Goal: Task Accomplishment & Management: Use online tool/utility

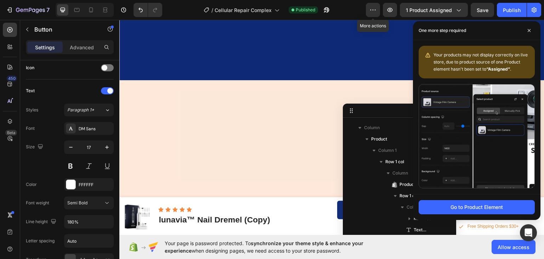
scroll to position [761, 0]
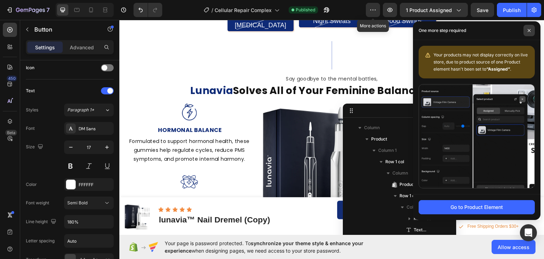
click at [528, 31] on icon at bounding box center [529, 30] width 3 height 3
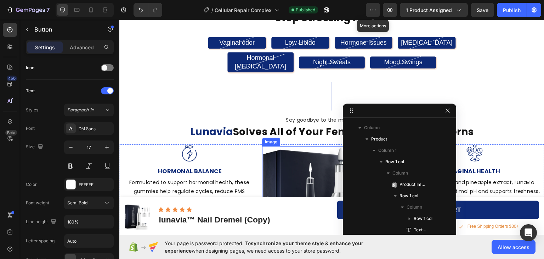
scroll to position [442, 0]
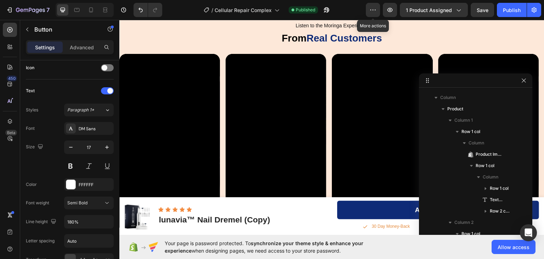
drag, startPoint x: 428, startPoint y: 114, endPoint x: 504, endPoint y: 84, distance: 82.1
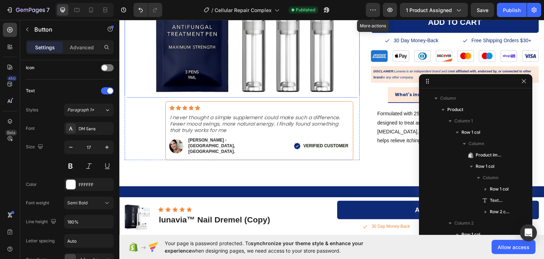
scroll to position [0, 0]
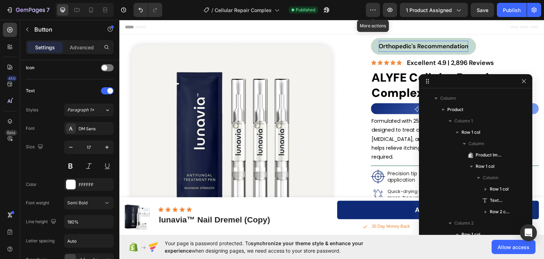
click at [396, 43] on span "Orthopedic's Recommendation" at bounding box center [424, 46] width 90 height 8
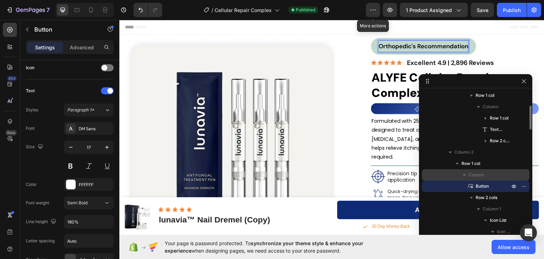
click at [478, 173] on span "Column" at bounding box center [477, 174] width 16 height 7
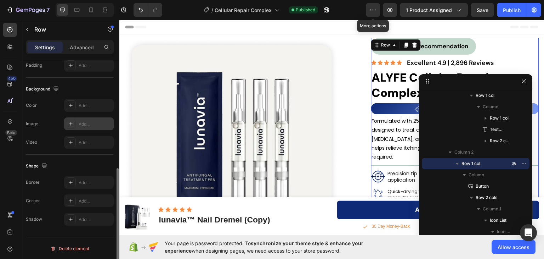
scroll to position [0, 0]
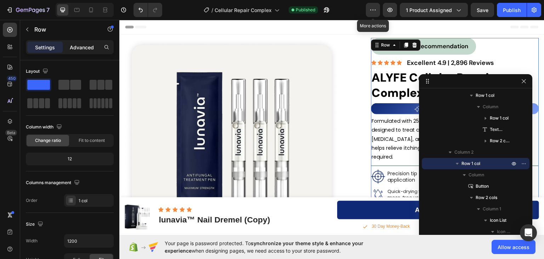
click at [78, 46] on p "Advanced" at bounding box center [82, 47] width 24 height 7
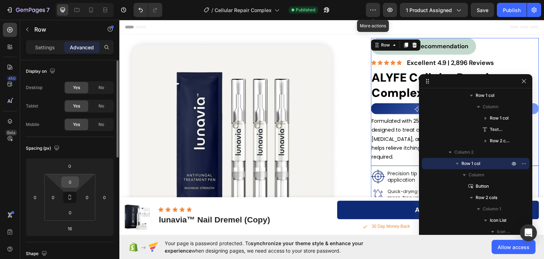
click at [72, 179] on input "0" at bounding box center [70, 181] width 14 height 11
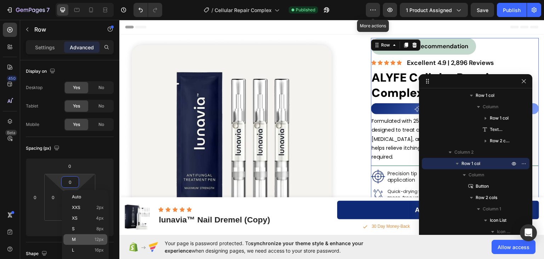
click at [99, 237] on span "12px" at bounding box center [99, 239] width 9 height 5
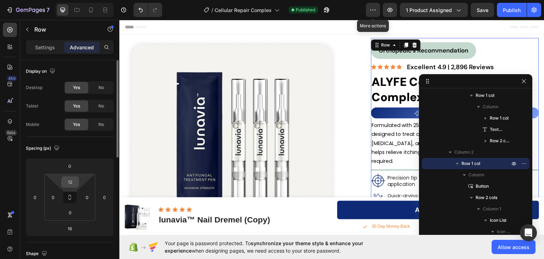
click at [74, 182] on input "12" at bounding box center [70, 181] width 14 height 11
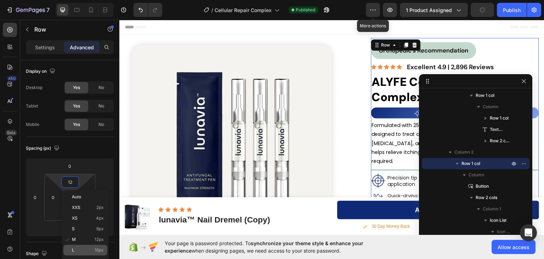
click at [91, 247] on p "L 16px" at bounding box center [88, 249] width 32 height 5
type input "16"
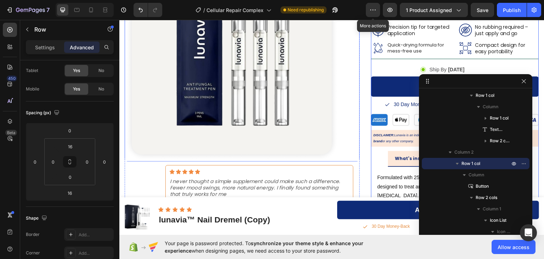
scroll to position [319, 0]
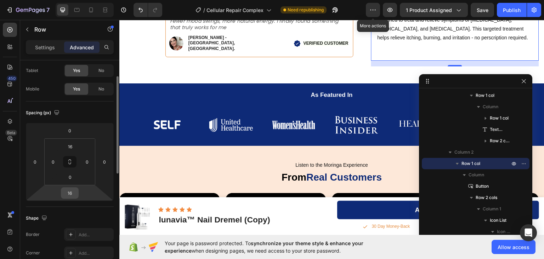
click at [71, 194] on input "16" at bounding box center [70, 192] width 14 height 11
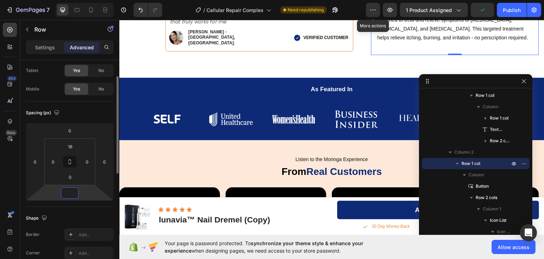
type input "0"
click at [99, 115] on div "Spacing (px)" at bounding box center [70, 112] width 88 height 11
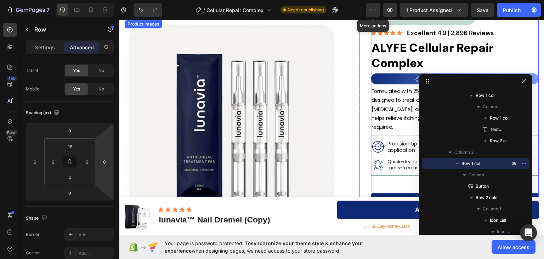
scroll to position [0, 0]
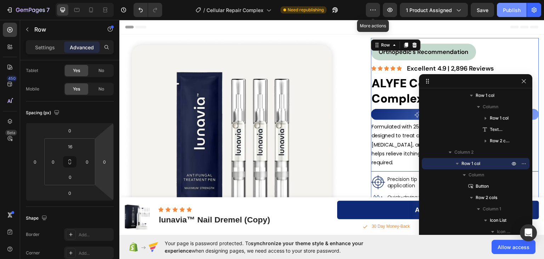
click at [511, 10] on div "Publish" at bounding box center [512, 9] width 18 height 7
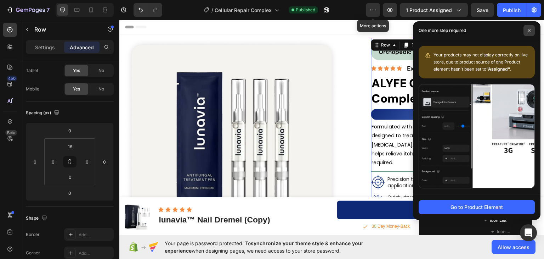
click at [531, 29] on span at bounding box center [528, 30] width 11 height 11
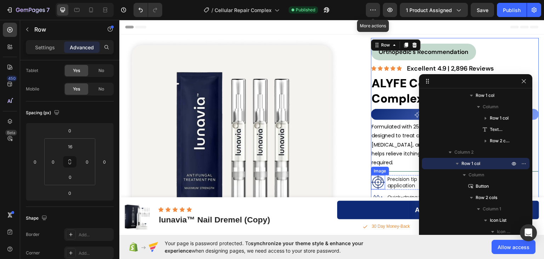
click at [373, 175] on img at bounding box center [378, 182] width 14 height 14
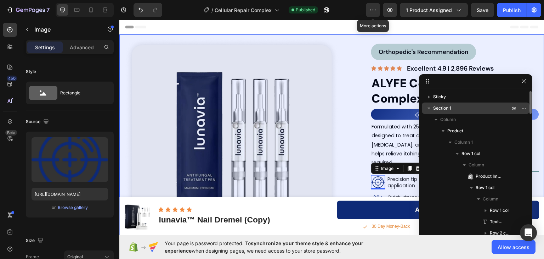
click at [428, 108] on icon "button" at bounding box center [428, 107] width 7 height 7
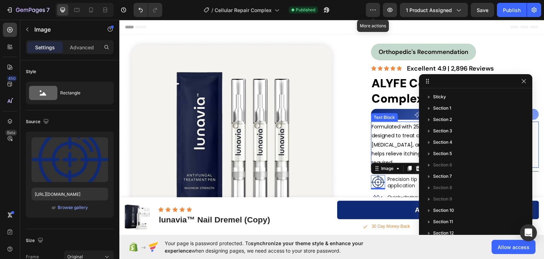
click at [396, 138] on p "Formulated with 25% [MEDICAL_DATA], our Antifungal Pen is designed to treat and…" at bounding box center [455, 144] width 166 height 45
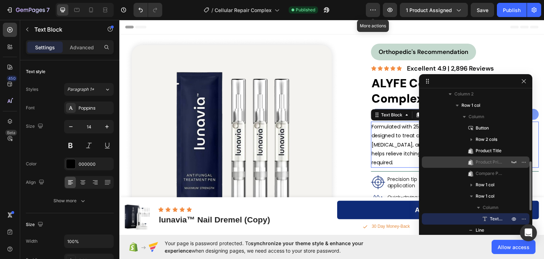
scroll to position [142, 0]
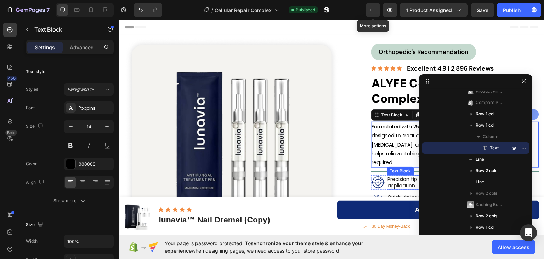
click at [394, 175] on p "Precision tip for targeted application" at bounding box center [419, 181] width 63 height 13
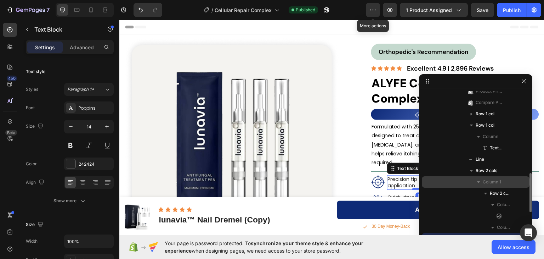
scroll to position [213, 0]
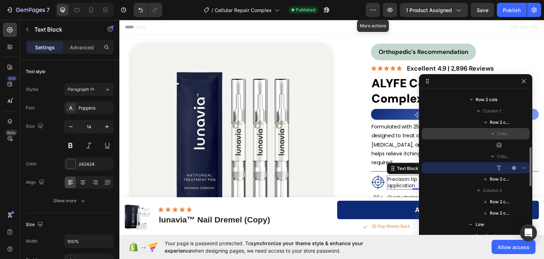
click at [493, 136] on icon "button" at bounding box center [492, 133] width 7 height 7
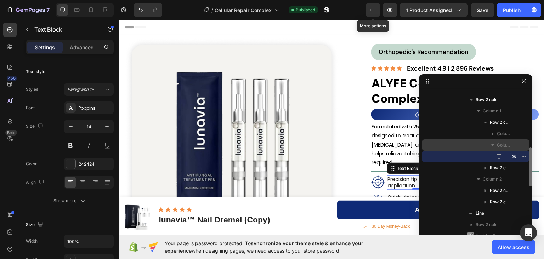
click at [493, 145] on icon "button" at bounding box center [492, 145] width 3 height 2
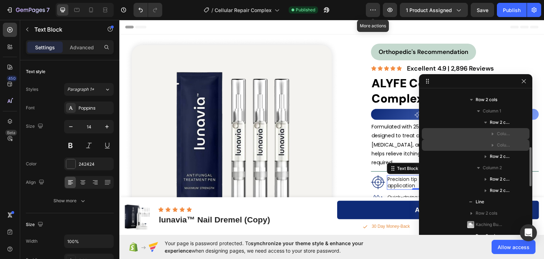
click at [500, 135] on span "Column 1" at bounding box center [504, 133] width 14 height 7
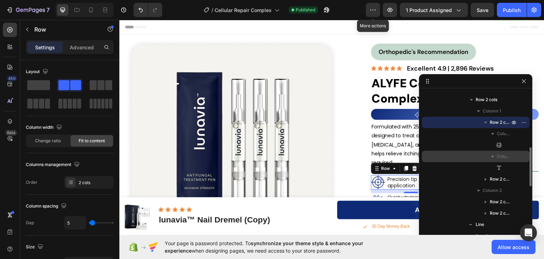
click at [486, 123] on icon "button" at bounding box center [485, 122] width 7 height 7
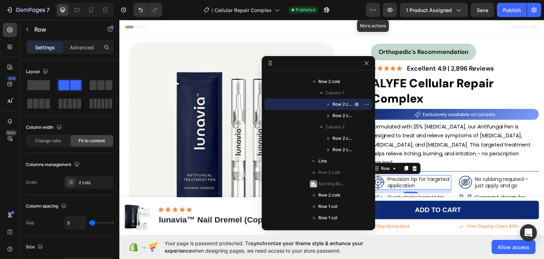
drag, startPoint x: 470, startPoint y: 79, endPoint x: 313, endPoint y: 61, distance: 158.3
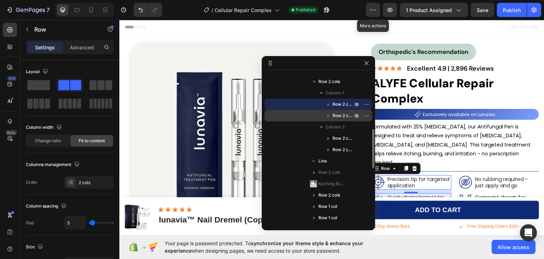
click at [337, 115] on span "Row 2 cols" at bounding box center [343, 115] width 21 height 7
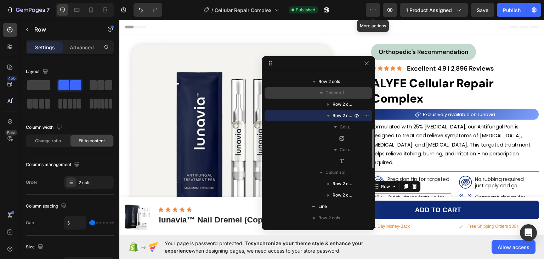
click at [336, 92] on span "Column 1" at bounding box center [335, 92] width 18 height 7
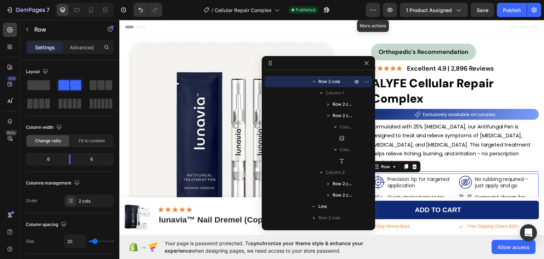
click at [0, 166] on div "450 Beta" at bounding box center [10, 139] width 20 height 239
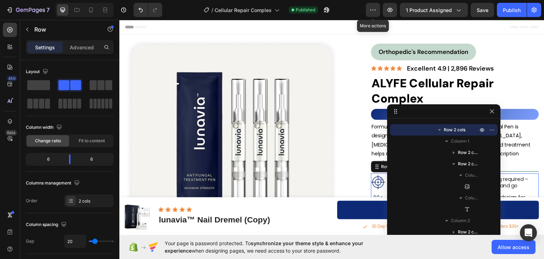
drag, startPoint x: 316, startPoint y: 64, endPoint x: 290, endPoint y: 73, distance: 27.4
click at [11, 27] on icon at bounding box center [9, 29] width 7 height 7
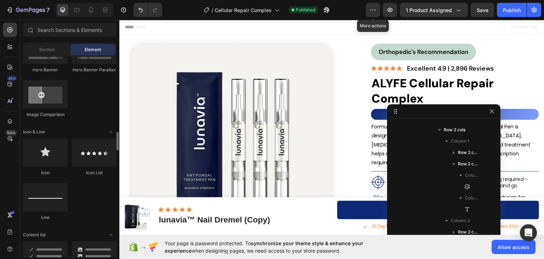
scroll to position [425, 0]
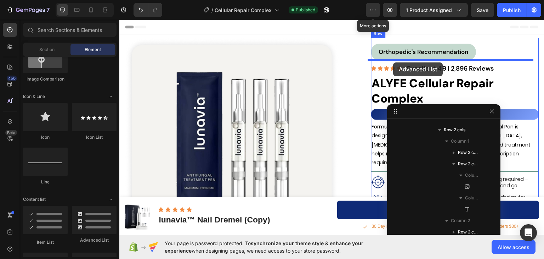
drag, startPoint x: 208, startPoint y: 242, endPoint x: 513, endPoint y: 31, distance: 370.5
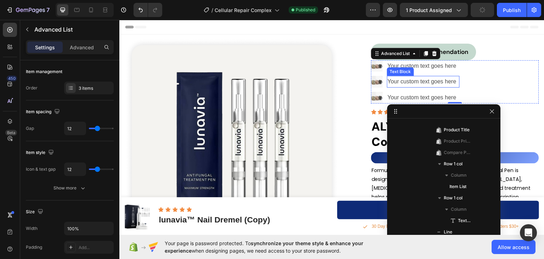
click at [453, 82] on div "Your custom text goes here" at bounding box center [423, 81] width 73 height 12
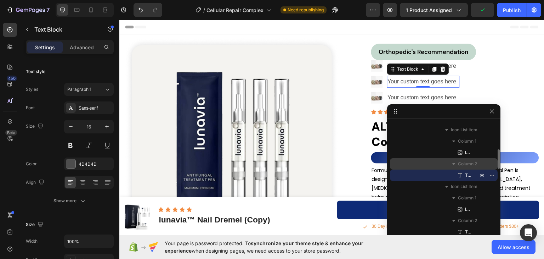
click at [455, 164] on icon "button" at bounding box center [453, 163] width 7 height 7
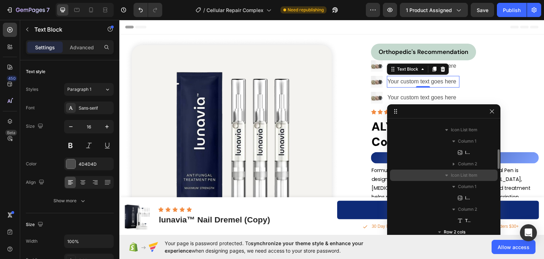
click at [446, 176] on icon "button" at bounding box center [446, 174] width 7 height 7
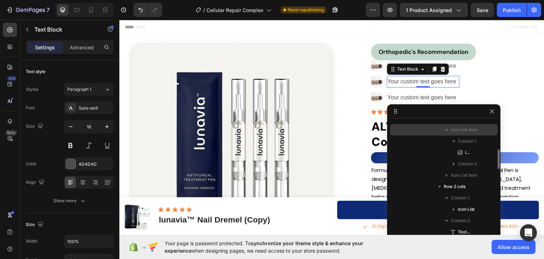
click at [448, 130] on icon "button" at bounding box center [446, 129] width 7 height 7
click at [469, 132] on span "Icon List Item" at bounding box center [464, 129] width 27 height 7
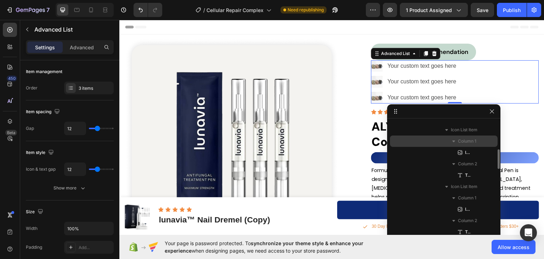
click at [463, 141] on span "Column 1" at bounding box center [467, 140] width 18 height 7
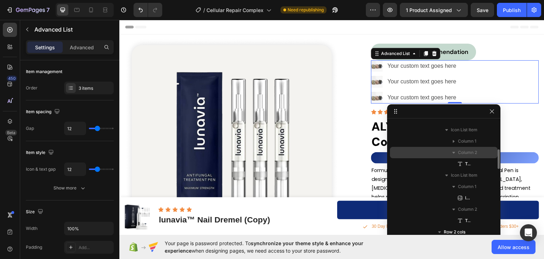
click at [458, 151] on span "Column 2" at bounding box center [467, 152] width 19 height 7
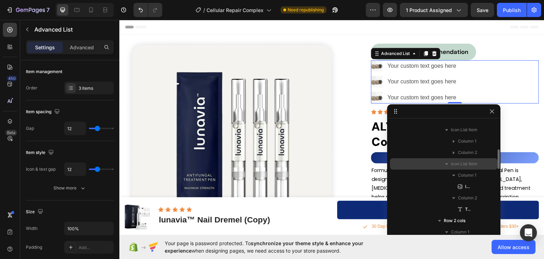
click at [448, 164] on icon "button" at bounding box center [446, 163] width 7 height 7
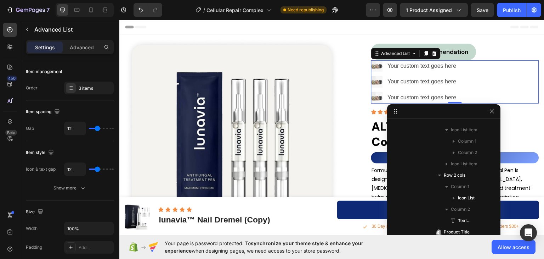
drag, startPoint x: 461, startPoint y: 112, endPoint x: 453, endPoint y: 80, distance: 32.1
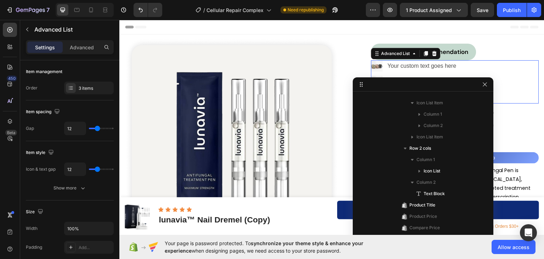
drag, startPoint x: 380, startPoint y: 141, endPoint x: 167, endPoint y: 118, distance: 214.1
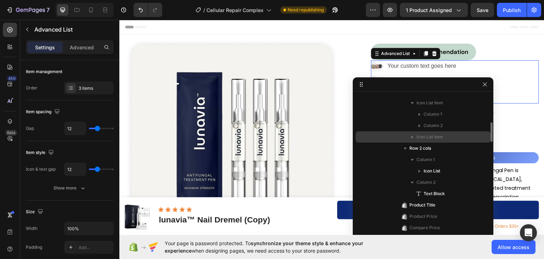
click at [484, 136] on div "Icon List Item" at bounding box center [422, 136] width 129 height 11
click at [425, 135] on span "Icon List Item" at bounding box center [430, 136] width 27 height 7
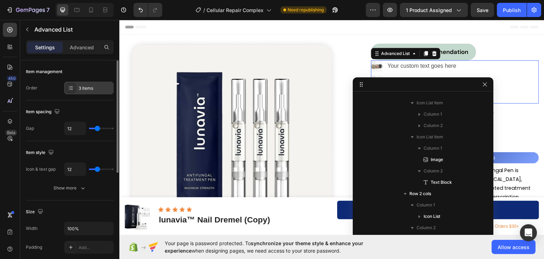
click at [75, 88] on div at bounding box center [71, 88] width 10 height 10
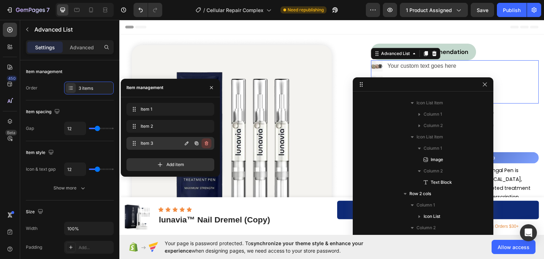
click at [204, 143] on icon "button" at bounding box center [207, 143] width 6 height 6
click at [206, 126] on icon "button" at bounding box center [206, 126] width 0 height 2
click at [205, 126] on div "Delete" at bounding box center [201, 126] width 13 height 6
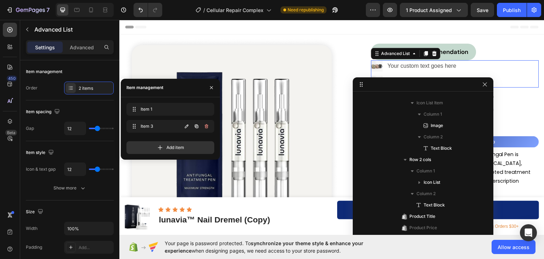
click at [204, 126] on icon "button" at bounding box center [207, 126] width 6 height 6
click at [204, 126] on div "Delete" at bounding box center [201, 126] width 13 height 6
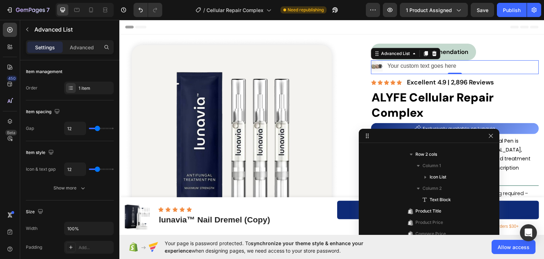
drag, startPoint x: 397, startPoint y: 80, endPoint x: 403, endPoint y: 131, distance: 52.1
click at [373, 66] on img at bounding box center [377, 66] width 12 height 12
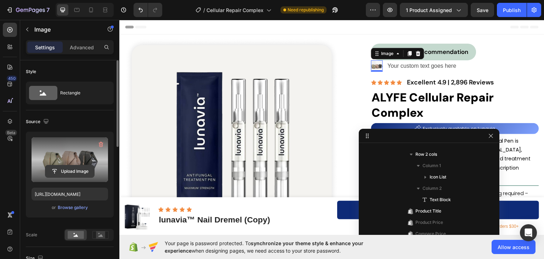
click at [71, 170] on input "file" at bounding box center [69, 171] width 49 height 12
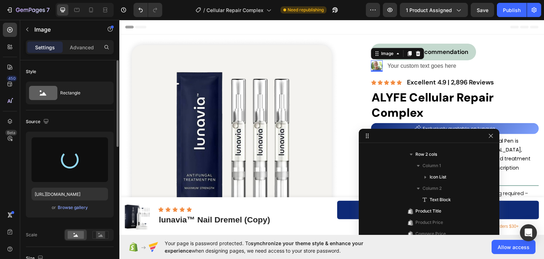
type input "https://cdn.shopify.com/s/files/1/0911/1712/5959/files/gempages_581651384412144…"
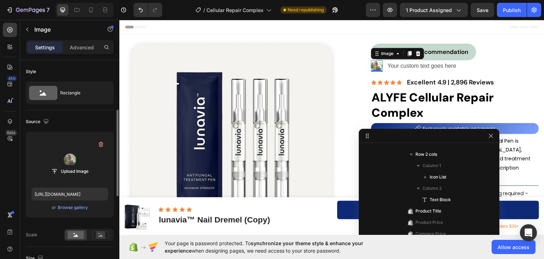
scroll to position [71, 0]
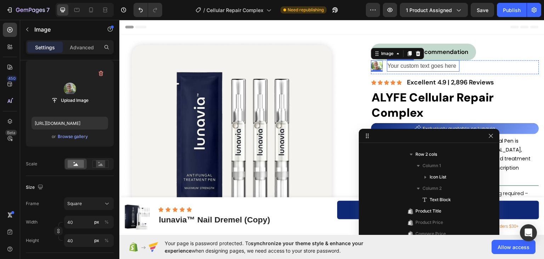
click at [423, 65] on div "Your custom text goes here" at bounding box center [423, 66] width 73 height 12
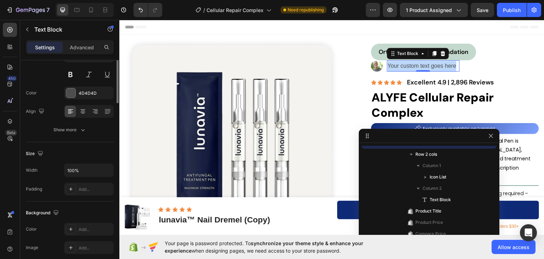
scroll to position [0, 0]
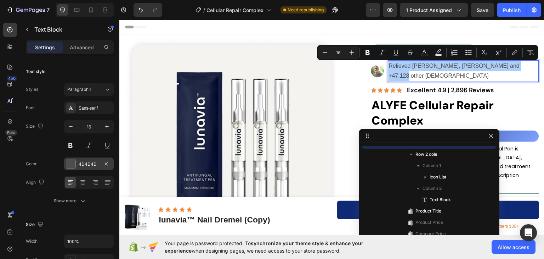
click at [72, 163] on div at bounding box center [70, 163] width 9 height 9
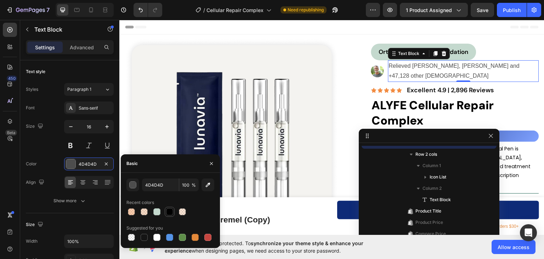
click at [168, 210] on div at bounding box center [169, 211] width 7 height 7
type input "000000"
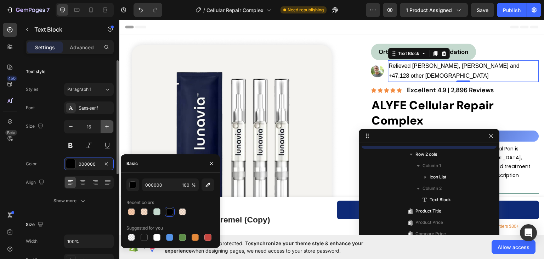
click at [108, 126] on icon "button" at bounding box center [107, 127] width 4 height 4
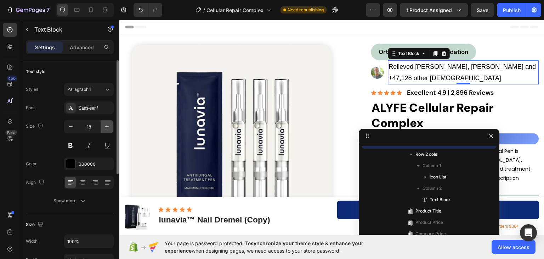
click at [108, 126] on icon "button" at bounding box center [107, 127] width 4 height 4
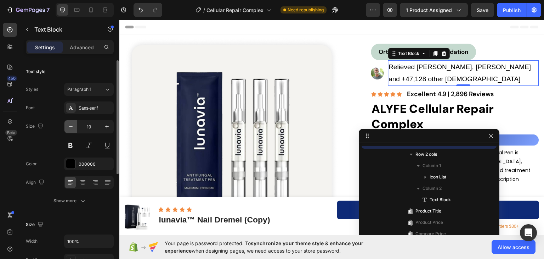
click at [68, 128] on icon "button" at bounding box center [70, 126] width 7 height 7
type input "18"
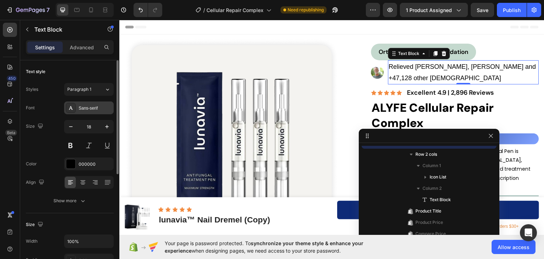
click at [89, 107] on div "Sans-serif" at bounding box center [95, 108] width 33 height 6
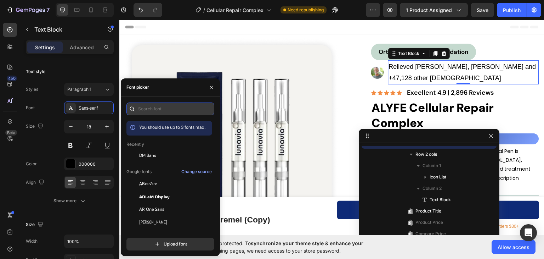
click at [151, 109] on input "text" at bounding box center [170, 108] width 88 height 13
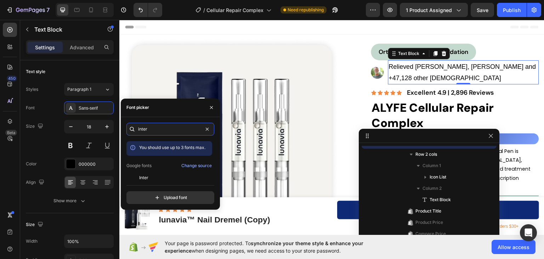
type input "inter"
click at [145, 180] on div "inter You should use up to 3 fonts max. Google fonts Change source Inter Inter …" at bounding box center [170, 163] width 88 height 81
click at [146, 176] on span "Inter" at bounding box center [143, 177] width 9 height 6
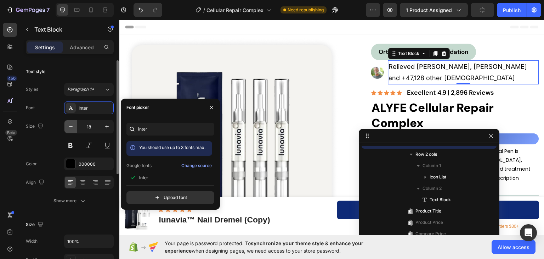
scroll to position [35, 0]
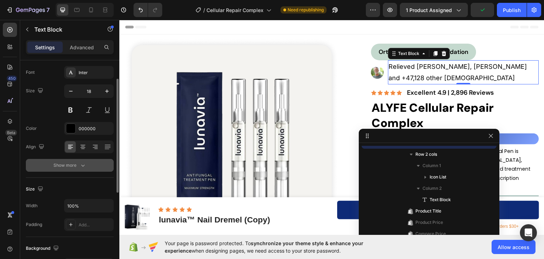
click at [83, 162] on icon "button" at bounding box center [82, 165] width 7 height 7
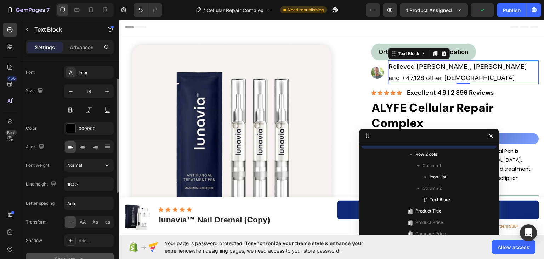
click at [83, 162] on div "Normal" at bounding box center [85, 165] width 36 height 6
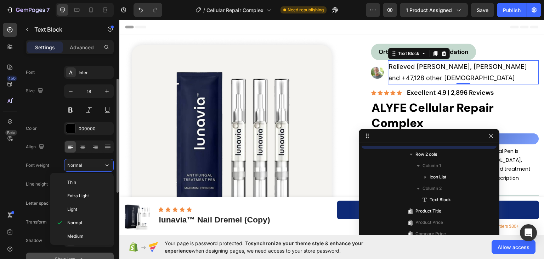
click at [83, 162] on div "Normal" at bounding box center [85, 165] width 36 height 6
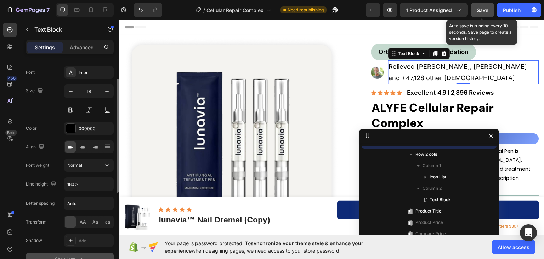
click at [480, 12] on span "Save" at bounding box center [483, 10] width 12 height 6
click at [481, 10] on span "Save" at bounding box center [483, 10] width 12 height 6
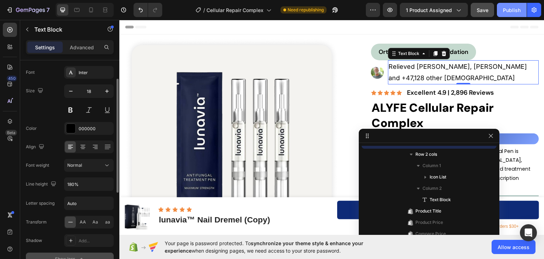
click at [504, 9] on div "Publish" at bounding box center [512, 9] width 18 height 7
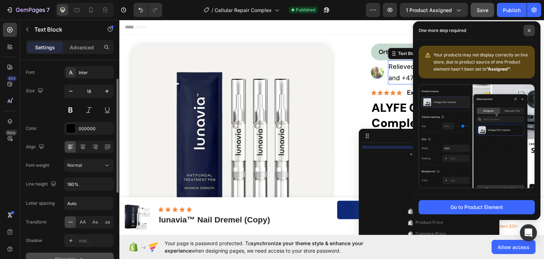
click at [528, 30] on icon at bounding box center [529, 31] width 4 height 4
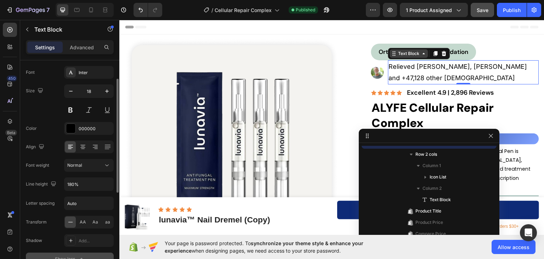
click at [421, 54] on icon at bounding box center [424, 53] width 6 height 6
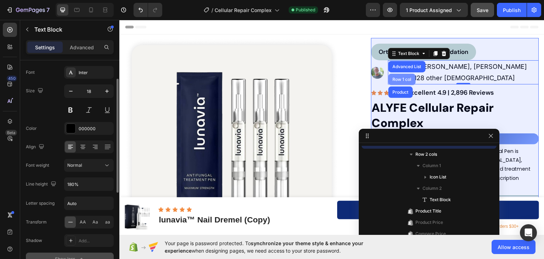
click at [400, 79] on div "Row 1 col" at bounding box center [402, 79] width 22 height 4
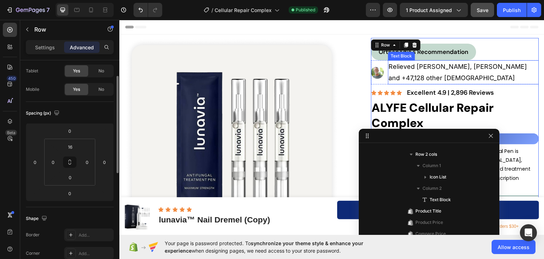
scroll to position [0, 0]
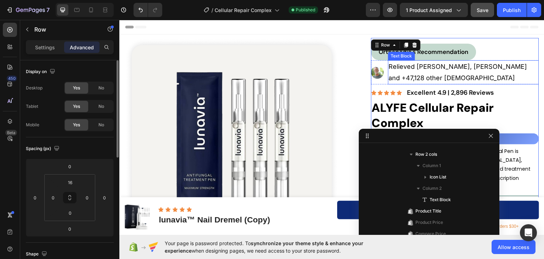
click at [401, 63] on p "Relieved [PERSON_NAME], [PERSON_NAME] and +47,128 other [DEMOGRAPHIC_DATA]" at bounding box center [463, 72] width 149 height 23
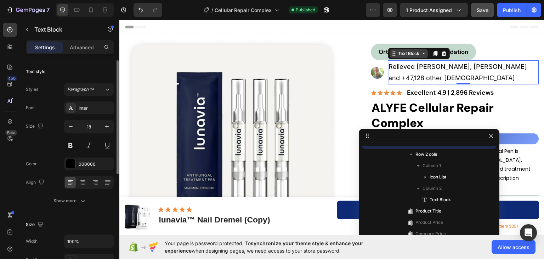
click at [423, 52] on icon at bounding box center [424, 52] width 2 height 1
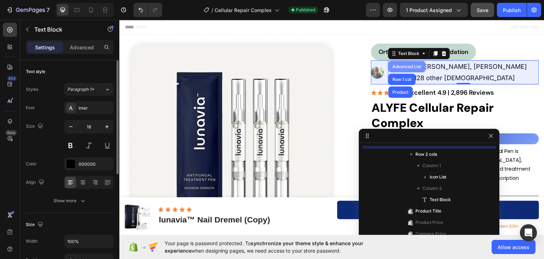
click at [401, 65] on div "Advanced List" at bounding box center [407, 66] width 32 height 4
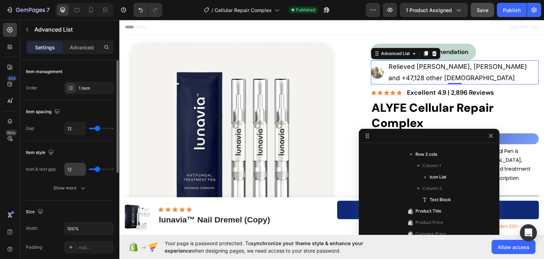
scroll to position [71, 0]
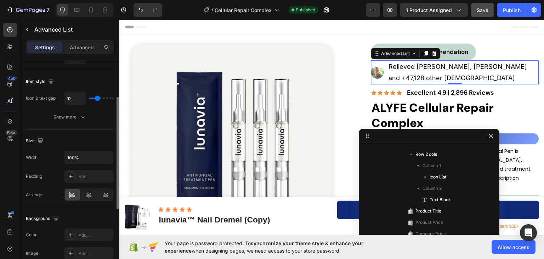
type input "10"
type input "7"
click at [95, 98] on input "range" at bounding box center [101, 97] width 25 height 1
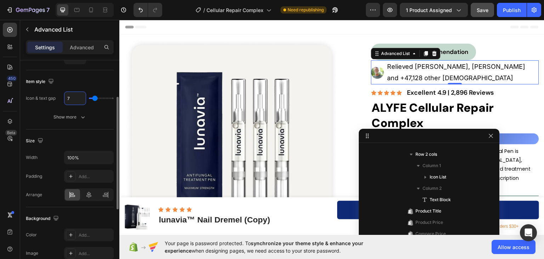
type input "1"
type input "10"
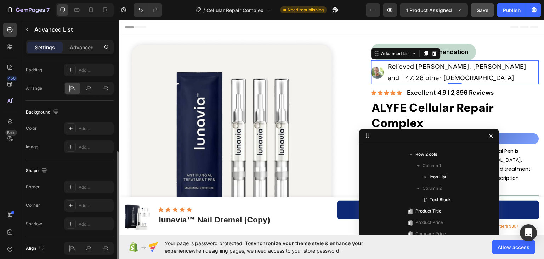
scroll to position [206, 0]
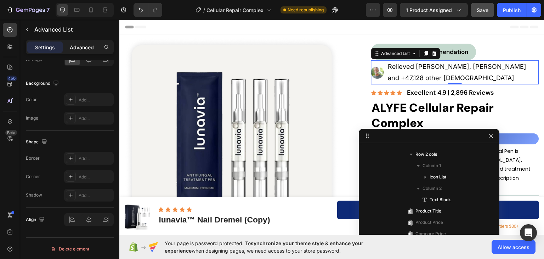
click at [81, 45] on p "Advanced" at bounding box center [82, 47] width 24 height 7
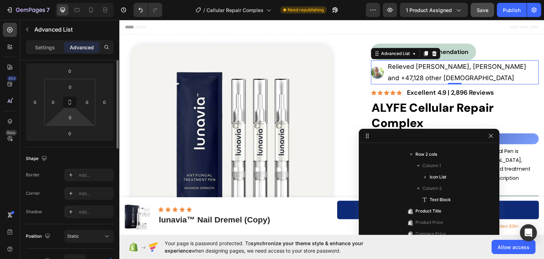
scroll to position [0, 0]
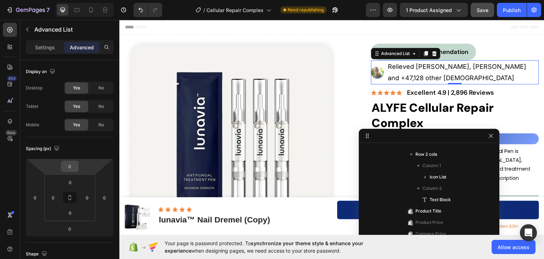
click at [71, 166] on input "0" at bounding box center [70, 166] width 14 height 11
click at [84, 245] on p "XL 24px" at bounding box center [88, 244] width 32 height 5
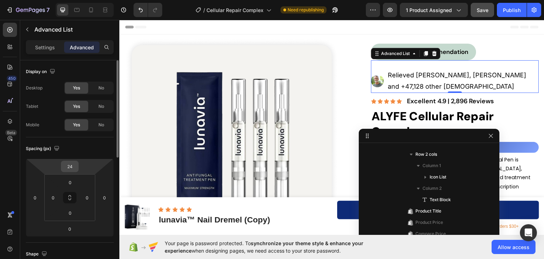
click at [74, 170] on input "24" at bounding box center [70, 166] width 14 height 11
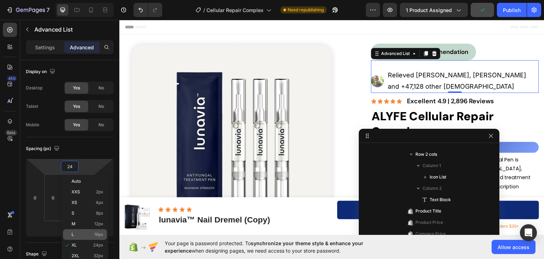
click at [98, 234] on span "16px" at bounding box center [98, 234] width 9 height 5
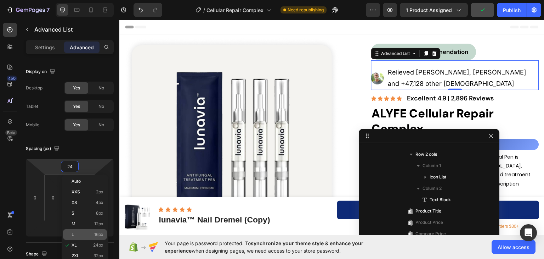
type input "16"
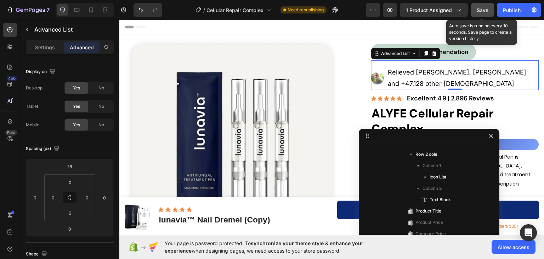
click at [483, 11] on span "Save" at bounding box center [483, 10] width 12 height 6
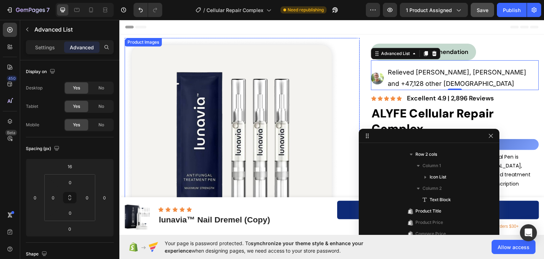
click at [353, 65] on div at bounding box center [242, 145] width 235 height 214
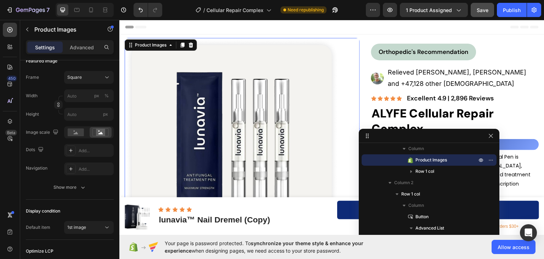
scroll to position [35, 0]
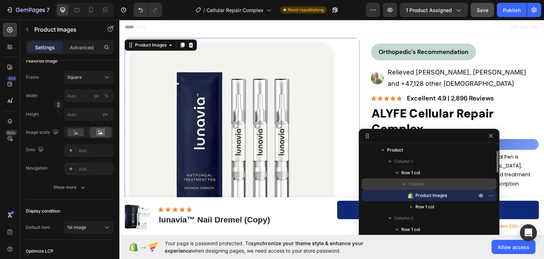
click at [403, 183] on icon "button" at bounding box center [404, 184] width 3 height 2
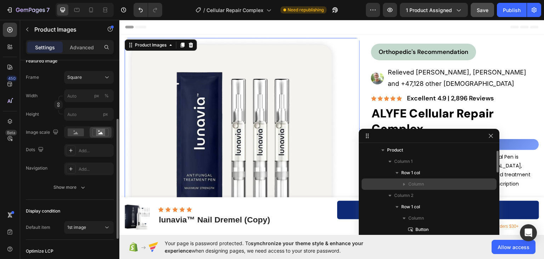
scroll to position [0, 0]
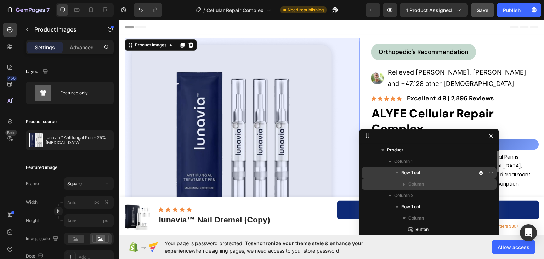
click at [411, 173] on span "Row 1 col" at bounding box center [410, 172] width 19 height 7
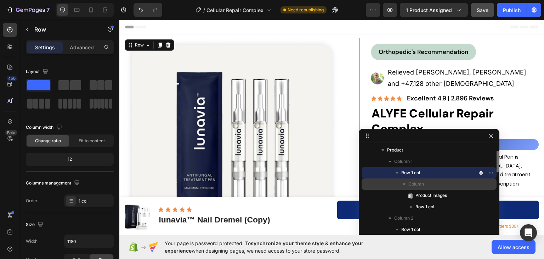
click at [399, 171] on icon "button" at bounding box center [397, 172] width 7 height 7
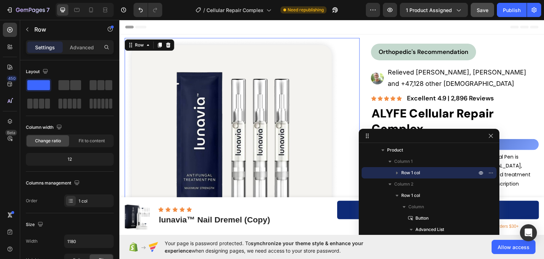
click at [77, 158] on div "12" at bounding box center [69, 159] width 85 height 10
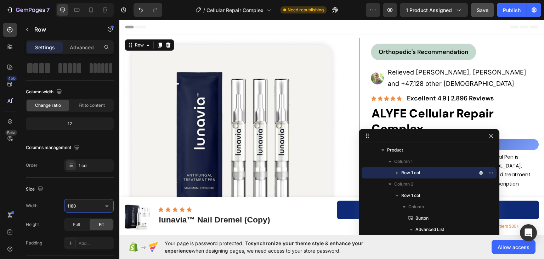
click at [72, 205] on input "1180" at bounding box center [88, 205] width 49 height 13
click at [75, 190] on div "Size" at bounding box center [70, 188] width 88 height 11
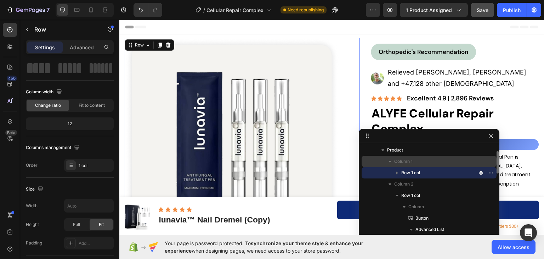
click at [411, 159] on span "Column 1" at bounding box center [403, 161] width 18 height 7
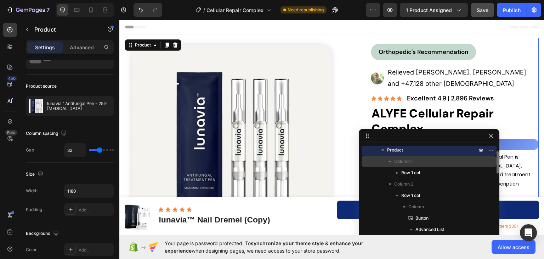
scroll to position [0, 0]
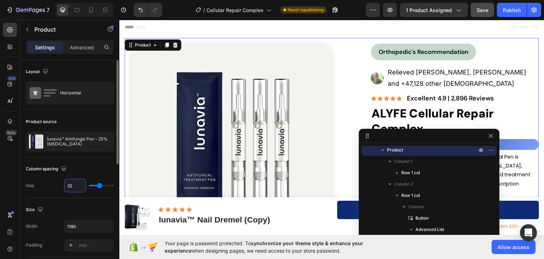
click at [73, 186] on input "32" at bounding box center [74, 185] width 21 height 13
type input "2"
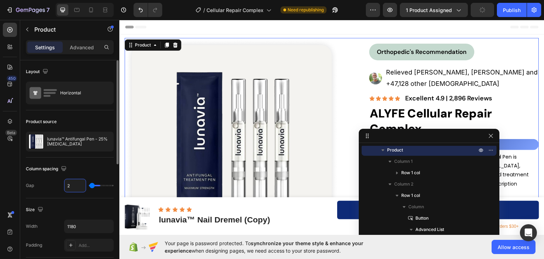
type input "20"
type input "19"
drag, startPoint x: 74, startPoint y: 186, endPoint x: 51, endPoint y: 182, distance: 23.0
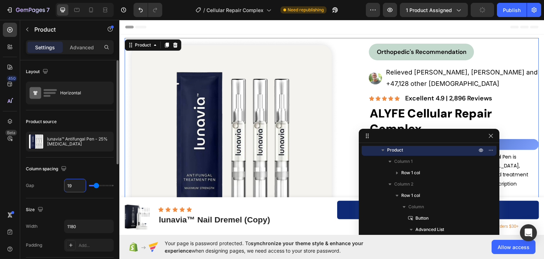
click at [51, 182] on div "Gap 19" at bounding box center [70, 185] width 88 height 13
type input "0"
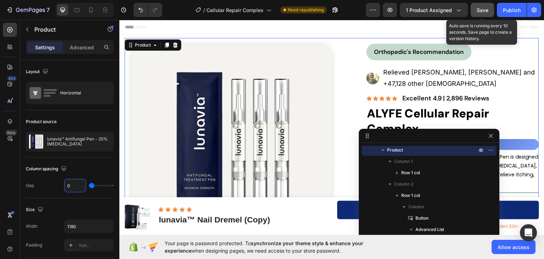
click at [487, 9] on span "Save" at bounding box center [483, 10] width 12 height 6
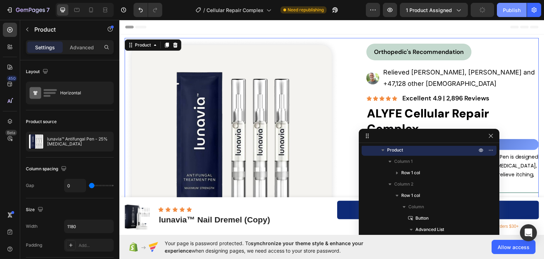
click at [508, 12] on div "Publish" at bounding box center [512, 9] width 18 height 7
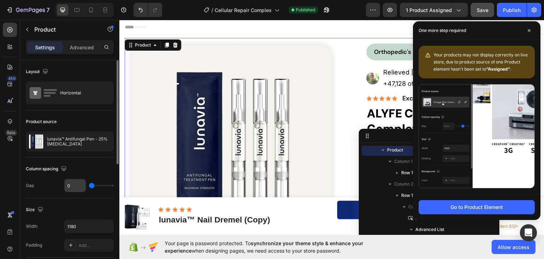
click at [66, 181] on input "0" at bounding box center [74, 185] width 21 height 13
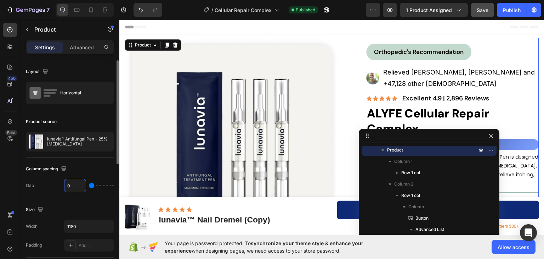
type input "1"
type input "11"
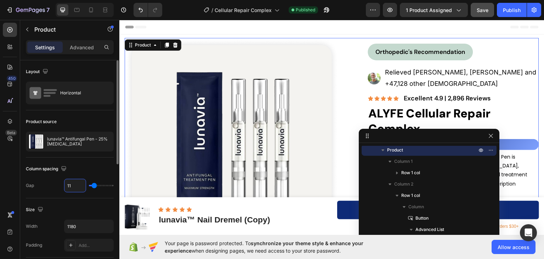
type input "1"
type input "0"
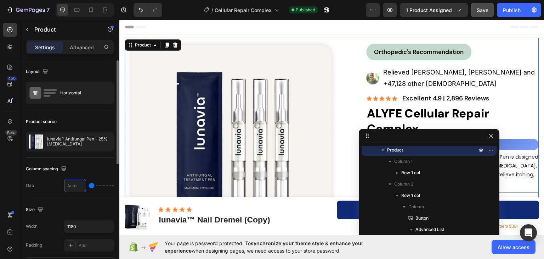
type input "2"
type input "20"
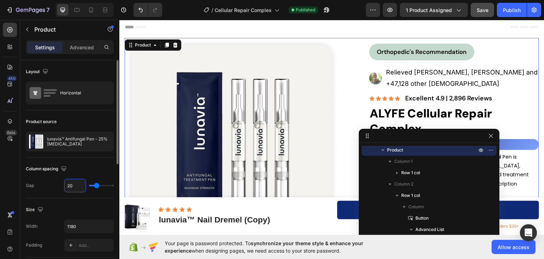
scroll to position [35, 0]
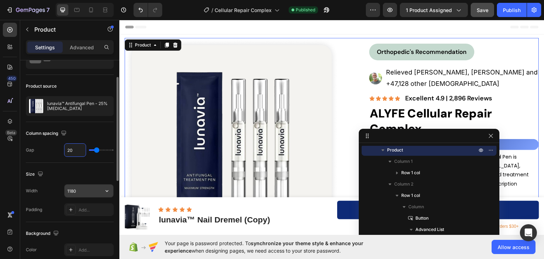
type input "20"
click at [72, 190] on input "1180" at bounding box center [88, 190] width 49 height 13
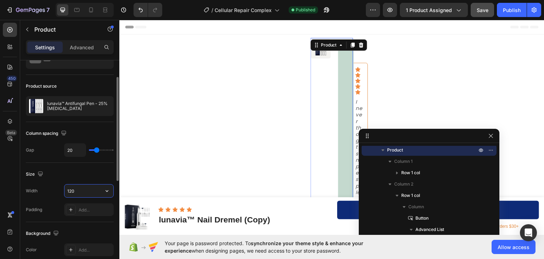
type input "1200"
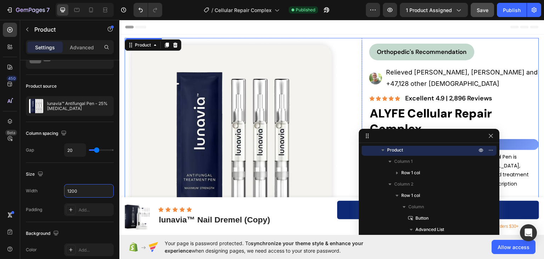
click at [340, 54] on div at bounding box center [244, 145] width 238 height 214
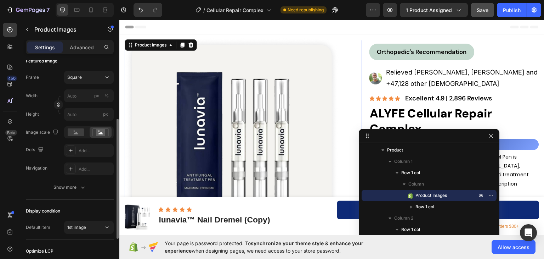
scroll to position [142, 0]
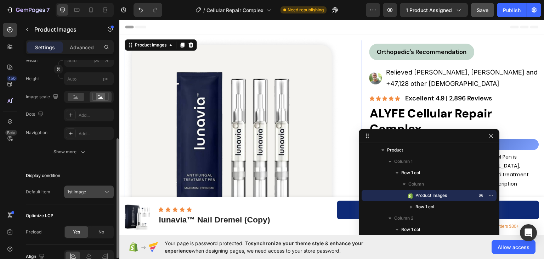
click at [84, 186] on button "1st image" at bounding box center [89, 191] width 50 height 13
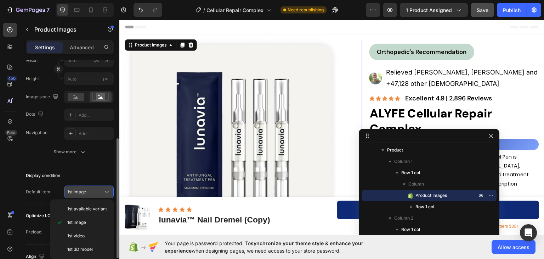
click at [84, 186] on button "1st image" at bounding box center [89, 191] width 50 height 13
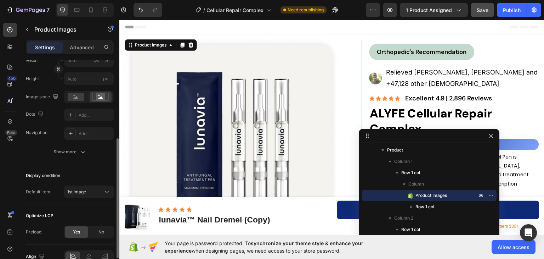
scroll to position [179, 0]
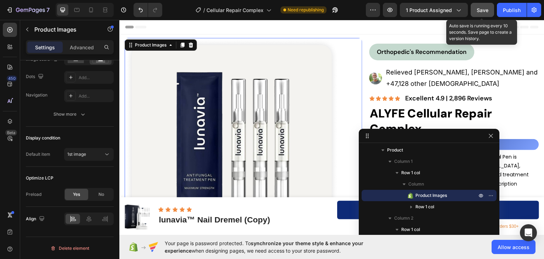
click at [482, 12] on span "Save" at bounding box center [483, 10] width 12 height 6
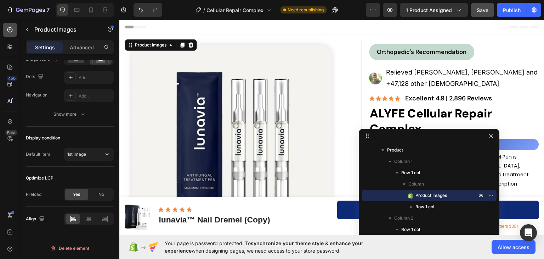
click at [11, 32] on icon at bounding box center [9, 29] width 5 height 5
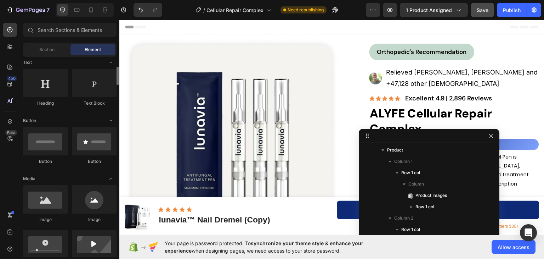
scroll to position [0, 0]
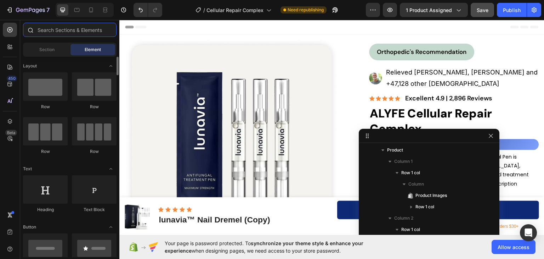
click at [51, 34] on input "text" at bounding box center [70, 30] width 94 height 14
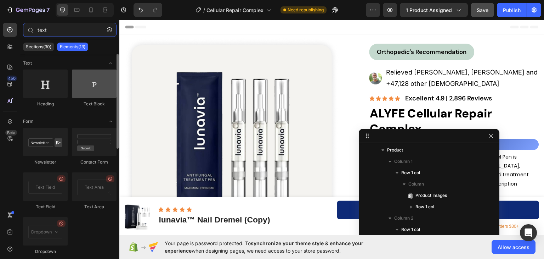
type input "text"
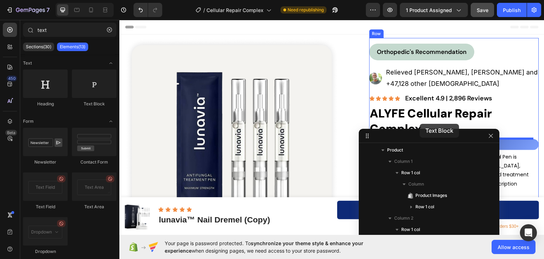
drag, startPoint x: 214, startPoint y: 107, endPoint x: 524, endPoint y: 160, distance: 314.1
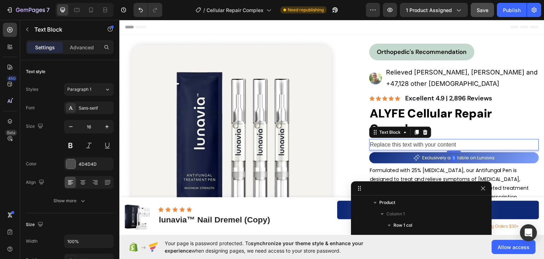
drag, startPoint x: 403, startPoint y: 136, endPoint x: 395, endPoint y: 190, distance: 54.0
click at [382, 143] on div "Replace this text with your content" at bounding box center [454, 144] width 170 height 12
click at [382, 143] on p "Replace this text with your content" at bounding box center [454, 144] width 168 height 10
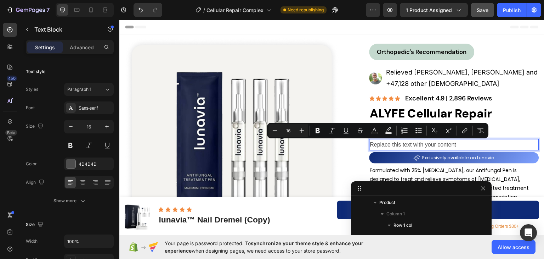
click at [399, 145] on p "Replace this text with your content" at bounding box center [454, 144] width 168 height 10
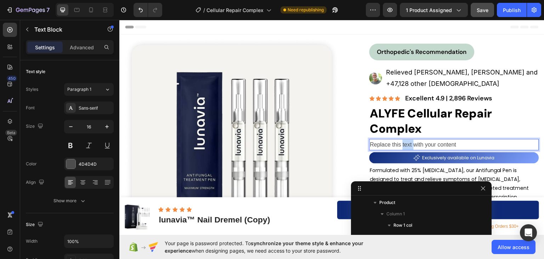
click at [399, 145] on p "Replace this text with your content" at bounding box center [454, 144] width 168 height 10
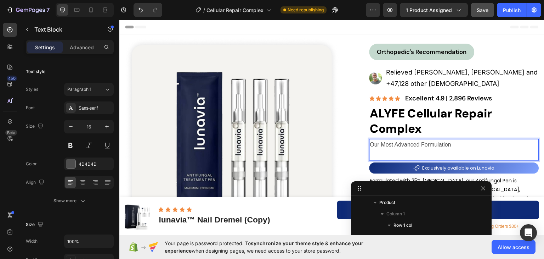
click at [376, 152] on p "Our Most Advanced Formulation" at bounding box center [454, 149] width 168 height 21
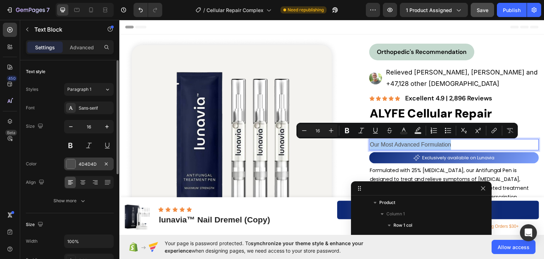
click at [69, 164] on div at bounding box center [70, 163] width 9 height 9
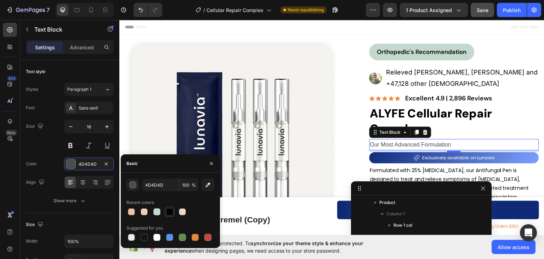
click at [171, 213] on div at bounding box center [169, 211] width 7 height 7
type input "000000"
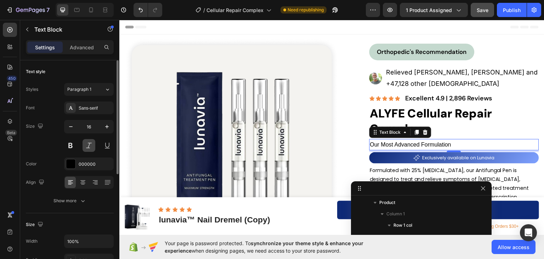
click at [89, 146] on button at bounding box center [89, 145] width 13 height 13
click at [88, 109] on div "Sans-serif" at bounding box center [95, 108] width 33 height 6
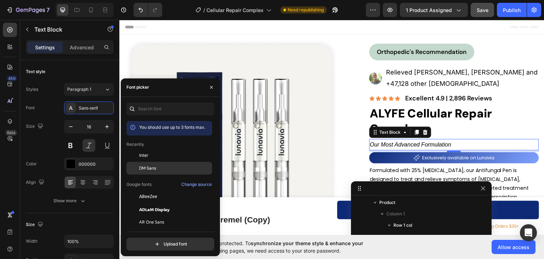
click at [147, 169] on span "DM Sans" at bounding box center [147, 168] width 17 height 6
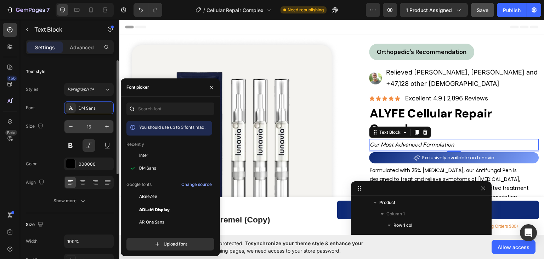
click at [89, 129] on input "16" at bounding box center [88, 126] width 23 height 13
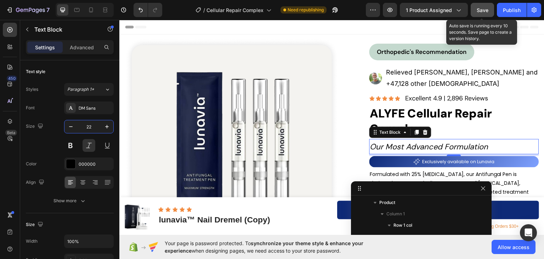
type input "22"
click at [480, 11] on span "Save" at bounding box center [483, 10] width 12 height 6
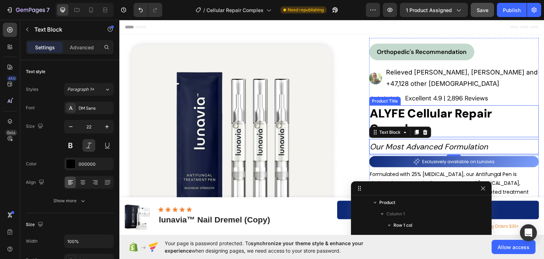
click at [491, 115] on h1 "ALYFE Cellular Repair Complex" at bounding box center [454, 121] width 170 height 32
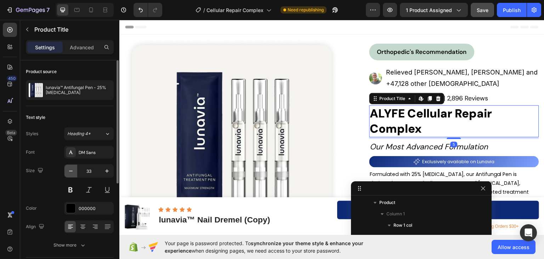
click at [69, 170] on icon "button" at bounding box center [71, 170] width 4 height 1
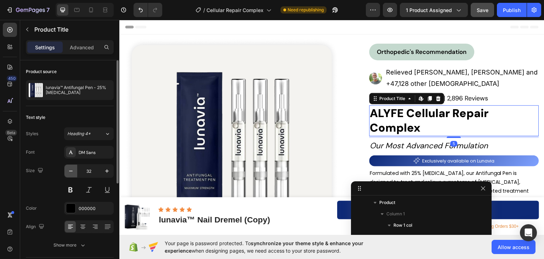
type input "31"
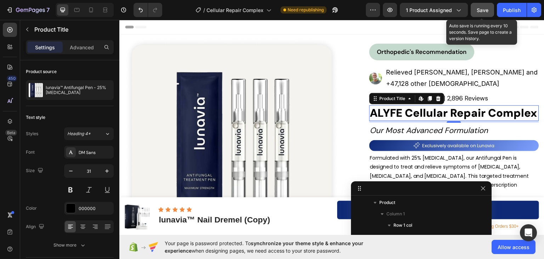
click at [485, 9] on span "Save" at bounding box center [483, 10] width 12 height 6
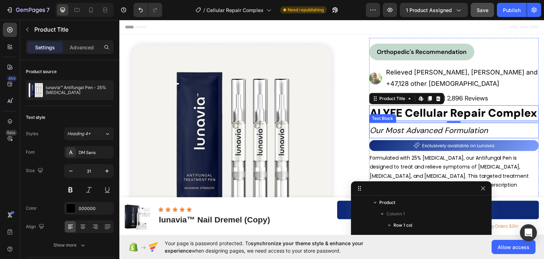
click at [473, 125] on p "Our Most Advanced Formulation" at bounding box center [454, 130] width 168 height 14
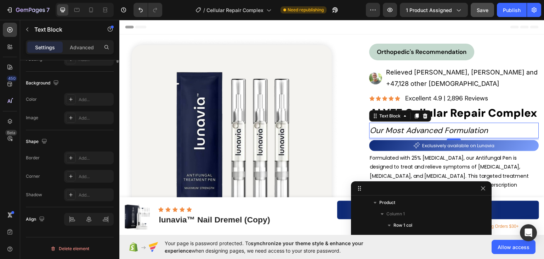
scroll to position [23, 0]
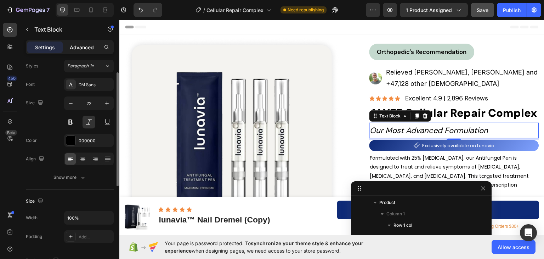
click at [77, 46] on p "Advanced" at bounding box center [82, 47] width 24 height 7
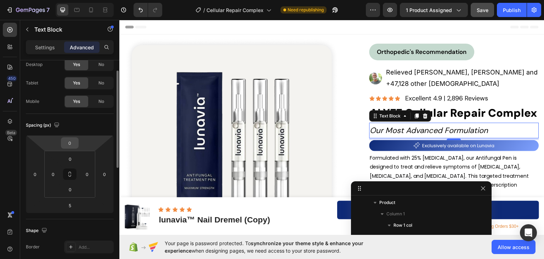
click at [69, 145] on input "0" at bounding box center [70, 142] width 14 height 11
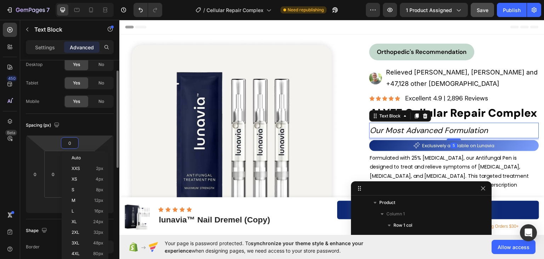
click at [72, 141] on input "0" at bounding box center [70, 142] width 14 height 11
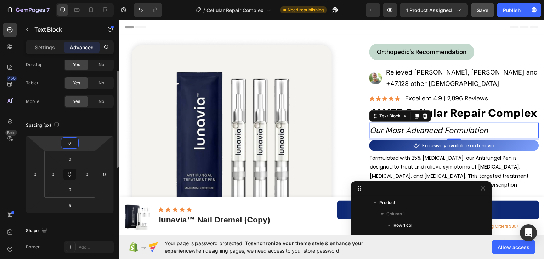
click at [69, 140] on input "0" at bounding box center [70, 142] width 14 height 11
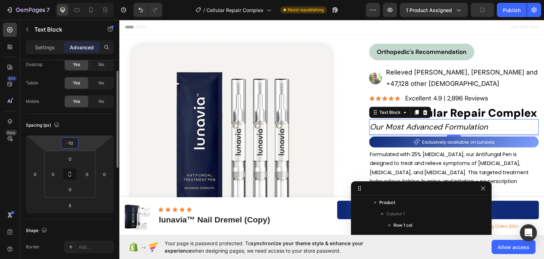
click at [74, 144] on input "-10" at bounding box center [70, 142] width 14 height 11
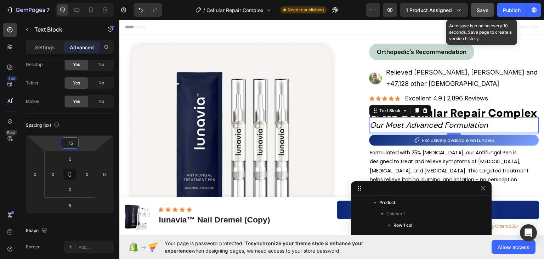
click at [485, 7] on span "Save" at bounding box center [483, 10] width 12 height 6
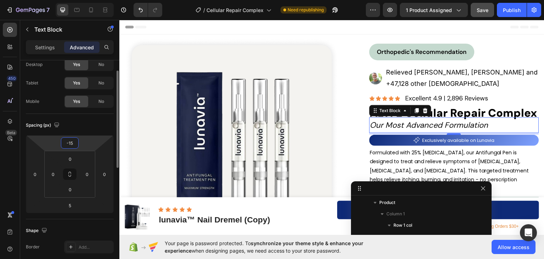
click at [76, 143] on input "-15" at bounding box center [70, 142] width 14 height 11
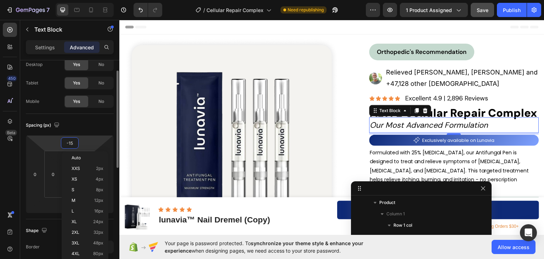
click at [76, 143] on input "-15" at bounding box center [70, 142] width 14 height 11
type input "-1"
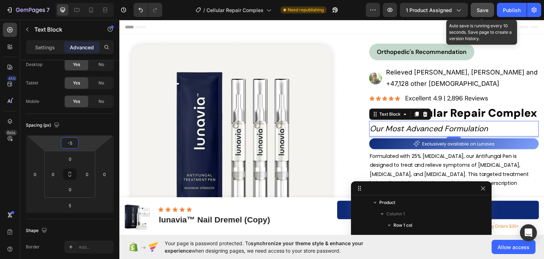
type input "-5"
click at [482, 9] on span "Save" at bounding box center [483, 10] width 12 height 6
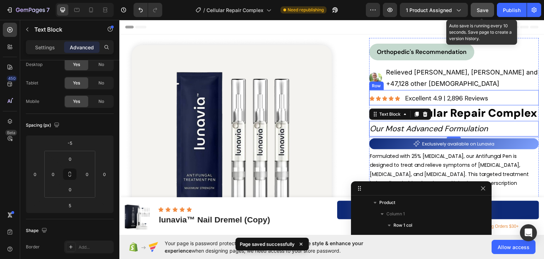
click at [493, 99] on div "Icon Icon Icon Icon Icon Icon List Excellent 4.9 | 2,896 Reviews Text Block Row" at bounding box center [454, 97] width 170 height 15
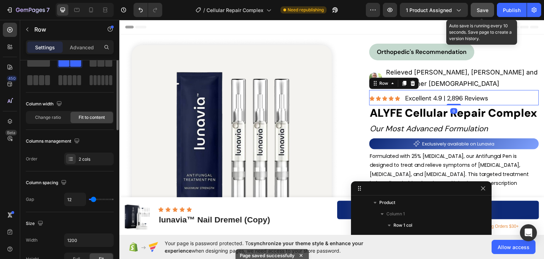
scroll to position [0, 0]
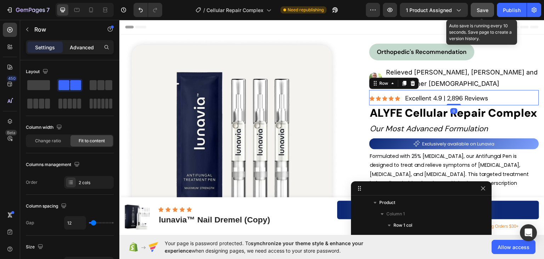
click at [89, 44] on p "Advanced" at bounding box center [82, 47] width 24 height 7
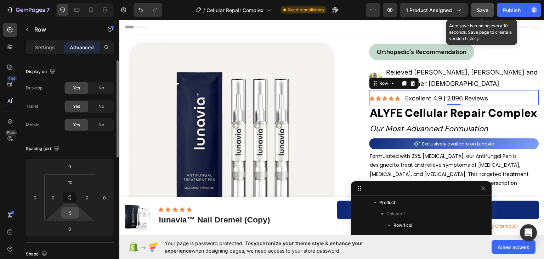
click at [70, 214] on input "5" at bounding box center [70, 212] width 14 height 11
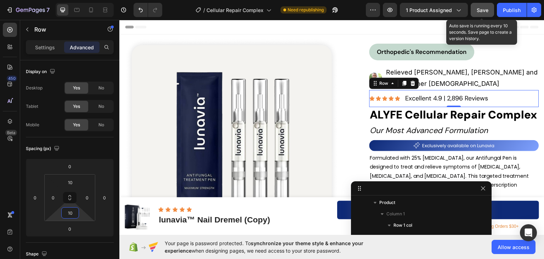
type input "10"
click at [488, 7] on span "Save" at bounding box center [483, 10] width 12 height 6
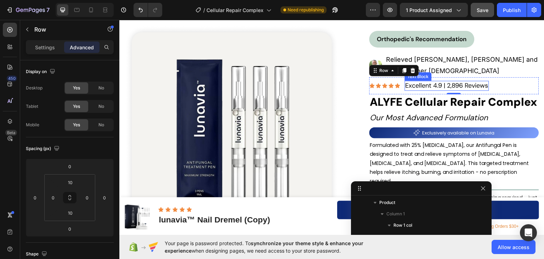
scroll to position [35, 0]
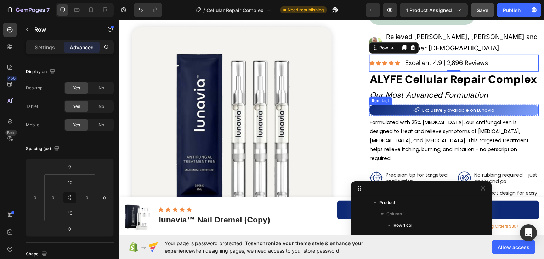
click at [515, 109] on div "Exclusively available on Lunavia" at bounding box center [454, 109] width 170 height 10
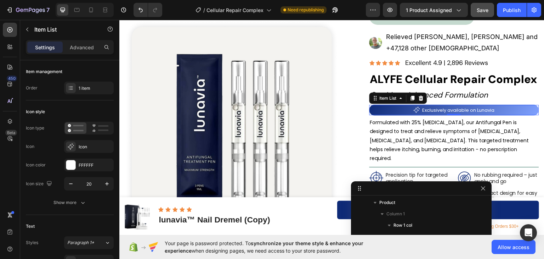
click at [504, 108] on div "Exclusively available on Lunavia" at bounding box center [454, 109] width 170 height 10
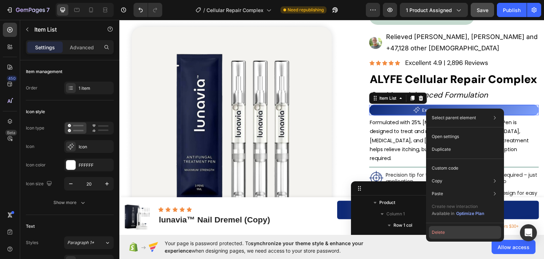
click at [446, 230] on button "Delete" at bounding box center [465, 232] width 72 height 13
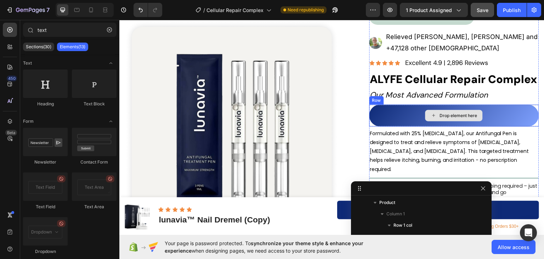
click at [400, 114] on div "Drop element here" at bounding box center [454, 114] width 170 height 21
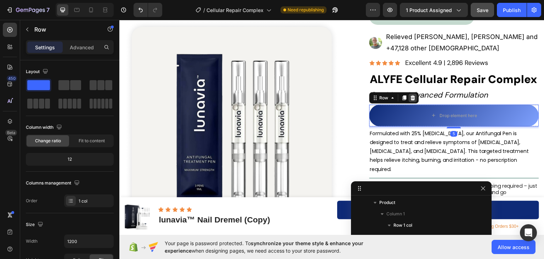
click at [411, 98] on icon at bounding box center [413, 97] width 5 height 5
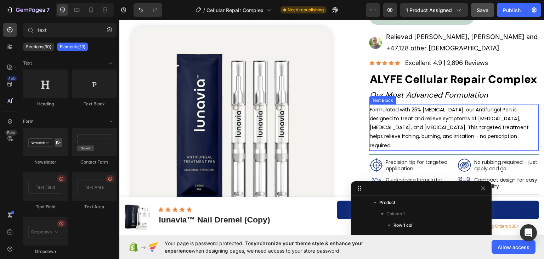
click at [391, 111] on p "Formulated with 25% [MEDICAL_DATA], our Antifungal Pen is designed to treat and…" at bounding box center [454, 127] width 168 height 45
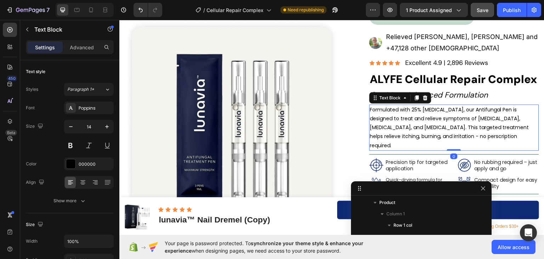
click at [391, 114] on p "Formulated with 25% [MEDICAL_DATA], our Antifungal Pen is designed to treat and…" at bounding box center [454, 127] width 168 height 45
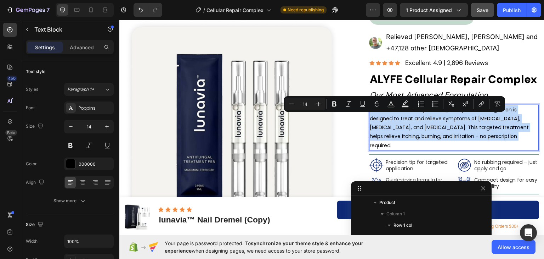
click at [391, 114] on p "Formulated with 25% [MEDICAL_DATA], our Antifungal Pen is designed to treat and…" at bounding box center [454, 127] width 168 height 45
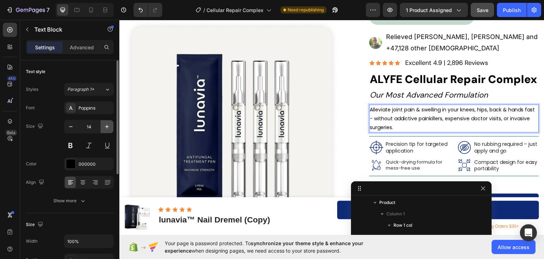
click at [104, 123] on icon "button" at bounding box center [106, 126] width 7 height 7
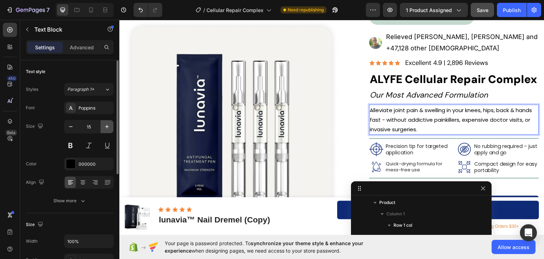
click at [104, 123] on icon "button" at bounding box center [106, 126] width 7 height 7
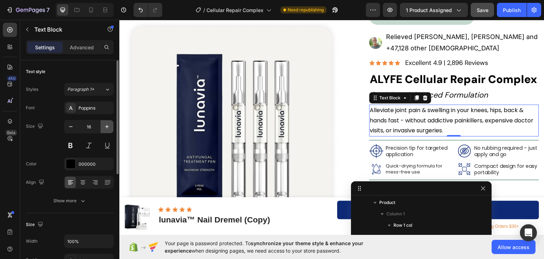
click at [104, 123] on icon "button" at bounding box center [106, 126] width 7 height 7
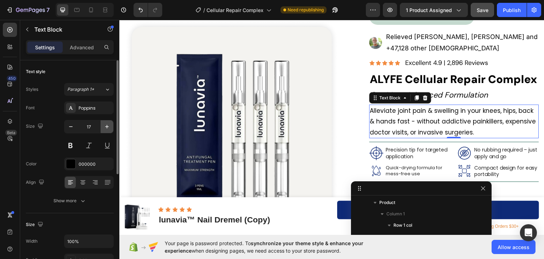
click at [106, 124] on icon "button" at bounding box center [106, 126] width 7 height 7
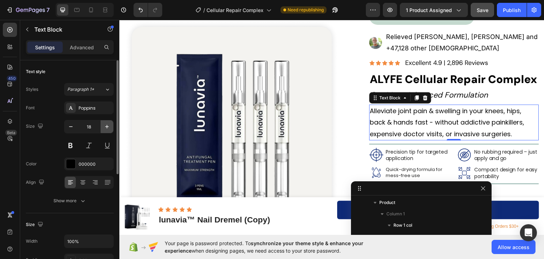
click at [106, 124] on icon "button" at bounding box center [106, 126] width 7 height 7
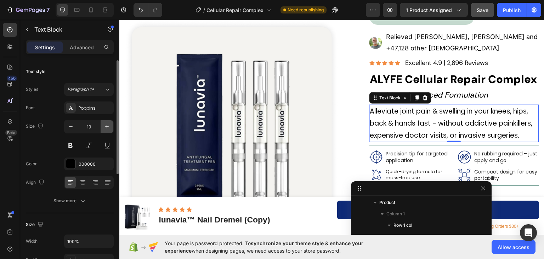
click at [106, 124] on icon "button" at bounding box center [106, 126] width 7 height 7
type input "20"
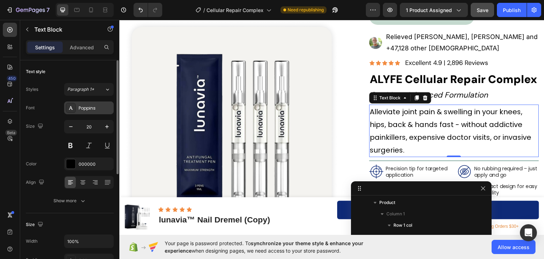
click at [84, 108] on div "Poppins" at bounding box center [95, 108] width 33 height 6
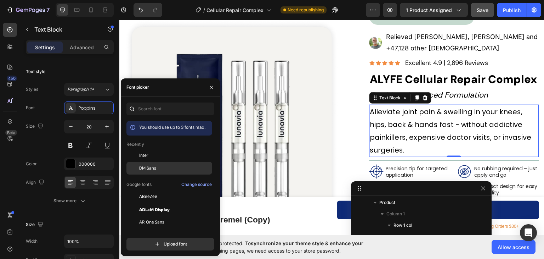
click at [148, 168] on span "DM Sans" at bounding box center [147, 168] width 17 height 6
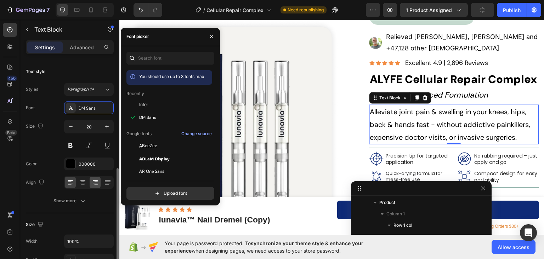
scroll to position [71, 0]
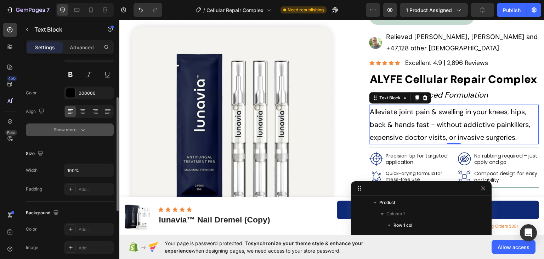
click at [81, 130] on icon "button" at bounding box center [82, 129] width 7 height 7
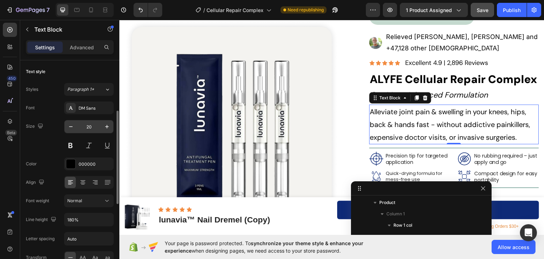
scroll to position [35, 0]
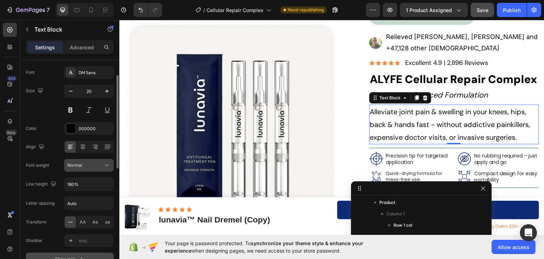
click at [78, 160] on button "Normal" at bounding box center [89, 165] width 50 height 13
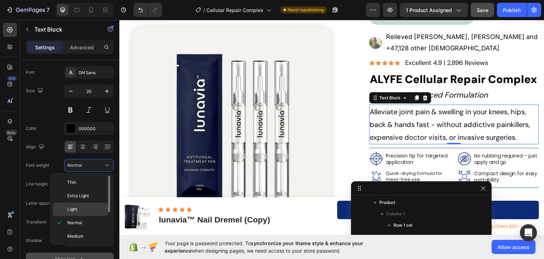
click at [80, 206] on p "Light" at bounding box center [86, 209] width 38 height 6
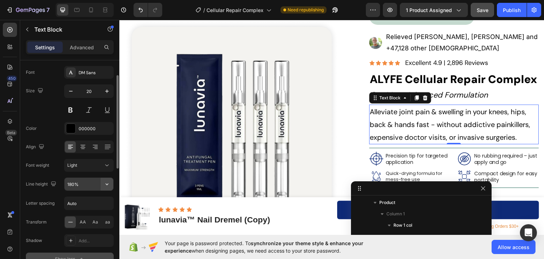
click at [107, 184] on icon "button" at bounding box center [107, 184] width 3 height 2
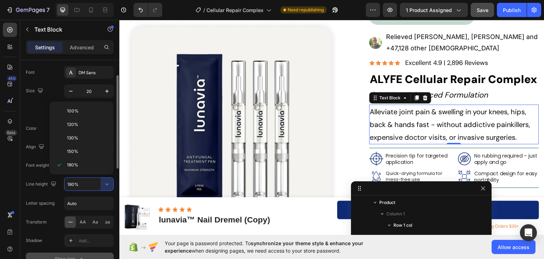
click at [83, 183] on input "180%" at bounding box center [88, 183] width 49 height 13
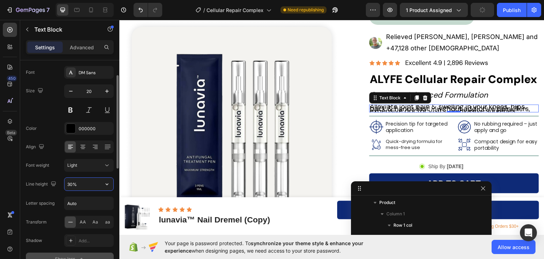
click at [83, 183] on input "30%" at bounding box center [88, 183] width 49 height 13
click at [105, 183] on icon "button" at bounding box center [106, 183] width 7 height 7
click at [87, 183] on input "30%" at bounding box center [88, 183] width 49 height 13
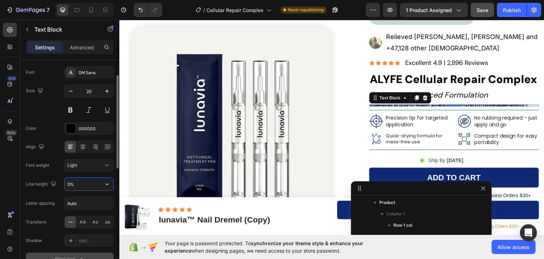
type input "%"
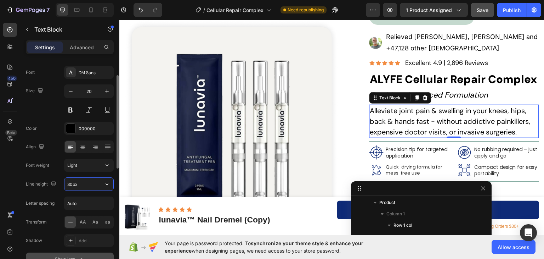
type input "30"
click at [1, 176] on div "450 Beta" at bounding box center [10, 139] width 20 height 239
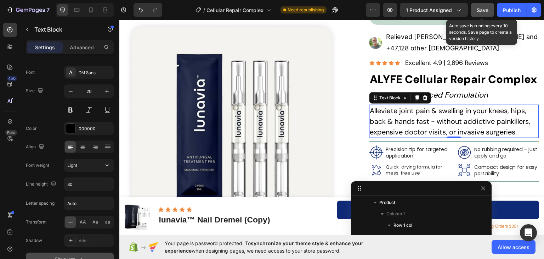
click at [481, 10] on span "Save" at bounding box center [483, 10] width 12 height 6
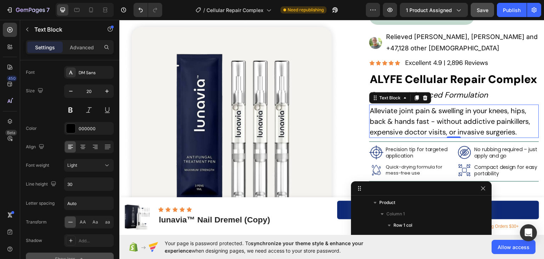
click at [451, 140] on div "0" at bounding box center [454, 143] width 7 height 6
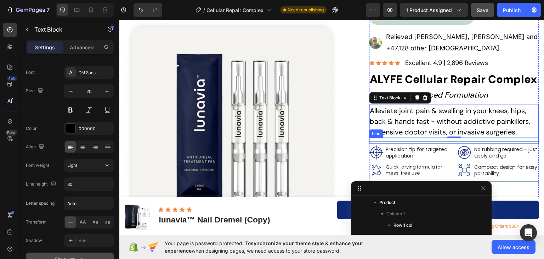
click at [457, 140] on div "Title Line" at bounding box center [454, 140] width 170 height 6
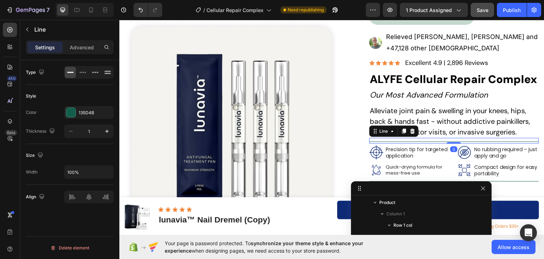
scroll to position [0, 0]
click at [411, 131] on icon at bounding box center [412, 130] width 5 height 5
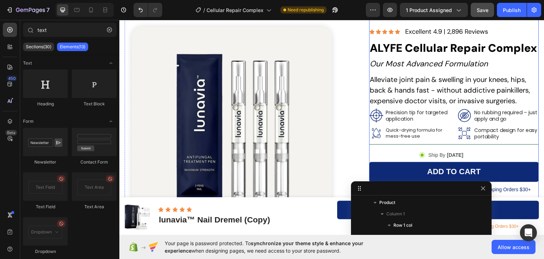
scroll to position [71, 0]
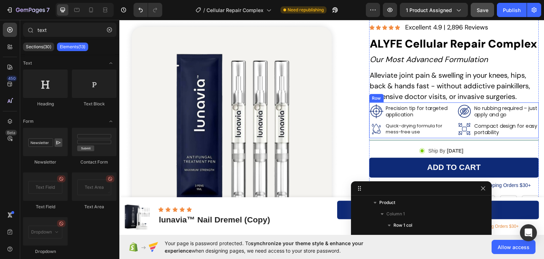
click at [397, 137] on div "Image Precision tip for targeted application Text Block Row Image Quick-drying …" at bounding box center [454, 120] width 170 height 36
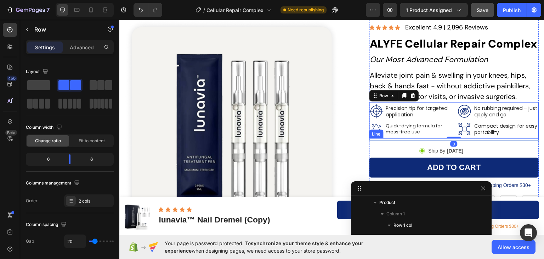
click at [383, 139] on div "Title Line" at bounding box center [454, 139] width 170 height 2
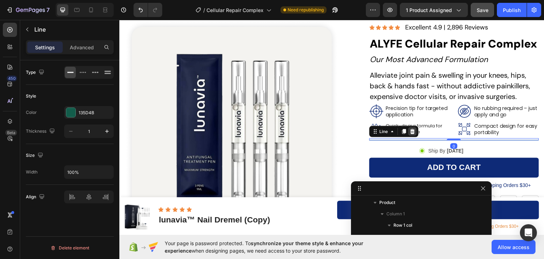
click at [410, 130] on icon at bounding box center [412, 130] width 5 height 5
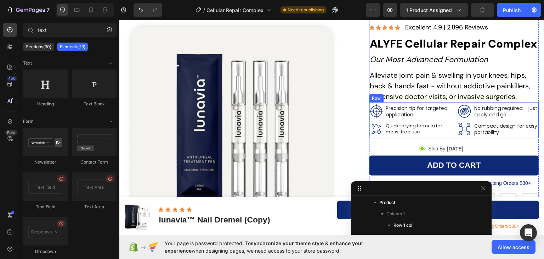
click at [451, 105] on div "Image Precision tip for targeted application Text Block Row Image Quick-drying …" at bounding box center [454, 120] width 170 height 36
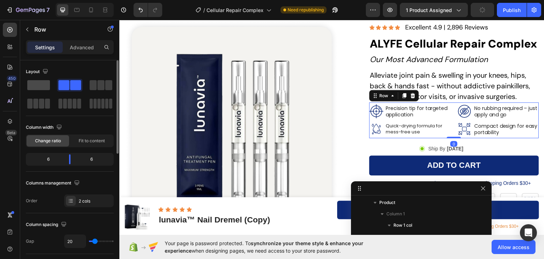
click at [41, 86] on span at bounding box center [38, 85] width 23 height 10
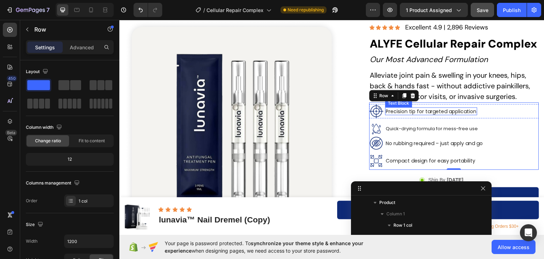
click at [462, 112] on p "Precision tip for targeted application" at bounding box center [431, 111] width 91 height 6
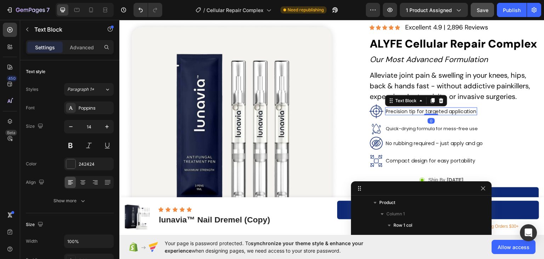
click at [462, 112] on p "Precision tip for targeted application" at bounding box center [431, 111] width 91 height 6
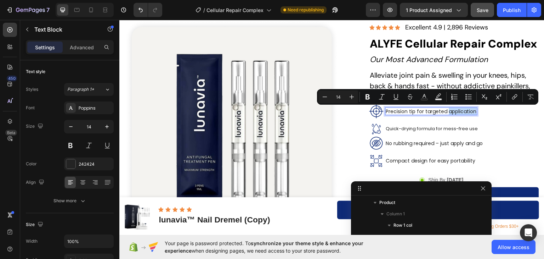
click at [462, 112] on p "Precision tip for targeted application" at bounding box center [431, 111] width 91 height 6
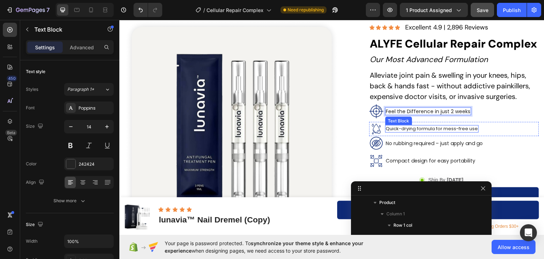
click at [419, 128] on p "Quick-drying formula for mess-free use" at bounding box center [432, 128] width 92 height 6
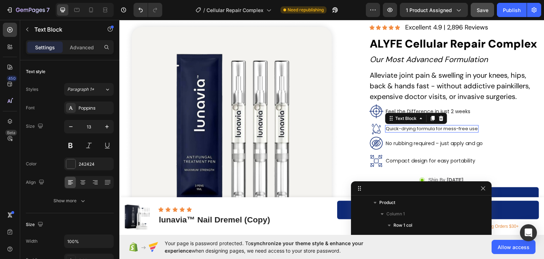
click at [419, 128] on p "Quick-drying formula for mess-free use" at bounding box center [432, 128] width 92 height 6
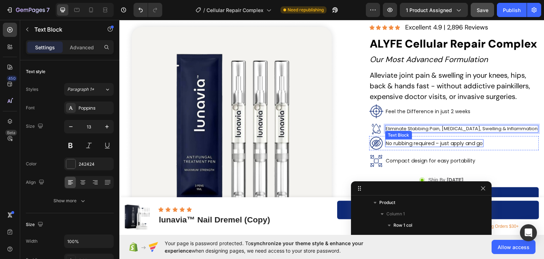
click at [422, 143] on p "No rubbing required – just apply and go" at bounding box center [434, 143] width 97 height 6
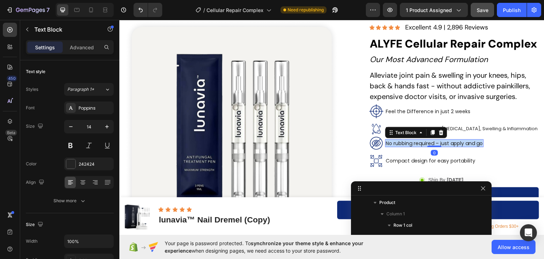
click at [422, 143] on p "No rubbing required – just apply and go" at bounding box center [434, 143] width 97 height 6
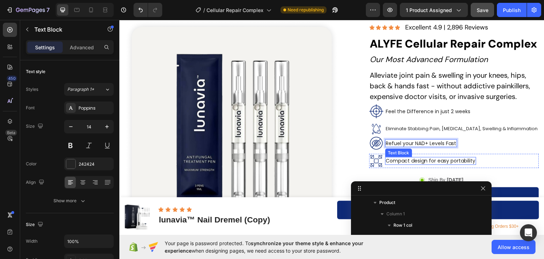
click at [408, 160] on p "Compact design for easy portability" at bounding box center [431, 160] width 90 height 6
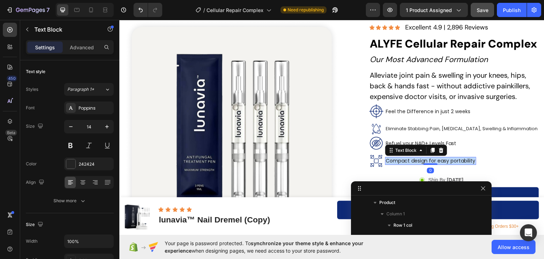
click at [408, 160] on p "Compact design for easy portability" at bounding box center [431, 160] width 90 height 6
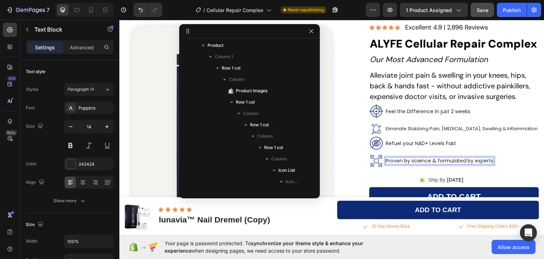
drag, startPoint x: 417, startPoint y: 190, endPoint x: 244, endPoint y: 24, distance: 239.2
click at [72, 162] on div at bounding box center [70, 163] width 9 height 9
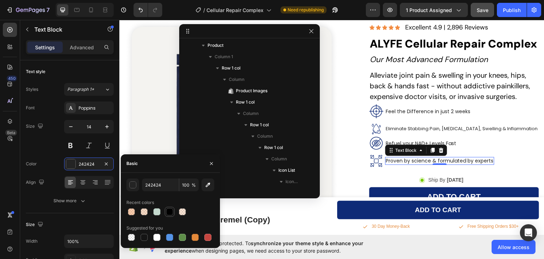
click at [170, 212] on div at bounding box center [169, 211] width 7 height 7
type input "000000"
click at [460, 146] on div "Image Refuel your NAD+ Levels Fast Text Block Row" at bounding box center [454, 143] width 170 height 14
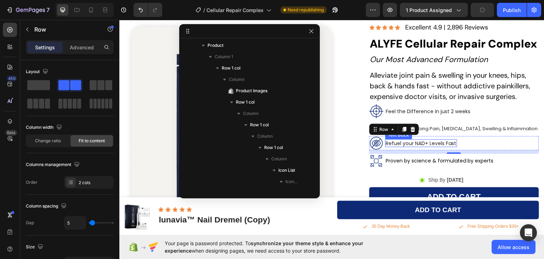
click at [415, 142] on p "Refuel your NAD+ Levels Fast" at bounding box center [421, 143] width 70 height 6
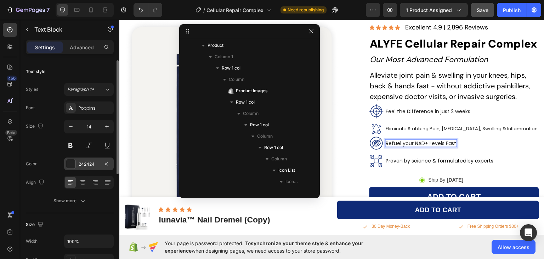
click at [69, 162] on div at bounding box center [70, 163] width 9 height 9
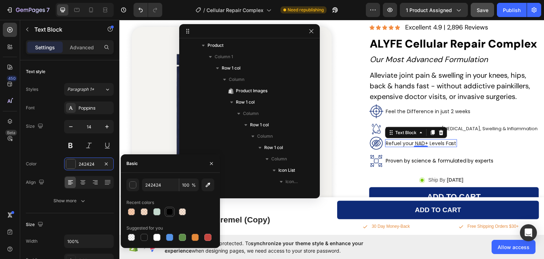
click at [174, 212] on div at bounding box center [170, 211] width 10 height 10
type input "000000"
click at [429, 111] on p "Feel the Difference in just 2 weeks" at bounding box center [428, 111] width 85 height 6
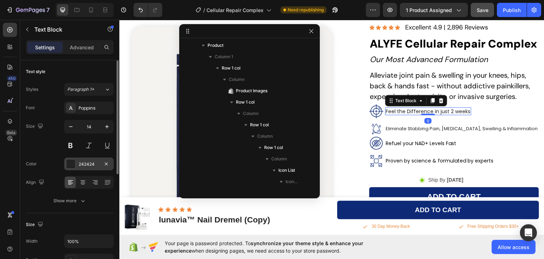
click at [74, 163] on div at bounding box center [70, 163] width 9 height 9
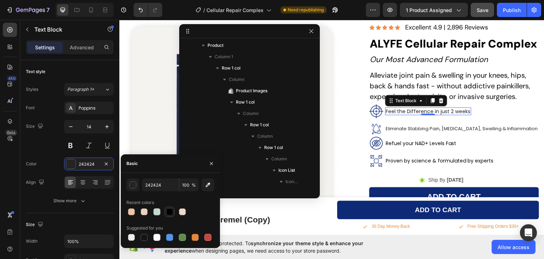
click at [169, 212] on div at bounding box center [169, 211] width 7 height 7
type input "000000"
click at [90, 128] on input "14" at bounding box center [88, 126] width 23 height 13
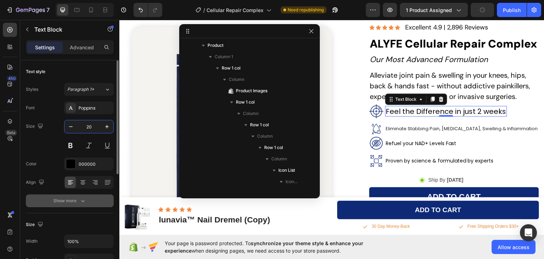
type input "20"
click at [81, 203] on icon "button" at bounding box center [82, 200] width 7 height 7
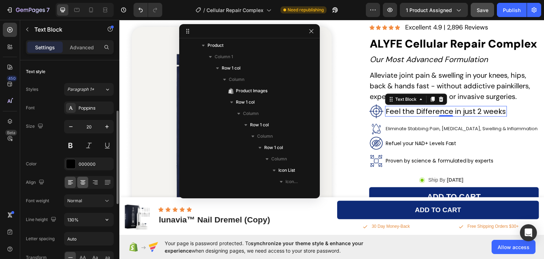
scroll to position [35, 0]
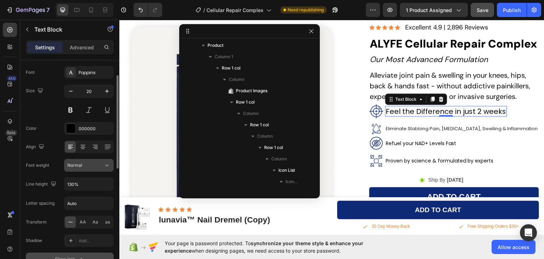
click at [78, 165] on span "Normal" at bounding box center [74, 164] width 15 height 5
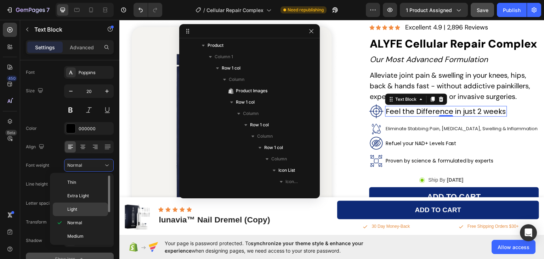
click at [72, 205] on div "Light" at bounding box center [80, 208] width 55 height 13
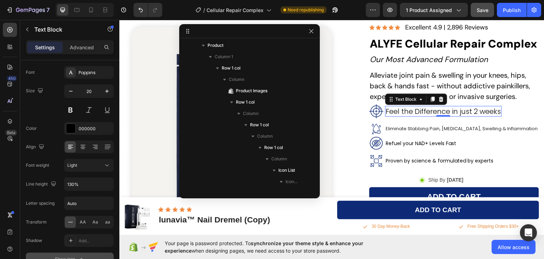
click at [5, 169] on div "450 Beta" at bounding box center [10, 115] width 14 height 185
click at [370, 109] on img at bounding box center [376, 111] width 14 height 14
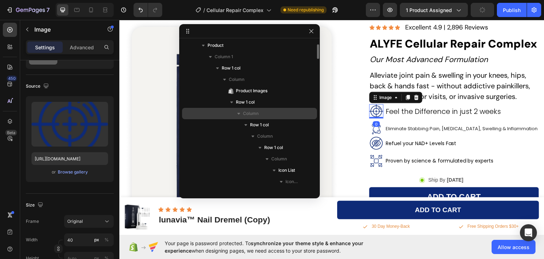
scroll to position [0, 0]
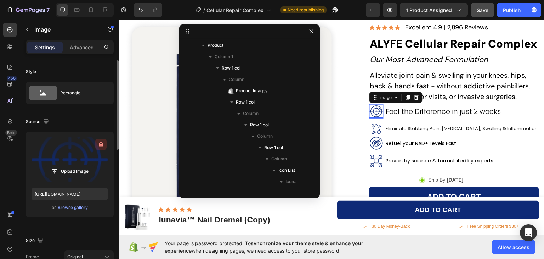
click at [101, 142] on icon "button" at bounding box center [101, 144] width 5 height 5
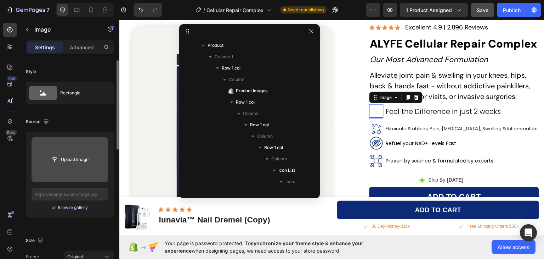
click at [74, 208] on div "Browse gallery" at bounding box center [73, 207] width 30 height 6
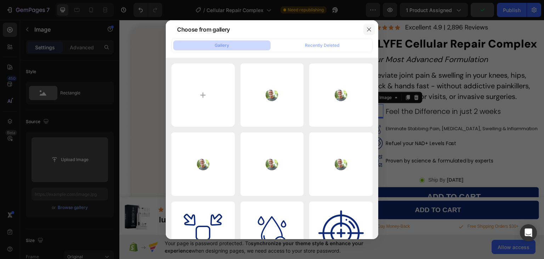
click at [368, 27] on icon "button" at bounding box center [369, 30] width 6 height 6
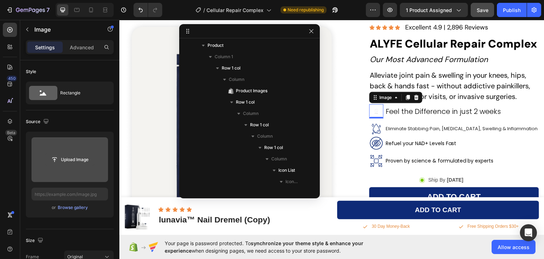
click at [68, 158] on input "file" at bounding box center [69, 159] width 49 height 12
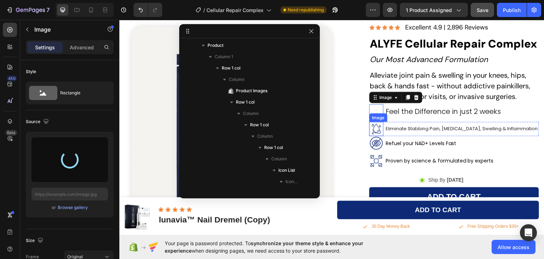
type input "https://cdn.shopify.com/s/files/1/0911/1712/5959/files/gempages_581651384412144…"
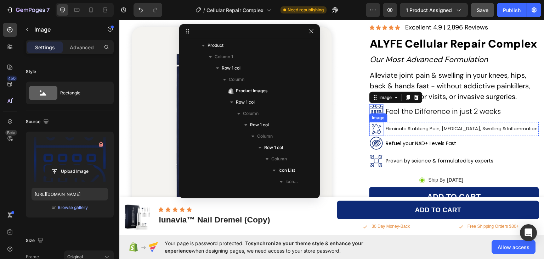
click at [373, 127] on img at bounding box center [376, 128] width 14 height 14
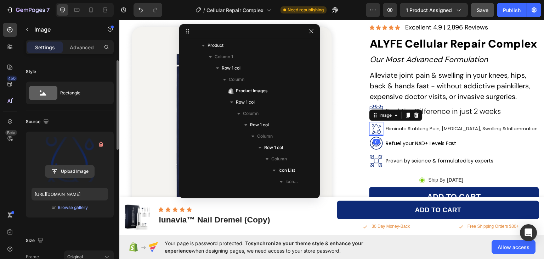
click at [71, 172] on input "file" at bounding box center [69, 171] width 49 height 12
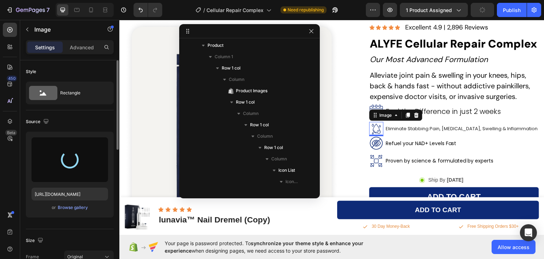
type input "https://cdn.shopify.com/s/files/1/0911/1712/5959/files/gempages_581651384412144…"
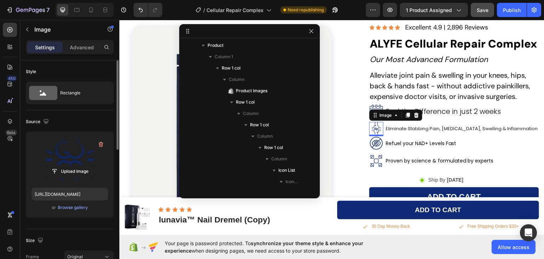
click at [375, 143] on div "0" at bounding box center [376, 141] width 7 height 6
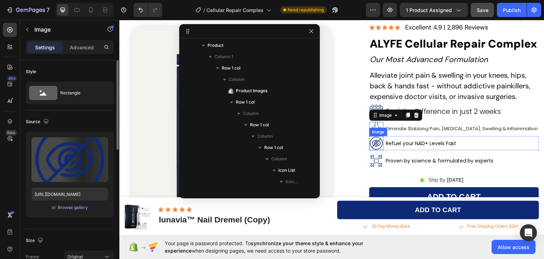
click at [372, 144] on img at bounding box center [376, 143] width 14 height 14
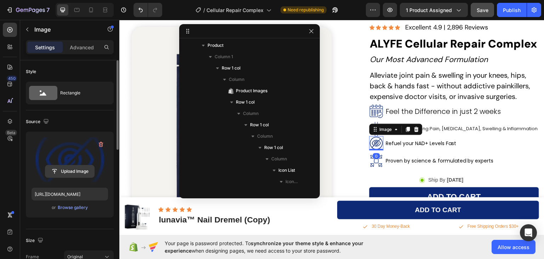
click at [68, 171] on input "file" at bounding box center [69, 171] width 49 height 12
click at [70, 170] on input "file" at bounding box center [69, 171] width 49 height 12
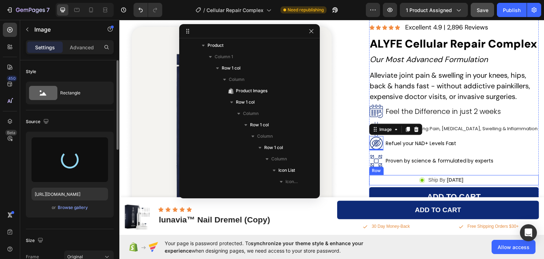
type input "https://cdn.shopify.com/s/files/1/0911/1712/5959/files/gempages_581651384412144…"
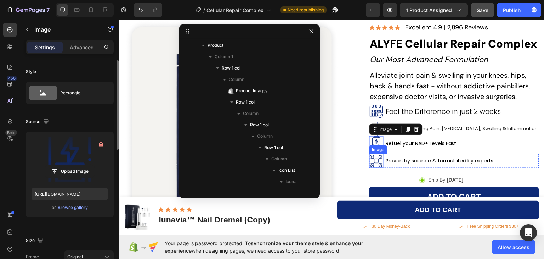
click at [373, 162] on img at bounding box center [376, 160] width 14 height 14
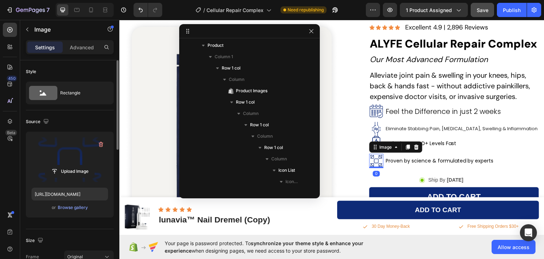
click at [73, 157] on label at bounding box center [70, 159] width 77 height 45
click at [73, 165] on input "file" at bounding box center [69, 171] width 49 height 12
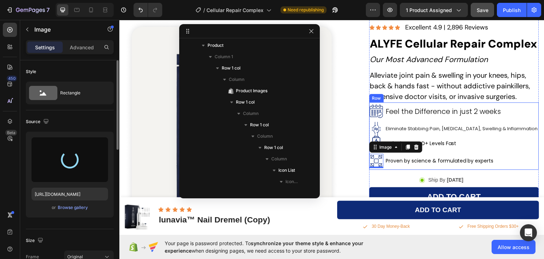
type input "https://cdn.shopify.com/s/files/1/0911/1712/5959/files/gempages_581651384412144…"
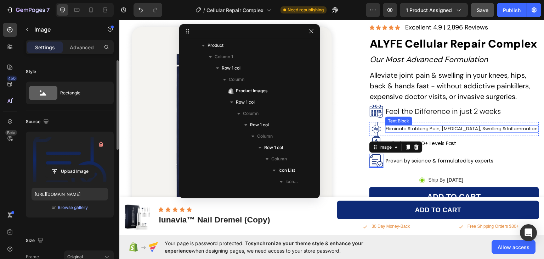
click at [437, 130] on p "Eliminate Stabbing Pain, [MEDICAL_DATA], Swelling & Inflammation" at bounding box center [462, 128] width 152 height 6
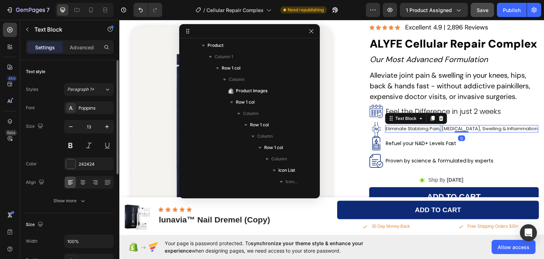
click at [437, 130] on p "Eliminate Stabbing Pain, [MEDICAL_DATA], Swelling & Inflammation" at bounding box center [462, 128] width 152 height 6
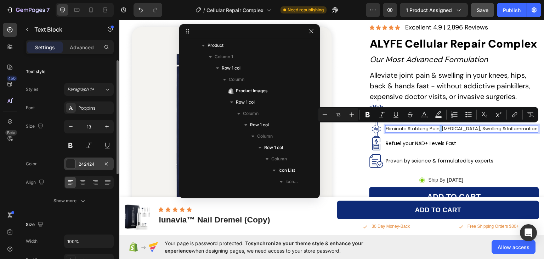
click at [69, 164] on div at bounding box center [70, 163] width 9 height 9
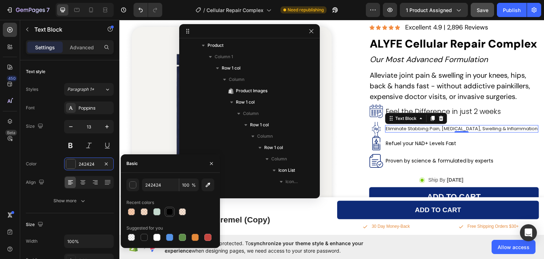
click at [167, 212] on div at bounding box center [169, 211] width 7 height 7
type input "000000"
click at [109, 128] on icon "button" at bounding box center [106, 126] width 7 height 7
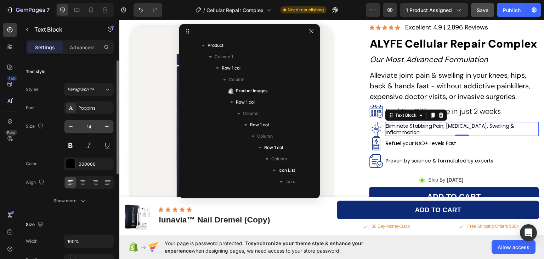
click at [90, 124] on input "14" at bounding box center [88, 126] width 23 height 13
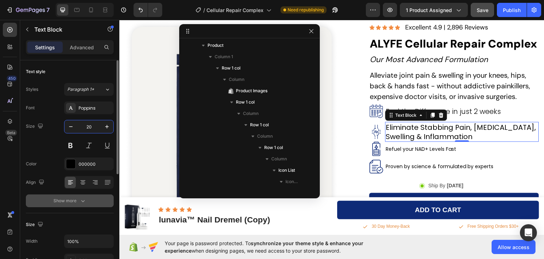
type input "20"
click at [84, 201] on icon "button" at bounding box center [82, 200] width 7 height 7
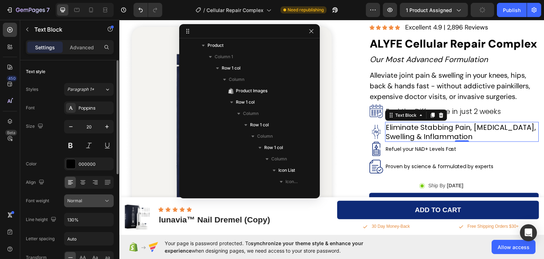
click at [87, 203] on div "Normal" at bounding box center [85, 200] width 36 height 6
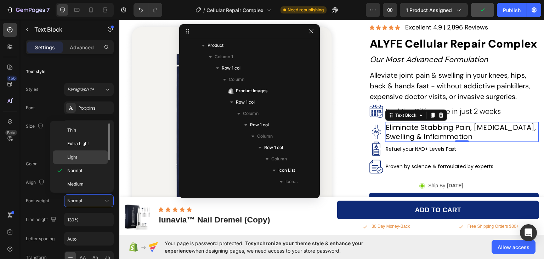
click at [80, 159] on p "Light" at bounding box center [86, 157] width 38 height 6
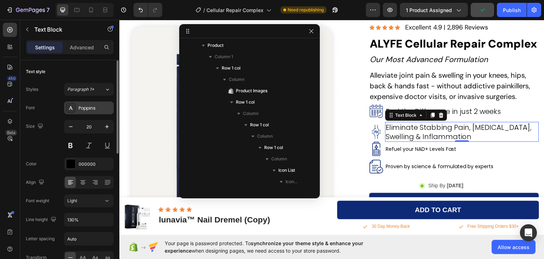
click at [95, 103] on div "Poppins" at bounding box center [89, 107] width 50 height 13
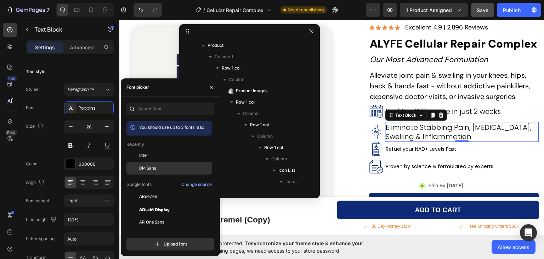
click at [152, 170] on span "DM Sans" at bounding box center [147, 168] width 17 height 6
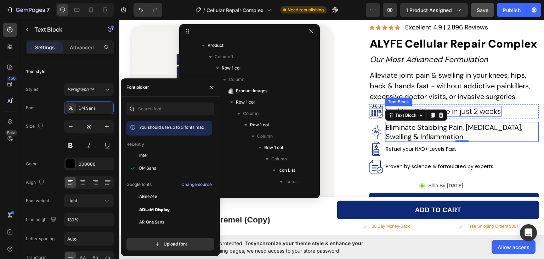
click at [497, 111] on p "Feel the Difference in just 2 weeks" at bounding box center [443, 110] width 115 height 9
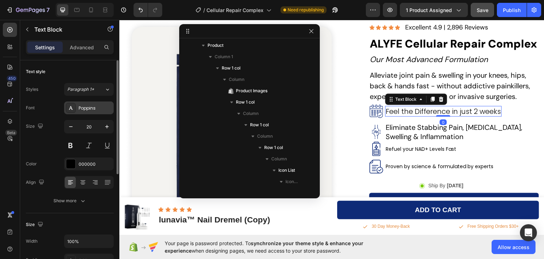
click at [88, 107] on div "Poppins" at bounding box center [95, 108] width 33 height 6
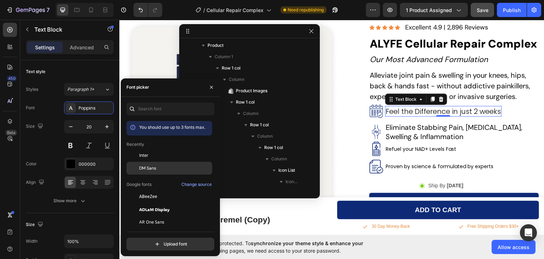
click at [145, 241] on div "DM Sans" at bounding box center [169, 247] width 86 height 13
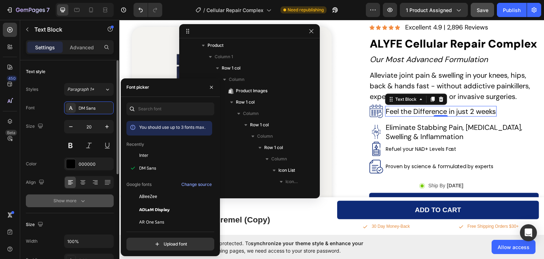
click at [85, 203] on icon "button" at bounding box center [82, 200] width 7 height 7
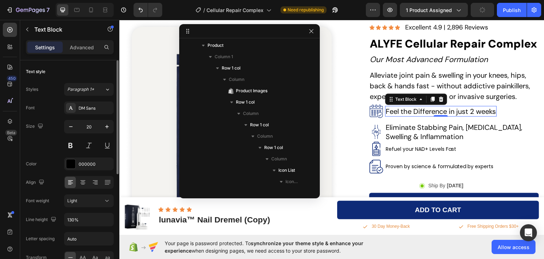
click at [8, 174] on div "450 Beta" at bounding box center [10, 115] width 14 height 185
click at [415, 148] on p "Refuel your NAD+ Levels Fast" at bounding box center [421, 148] width 70 height 6
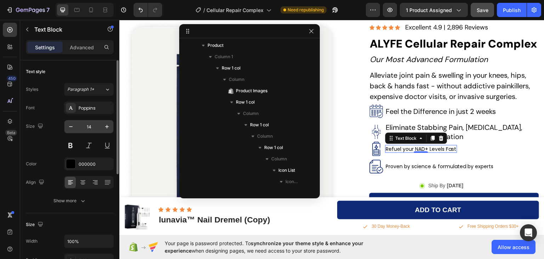
click at [94, 125] on input "14" at bounding box center [88, 126] width 23 height 13
type input "20"
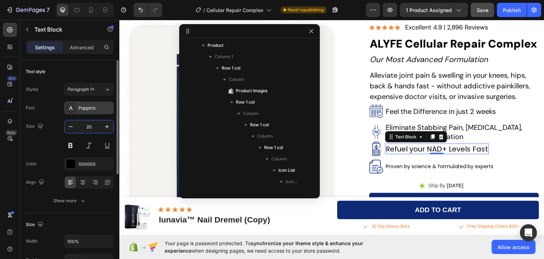
click at [84, 109] on div "Poppins" at bounding box center [95, 108] width 33 height 6
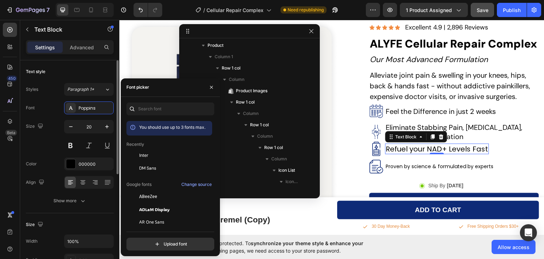
drag, startPoint x: 140, startPoint y: 169, endPoint x: 111, endPoint y: 173, distance: 30.1
click at [140, 169] on span "DM Sans" at bounding box center [147, 168] width 17 height 6
click at [79, 200] on icon "button" at bounding box center [82, 200] width 7 height 7
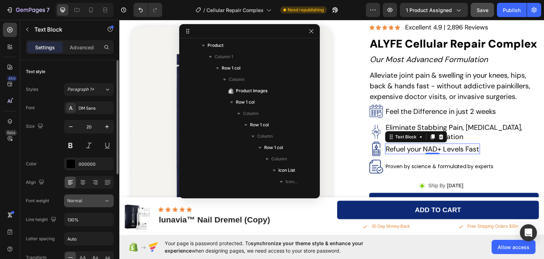
click at [81, 204] on button "Normal" at bounding box center [89, 200] width 50 height 13
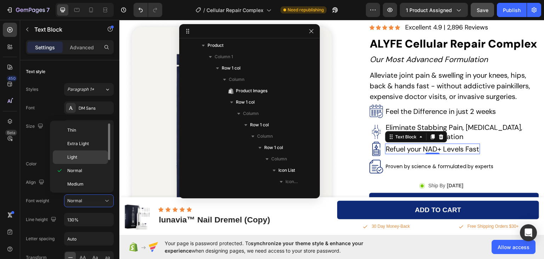
click at [72, 157] on span "Light" at bounding box center [72, 157] width 10 height 6
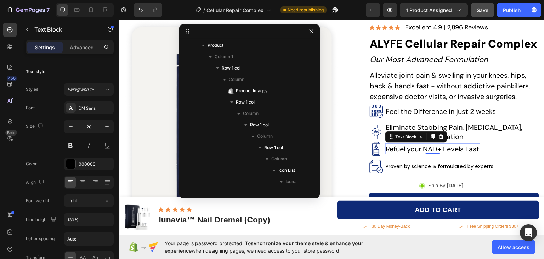
click at [0, 168] on div "450 Beta" at bounding box center [10, 139] width 20 height 239
click at [450, 166] on p "Proven by science & formulated by experts" at bounding box center [440, 166] width 108 height 6
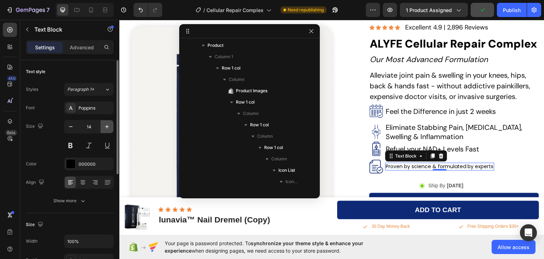
click at [108, 126] on icon "button" at bounding box center [106, 126] width 7 height 7
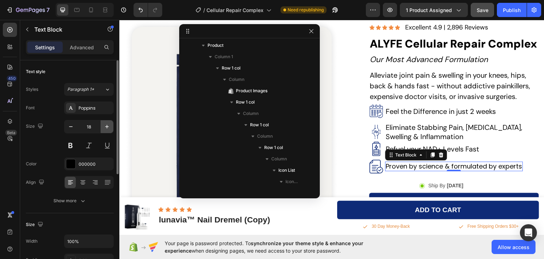
click at [108, 126] on icon "button" at bounding box center [106, 126] width 7 height 7
type input "20"
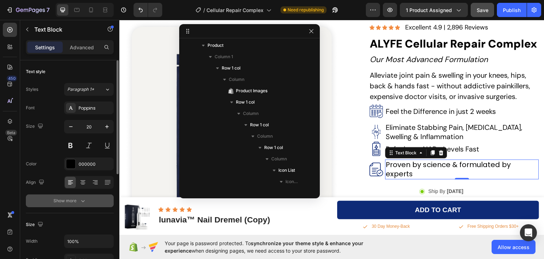
click at [87, 200] on button "Show more" at bounding box center [70, 200] width 88 height 13
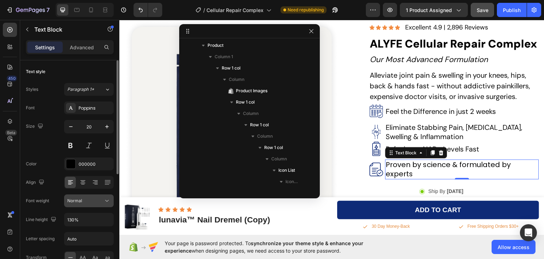
click at [87, 201] on div "Normal" at bounding box center [85, 200] width 36 height 6
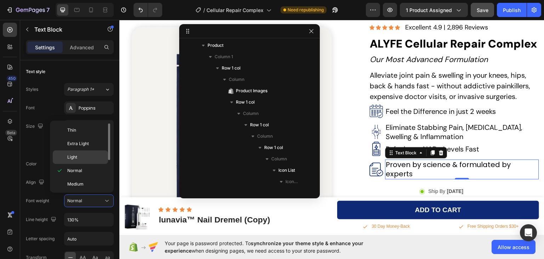
click at [78, 158] on p "Light" at bounding box center [86, 157] width 38 height 6
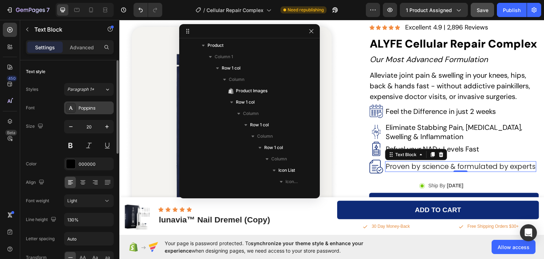
click at [84, 108] on div "Poppins" at bounding box center [95, 108] width 33 height 6
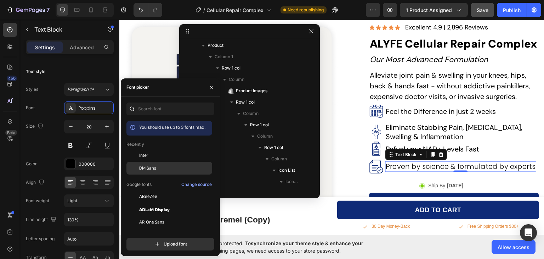
click at [149, 166] on span "DM Sans" at bounding box center [147, 168] width 17 height 6
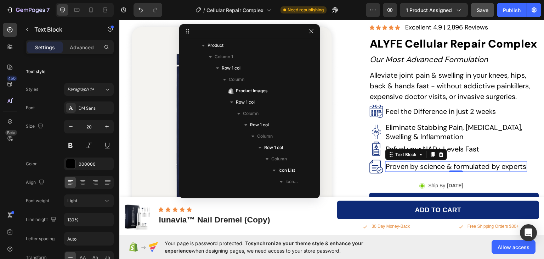
click at [6, 157] on div "450 Beta" at bounding box center [10, 115] width 14 height 185
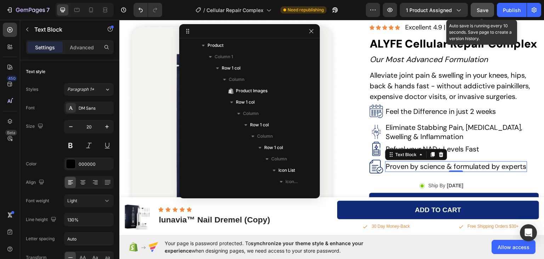
click at [481, 8] on span "Save" at bounding box center [483, 10] width 12 height 6
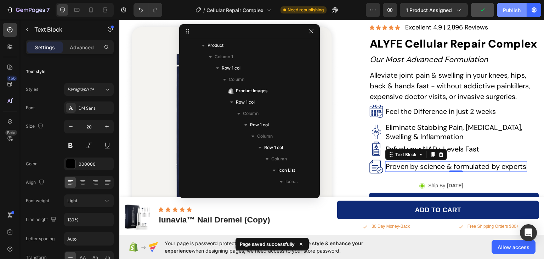
click at [509, 11] on div "Publish" at bounding box center [512, 9] width 18 height 7
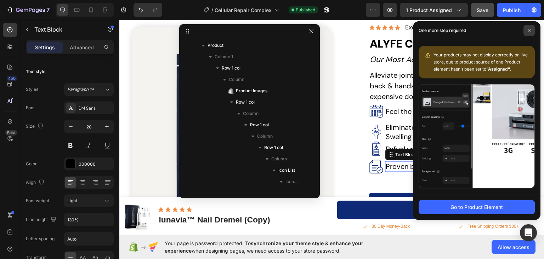
click at [531, 31] on span at bounding box center [528, 30] width 11 height 11
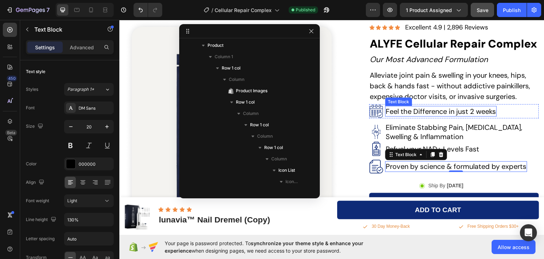
click at [443, 111] on p "Feel the Difference in just 2 weeks" at bounding box center [441, 110] width 110 height 9
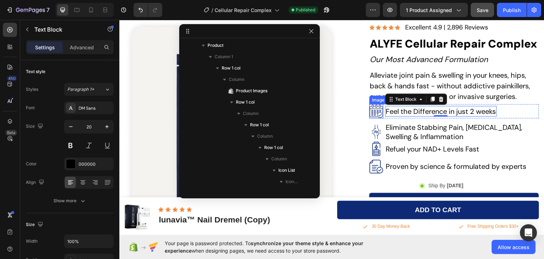
click at [373, 113] on img at bounding box center [376, 111] width 14 height 14
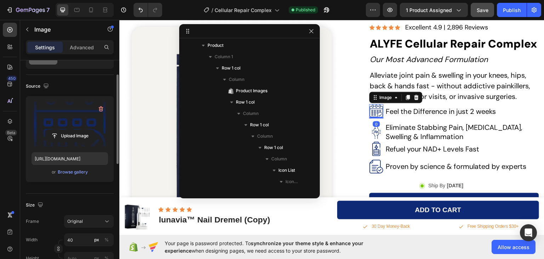
scroll to position [106, 0]
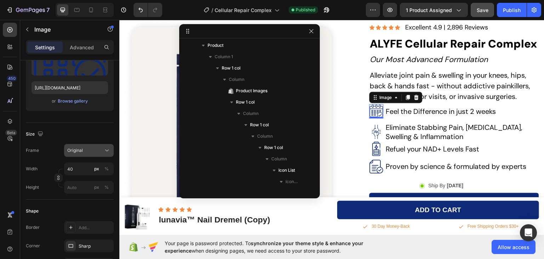
click at [82, 151] on span "Original" at bounding box center [75, 150] width 16 height 6
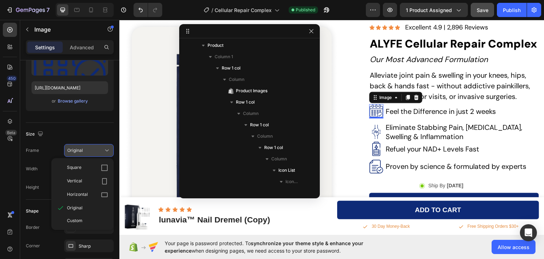
click at [84, 151] on div "Original" at bounding box center [84, 150] width 35 height 6
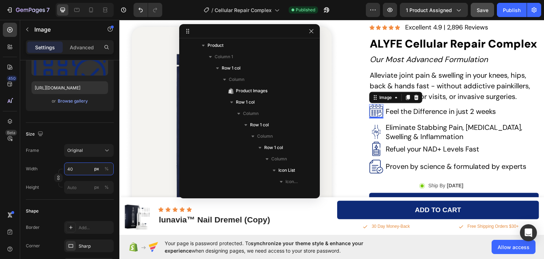
click at [77, 169] on input "40" at bounding box center [89, 168] width 50 height 13
type input "28"
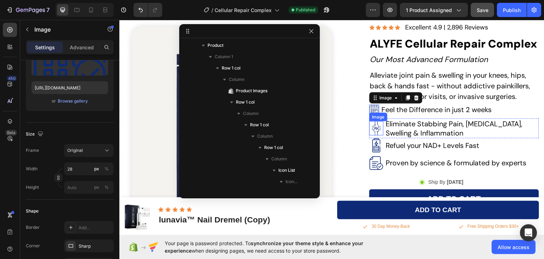
click at [372, 127] on img at bounding box center [376, 128] width 14 height 14
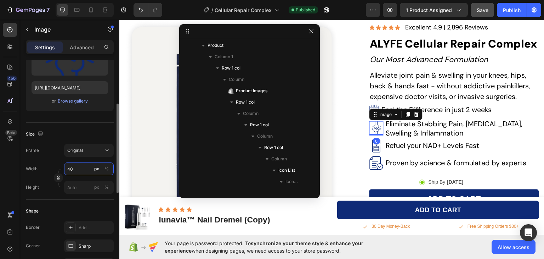
click at [75, 168] on input "40" at bounding box center [89, 168] width 50 height 13
type input "28"
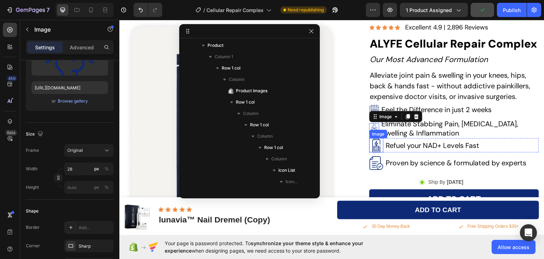
click at [374, 145] on img at bounding box center [376, 145] width 14 height 14
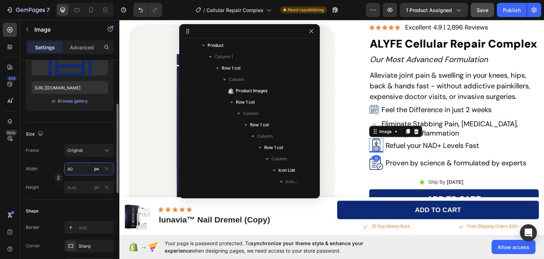
click at [75, 171] on input "40" at bounding box center [89, 168] width 50 height 13
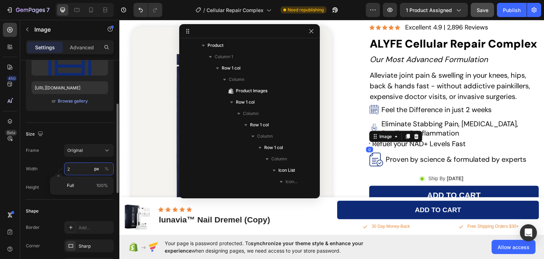
type input "28"
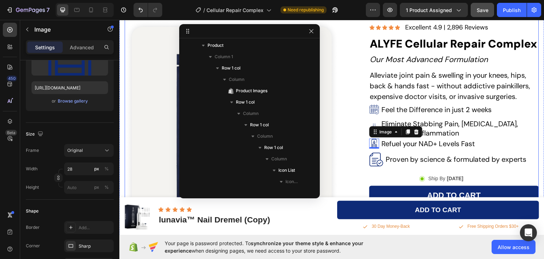
click at [365, 158] on div "Product Images Icon Icon Icon Icon Icon Icon List Row Row I never thought a sim…" at bounding box center [332, 149] width 414 height 364
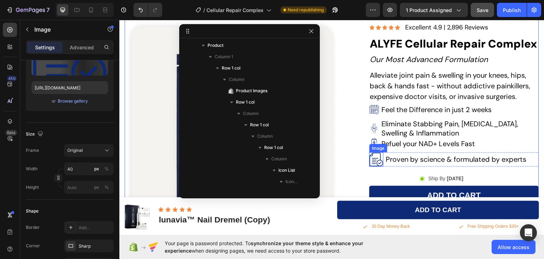
click at [370, 158] on img at bounding box center [376, 159] width 14 height 14
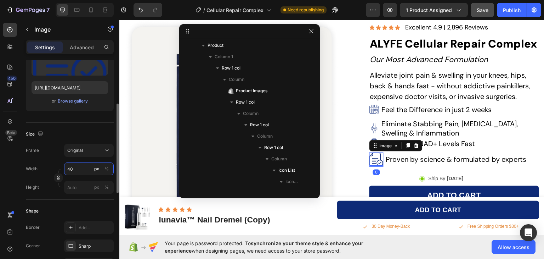
click at [75, 171] on input "40" at bounding box center [89, 168] width 50 height 13
type input "28"
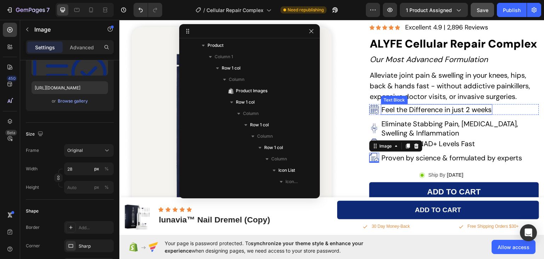
click at [396, 108] on p "Feel the Difference in just 2 weeks" at bounding box center [437, 108] width 110 height 9
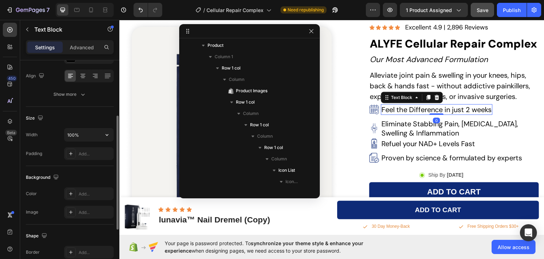
scroll to position [0, 0]
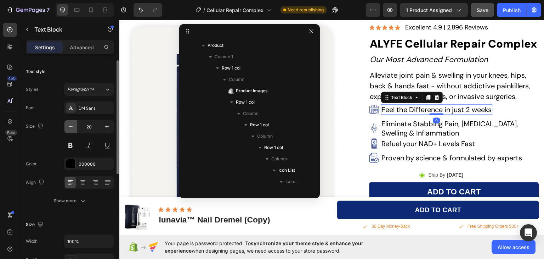
click at [71, 128] on icon "button" at bounding box center [70, 126] width 7 height 7
type input "18"
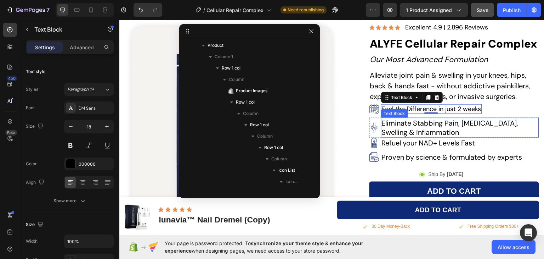
click at [470, 123] on p "Eliminate Stabbing Pain, [MEDICAL_DATA], Swelling & Inflammation" at bounding box center [460, 127] width 157 height 18
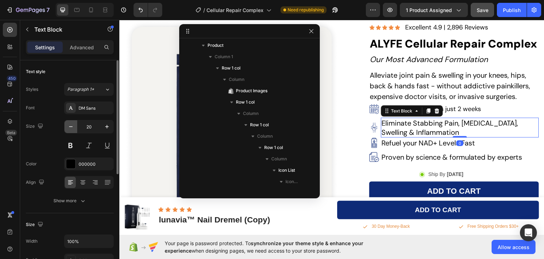
click at [76, 127] on button "button" at bounding box center [70, 126] width 13 height 13
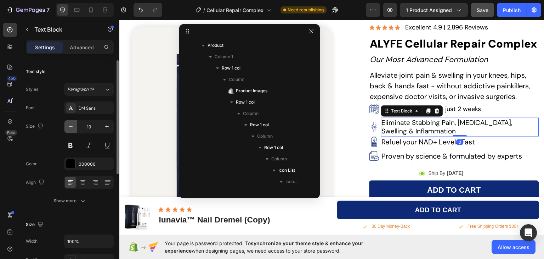
click at [76, 127] on button "button" at bounding box center [70, 126] width 13 height 13
type input "18"
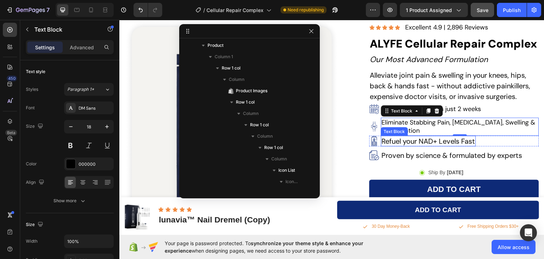
click at [409, 141] on p "Refuel your NAD+ Levels Fast" at bounding box center [429, 140] width 94 height 9
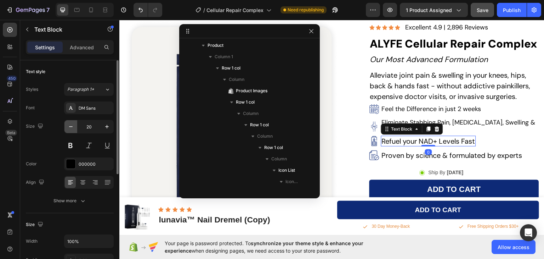
click at [73, 128] on icon "button" at bounding box center [70, 126] width 7 height 7
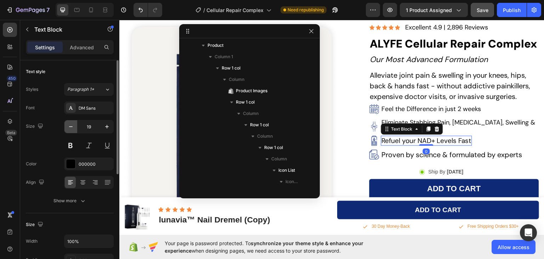
type input "18"
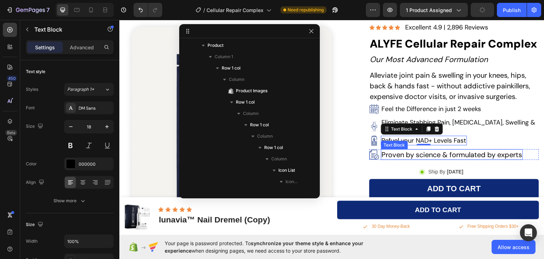
click at [399, 156] on p "Proven by science & formulated by experts" at bounding box center [452, 153] width 141 height 9
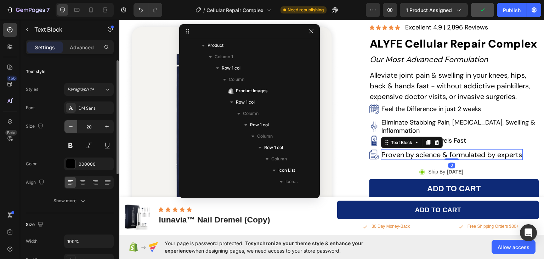
click at [72, 128] on icon "button" at bounding box center [70, 126] width 7 height 7
type input "18"
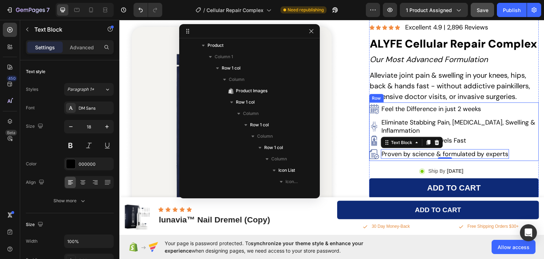
click at [407, 103] on div "Image Feel the Difference in just 2 weeks Text Block Row Image Eliminate Stabbi…" at bounding box center [454, 131] width 170 height 58
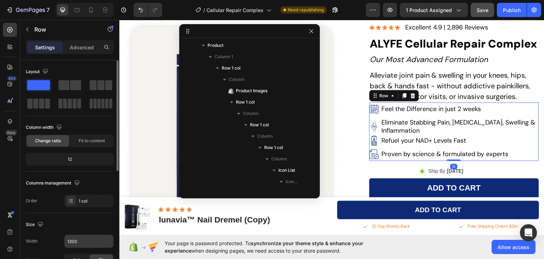
scroll to position [71, 0]
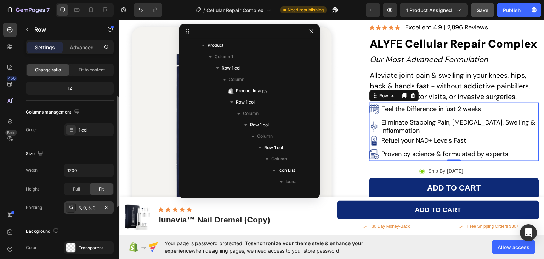
click at [84, 206] on div "5, 0, 5, 0" at bounding box center [89, 207] width 21 height 6
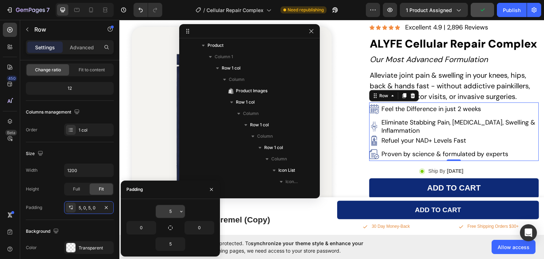
click at [174, 209] on input "5" at bounding box center [170, 211] width 29 height 13
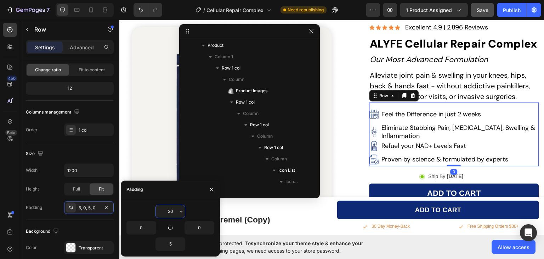
click at [174, 209] on input "20" at bounding box center [170, 211] width 29 height 13
type input "15"
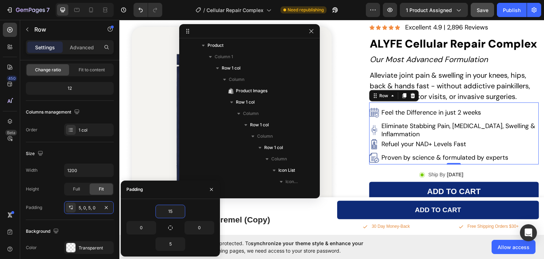
click at [1, 180] on div "450 Beta" at bounding box center [10, 139] width 20 height 239
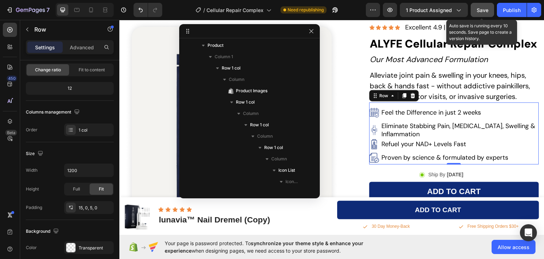
click at [476, 9] on button "Save" at bounding box center [482, 10] width 23 height 14
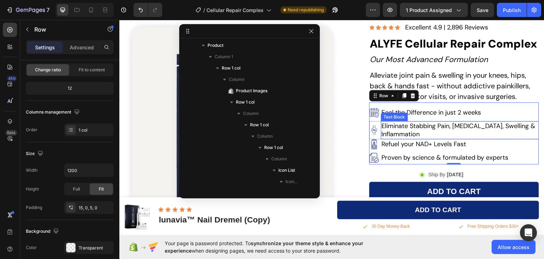
click at [432, 125] on p "Eliminate Stabbing Pain, [MEDICAL_DATA], Swelling & Inflammation" at bounding box center [460, 129] width 157 height 17
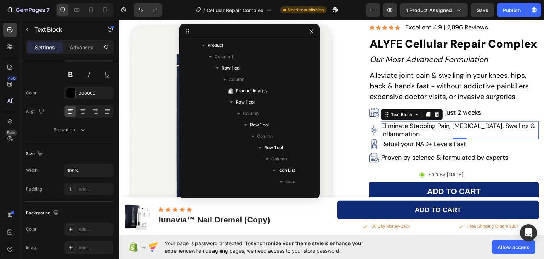
scroll to position [0, 0]
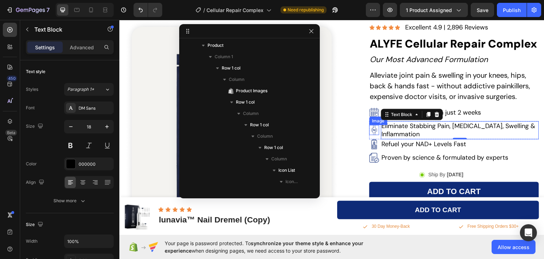
click at [373, 132] on img at bounding box center [374, 130] width 10 height 10
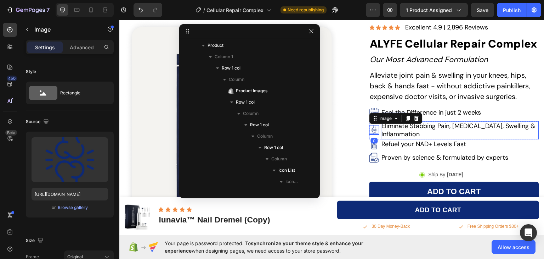
click at [384, 129] on p "Eliminate Stabbing Pain, [MEDICAL_DATA], Swelling & Inflammation" at bounding box center [460, 129] width 157 height 17
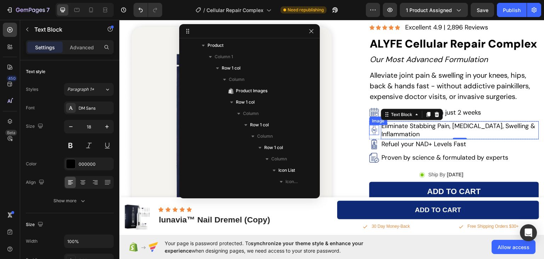
click at [370, 129] on img at bounding box center [374, 130] width 10 height 10
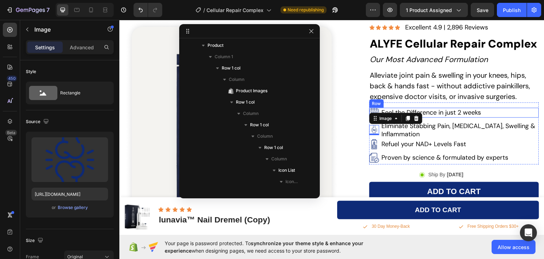
click at [492, 112] on div "Image Feel the Difference in just 2 weeks Text Block Row" at bounding box center [454, 112] width 170 height 10
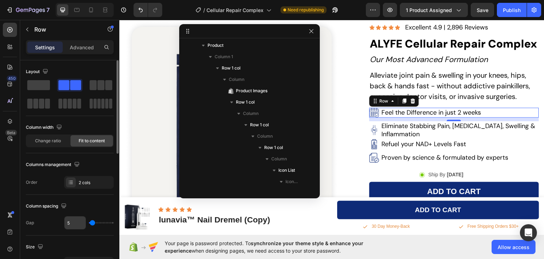
click at [72, 223] on input "5" at bounding box center [74, 222] width 21 height 13
type input "4"
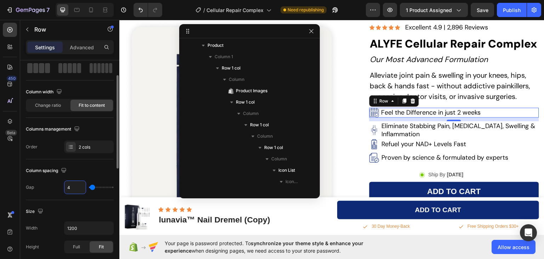
type input "3"
type input "4"
type input "3"
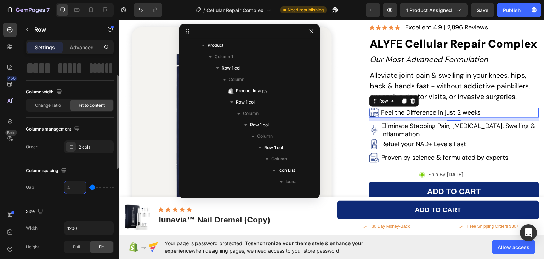
type input "3"
type input "4"
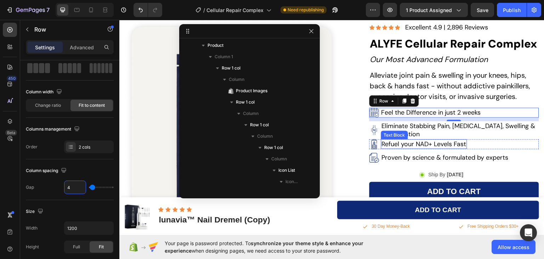
click at [396, 130] on div "Text Block" at bounding box center [394, 134] width 27 height 9
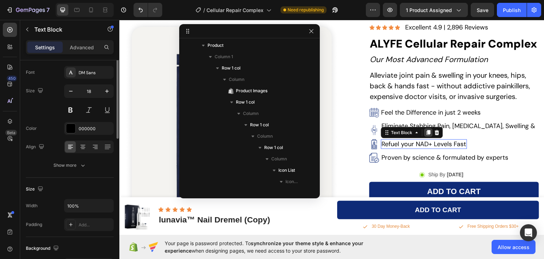
scroll to position [0, 0]
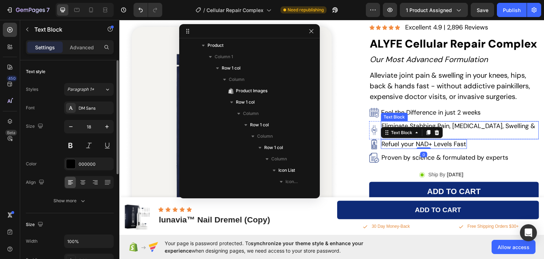
click at [460, 128] on p "Eliminate Stabbing Pain, [MEDICAL_DATA], Swelling & Inflammation" at bounding box center [460, 129] width 157 height 17
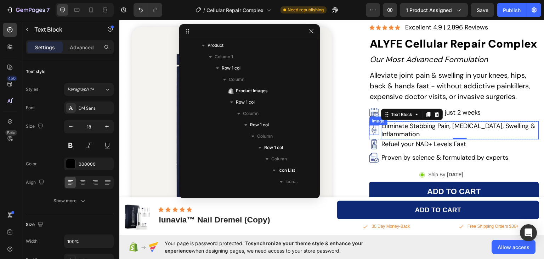
click at [372, 129] on img at bounding box center [374, 130] width 10 height 10
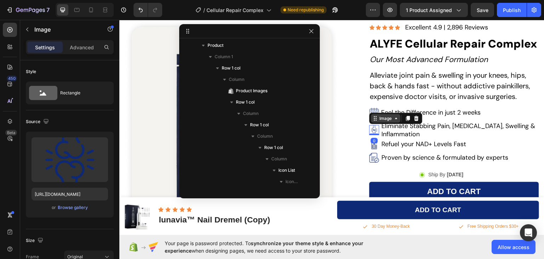
click at [395, 118] on icon at bounding box center [396, 117] width 2 height 1
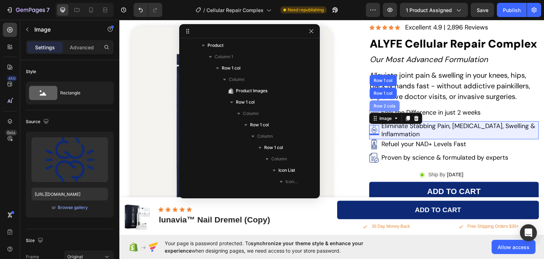
click at [384, 104] on div "Row 2 cols" at bounding box center [385, 105] width 24 height 4
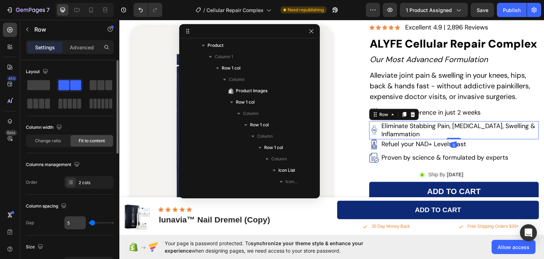
click at [73, 223] on input "5" at bounding box center [74, 222] width 21 height 13
type input "4"
click at [82, 180] on div "2 cols" at bounding box center [95, 182] width 33 height 6
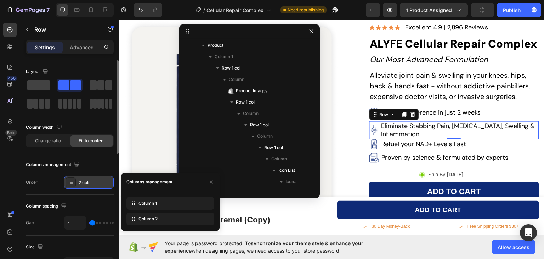
click at [82, 180] on div "2 cols" at bounding box center [95, 182] width 33 height 6
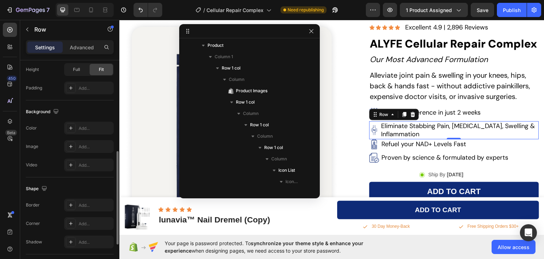
scroll to position [293, 0]
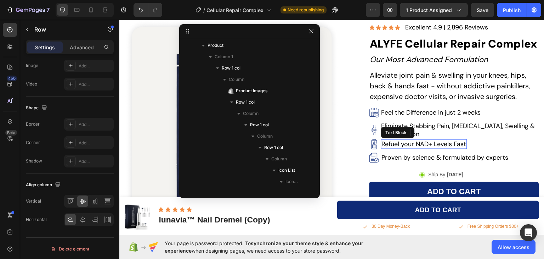
click at [422, 141] on p "Refuel your NAD+ Levels Fast" at bounding box center [424, 144] width 85 height 8
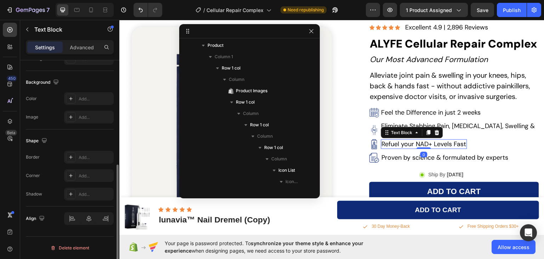
scroll to position [0, 0]
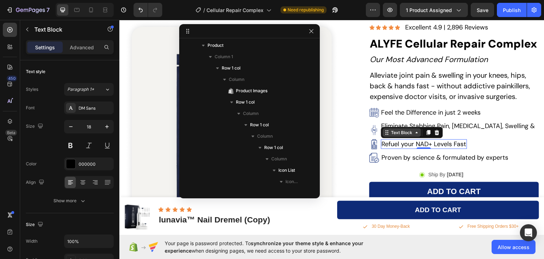
click at [415, 135] on div "Text Block" at bounding box center [402, 132] width 38 height 9
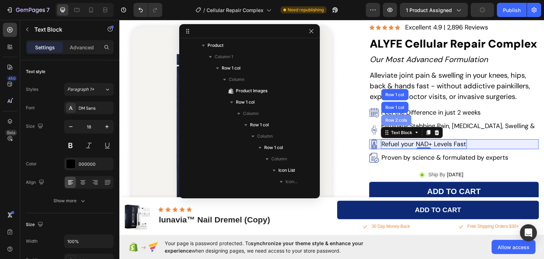
click at [396, 119] on div "Row 2 cols" at bounding box center [396, 120] width 24 height 4
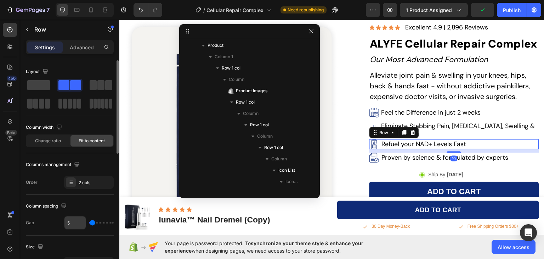
scroll to position [35, 0]
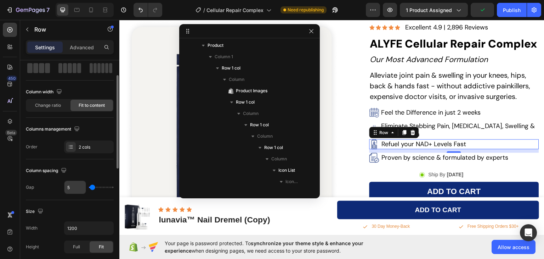
click at [76, 185] on input "5" at bounding box center [74, 187] width 21 height 13
type input "4"
click at [372, 156] on img at bounding box center [374, 157] width 10 height 10
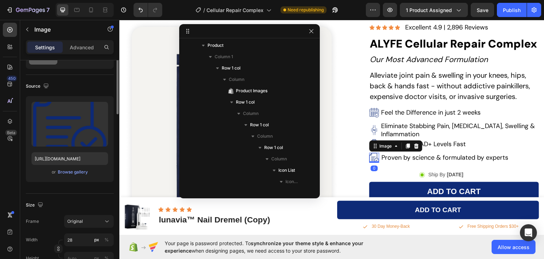
scroll to position [0, 0]
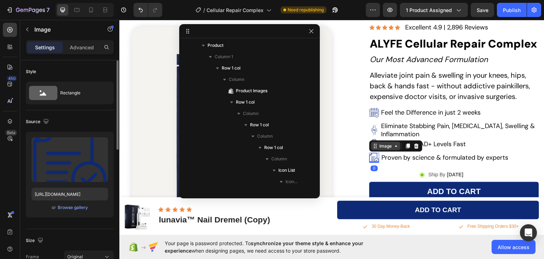
click at [394, 146] on icon at bounding box center [397, 146] width 6 height 6
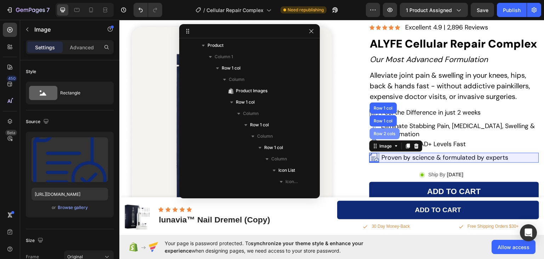
click at [386, 131] on div "Row 2 cols" at bounding box center [385, 133] width 24 height 4
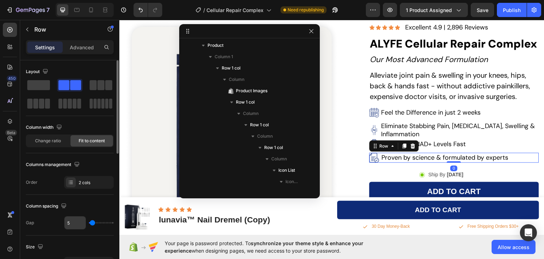
click at [74, 226] on input "5" at bounding box center [74, 222] width 21 height 13
type input "4"
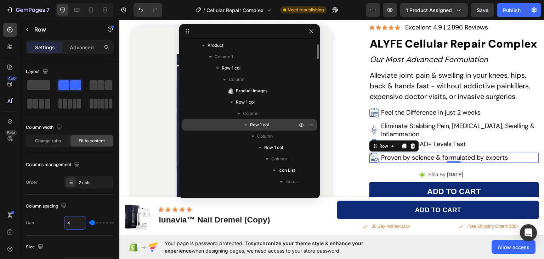
click at [260, 124] on span "Row 1 col" at bounding box center [259, 124] width 19 height 7
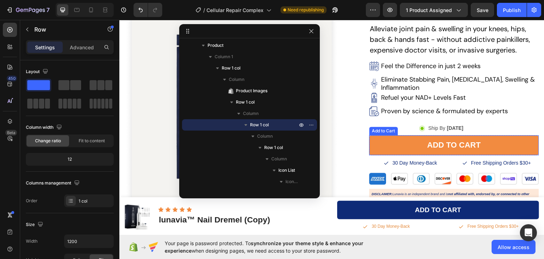
scroll to position [91, 0]
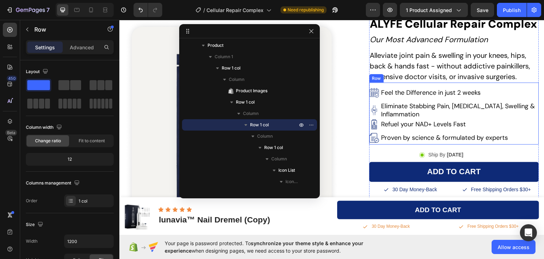
click at [390, 85] on div "Image Feel the Difference in just 2 weeks Text Block Row Image Eliminate Stabbi…" at bounding box center [454, 113] width 170 height 62
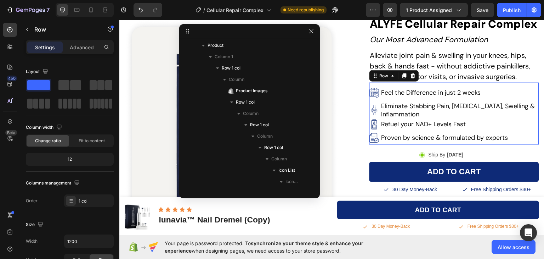
scroll to position [701, 0]
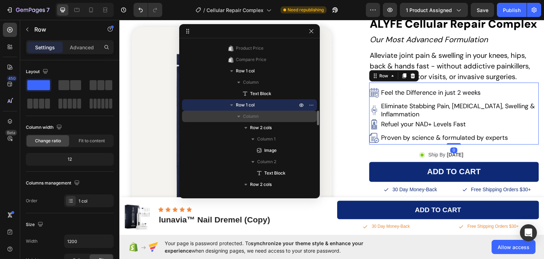
click at [239, 116] on icon "button" at bounding box center [238, 116] width 3 height 2
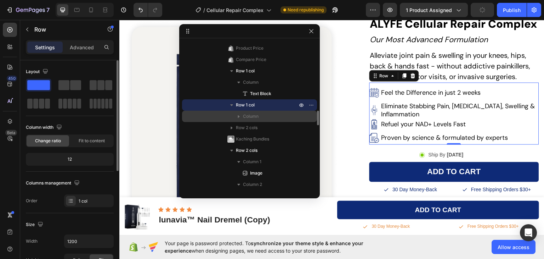
click at [70, 158] on div "12" at bounding box center [69, 159] width 85 height 10
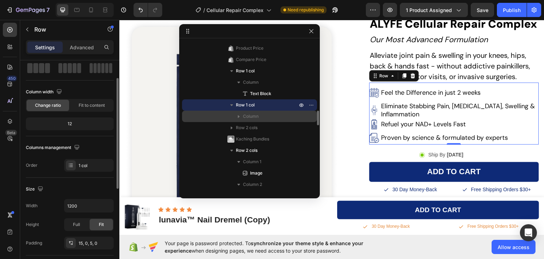
scroll to position [71, 0]
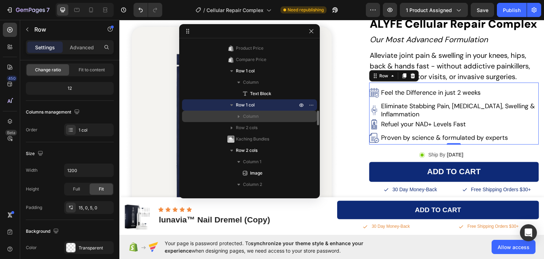
click at [255, 119] on span "Column" at bounding box center [251, 116] width 16 height 7
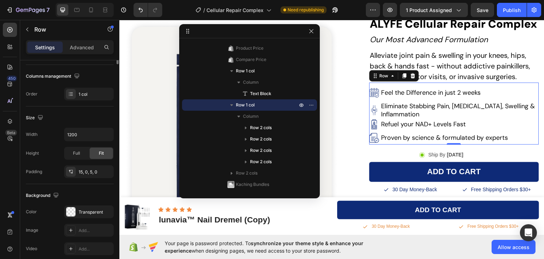
scroll to position [0, 0]
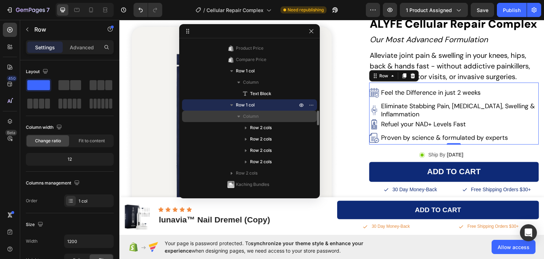
click at [262, 117] on p "Column" at bounding box center [271, 116] width 56 height 7
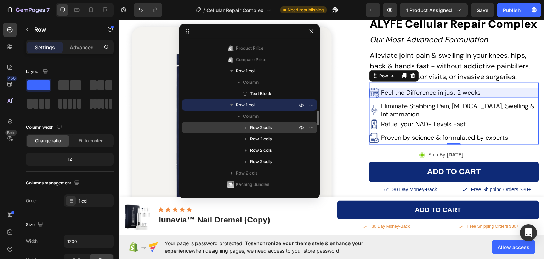
click at [261, 126] on span "Row 2 cols" at bounding box center [261, 127] width 22 height 7
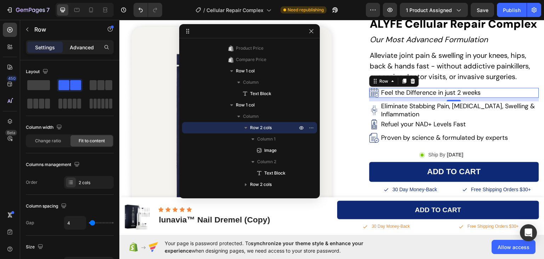
click at [82, 42] on div "Advanced" at bounding box center [81, 46] width 35 height 11
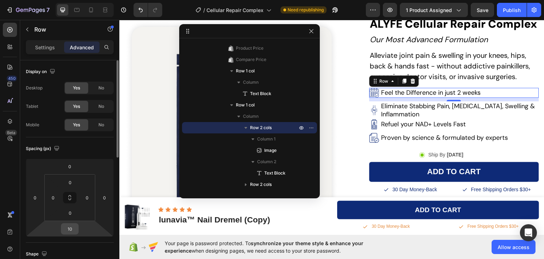
click at [72, 230] on input "10" at bounding box center [70, 228] width 14 height 11
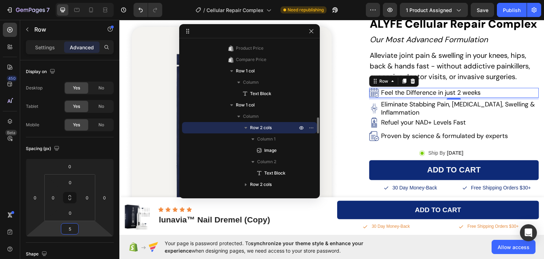
type input "5"
click at [247, 129] on icon "button" at bounding box center [245, 127] width 7 height 7
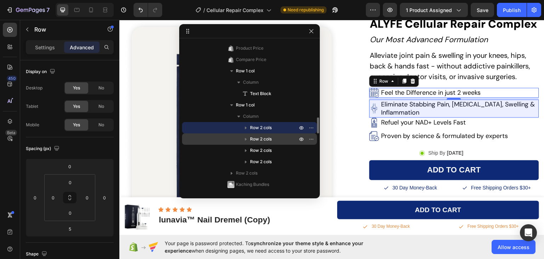
click at [254, 138] on span "Row 2 cols" at bounding box center [261, 138] width 22 height 7
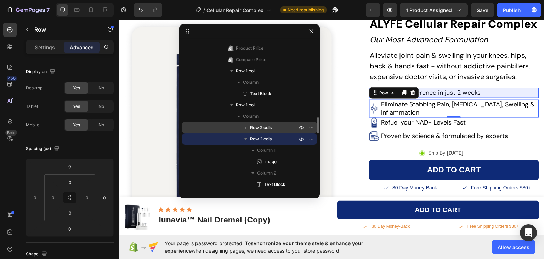
click at [256, 125] on span "Row 2 cols" at bounding box center [261, 127] width 22 height 7
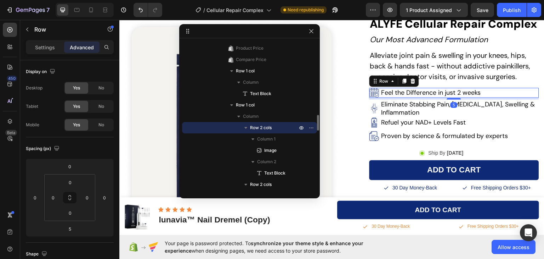
click at [246, 129] on icon "button" at bounding box center [245, 127] width 7 height 7
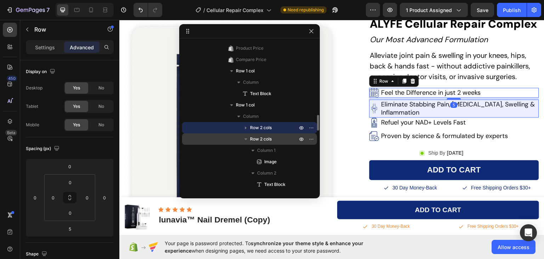
click at [261, 141] on span "Row 2 cols" at bounding box center [261, 138] width 22 height 7
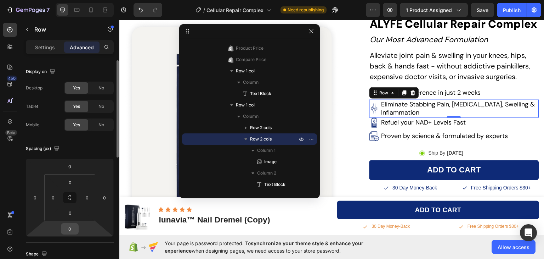
click at [70, 232] on input "0" at bounding box center [70, 228] width 14 height 11
type input "5"
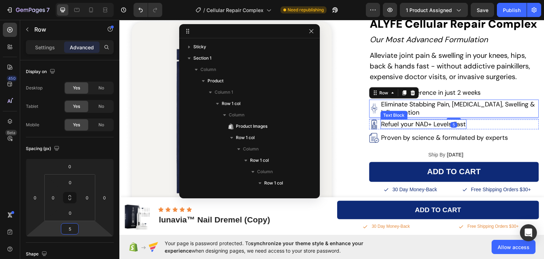
scroll to position [701, 0]
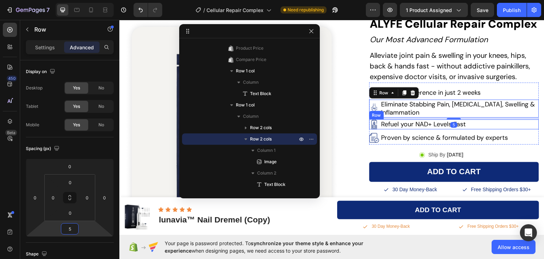
click at [376, 121] on div "Image Refuel your NAD+ Levels Fast Text Block Row" at bounding box center [454, 124] width 170 height 10
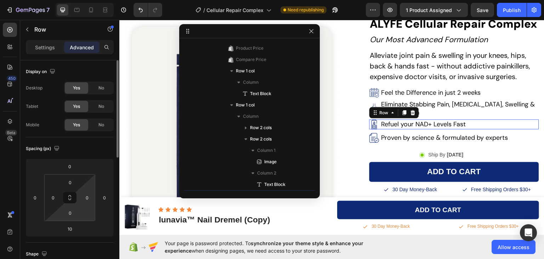
scroll to position [792, 0]
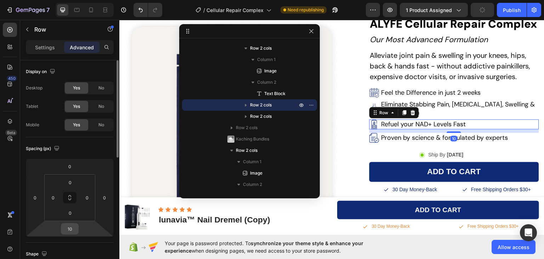
click at [72, 230] on input "10" at bounding box center [70, 228] width 14 height 11
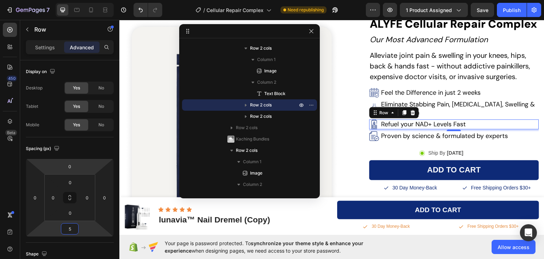
type input "5"
click at [1, 163] on div "450 Beta" at bounding box center [10, 139] width 20 height 239
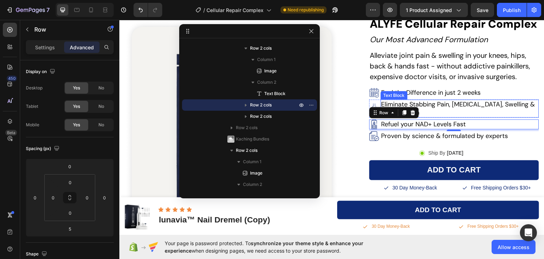
click at [460, 107] on p "Eliminate Stabbing Pain, [MEDICAL_DATA], Swelling & Inflammation" at bounding box center [459, 108] width 157 height 17
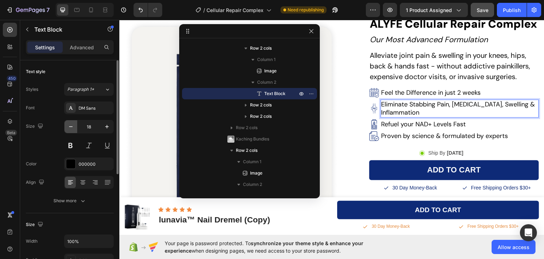
click at [72, 126] on icon "button" at bounding box center [70, 126] width 7 height 7
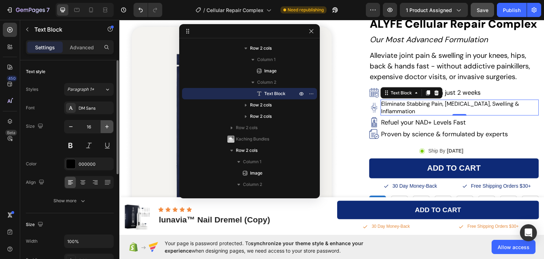
click at [106, 125] on icon "button" at bounding box center [106, 126] width 7 height 7
type input "17"
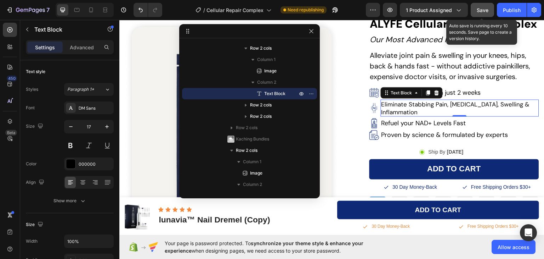
click at [482, 10] on span "Save" at bounding box center [483, 10] width 12 height 6
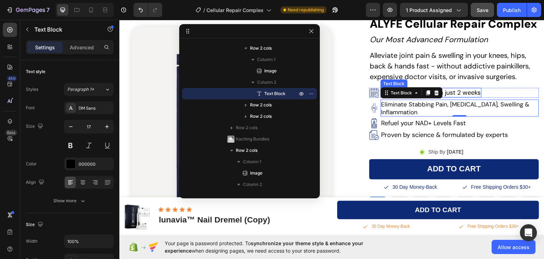
click at [475, 93] on p "Feel the Difference in just 2 weeks" at bounding box center [431, 92] width 100 height 8
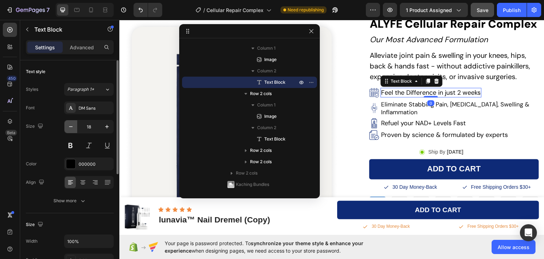
click at [71, 129] on icon "button" at bounding box center [70, 126] width 7 height 7
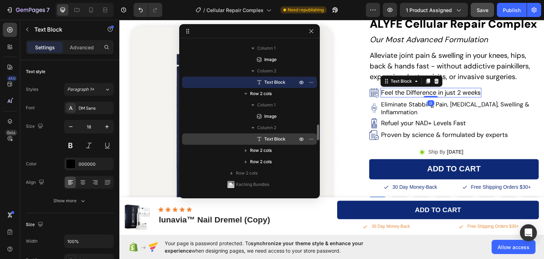
type input "17"
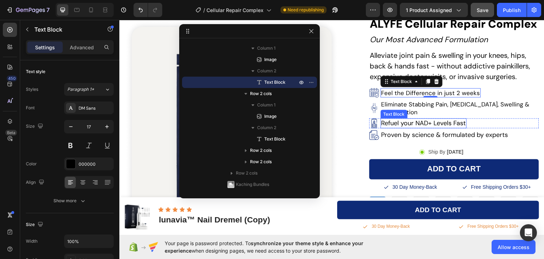
click at [440, 119] on p "Refuel your NAD+ Levels Fast" at bounding box center [423, 123] width 85 height 8
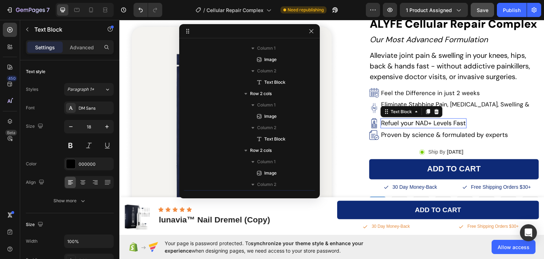
scroll to position [883, 0]
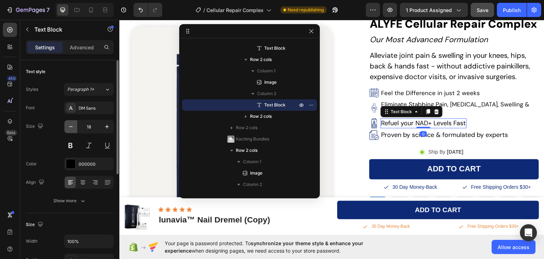
click at [72, 128] on icon "button" at bounding box center [70, 126] width 7 height 7
type input "17"
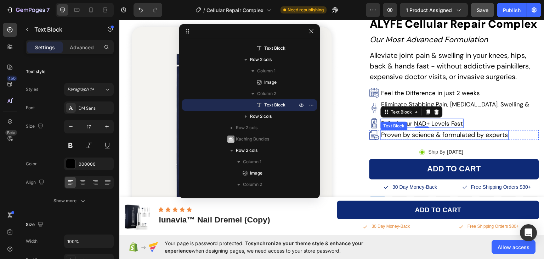
click at [438, 134] on p "Proven by science & formulated by experts" at bounding box center [444, 134] width 127 height 8
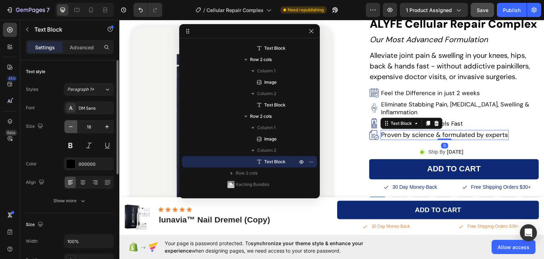
click at [72, 129] on icon "button" at bounding box center [70, 126] width 7 height 7
type input "17"
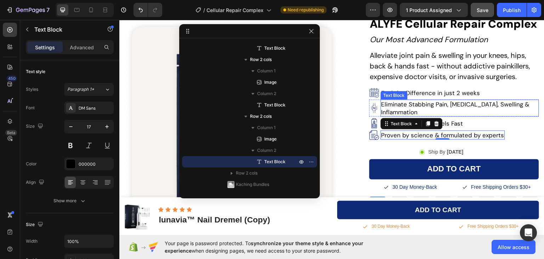
click at [474, 102] on p "Eliminate Stabbing Pain, [MEDICAL_DATA], Swelling & Inflammation" at bounding box center [459, 108] width 157 height 16
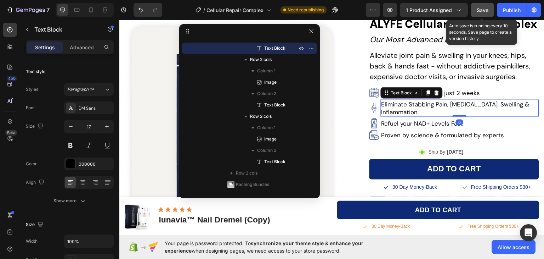
click at [479, 9] on span "Save" at bounding box center [483, 10] width 12 height 6
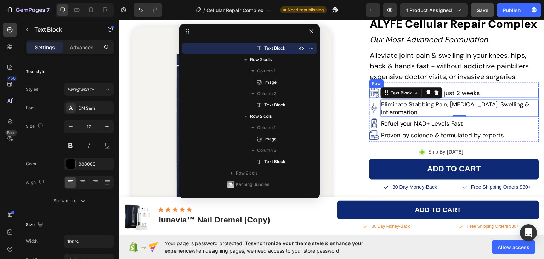
click at [486, 92] on div "Image Feel the Difference in just 2 weeks Text Block Row" at bounding box center [454, 92] width 170 height 10
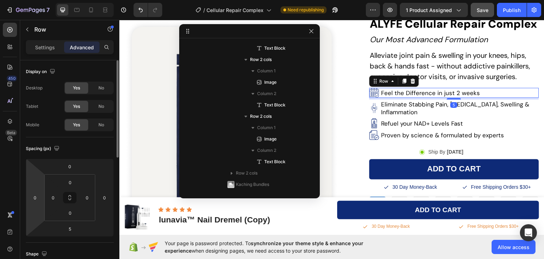
scroll to position [724, 0]
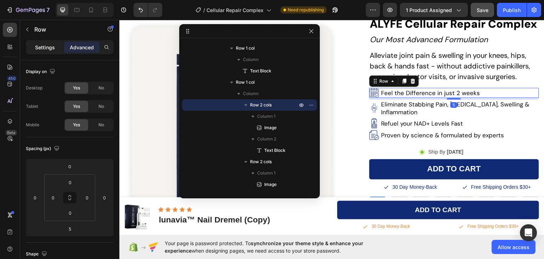
click at [53, 48] on p "Settings" at bounding box center [45, 47] width 20 height 7
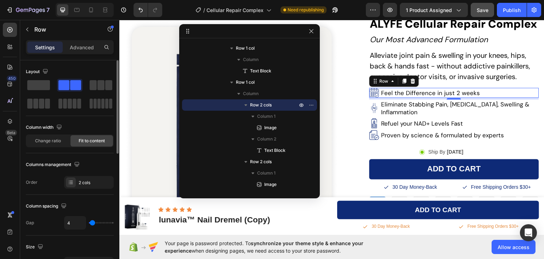
scroll to position [35, 0]
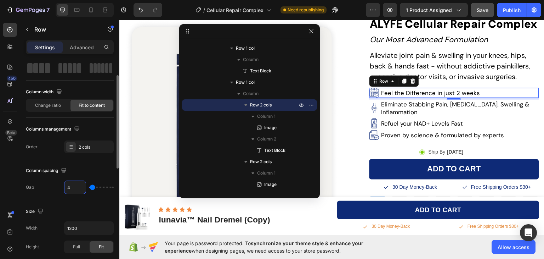
click at [74, 188] on input "4" at bounding box center [74, 187] width 21 height 13
type input "5"
type input "6"
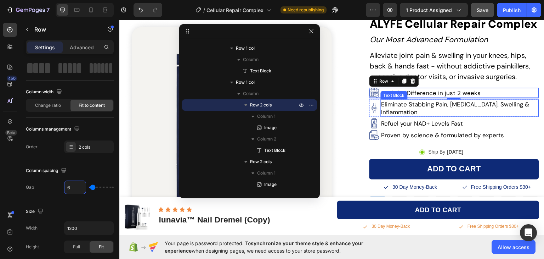
click at [419, 108] on p "Eliminate Stabbing Pain, [MEDICAL_DATA], Swelling & Inflammation" at bounding box center [459, 108] width 157 height 16
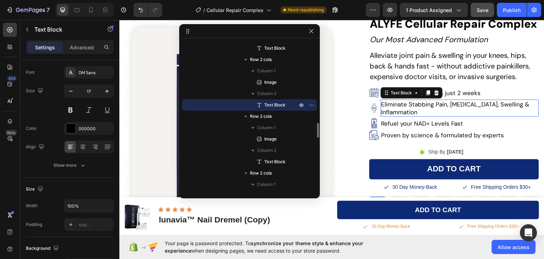
scroll to position [0, 0]
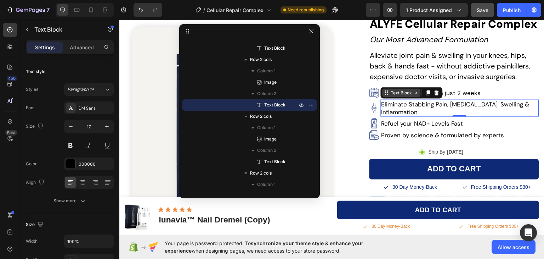
click at [414, 94] on icon at bounding box center [417, 93] width 6 height 6
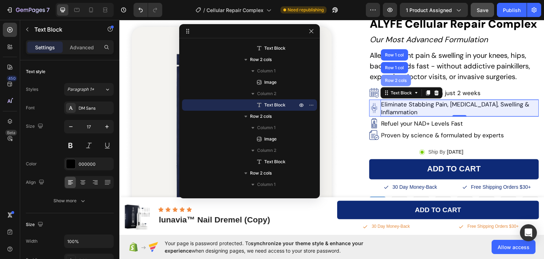
click at [396, 78] on div "Row 2 cols" at bounding box center [396, 80] width 24 height 4
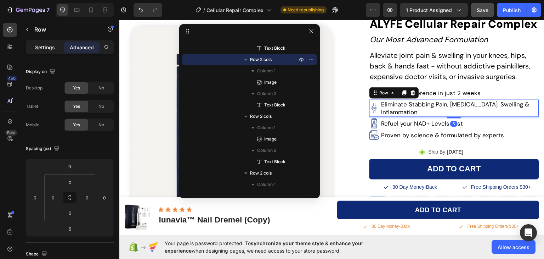
click at [48, 49] on p "Settings" at bounding box center [45, 47] width 20 height 7
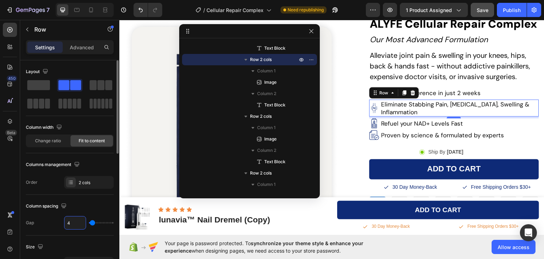
click at [72, 218] on input "4" at bounding box center [74, 222] width 21 height 13
type input "5"
type input "6"
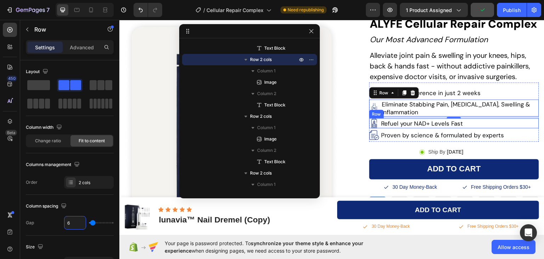
click at [467, 124] on div "Image Refuel your NAD+ Levels Fast Text Block Row" at bounding box center [454, 123] width 170 height 10
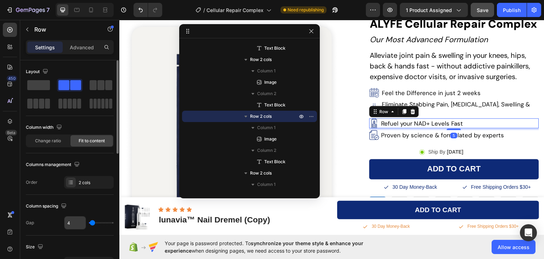
click at [77, 221] on input "4" at bounding box center [74, 222] width 21 height 13
type input "5"
type input "6"
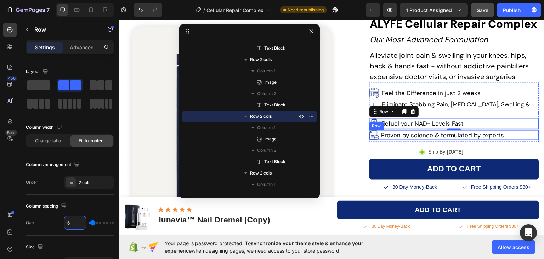
click at [511, 134] on div "Image Proven by science & formulated by experts Text Block Row" at bounding box center [454, 135] width 170 height 10
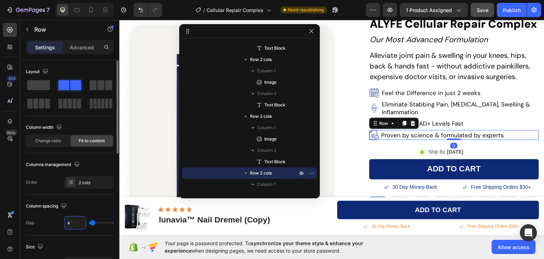
click at [68, 219] on input "4" at bounding box center [74, 222] width 21 height 13
type input "5"
type input "6"
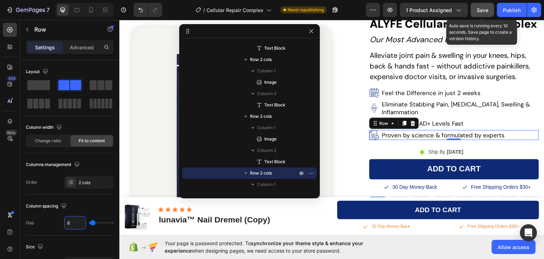
click at [485, 9] on span "Save" at bounding box center [483, 10] width 12 height 6
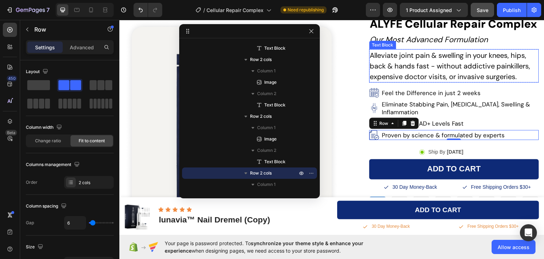
click at [426, 65] on p "Alleviate joint pain & swelling in your knees, hips, back & hands fast - withou…" at bounding box center [454, 66] width 168 height 32
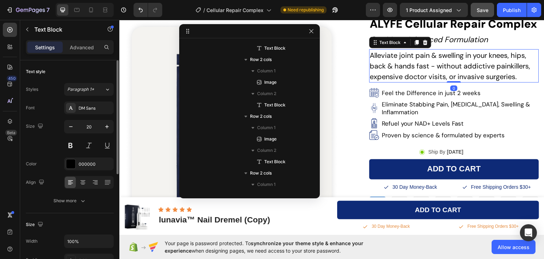
scroll to position [690, 0]
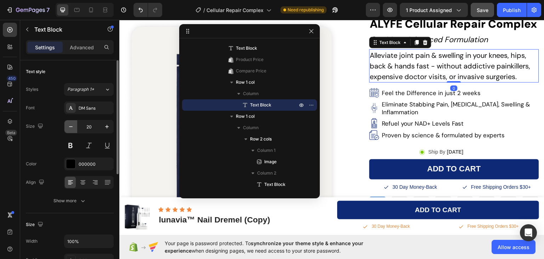
click at [68, 128] on icon "button" at bounding box center [70, 126] width 7 height 7
type input "17"
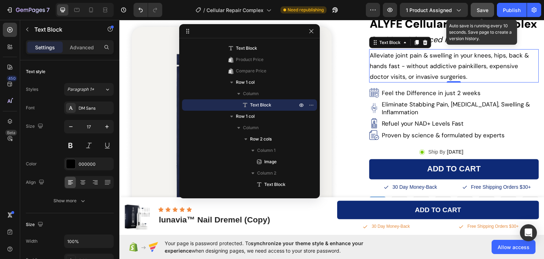
click at [483, 7] on span "Save" at bounding box center [483, 10] width 12 height 6
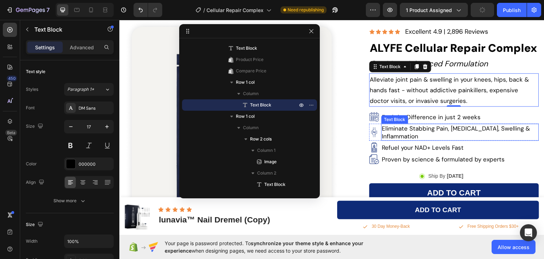
scroll to position [55, 0]
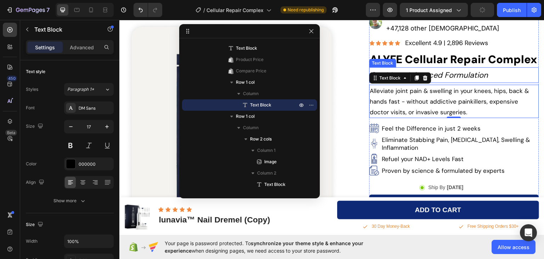
click at [476, 74] on p "Our Most Advanced Formulation" at bounding box center [454, 75] width 168 height 14
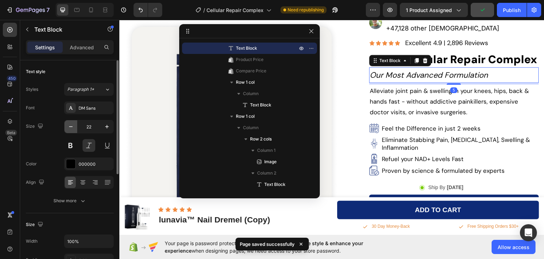
click at [71, 125] on icon "button" at bounding box center [70, 126] width 7 height 7
type input "20"
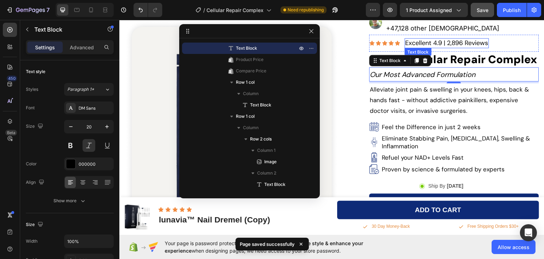
click at [481, 44] on p "Excellent 4.9 | 2,896 Reviews" at bounding box center [447, 43] width 83 height 8
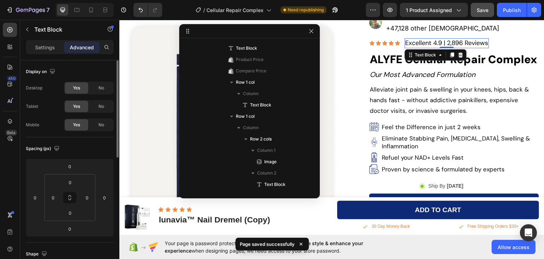
scroll to position [611, 0]
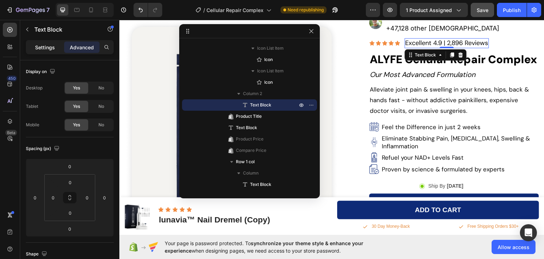
click at [41, 47] on p "Settings" at bounding box center [45, 47] width 20 height 7
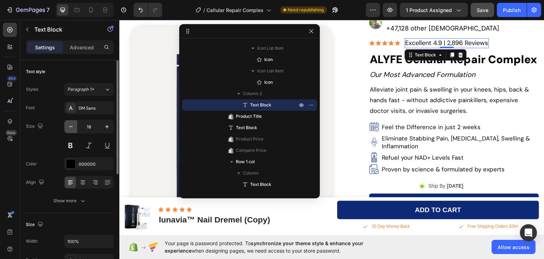
click at [67, 126] on icon "button" at bounding box center [70, 126] width 7 height 7
type input "17"
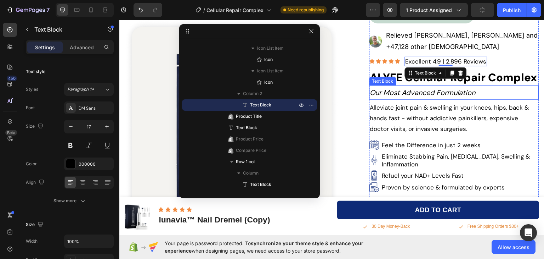
scroll to position [20, 0]
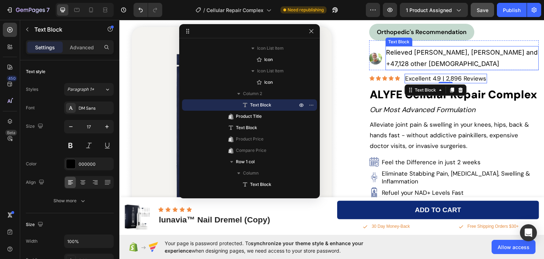
click at [408, 55] on p "Relieved [PERSON_NAME], [PERSON_NAME] and +47,128 other [DEMOGRAPHIC_DATA]" at bounding box center [462, 57] width 152 height 23
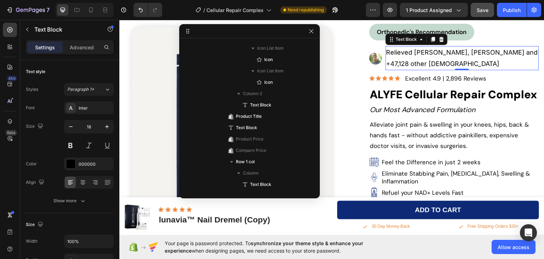
scroll to position [441, 0]
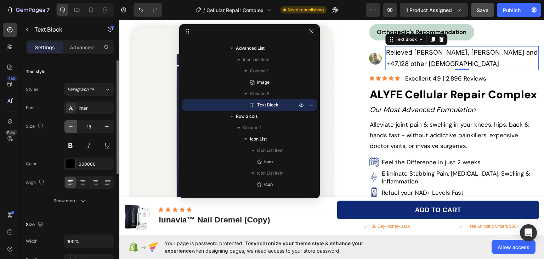
click at [70, 128] on icon "button" at bounding box center [70, 126] width 7 height 7
type input "17"
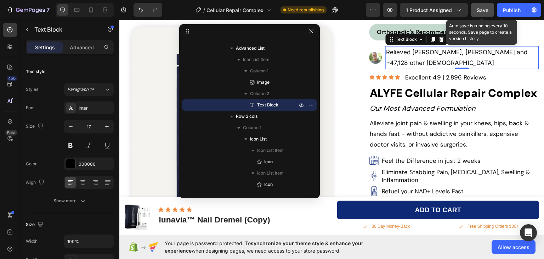
click at [482, 12] on span "Save" at bounding box center [483, 10] width 12 height 6
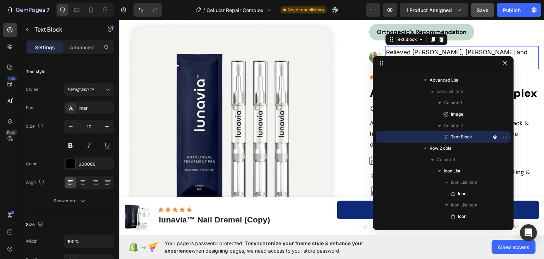
drag, startPoint x: 280, startPoint y: 33, endPoint x: 474, endPoint y: 64, distance: 196.2
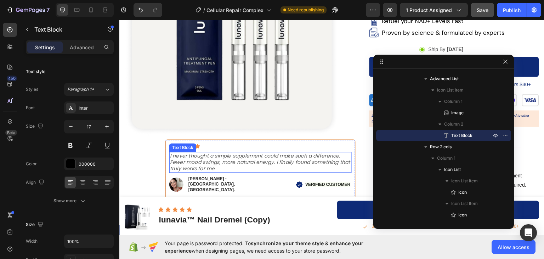
scroll to position [232, 0]
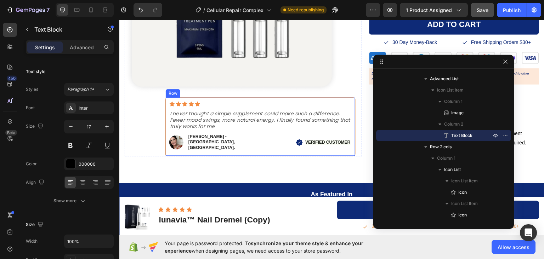
click at [167, 97] on div "Icon Icon Icon Icon Icon Icon List Row Row I never thought a simple supplement …" at bounding box center [260, 126] width 190 height 59
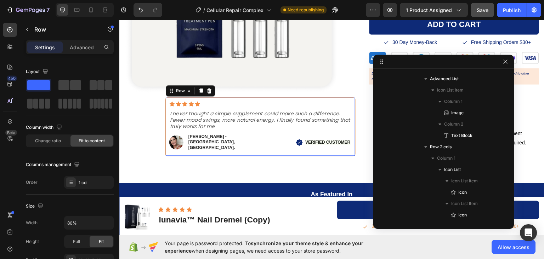
scroll to position [33, 0]
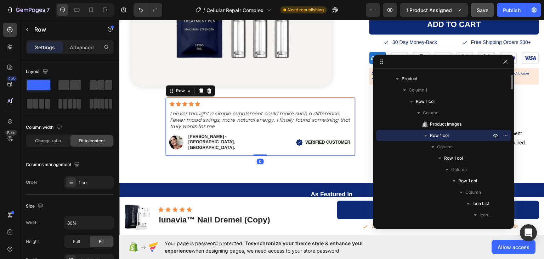
click at [428, 136] on icon "button" at bounding box center [425, 135] width 7 height 7
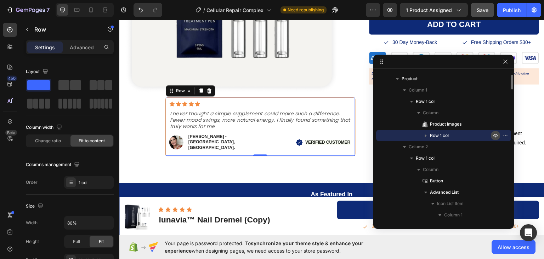
click at [494, 137] on icon "button" at bounding box center [496, 135] width 6 height 6
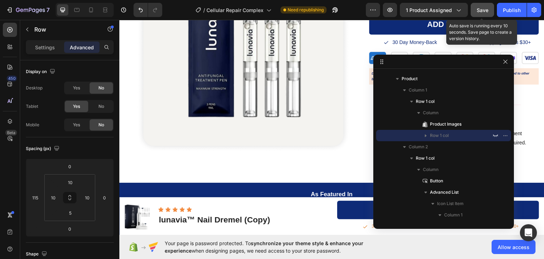
drag, startPoint x: 483, startPoint y: 7, endPoint x: 340, endPoint y: 12, distance: 143.2
click at [483, 7] on span "Save" at bounding box center [483, 10] width 12 height 6
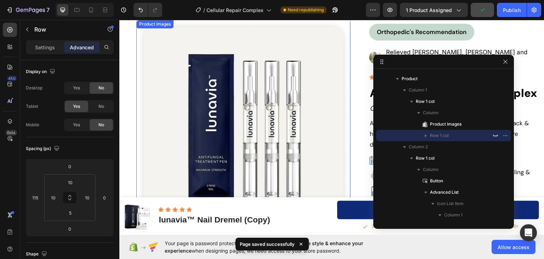
scroll to position [0, 0]
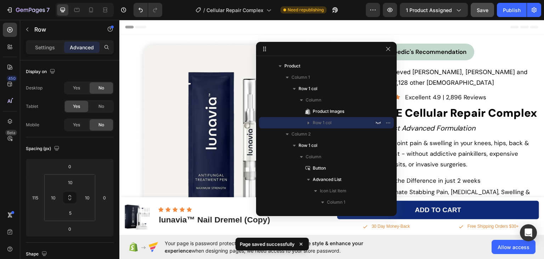
drag, startPoint x: 476, startPoint y: 65, endPoint x: 353, endPoint y: 51, distance: 124.0
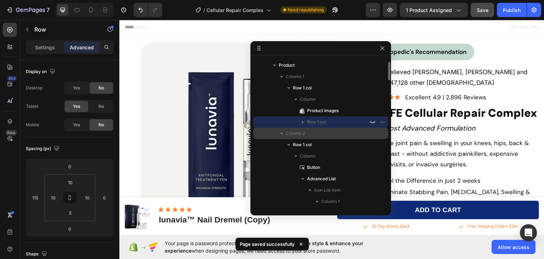
click at [280, 134] on icon "button" at bounding box center [281, 133] width 7 height 7
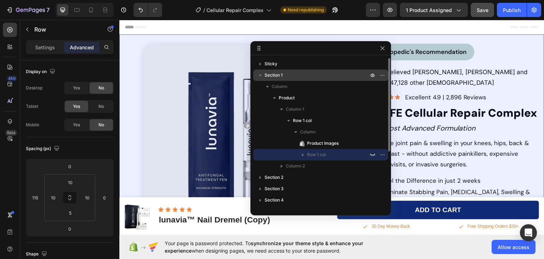
click at [261, 76] on icon "button" at bounding box center [260, 75] width 7 height 7
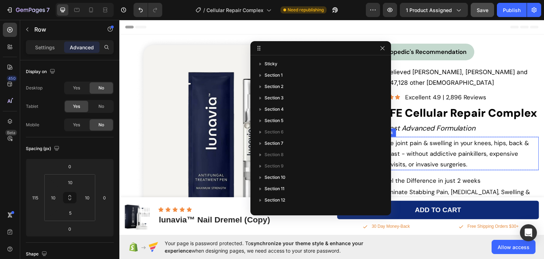
scroll to position [71, 0]
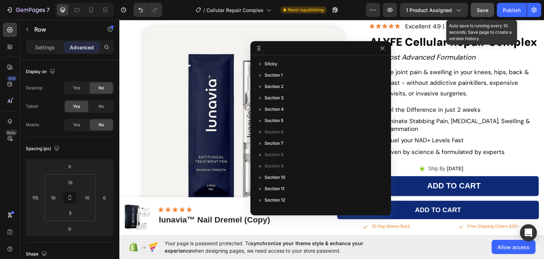
click at [480, 14] on button "Save" at bounding box center [482, 10] width 23 height 14
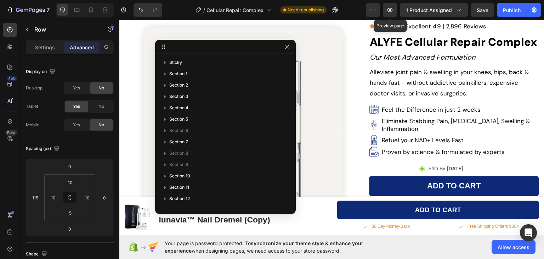
drag, startPoint x: 343, startPoint y: 50, endPoint x: 247, endPoint y: 49, distance: 96.0
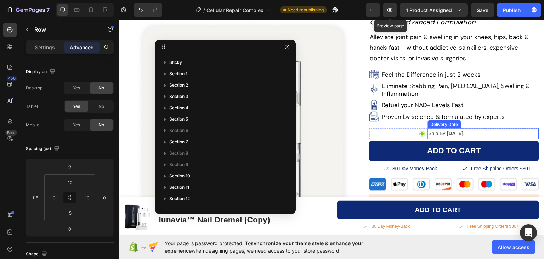
click at [491, 128] on div "Ship By Fri, Aug 29" at bounding box center [483, 133] width 111 height 10
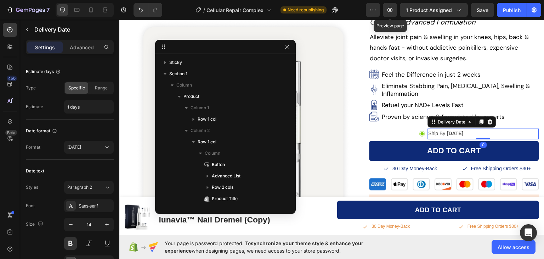
scroll to position [214, 0]
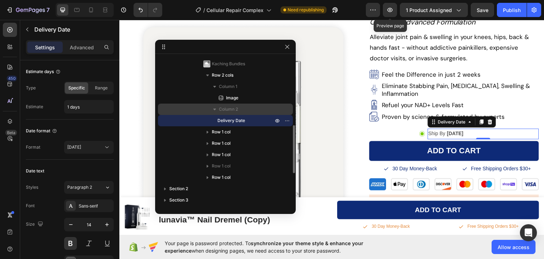
click at [216, 109] on icon "button" at bounding box center [214, 109] width 7 height 7
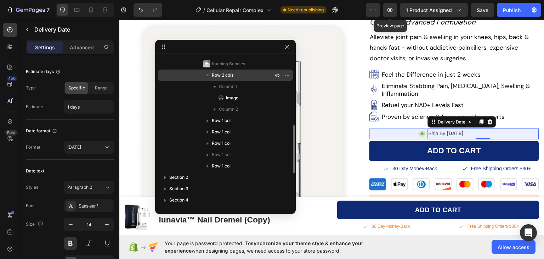
click at [208, 77] on icon "button" at bounding box center [207, 75] width 7 height 7
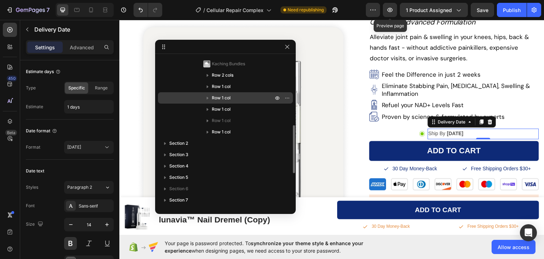
scroll to position [179, 0]
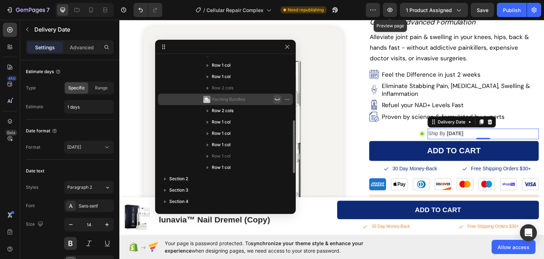
click at [276, 98] on icon "button" at bounding box center [277, 99] width 6 height 6
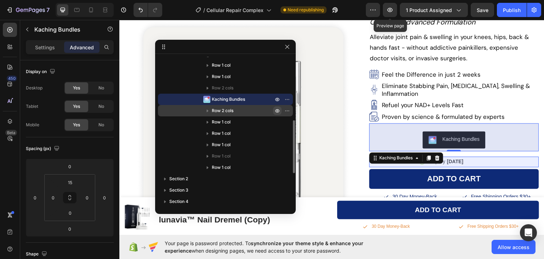
click at [274, 109] on button "button" at bounding box center [277, 110] width 9 height 9
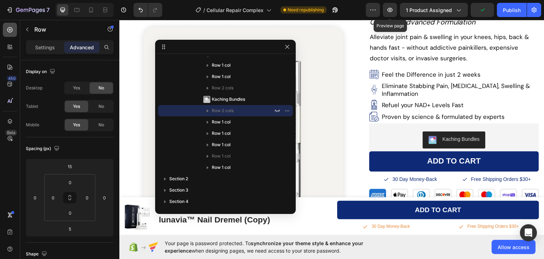
click at [11, 30] on icon at bounding box center [9, 29] width 7 height 7
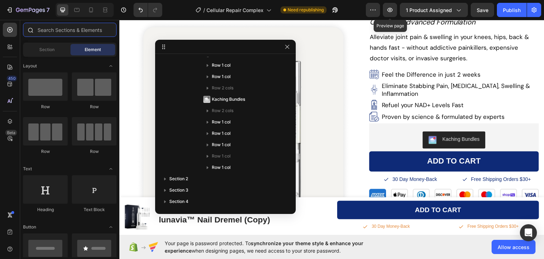
click at [57, 30] on input "text" at bounding box center [70, 30] width 94 height 14
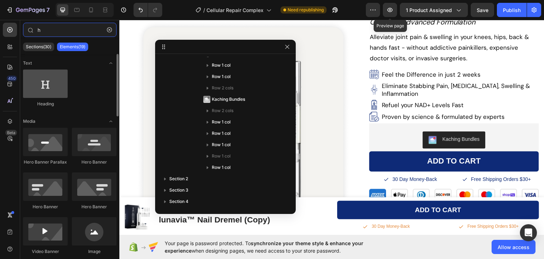
type input "h"
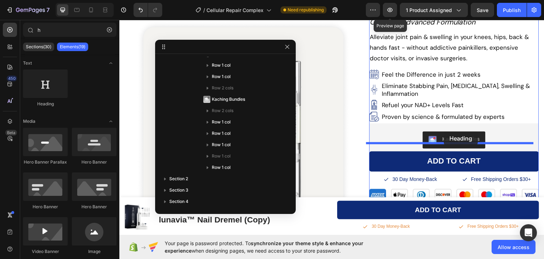
drag, startPoint x: 174, startPoint y: 104, endPoint x: 444, endPoint y: 131, distance: 271.9
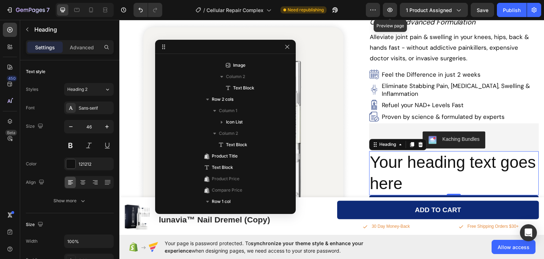
scroll to position [384, 0]
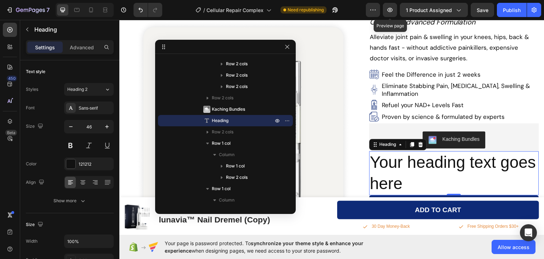
click at [425, 159] on h2 "Your heading text goes here" at bounding box center [454, 173] width 170 height 44
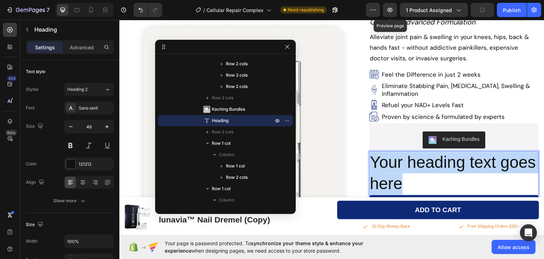
click at [425, 159] on p "Your heading text goes here" at bounding box center [454, 172] width 168 height 43
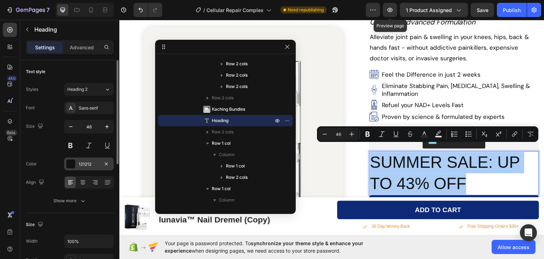
click at [71, 162] on div at bounding box center [70, 163] width 9 height 9
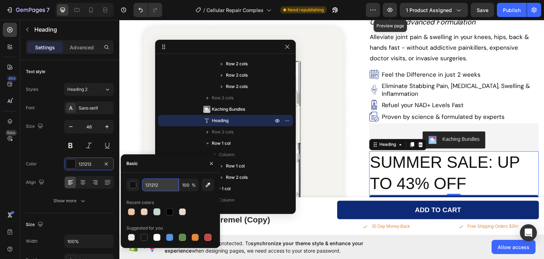
click at [158, 181] on input "121212" at bounding box center [160, 184] width 37 height 13
paste input "FF0000"
type input "FF0000"
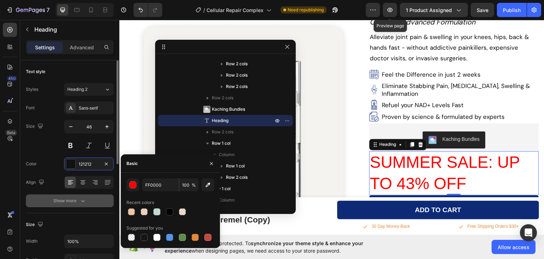
click at [76, 198] on div "Show more" at bounding box center [69, 200] width 33 height 7
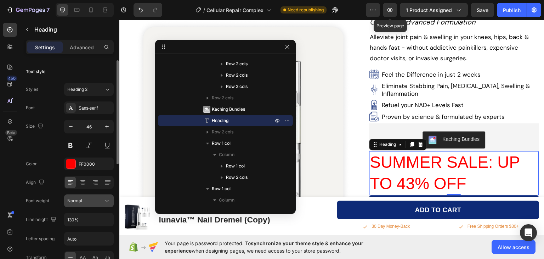
click at [85, 200] on div "Normal" at bounding box center [85, 200] width 36 height 6
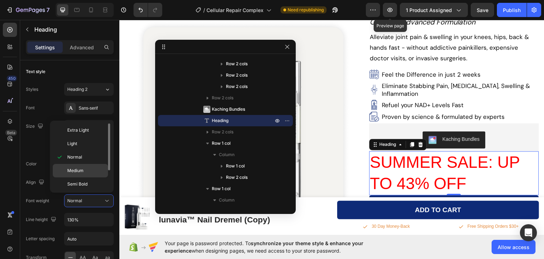
scroll to position [27, 0]
click at [81, 169] on p "Bold" at bounding box center [86, 170] width 38 height 6
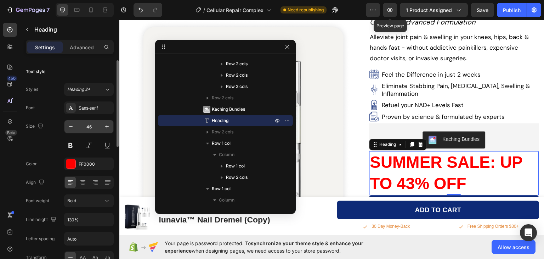
click at [90, 128] on input "46" at bounding box center [88, 126] width 23 height 13
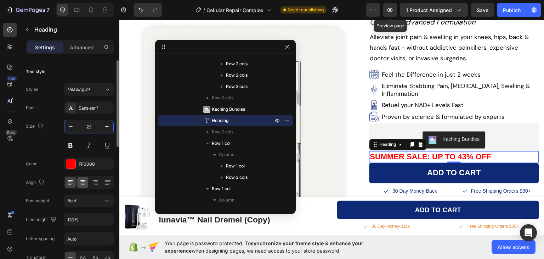
type input "22"
click at [81, 183] on icon at bounding box center [82, 182] width 7 height 7
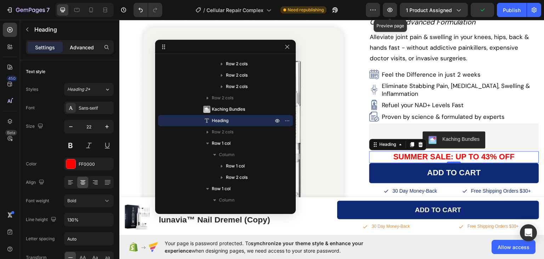
click at [86, 49] on p "Advanced" at bounding box center [82, 47] width 24 height 7
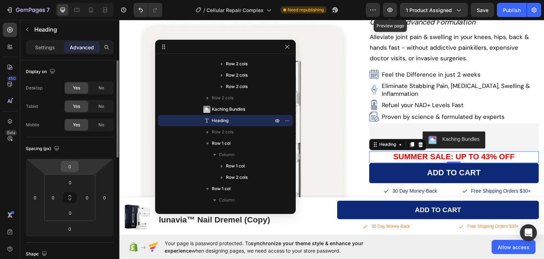
click at [74, 163] on input "0" at bounding box center [70, 166] width 14 height 11
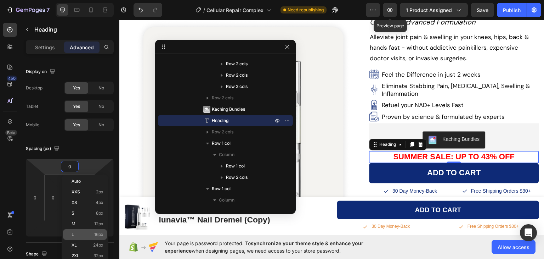
click at [101, 234] on span "16px" at bounding box center [98, 234] width 9 height 5
type input "16"
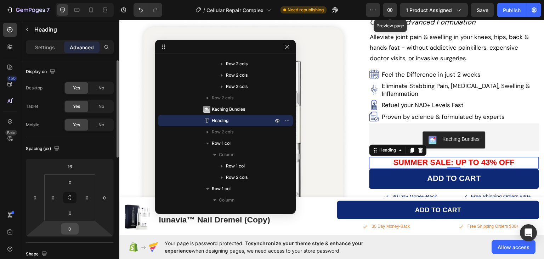
click at [68, 223] on input "0" at bounding box center [70, 228] width 14 height 11
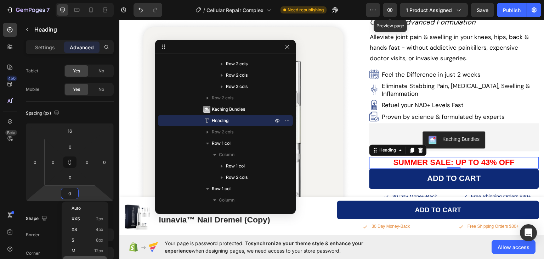
click at [81, 256] on div "L 16px" at bounding box center [85, 261] width 44 height 11
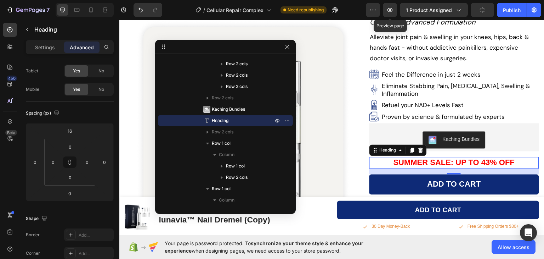
type input "16"
click at [7, 172] on div "450 Beta" at bounding box center [10, 115] width 14 height 185
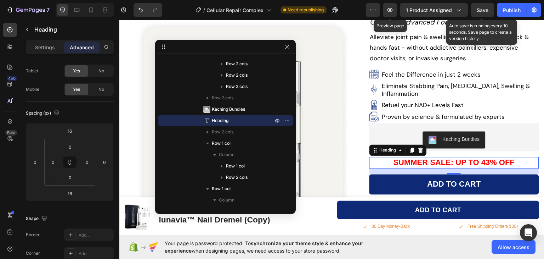
click at [480, 11] on span "Save" at bounding box center [483, 10] width 12 height 6
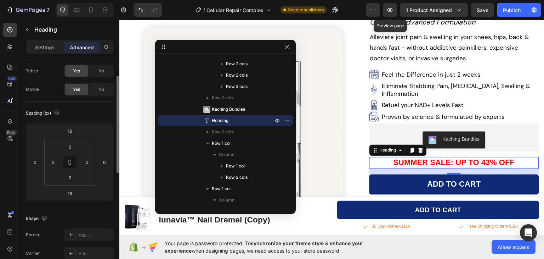
scroll to position [0, 0]
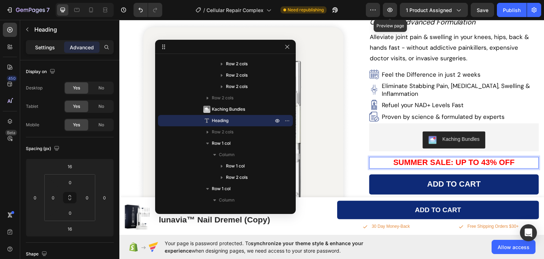
click at [45, 44] on p "Settings" at bounding box center [45, 47] width 20 height 7
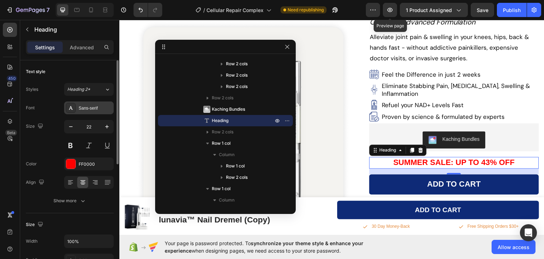
click at [87, 105] on div "Sans-serif" at bounding box center [95, 108] width 33 height 6
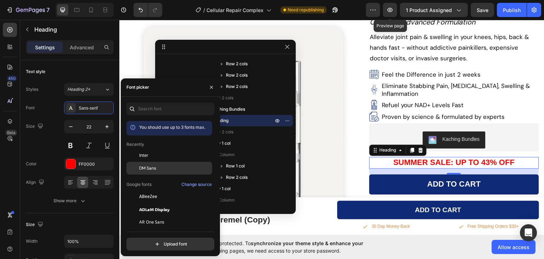
click at [146, 166] on span "DM Sans" at bounding box center [147, 168] width 17 height 6
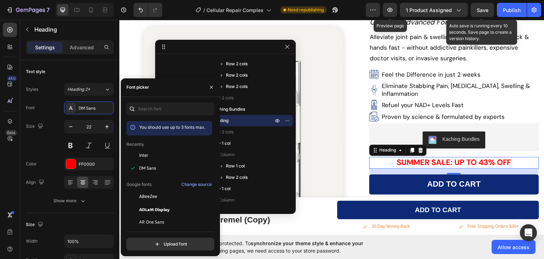
click at [477, 10] on span "Save" at bounding box center [483, 10] width 12 height 6
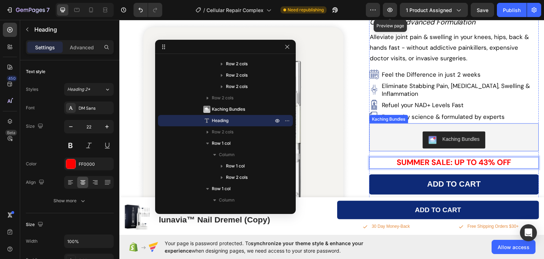
drag, startPoint x: 382, startPoint y: 155, endPoint x: 391, endPoint y: 115, distance: 40.4
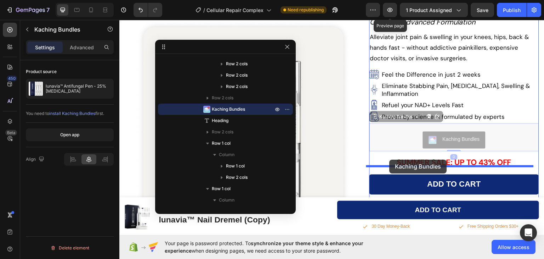
drag, startPoint x: 377, startPoint y: 111, endPoint x: 390, endPoint y: 159, distance: 49.5
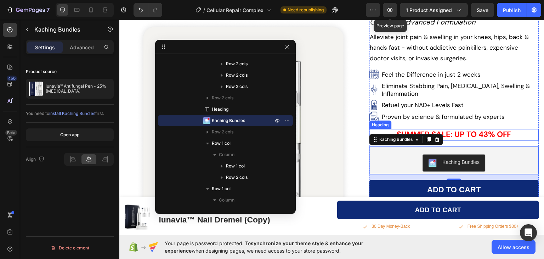
click at [470, 129] on p "SUMMER SALE: UP TO 43% OFF" at bounding box center [454, 134] width 168 height 10
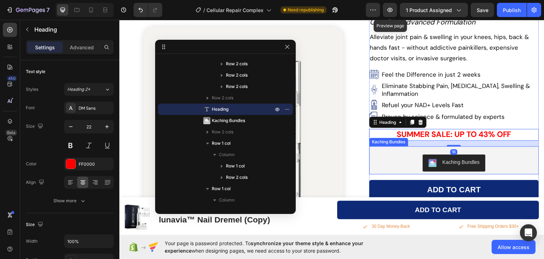
click at [382, 156] on div "Kaching Bundles" at bounding box center [454, 162] width 164 height 17
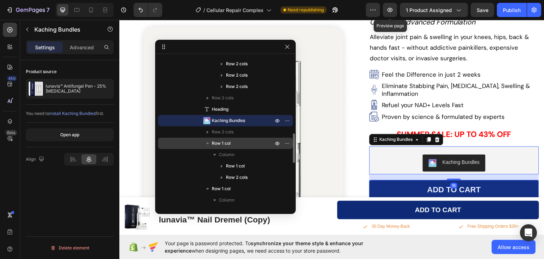
click at [207, 143] on icon "button" at bounding box center [207, 143] width 3 height 2
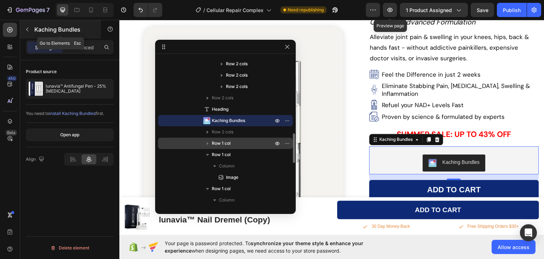
click at [27, 30] on icon "button" at bounding box center [27, 30] width 6 height 6
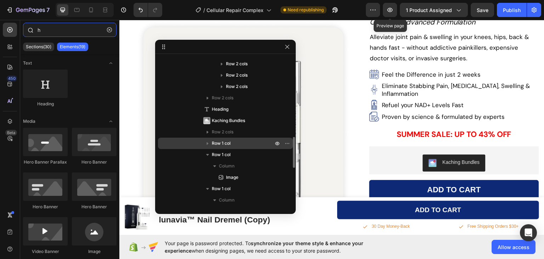
click at [48, 30] on input "h" at bounding box center [70, 30] width 94 height 14
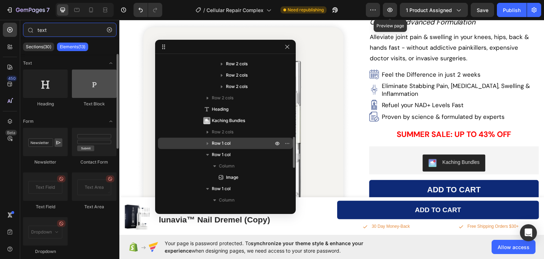
type input "text"
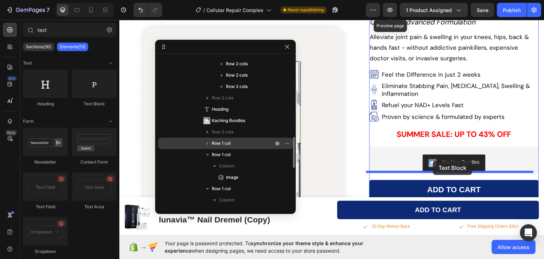
drag, startPoint x: 430, startPoint y: 155, endPoint x: 433, endPoint y: 160, distance: 5.9
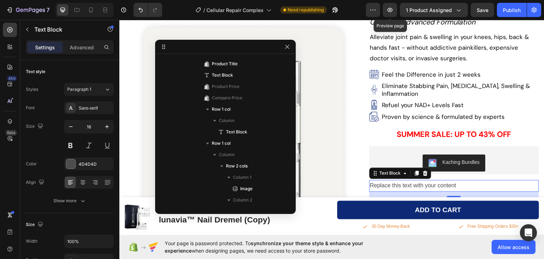
scroll to position [690, 0]
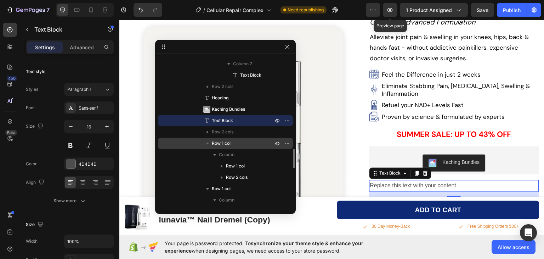
click at [408, 179] on div "Replace this text with your content" at bounding box center [454, 185] width 170 height 12
click at [408, 180] on p "Replace this text with your content" at bounding box center [454, 185] width 168 height 10
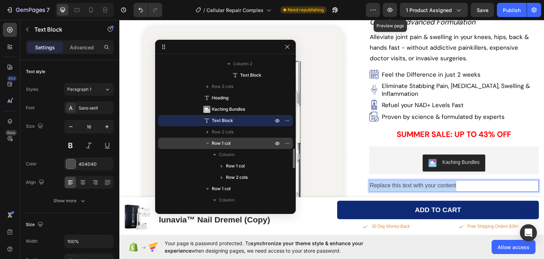
click at [408, 180] on p "Replace this text with your content" at bounding box center [454, 185] width 168 height 10
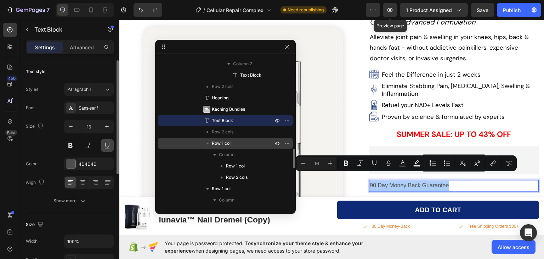
click at [106, 147] on button at bounding box center [107, 145] width 13 height 13
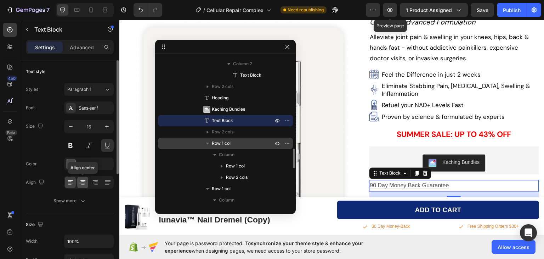
click at [84, 184] on icon at bounding box center [83, 184] width 4 height 1
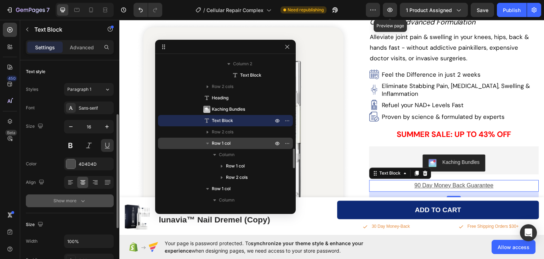
scroll to position [35, 0]
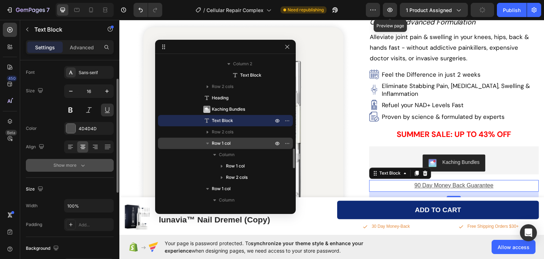
click at [81, 163] on icon "button" at bounding box center [82, 165] width 7 height 7
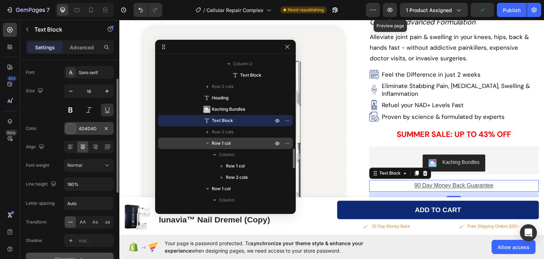
click at [70, 128] on div at bounding box center [70, 128] width 9 height 9
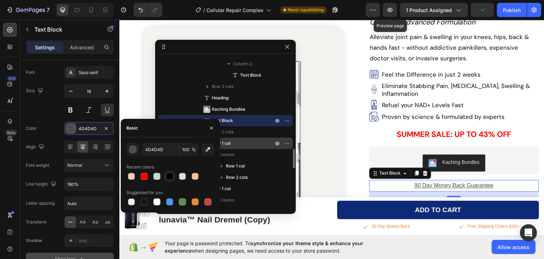
click at [169, 176] on div at bounding box center [169, 175] width 7 height 7
type input "000000"
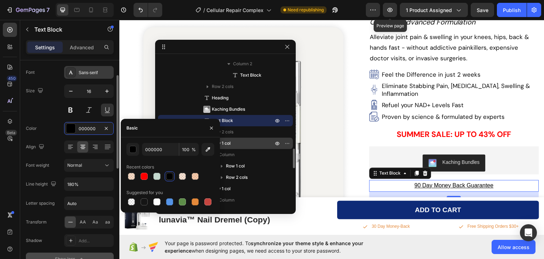
click at [88, 75] on div "Sans-serif" at bounding box center [89, 72] width 50 height 13
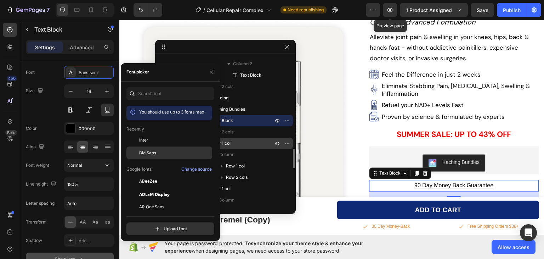
click at [156, 151] on span "DM Sans" at bounding box center [147, 152] width 17 height 6
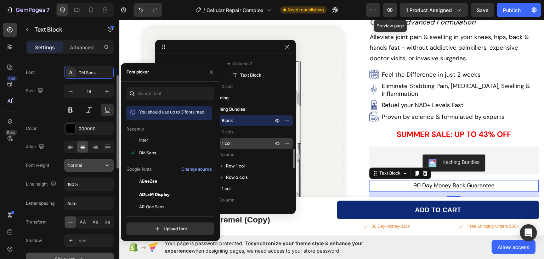
click at [79, 165] on span "Normal" at bounding box center [74, 164] width 15 height 5
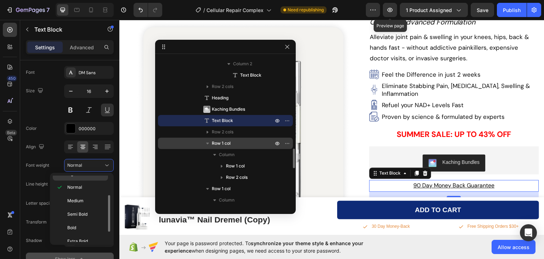
scroll to position [53, 0]
click at [83, 183] on span "Medium" at bounding box center [75, 182] width 16 height 6
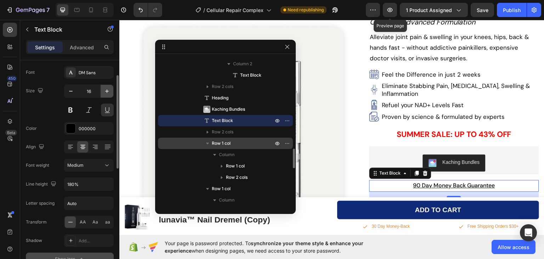
click at [108, 90] on icon "button" at bounding box center [106, 90] width 7 height 7
type input "18"
click at [11, 153] on div "450 Beta" at bounding box center [10, 115] width 14 height 185
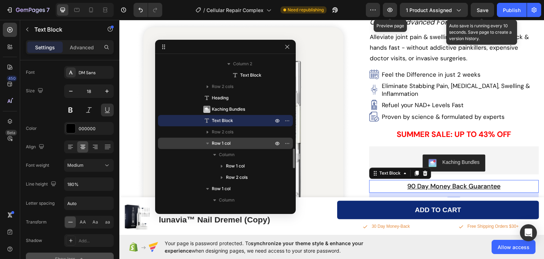
click at [478, 9] on span "Save" at bounding box center [483, 10] width 12 height 6
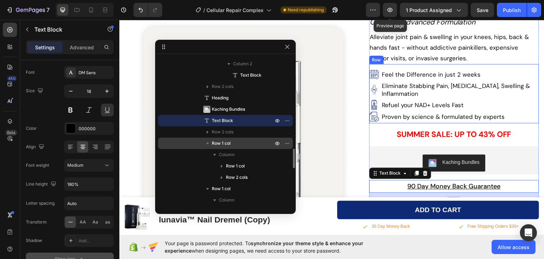
scroll to position [35, 0]
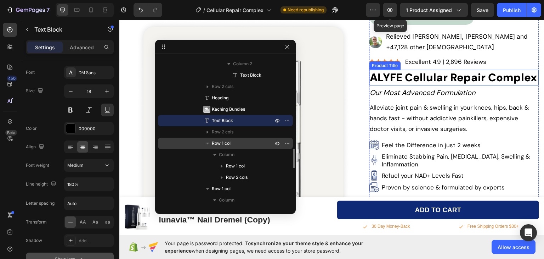
click at [418, 69] on h1 "ALYFE Cellular Repair Complex" at bounding box center [454, 77] width 170 height 16
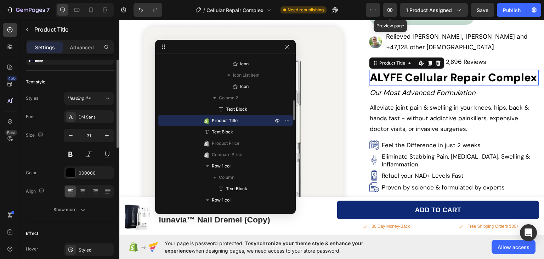
scroll to position [0, 0]
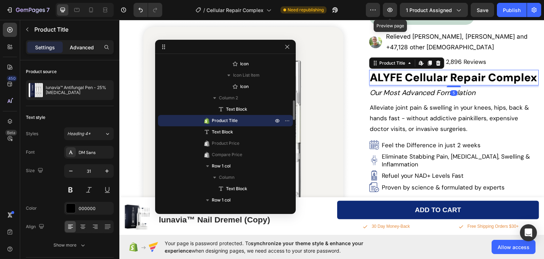
click at [81, 51] on div "Advanced" at bounding box center [81, 46] width 35 height 11
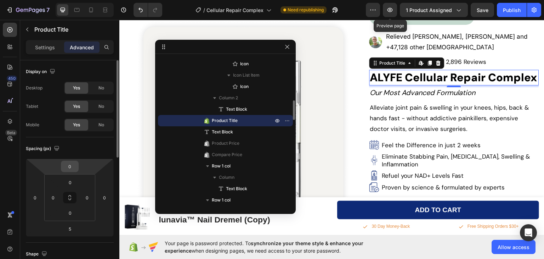
click at [69, 169] on input "0" at bounding box center [70, 166] width 14 height 11
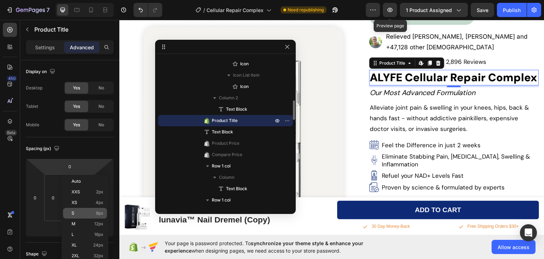
click at [101, 214] on span "8px" at bounding box center [99, 212] width 7 height 5
type input "8"
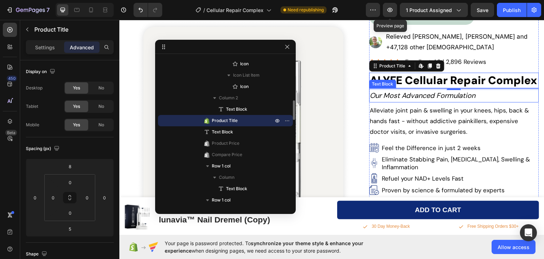
click at [479, 89] on p "Our Most Advanced Formulation" at bounding box center [454, 95] width 168 height 13
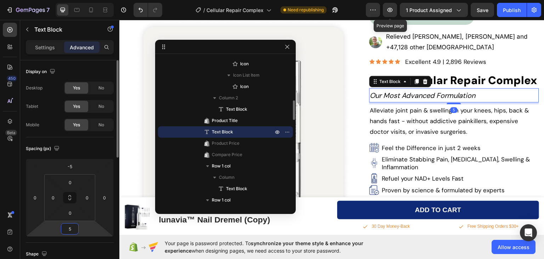
click at [73, 230] on input "5" at bounding box center [70, 228] width 14 height 11
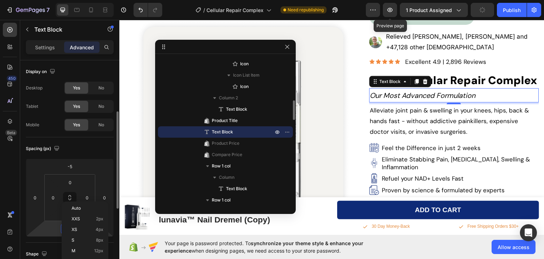
scroll to position [35, 0]
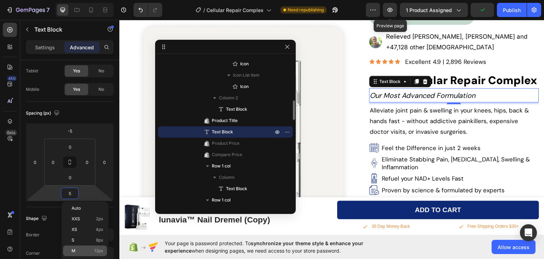
click at [90, 247] on div "M 12px" at bounding box center [85, 250] width 44 height 11
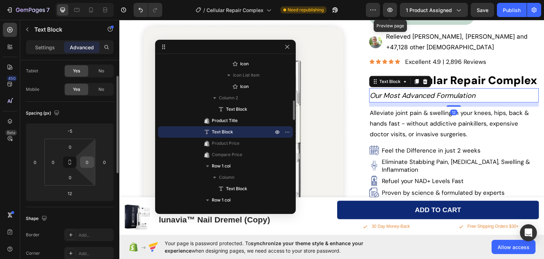
scroll to position [71, 0]
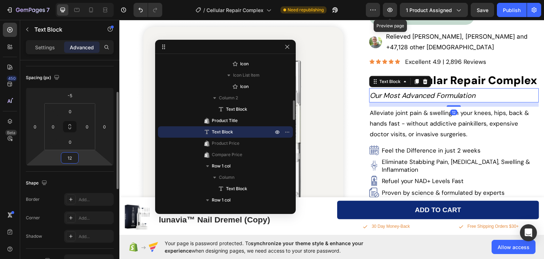
click at [73, 158] on input "12" at bounding box center [70, 157] width 14 height 11
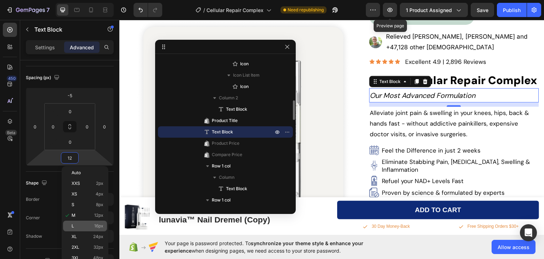
click at [85, 224] on p "L 16px" at bounding box center [88, 225] width 32 height 5
type input "16"
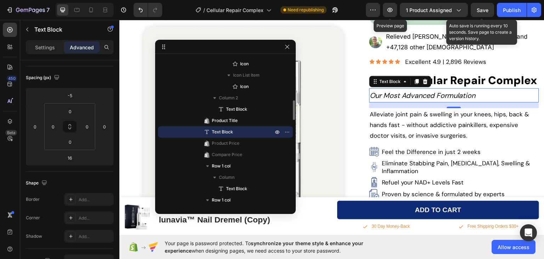
click at [480, 12] on span "Save" at bounding box center [483, 10] width 12 height 6
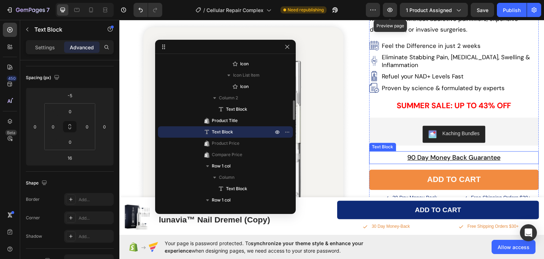
scroll to position [177, 0]
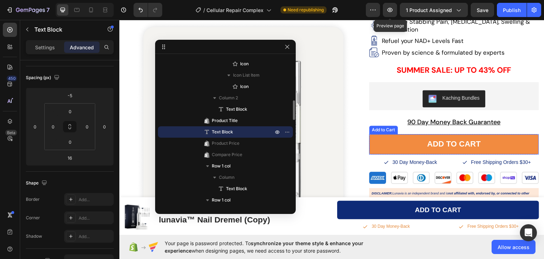
click at [375, 134] on button "add to cart" at bounding box center [454, 144] width 170 height 20
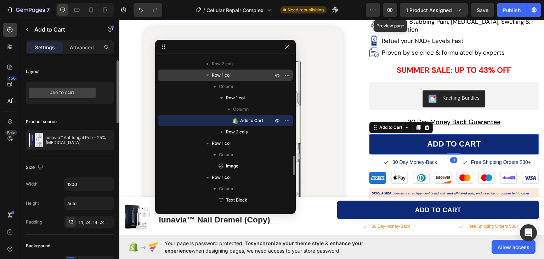
scroll to position [71, 0]
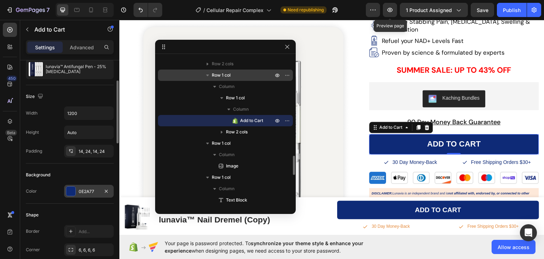
click at [86, 194] on div "0E2A77" at bounding box center [89, 191] width 50 height 13
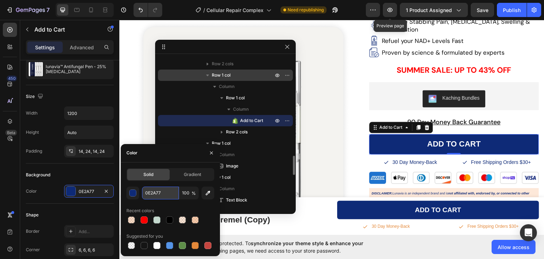
click at [154, 191] on input "0E2A77" at bounding box center [160, 192] width 37 height 13
paste input "F28B40"
type input "F28B40"
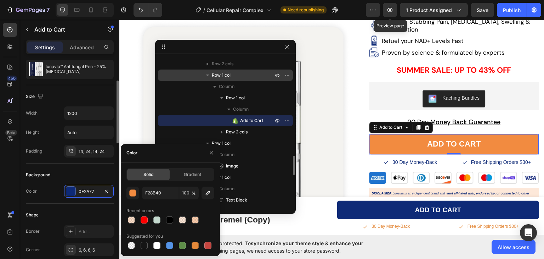
click at [68, 208] on div "Shape Border Add... Corner 6, 6, 6, 6 Shadow Add..." at bounding box center [70, 241] width 88 height 77
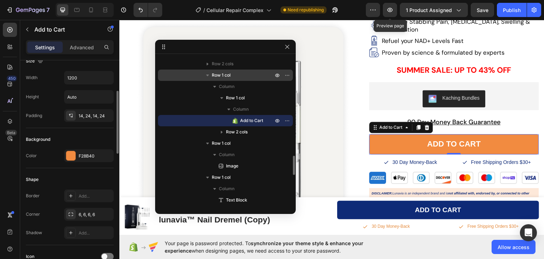
scroll to position [0, 0]
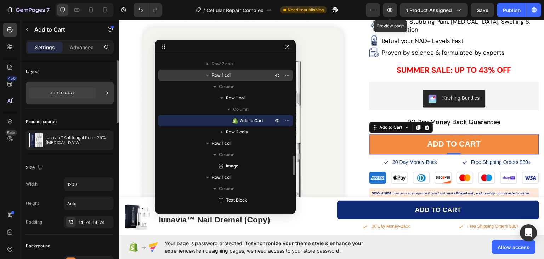
click at [83, 90] on icon at bounding box center [62, 92] width 67 height 11
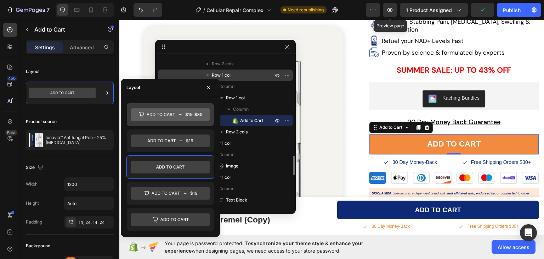
click at [162, 115] on icon at bounding box center [170, 114] width 79 height 13
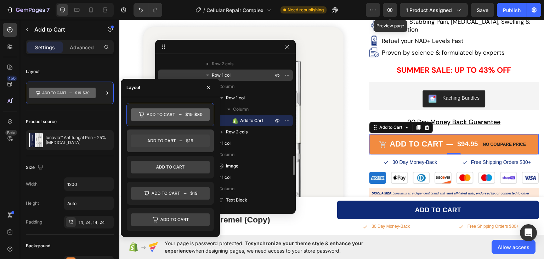
click at [159, 144] on icon at bounding box center [170, 140] width 79 height 13
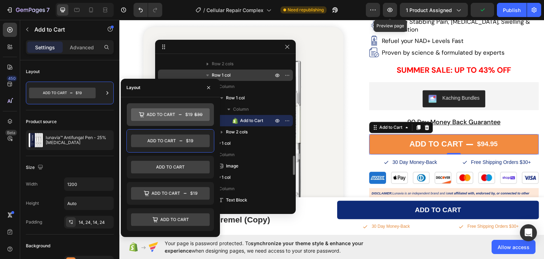
click at [168, 113] on icon at bounding box center [170, 114] width 79 height 13
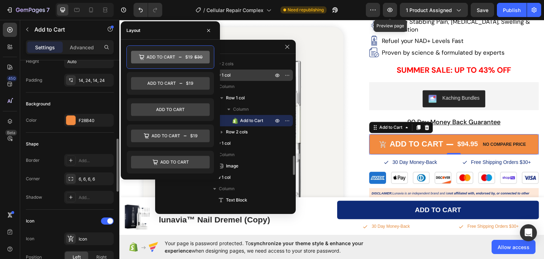
scroll to position [177, 0]
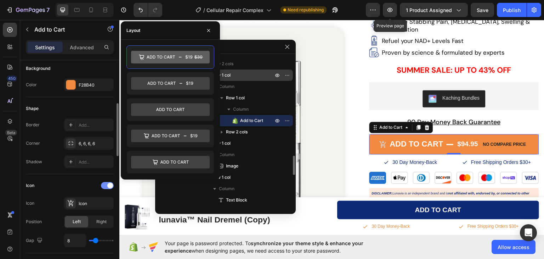
click at [105, 185] on div at bounding box center [107, 185] width 13 height 7
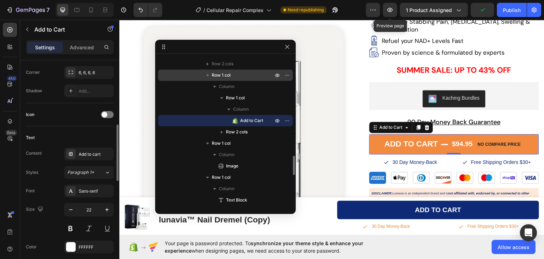
scroll to position [319, 0]
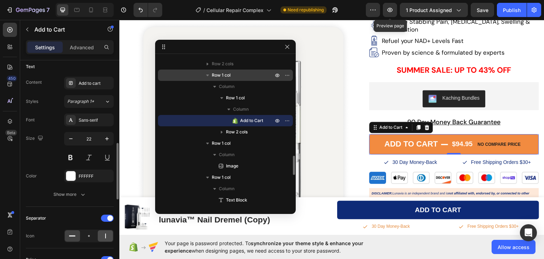
click at [107, 234] on icon at bounding box center [105, 235] width 7 height 7
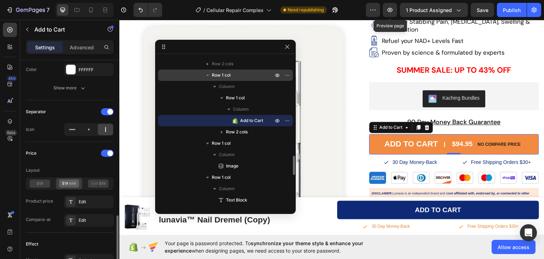
scroll to position [460, 0]
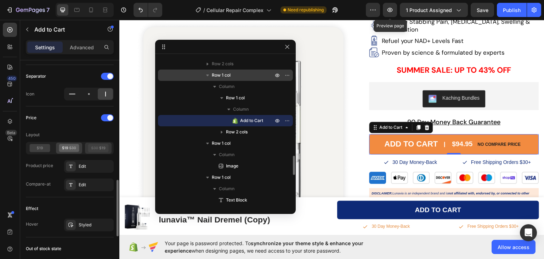
click at [92, 146] on icon at bounding box center [94, 147] width 7 height 3
click at [70, 149] on icon at bounding box center [69, 148] width 21 height 8
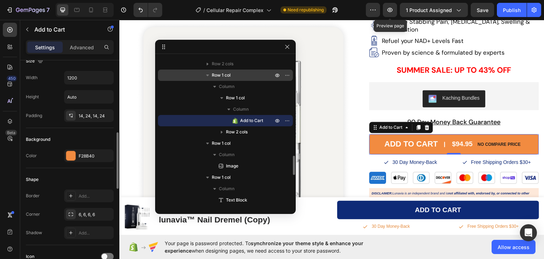
scroll to position [142, 0]
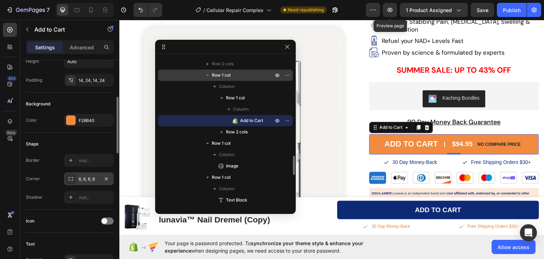
click at [84, 179] on div "6, 6, 6, 6" at bounding box center [89, 179] width 21 height 6
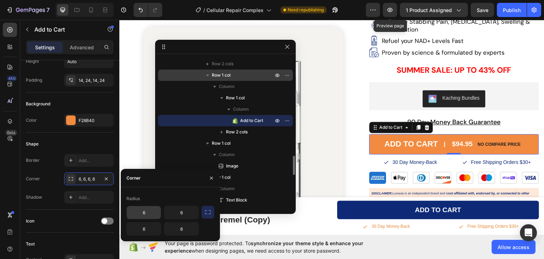
click at [145, 210] on input "6" at bounding box center [144, 212] width 34 height 13
type input "80"
click at [191, 204] on div "Radius 80 6 6 6" at bounding box center [170, 214] width 88 height 43
click at [209, 213] on icon "button" at bounding box center [207, 211] width 7 height 7
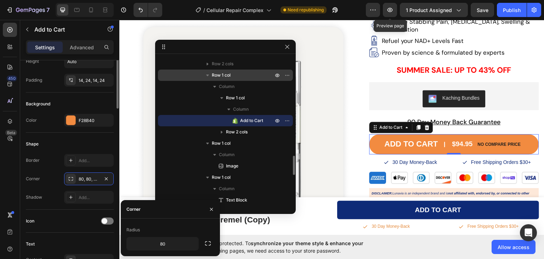
scroll to position [106, 0]
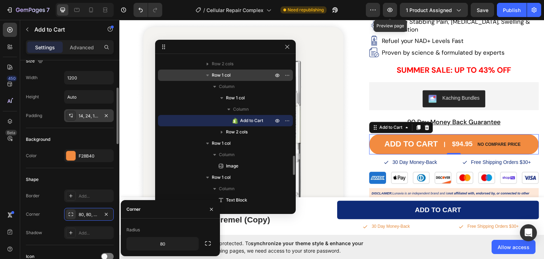
click at [83, 114] on div "14, 24, 14, 24" at bounding box center [89, 116] width 21 height 6
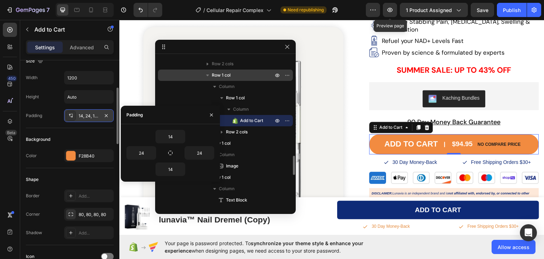
click at [81, 115] on div "14, 24, 14, 24" at bounding box center [89, 116] width 21 height 6
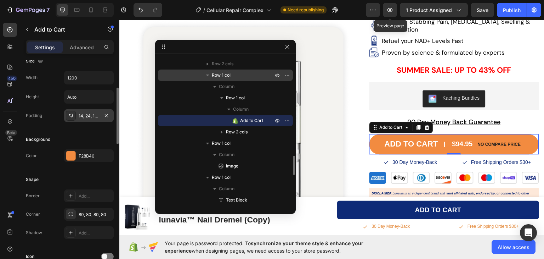
click at [81, 115] on div "14, 24, 14, 24" at bounding box center [89, 116] width 21 height 6
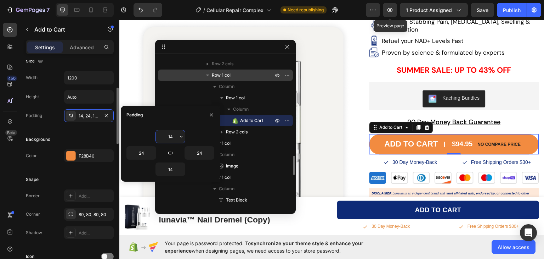
click at [72, 175] on div "Shape" at bounding box center [70, 179] width 88 height 11
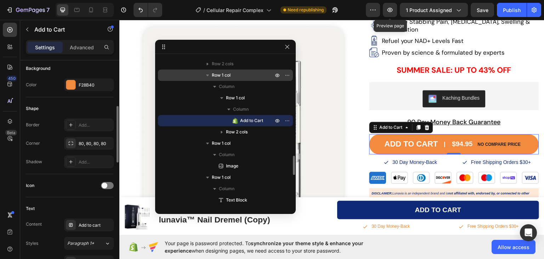
scroll to position [248, 0]
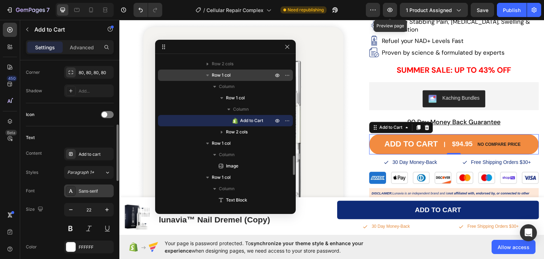
click at [86, 190] on div "Sans-serif" at bounding box center [95, 191] width 33 height 6
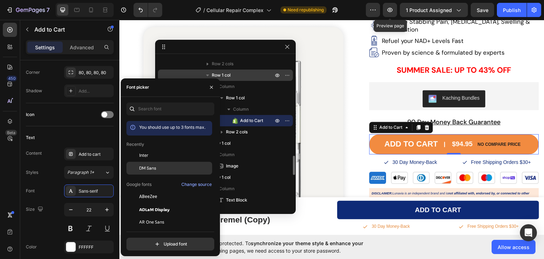
click at [149, 166] on span "DM Sans" at bounding box center [147, 168] width 17 height 6
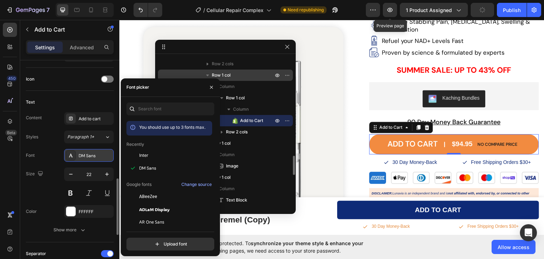
scroll to position [319, 0]
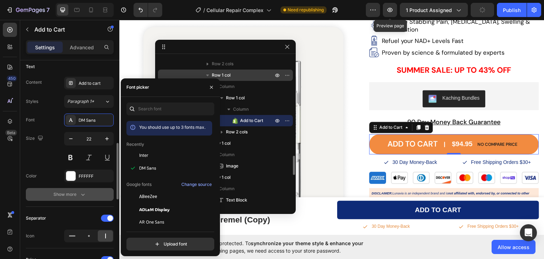
click at [83, 192] on icon "button" at bounding box center [82, 194] width 7 height 7
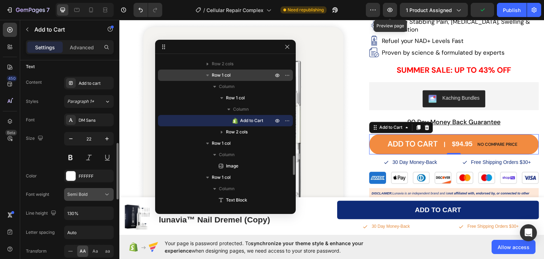
click at [83, 193] on span "Semi Bold" at bounding box center [77, 193] width 20 height 5
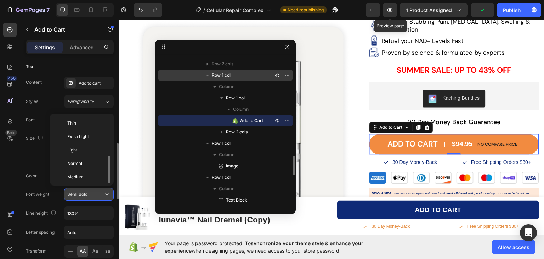
scroll to position [26, 0]
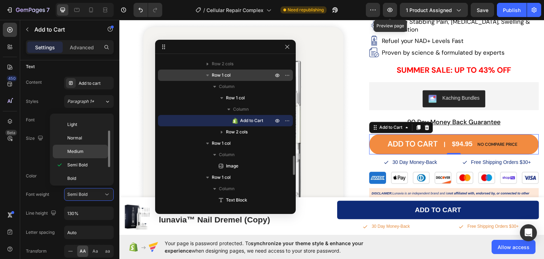
click at [79, 151] on span "Medium" at bounding box center [75, 151] width 16 height 6
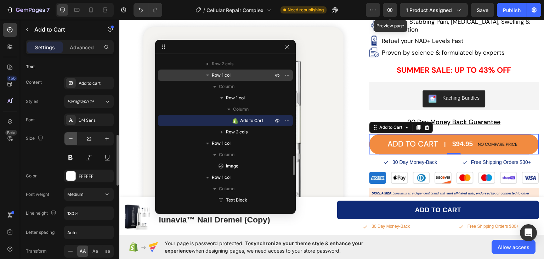
click at [72, 138] on icon "button" at bounding box center [70, 138] width 7 height 7
click at [105, 138] on icon "button" at bounding box center [106, 138] width 7 height 7
type input "22"
click at [50, 154] on div "Size 22" at bounding box center [70, 148] width 88 height 32
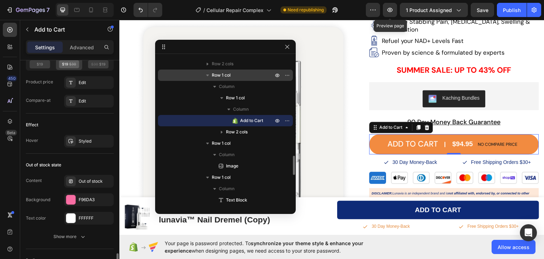
scroll to position [673, 0]
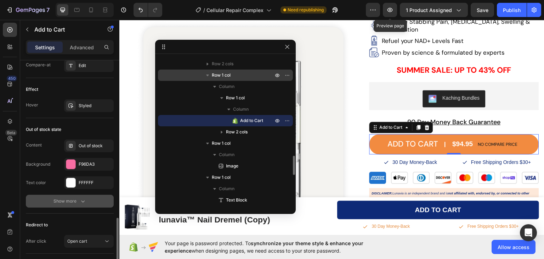
click at [82, 197] on icon "button" at bounding box center [82, 200] width 7 height 7
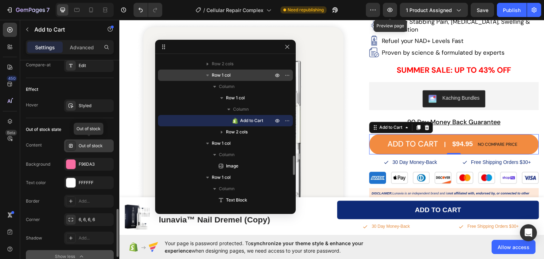
scroll to position [774, 0]
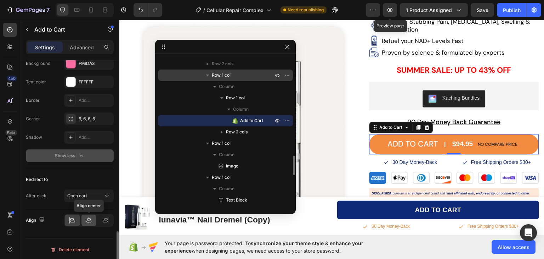
click at [87, 220] on icon at bounding box center [88, 219] width 7 height 7
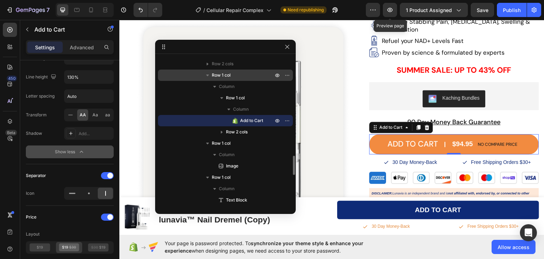
scroll to position [384, 0]
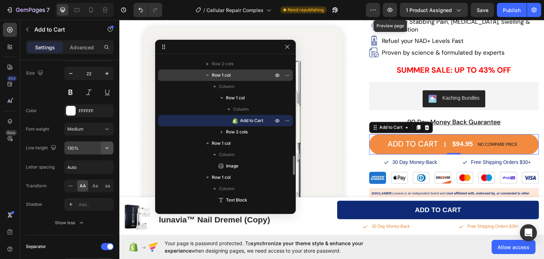
click at [106, 147] on icon "button" at bounding box center [106, 147] width 7 height 7
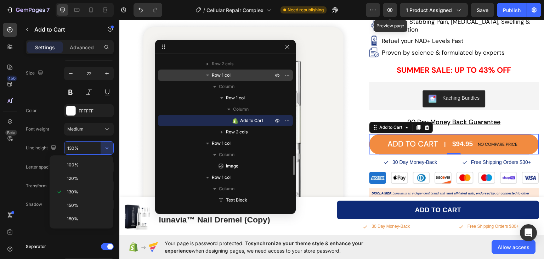
click at [83, 146] on input "130%" at bounding box center [88, 147] width 49 height 13
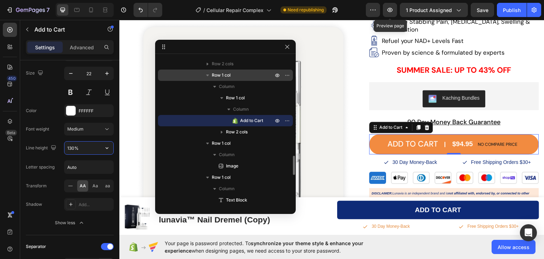
click at [83, 146] on input "130%" at bounding box center [88, 147] width 49 height 13
type input "1"
click at [85, 147] on input "25" at bounding box center [88, 147] width 49 height 13
type input "25"
click at [7, 166] on div "450 Beta" at bounding box center [10, 115] width 14 height 185
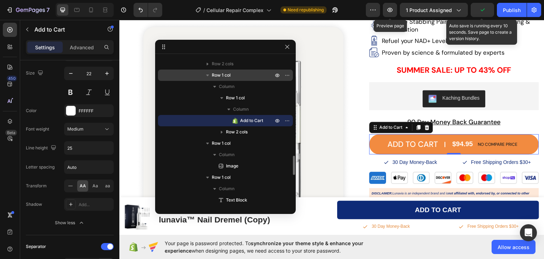
click at [483, 9] on icon "button" at bounding box center [482, 9] width 7 height 7
click at [485, 10] on span "Save" at bounding box center [483, 10] width 12 height 6
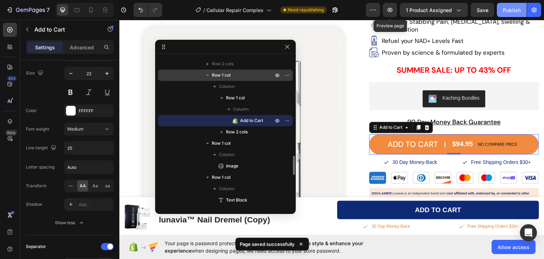
click at [504, 10] on div "Publish" at bounding box center [512, 9] width 18 height 7
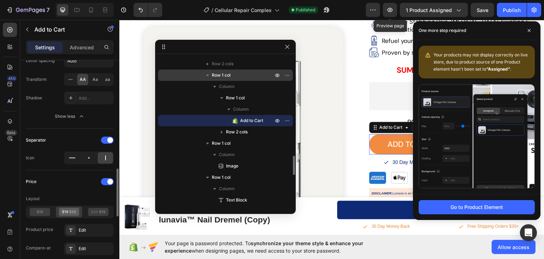
scroll to position [561, 0]
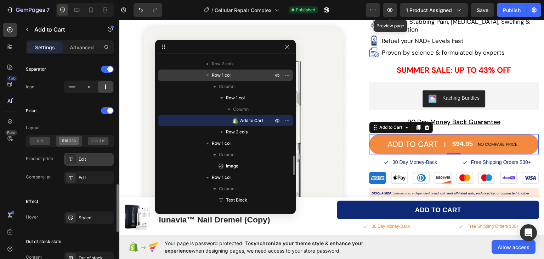
click at [81, 160] on div "Edit" at bounding box center [95, 159] width 33 height 6
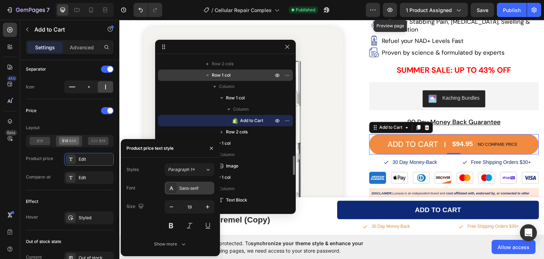
click at [189, 186] on div "Sans-serif" at bounding box center [195, 188] width 33 height 6
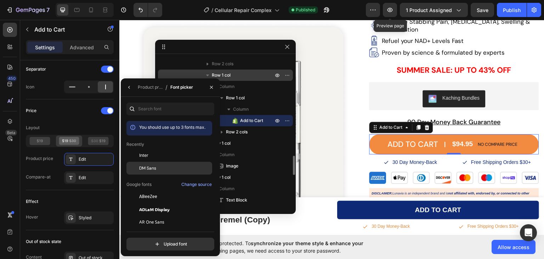
click at [0, 0] on div "DM Sans" at bounding box center [0, 0] width 0 height 0
click at [128, 86] on icon "button" at bounding box center [129, 87] width 6 height 6
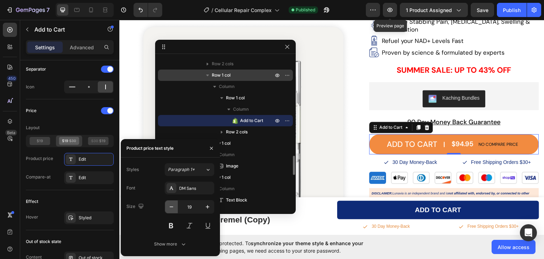
click at [174, 206] on icon "button" at bounding box center [171, 206] width 7 height 7
click at [209, 206] on icon "button" at bounding box center [207, 206] width 7 height 7
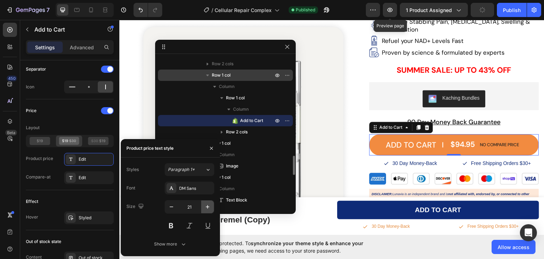
click at [209, 206] on icon "button" at bounding box center [207, 206] width 7 height 7
type input "22"
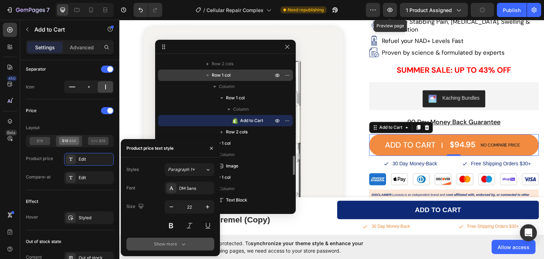
click at [185, 244] on icon "button" at bounding box center [183, 243] width 7 height 7
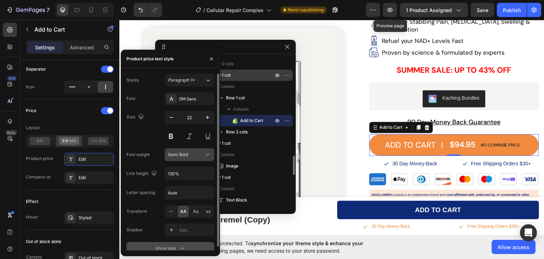
click at [183, 155] on span "Semi Bold" at bounding box center [178, 154] width 20 height 5
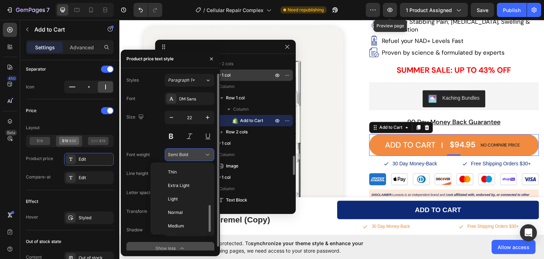
scroll to position [26, 0]
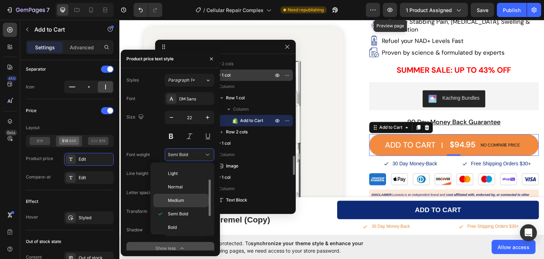
click at [176, 198] on span "Medium" at bounding box center [176, 200] width 16 height 6
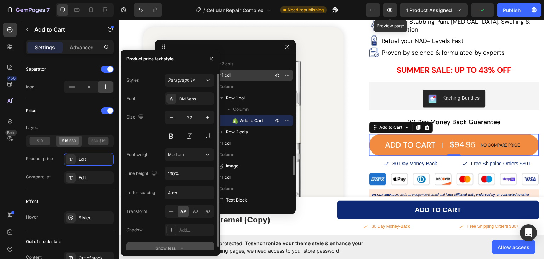
click at [140, 135] on div "Size 22" at bounding box center [170, 127] width 88 height 32
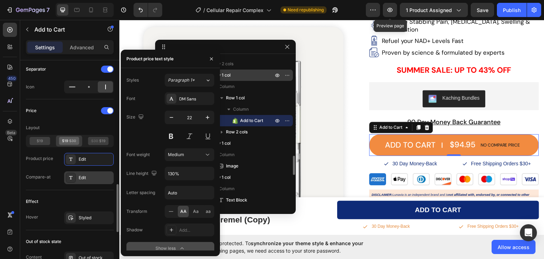
click at [86, 176] on div "Edit" at bounding box center [95, 177] width 33 height 6
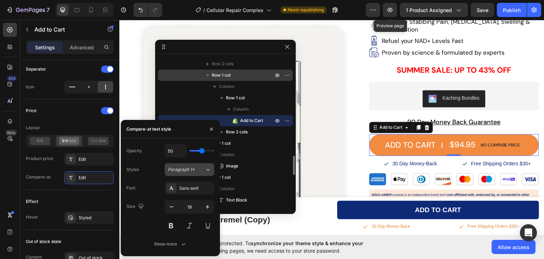
click at [192, 171] on span "Paragraph 1*" at bounding box center [181, 169] width 27 height 6
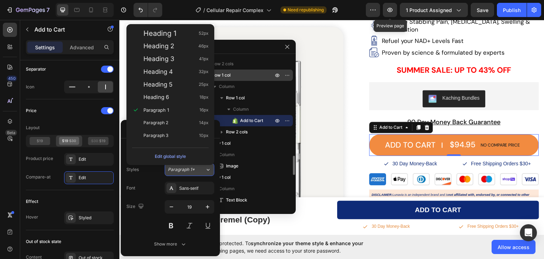
click at [192, 171] on span "Paragraph 1*" at bounding box center [181, 169] width 27 height 6
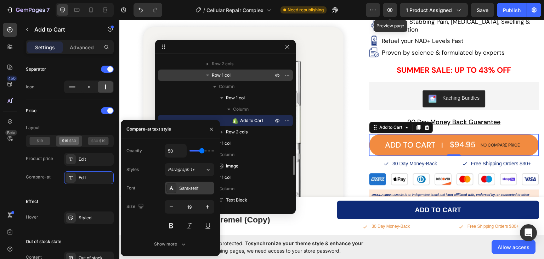
click at [192, 188] on div "Sans-serif" at bounding box center [195, 188] width 33 height 6
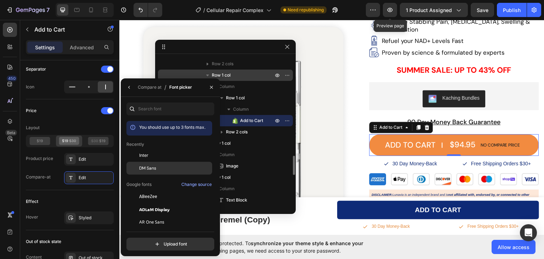
click at [0, 0] on div "DM Sans" at bounding box center [0, 0] width 0 height 0
click at [129, 88] on icon "button" at bounding box center [128, 87] width 1 height 3
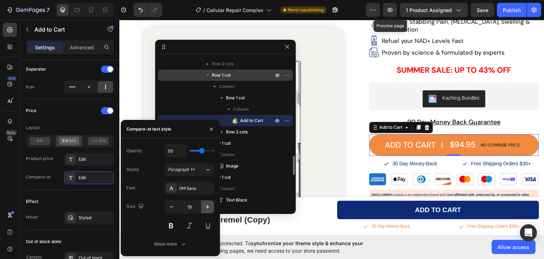
click at [206, 206] on icon "button" at bounding box center [208, 207] width 4 height 4
click at [171, 207] on icon "button" at bounding box center [171, 206] width 7 height 7
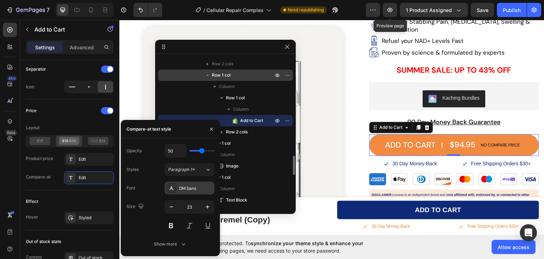
type input "22"
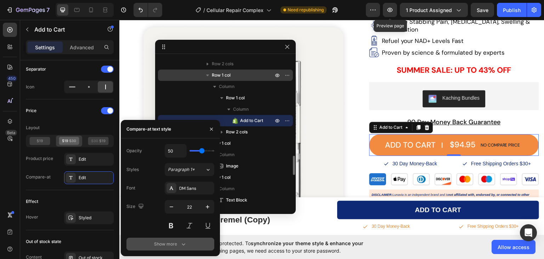
click at [182, 244] on icon "button" at bounding box center [183, 243] width 7 height 7
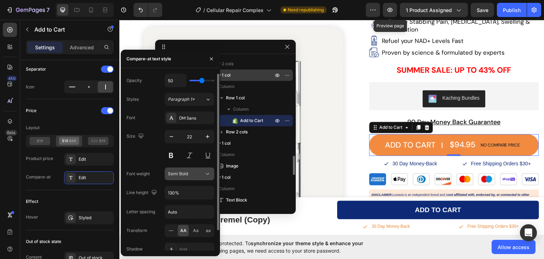
click at [178, 172] on span "Semi Bold" at bounding box center [178, 173] width 20 height 5
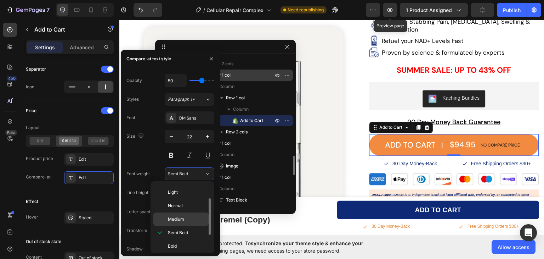
click at [176, 220] on span "Medium" at bounding box center [176, 219] width 16 height 6
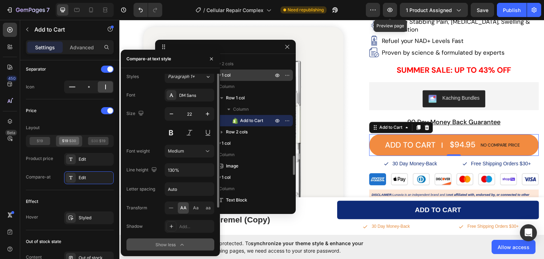
scroll to position [0, 0]
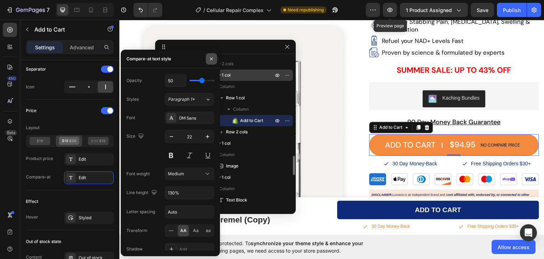
click at [213, 60] on icon "button" at bounding box center [211, 58] width 3 height 3
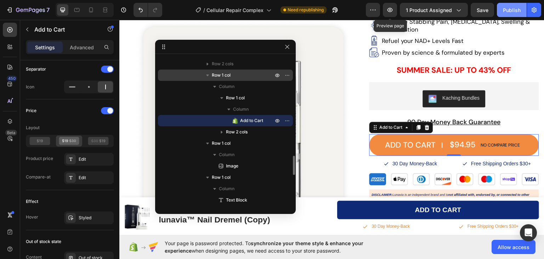
click at [510, 11] on div "Publish" at bounding box center [512, 9] width 18 height 7
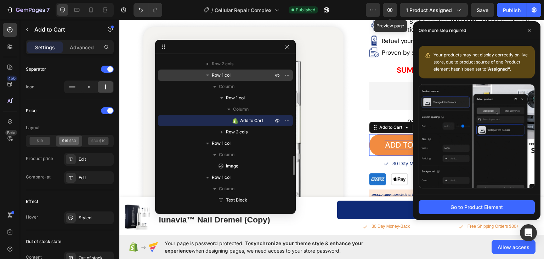
click at [388, 140] on div "add to cart" at bounding box center [410, 144] width 51 height 9
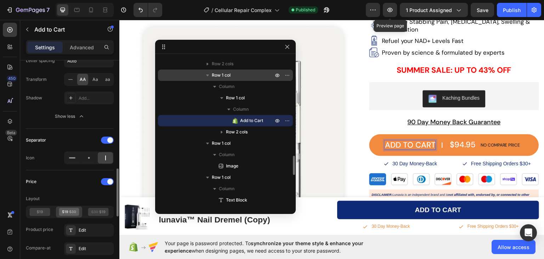
scroll to position [349, 0]
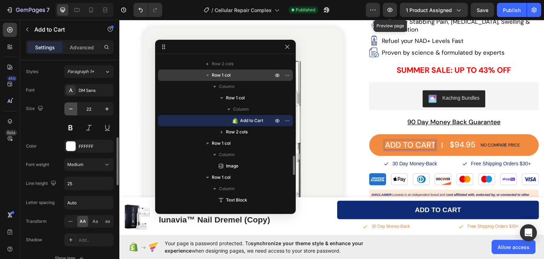
click at [73, 107] on icon "button" at bounding box center [70, 108] width 7 height 7
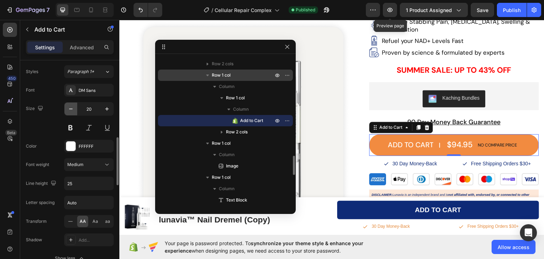
click at [73, 107] on icon "button" at bounding box center [70, 108] width 7 height 7
click at [106, 109] on icon "button" at bounding box center [106, 108] width 7 height 7
type input "20"
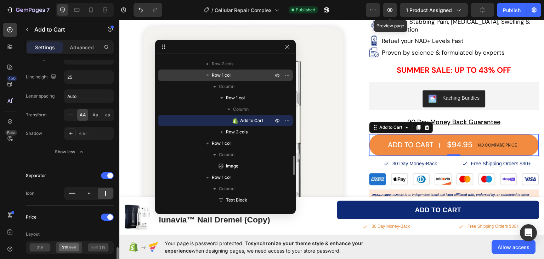
scroll to position [526, 0]
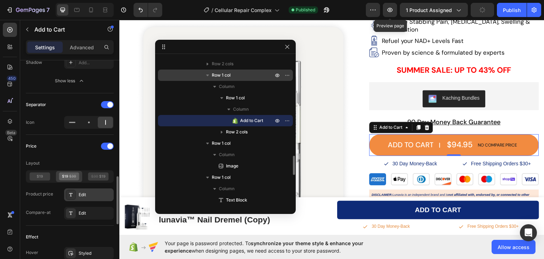
click at [83, 194] on div "Edit" at bounding box center [95, 194] width 33 height 6
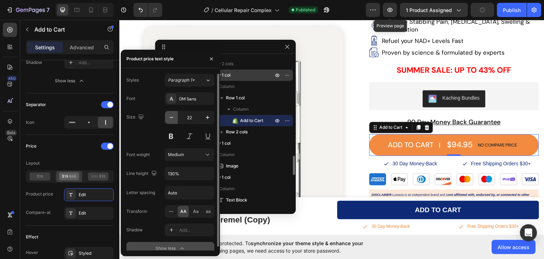
click at [171, 118] on icon "button" at bounding box center [171, 117] width 7 height 7
click at [171, 117] on icon "button" at bounding box center [172, 117] width 4 height 1
type input "20"
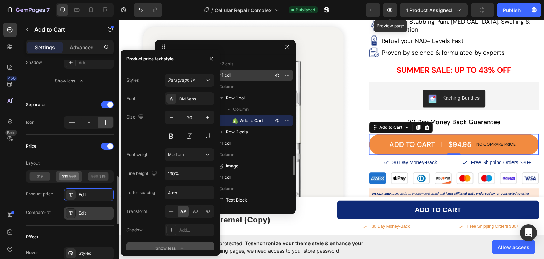
click at [85, 212] on div "Edit" at bounding box center [95, 213] width 33 height 6
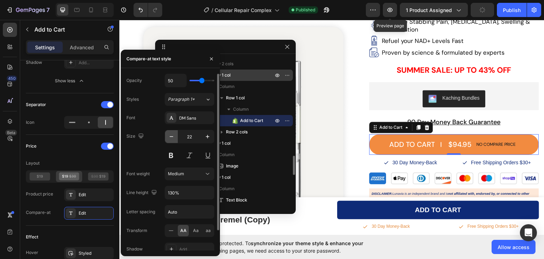
click at [168, 137] on icon "button" at bounding box center [171, 136] width 7 height 7
click at [170, 136] on icon "button" at bounding box center [171, 136] width 7 height 7
type input "20"
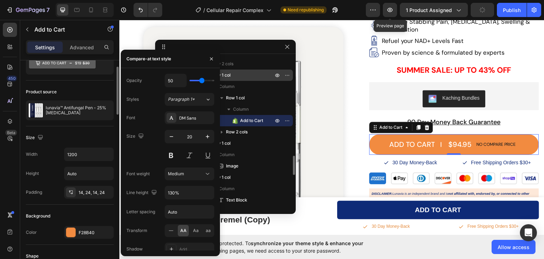
scroll to position [101, 0]
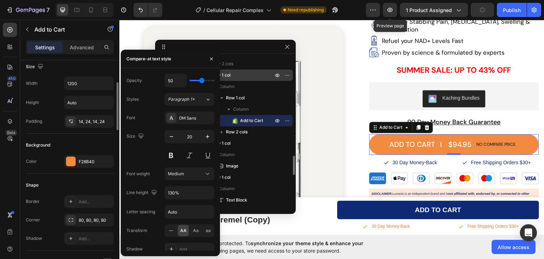
click at [47, 180] on div "Shape" at bounding box center [70, 184] width 88 height 11
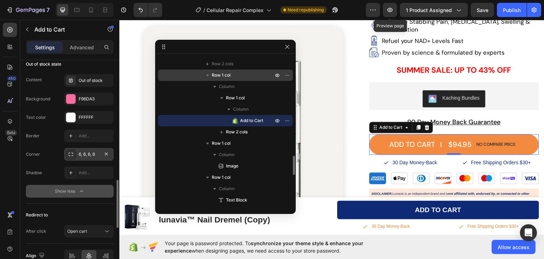
scroll to position [667, 0]
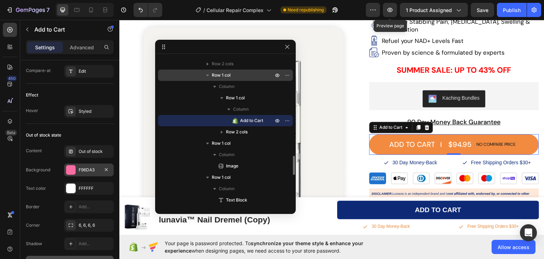
click at [72, 165] on div at bounding box center [70, 169] width 9 height 9
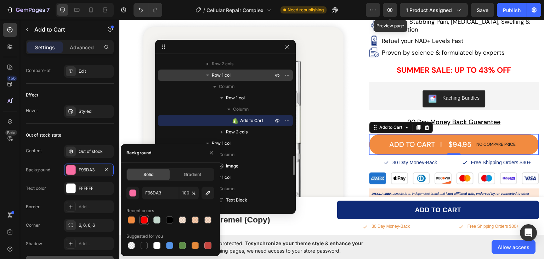
click at [143, 218] on div at bounding box center [144, 219] width 7 height 7
type input "FF0000"
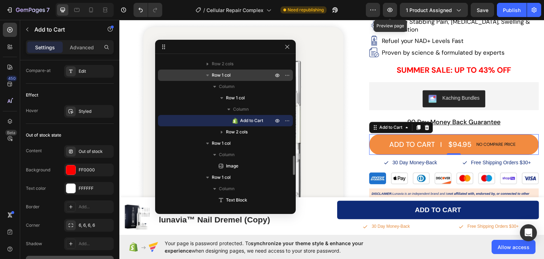
click at [3, 164] on div "450 Beta" at bounding box center [10, 115] width 14 height 185
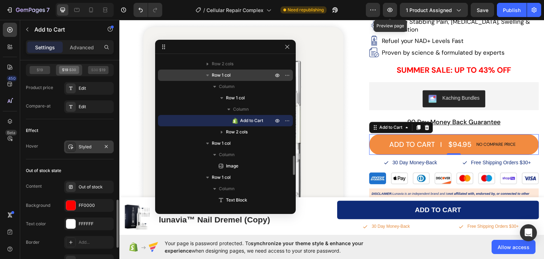
click at [86, 143] on div "Styled" at bounding box center [89, 146] width 21 height 6
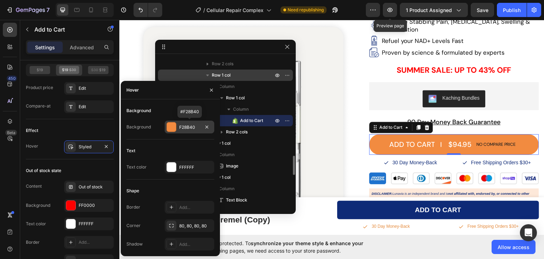
click at [171, 124] on div at bounding box center [171, 126] width 9 height 9
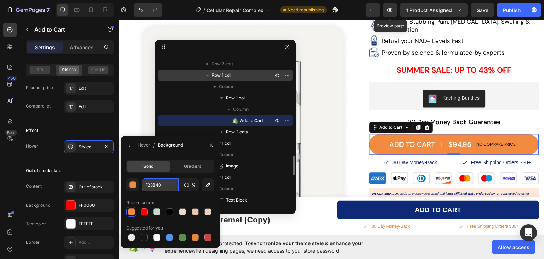
click at [0, 0] on input "F28B40" at bounding box center [0, 0] width 0 height 0
paste input "0E2A77"
type input "0E2A77"
click at [187, 146] on div "Hover / Background" at bounding box center [170, 145] width 99 height 18
click at [0, 160] on div "450 Beta" at bounding box center [10, 139] width 20 height 239
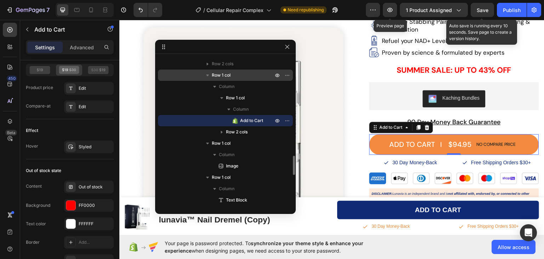
click at [485, 7] on span "Save" at bounding box center [483, 10] width 12 height 6
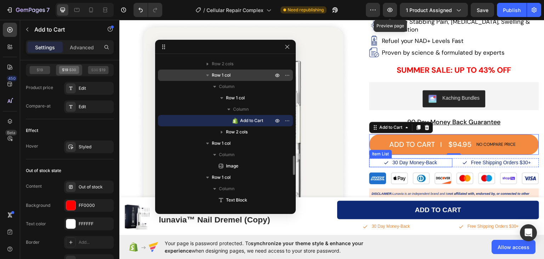
click at [441, 158] on div "30 Day Money-Back" at bounding box center [411, 162] width 84 height 9
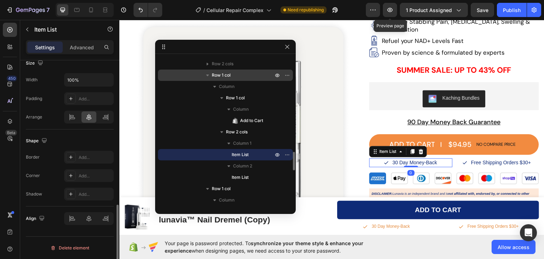
scroll to position [0, 0]
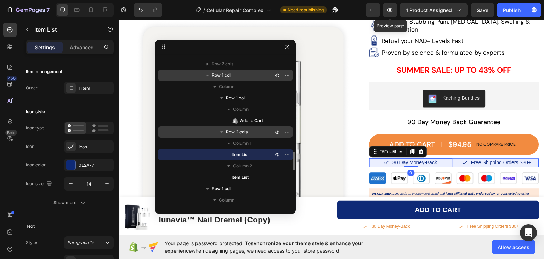
click at [233, 132] on span "Row 2 cols" at bounding box center [237, 131] width 22 height 7
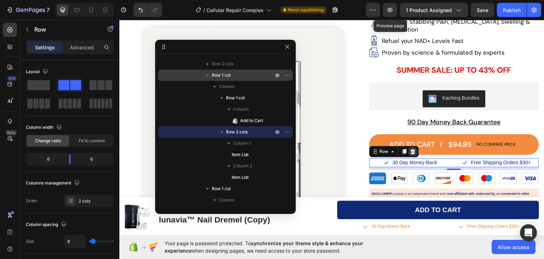
click at [412, 147] on div at bounding box center [413, 151] width 9 height 9
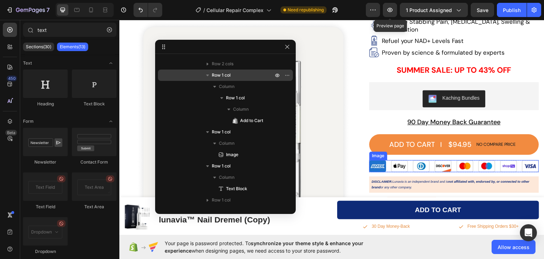
click at [403, 159] on img at bounding box center [454, 165] width 170 height 12
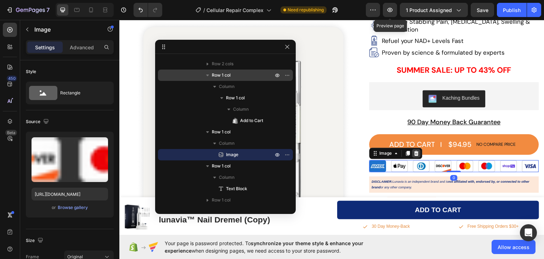
click at [417, 148] on div at bounding box center [416, 152] width 9 height 9
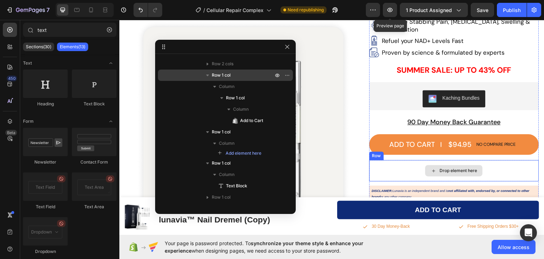
click at [389, 159] on div "Drop element here" at bounding box center [454, 169] width 170 height 21
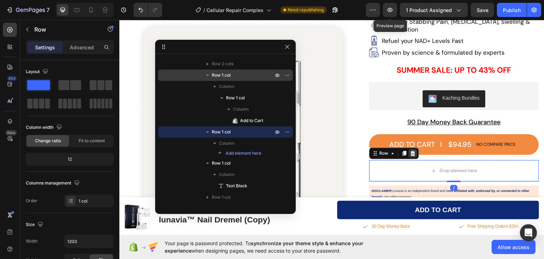
click at [411, 150] on icon at bounding box center [413, 152] width 5 height 5
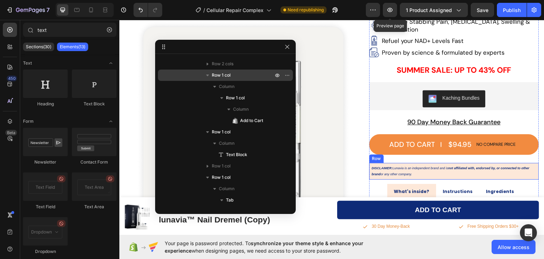
click at [414, 162] on div "DISCLAIMER: Lunavia is an independent brand and is not affiliated with, endorse…" at bounding box center [454, 170] width 170 height 16
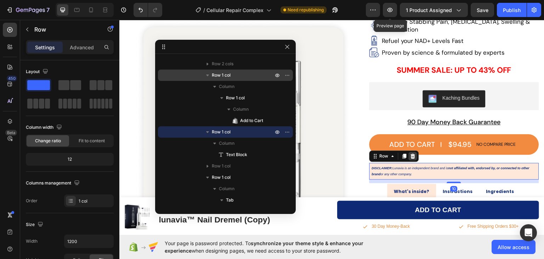
click at [411, 153] on icon at bounding box center [413, 155] width 5 height 5
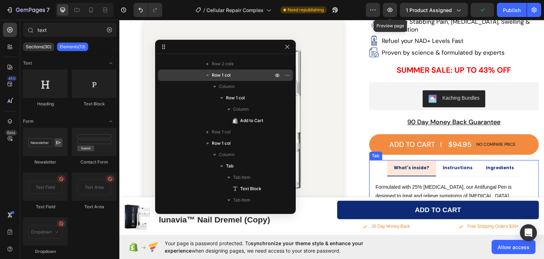
click at [376, 159] on ul "What's inside? Instructions Ingredients" at bounding box center [454, 167] width 170 height 16
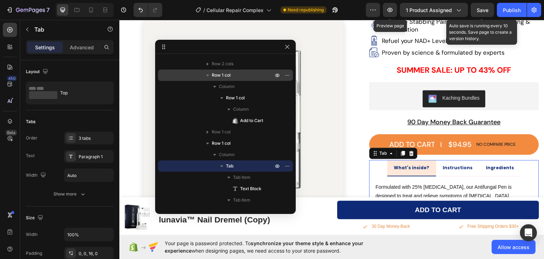
click at [482, 9] on span "Save" at bounding box center [483, 10] width 12 height 6
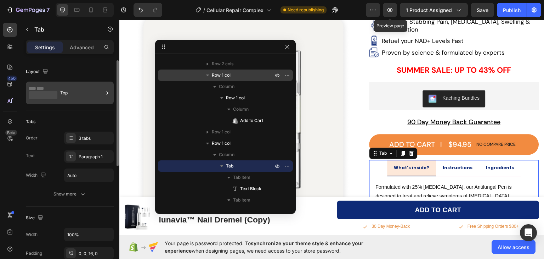
click at [77, 91] on div "Top" at bounding box center [81, 93] width 43 height 16
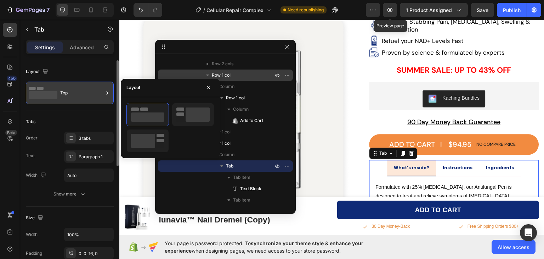
click at [77, 91] on div "Top" at bounding box center [81, 93] width 43 height 16
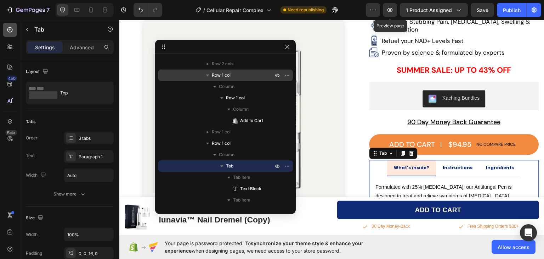
click at [7, 29] on icon at bounding box center [9, 29] width 5 height 5
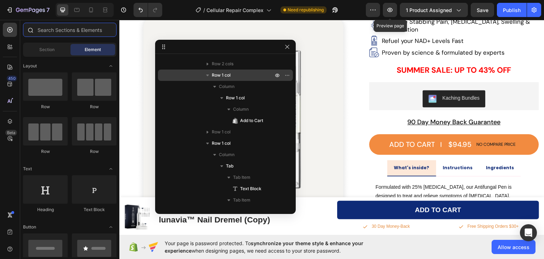
click at [55, 36] on input "text" at bounding box center [70, 30] width 94 height 14
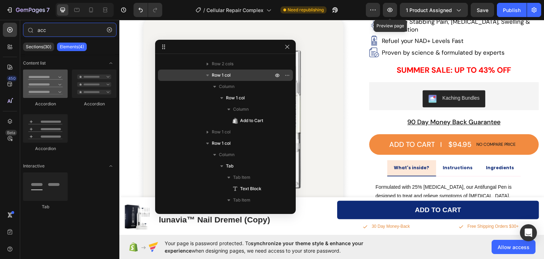
type input "acc"
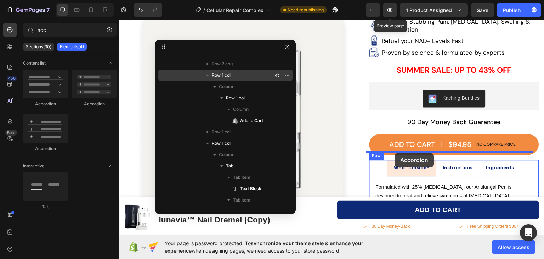
drag, startPoint x: 175, startPoint y: 103, endPoint x: 395, endPoint y: 153, distance: 225.8
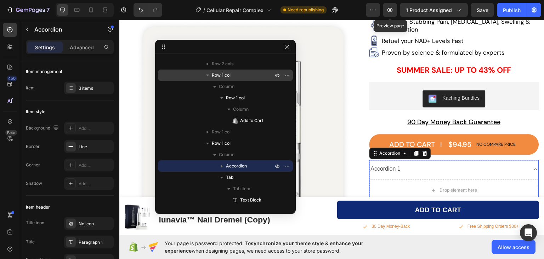
scroll to position [248, 0]
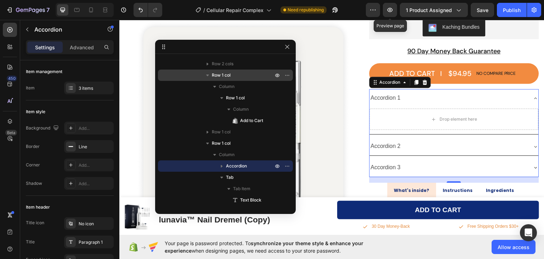
click at [385, 91] on div "Accordion 1" at bounding box center [386, 97] width 32 height 12
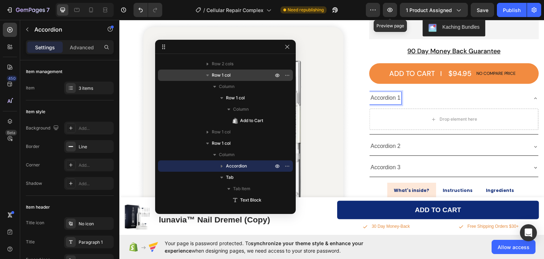
click at [385, 92] on p "Accordion 1" at bounding box center [386, 97] width 30 height 10
click at [505, 91] on div "What is NAD+ & how does it help with joint pain?" at bounding box center [449, 97] width 158 height 12
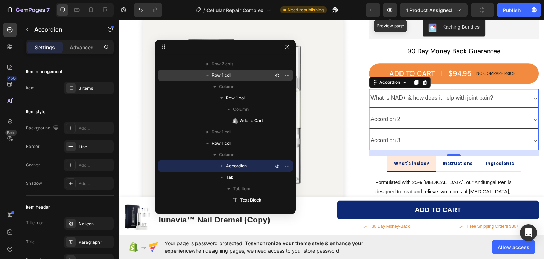
click at [505, 91] on div "What is NAD+ & how does it help with joint pain?" at bounding box center [449, 97] width 158 height 12
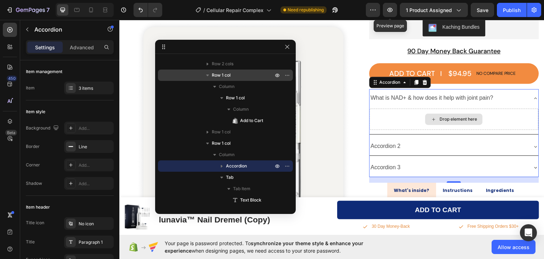
click at [440, 116] on div "Drop element here" at bounding box center [459, 119] width 38 height 6
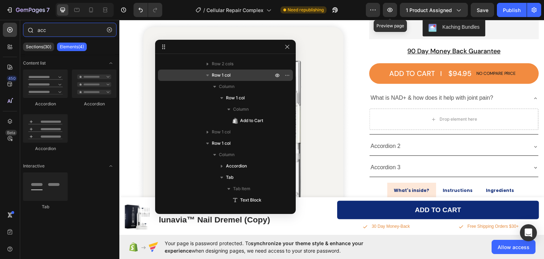
click at [47, 27] on input "acc" at bounding box center [70, 30] width 94 height 14
click at [48, 27] on input "acc" at bounding box center [70, 30] width 94 height 14
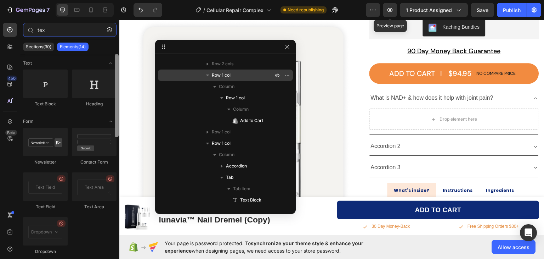
type input "tex"
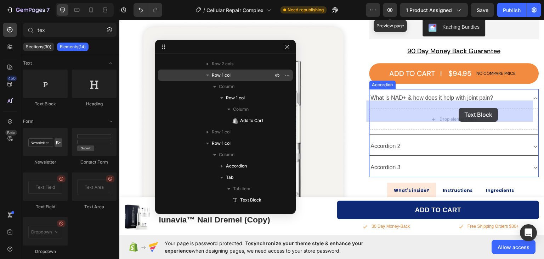
drag, startPoint x: 234, startPoint y: 112, endPoint x: 459, endPoint y: 107, distance: 225.0
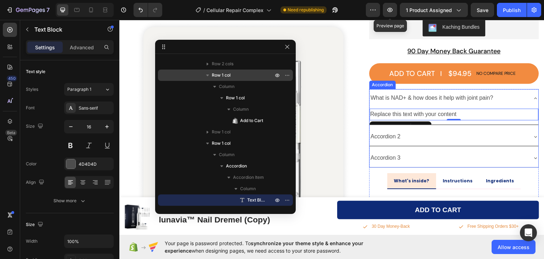
click at [431, 113] on div "Replace this text with your content Text Block 0" at bounding box center [454, 115] width 169 height 17
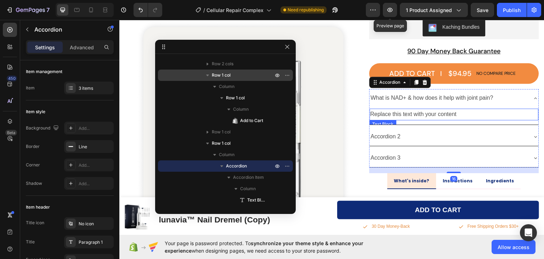
click at [460, 108] on div "Replace this text with your content" at bounding box center [454, 114] width 169 height 12
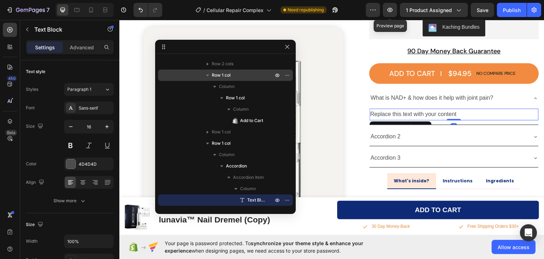
click at [474, 108] on div "Replace this text with your content" at bounding box center [454, 114] width 169 height 12
click at [474, 109] on p "Replace this text with your content" at bounding box center [454, 114] width 168 height 10
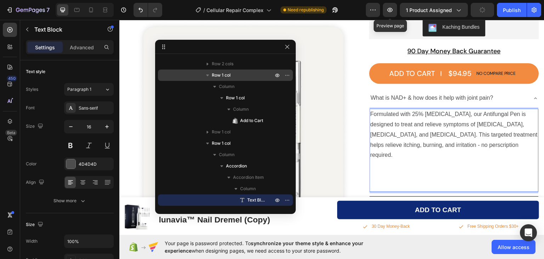
click at [377, 160] on p "Rich Text Editor. Editing area: main" at bounding box center [454, 170] width 168 height 21
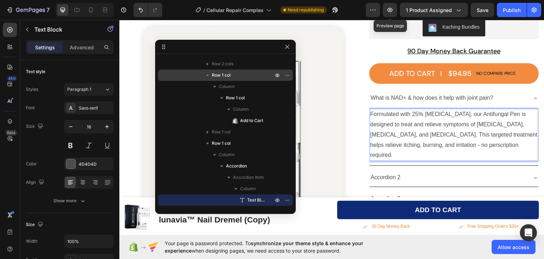
click at [432, 111] on p "Formulated with 25% [MEDICAL_DATA], our Antifungal Pen is designed to treat and…" at bounding box center [454, 134] width 168 height 51
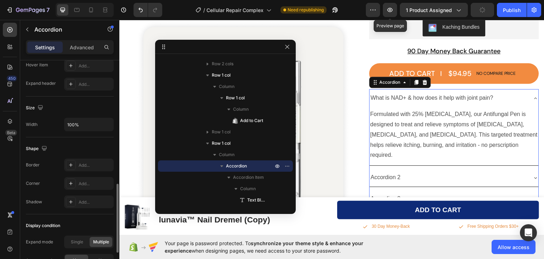
scroll to position [473, 0]
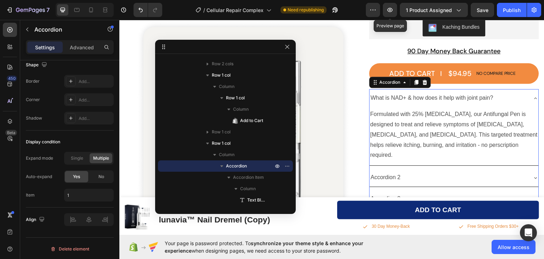
click at [399, 171] on div "Accordion 2" at bounding box center [449, 177] width 158 height 12
click at [75, 153] on div "Single" at bounding box center [77, 158] width 23 height 10
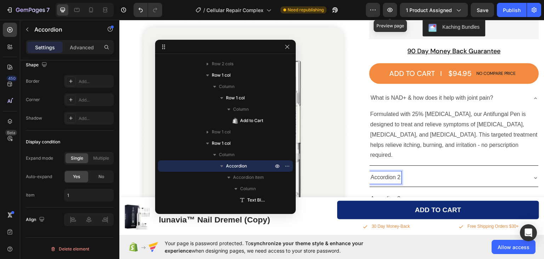
click at [417, 171] on div "Accordion 2" at bounding box center [449, 177] width 158 height 12
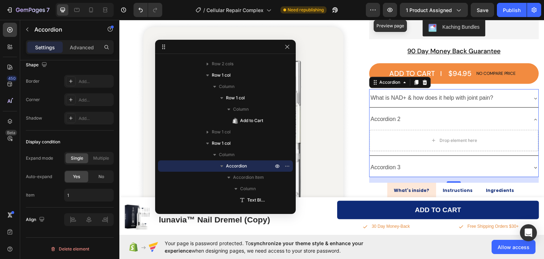
click at [400, 161] on div "Accordion 3" at bounding box center [449, 167] width 158 height 12
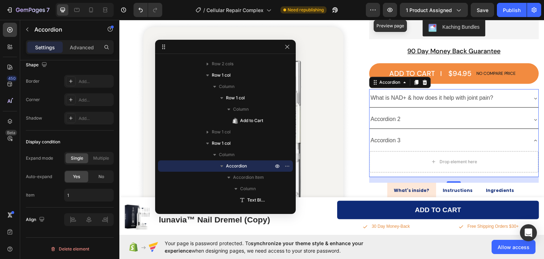
click at [418, 110] on div "Accordion 2" at bounding box center [454, 119] width 169 height 18
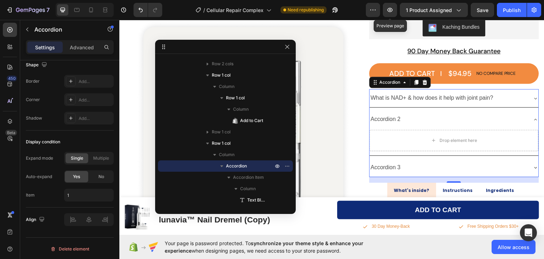
click at [498, 91] on div "What is NAD+ & how does it help with joint pain?" at bounding box center [449, 97] width 158 height 12
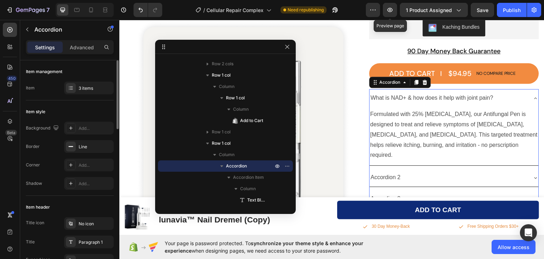
scroll to position [35, 0]
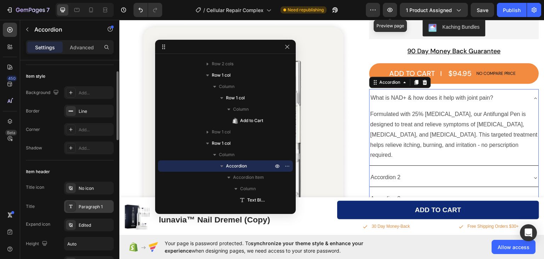
click at [87, 204] on div "Paragraph 1" at bounding box center [95, 206] width 33 height 6
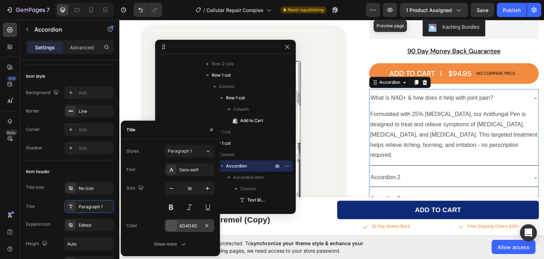
click at [172, 227] on div at bounding box center [171, 225] width 9 height 9
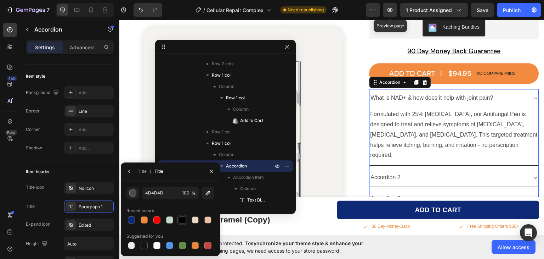
click at [180, 220] on div at bounding box center [182, 219] width 7 height 7
type input "000000"
click at [129, 168] on icon "button" at bounding box center [129, 171] width 6 height 6
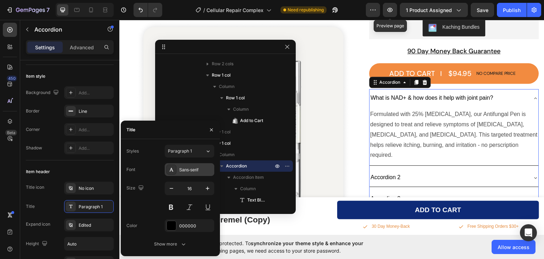
click at [190, 170] on div "Sans-serif" at bounding box center [195, 169] width 33 height 6
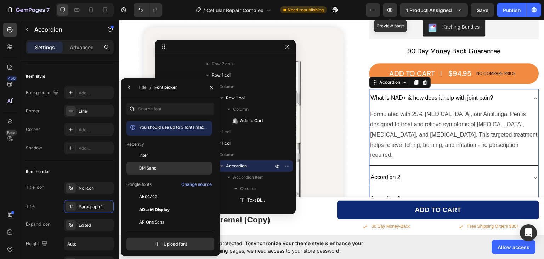
click at [157, 167] on div "DM Sans" at bounding box center [175, 168] width 72 height 6
click at [130, 84] on icon "button" at bounding box center [129, 87] width 6 height 6
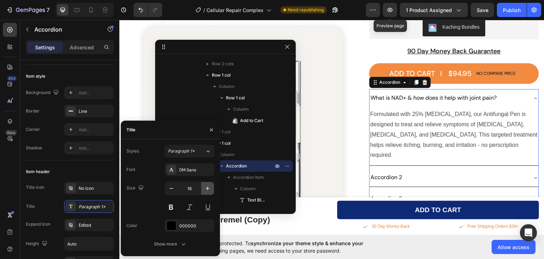
click at [208, 188] on icon "button" at bounding box center [207, 188] width 7 height 7
type input "18"
click at [143, 204] on div "Size 18" at bounding box center [170, 197] width 88 height 32
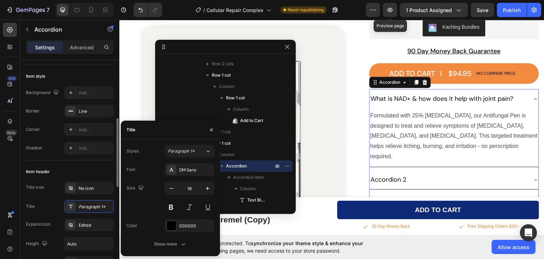
scroll to position [71, 0]
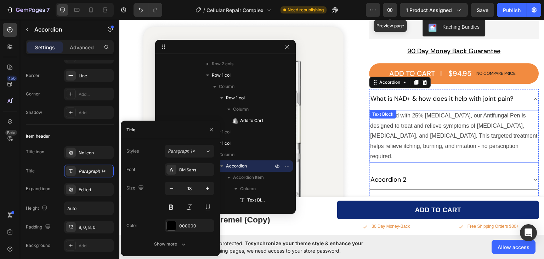
click at [475, 121] on p "Formulated with 25% [MEDICAL_DATA], our Antifungal Pen is designed to treat and…" at bounding box center [454, 135] width 168 height 51
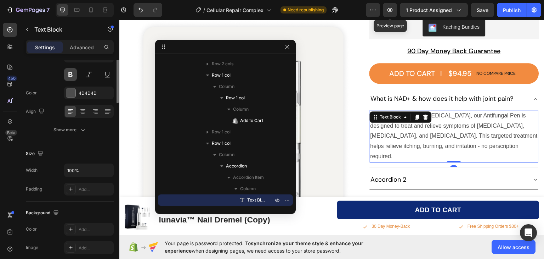
scroll to position [0, 0]
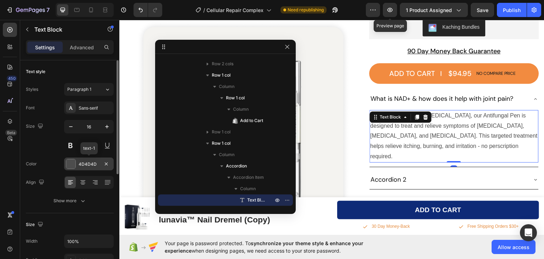
click at [69, 164] on div at bounding box center [70, 163] width 9 height 9
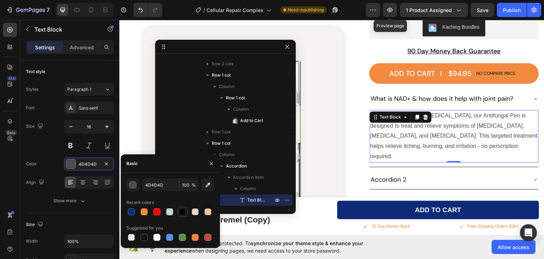
click at [184, 210] on div at bounding box center [182, 211] width 7 height 7
type input "000000"
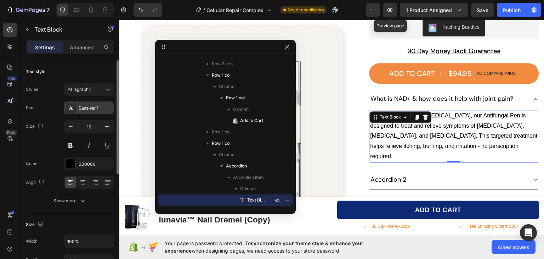
click at [94, 108] on div "Sans-serif" at bounding box center [95, 108] width 33 height 6
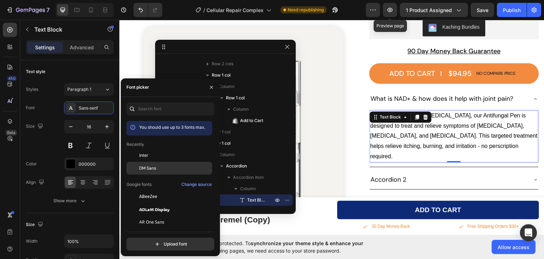
click at [139, 241] on div "DM Sans" at bounding box center [169, 247] width 86 height 13
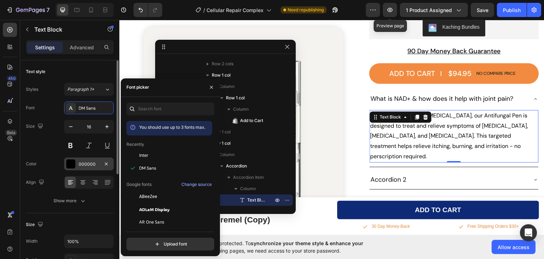
scroll to position [35, 0]
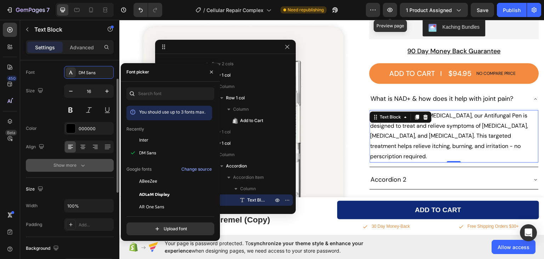
click at [77, 166] on div "Show more" at bounding box center [69, 165] width 33 height 7
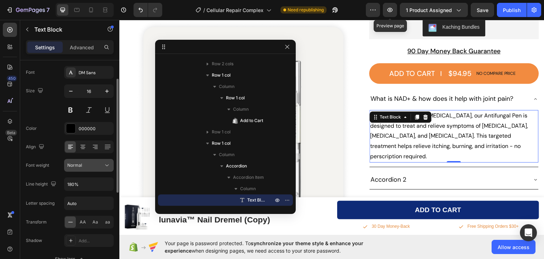
click at [86, 160] on button "Normal" at bounding box center [89, 165] width 50 height 13
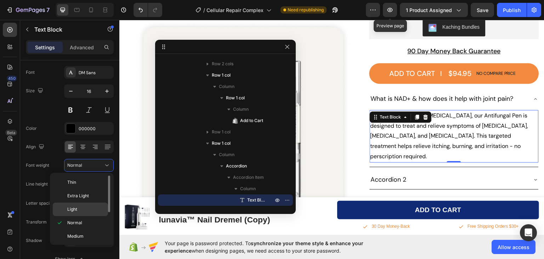
click at [75, 203] on div "Light" at bounding box center [80, 208] width 55 height 13
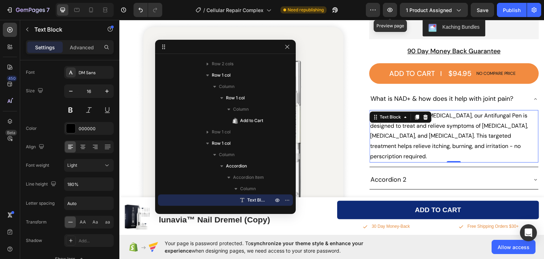
click at [0, 157] on div "450 Beta" at bounding box center [10, 139] width 20 height 239
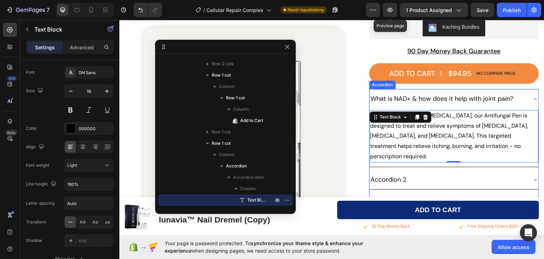
click at [514, 91] on div "What is NAD+ & how does it help with joint pain?" at bounding box center [449, 97] width 158 height 13
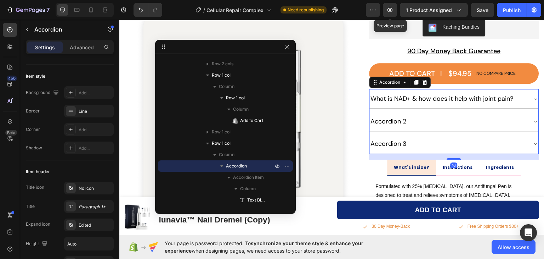
scroll to position [0, 0]
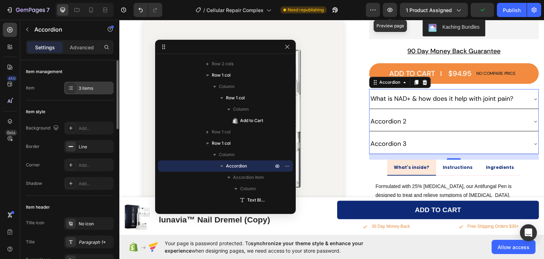
click at [85, 88] on div "3 items" at bounding box center [95, 88] width 33 height 6
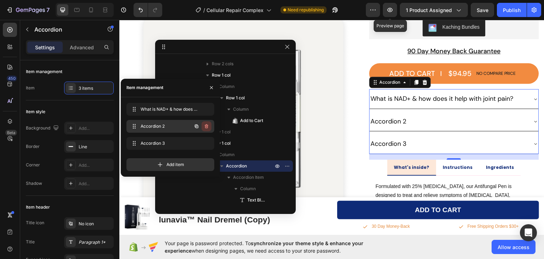
click at [206, 127] on icon "button" at bounding box center [207, 126] width 6 height 6
click at [206, 127] on div "Delete" at bounding box center [201, 126] width 13 height 6
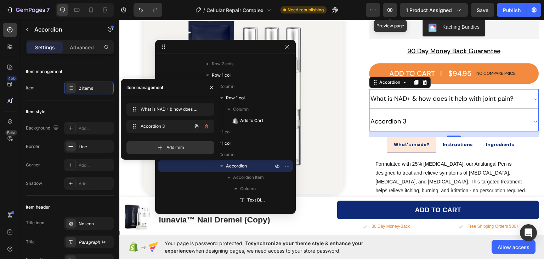
click at [206, 127] on icon "button" at bounding box center [207, 126] width 6 height 6
click at [205, 127] on div "Delete" at bounding box center [201, 126] width 13 height 6
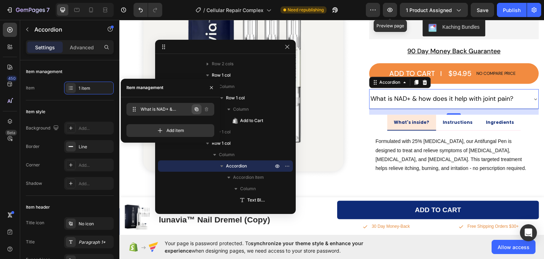
click at [195, 111] on icon "button" at bounding box center [197, 109] width 6 height 6
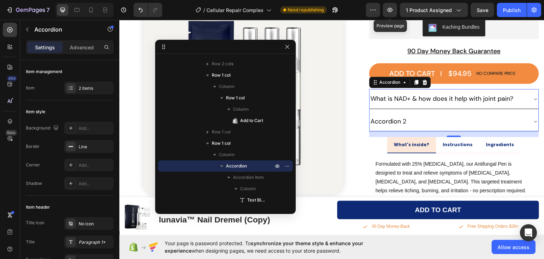
click at [435, 114] on div "Accordion 2" at bounding box center [449, 120] width 158 height 13
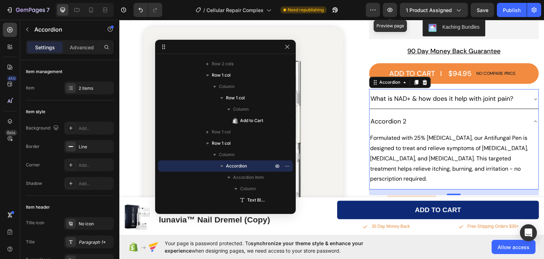
click at [435, 114] on div "Accordion 2" at bounding box center [449, 120] width 158 height 13
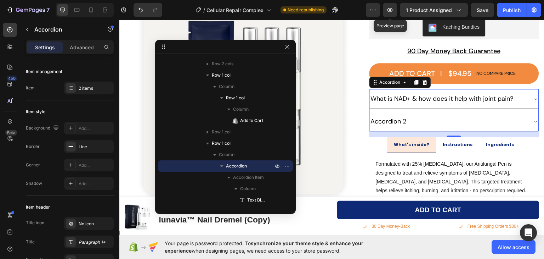
click at [414, 114] on div "Accordion 2" at bounding box center [449, 120] width 158 height 13
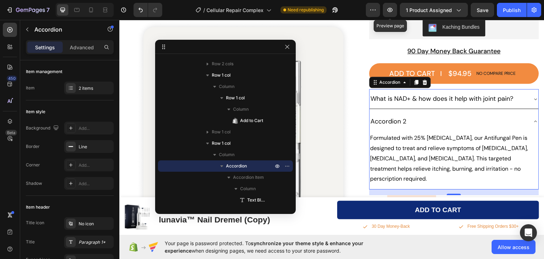
click at [402, 114] on div "Accordion 2" at bounding box center [389, 120] width 38 height 13
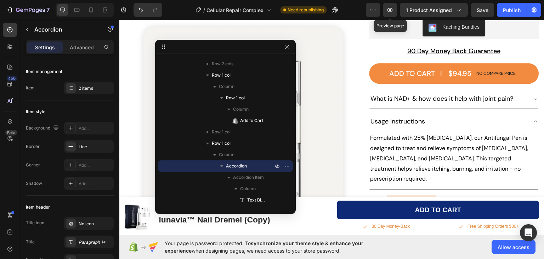
click at [451, 114] on div "Usage Instructions" at bounding box center [449, 120] width 158 height 13
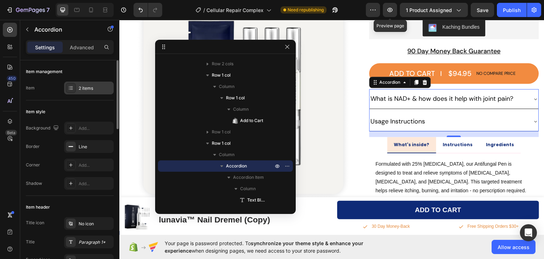
click at [86, 86] on div "2 items" at bounding box center [95, 88] width 33 height 6
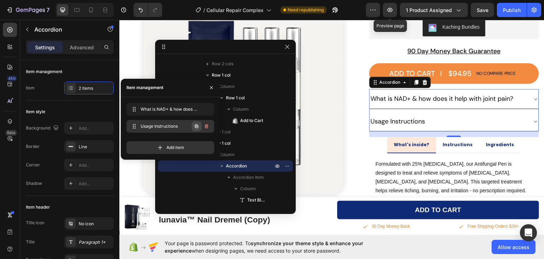
click at [196, 125] on icon "button" at bounding box center [197, 126] width 6 height 6
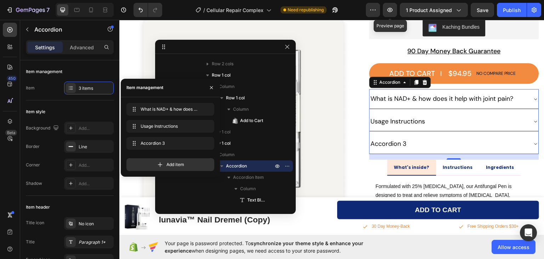
click at [392, 136] on div "Accordion 3" at bounding box center [389, 142] width 38 height 13
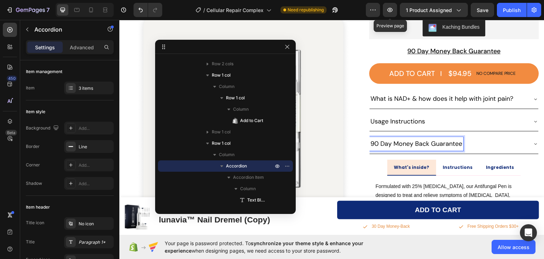
click at [474, 136] on div "90 Day Money Back Guarantee" at bounding box center [449, 142] width 158 height 13
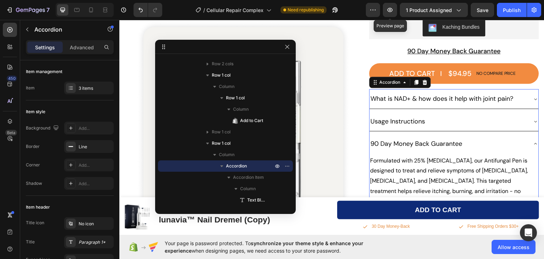
click at [426, 114] on div "Usage Instructions" at bounding box center [449, 120] width 158 height 13
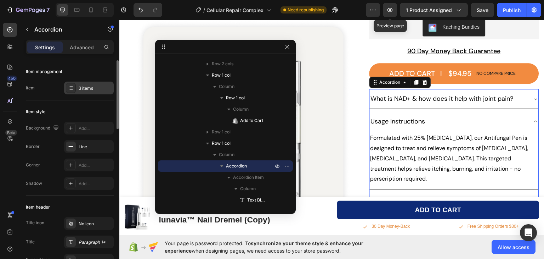
click at [84, 91] on div "3 items" at bounding box center [95, 88] width 33 height 6
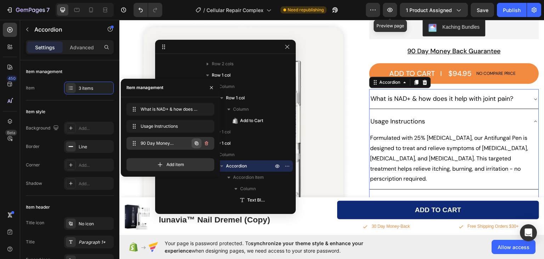
click at [196, 142] on icon "button" at bounding box center [197, 143] width 4 height 4
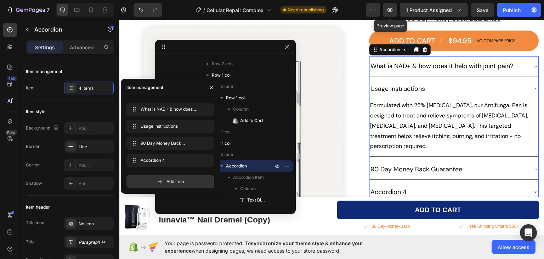
scroll to position [283, 0]
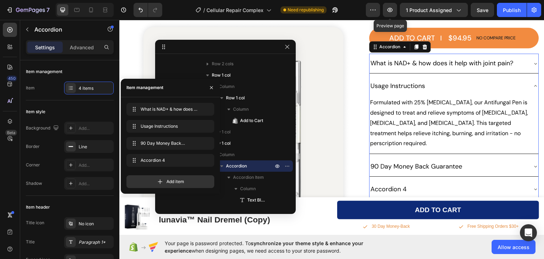
click at [396, 182] on div "Accordion 4" at bounding box center [389, 188] width 38 height 13
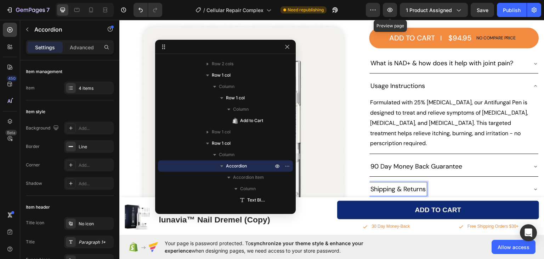
click at [458, 182] on div "Shipping & Returns" at bounding box center [449, 188] width 158 height 13
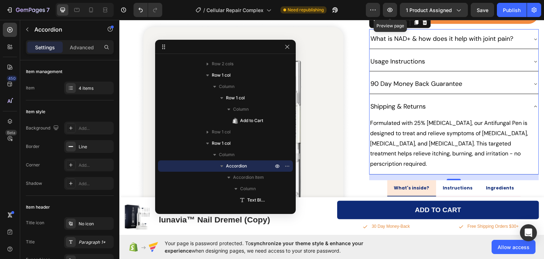
scroll to position [319, 0]
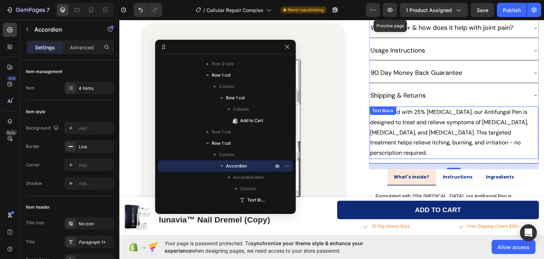
click at [428, 107] on p "Formulated with 25% [MEDICAL_DATA], our Antifungal Pen is designed to treat and…" at bounding box center [454, 132] width 168 height 51
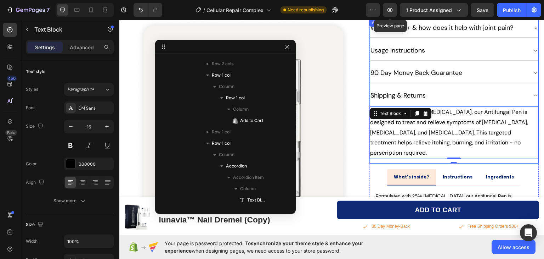
scroll to position [939, 0]
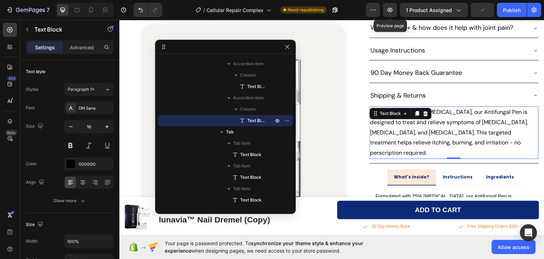
click at [419, 125] on p "Formulated with 25% [MEDICAL_DATA], our Antifungal Pen is designed to treat and…" at bounding box center [454, 132] width 168 height 51
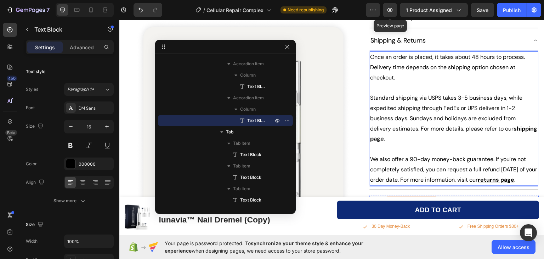
scroll to position [462, 0]
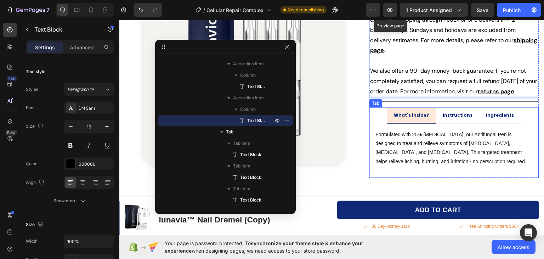
click at [372, 107] on ul "What's inside? Instructions Ingredients" at bounding box center [454, 115] width 170 height 16
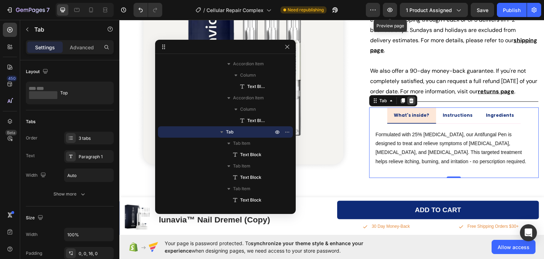
click at [411, 97] on icon at bounding box center [412, 100] width 6 height 6
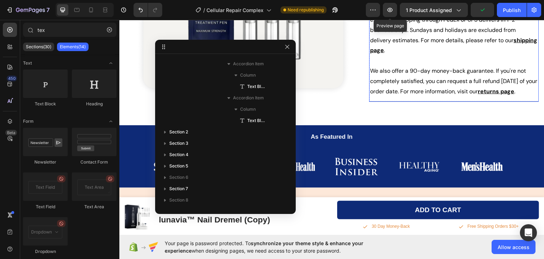
click at [392, 92] on div "Shipping & Returns Once an order is placed, it takes about 48 hours to process.…" at bounding box center [454, 21] width 169 height 159
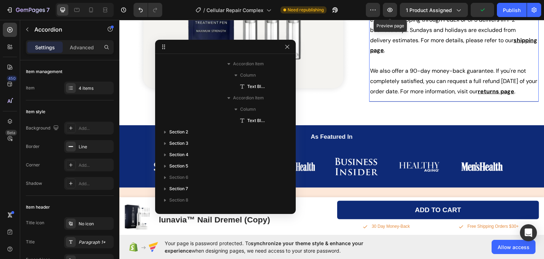
scroll to position [803, 0]
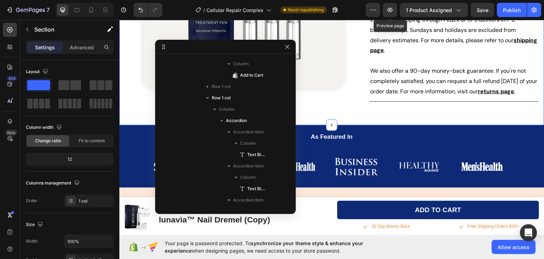
scroll to position [0, 0]
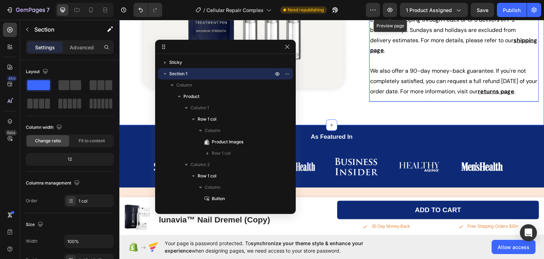
click at [389, 91] on div "Once an order is placed, it takes about 48 hours to process. Delivery time depe…" at bounding box center [454, 31] width 169 height 140
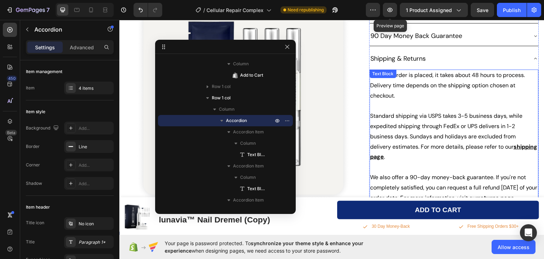
scroll to position [320, 0]
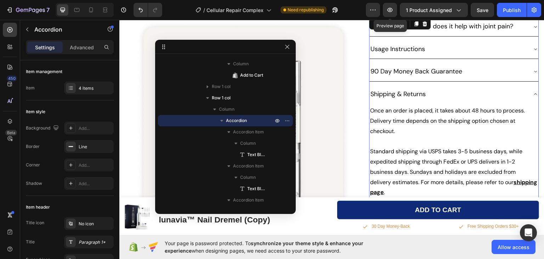
click at [441, 87] on div "Shipping & Returns" at bounding box center [449, 93] width 158 height 13
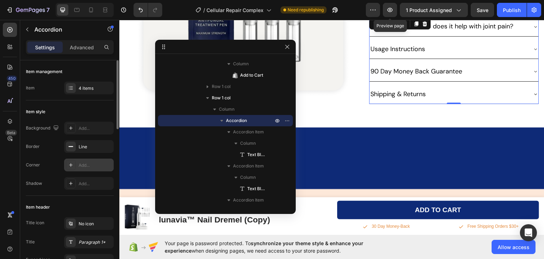
scroll to position [35, 0]
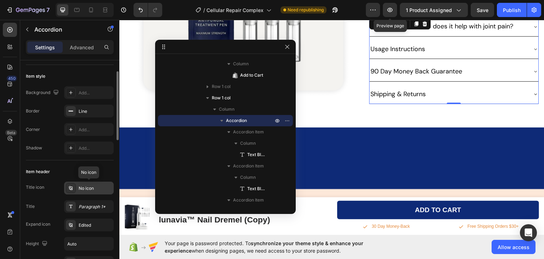
click at [89, 189] on div "No icon" at bounding box center [95, 188] width 33 height 6
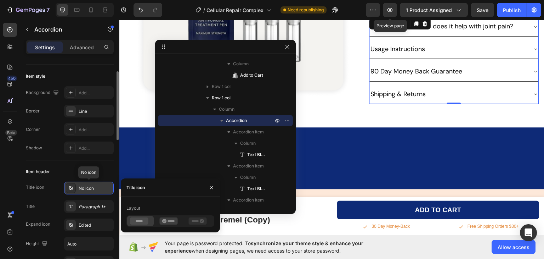
click at [89, 189] on div "No icon" at bounding box center [95, 188] width 33 height 6
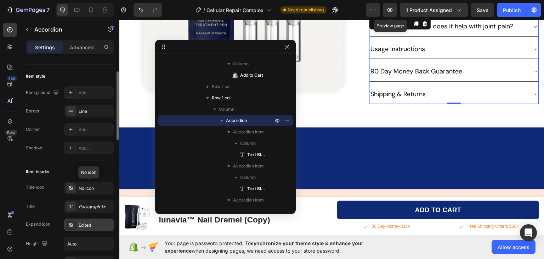
scroll to position [71, 0]
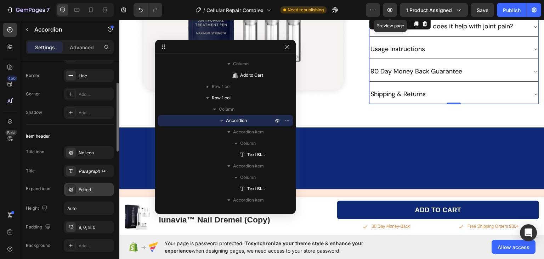
click at [83, 187] on div "Edited" at bounding box center [95, 189] width 33 height 6
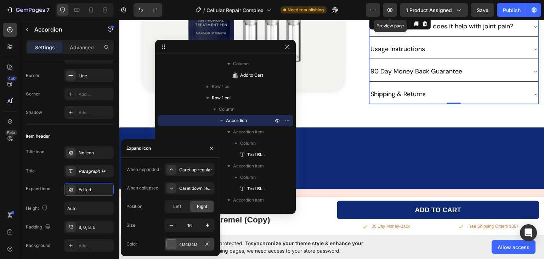
click at [173, 242] on div at bounding box center [171, 243] width 9 height 9
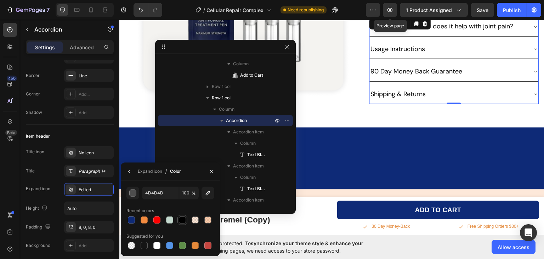
click at [182, 217] on div at bounding box center [182, 219] width 7 height 7
type input "000000"
click at [128, 170] on icon "button" at bounding box center [129, 171] width 6 height 6
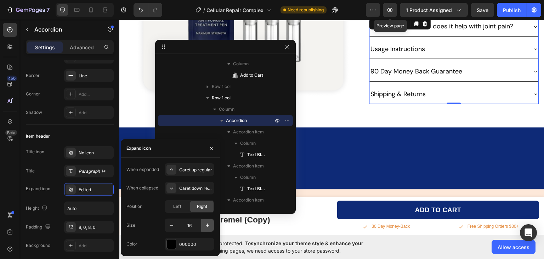
click at [208, 224] on icon "button" at bounding box center [208, 225] width 4 height 4
click at [207, 224] on icon "button" at bounding box center [208, 225] width 4 height 4
type input "20"
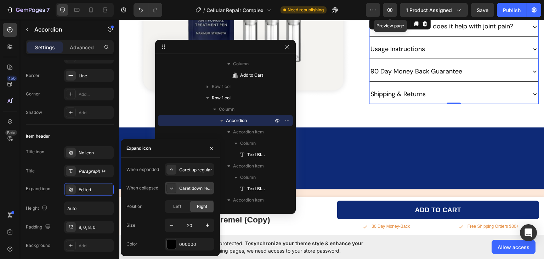
click at [191, 187] on div "Caret down regular" at bounding box center [195, 188] width 33 height 6
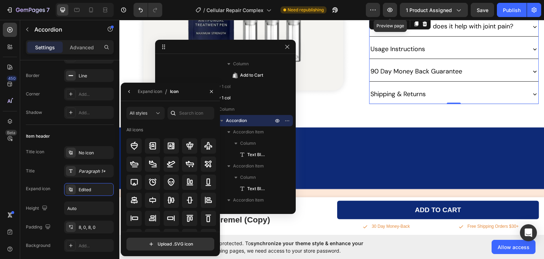
scroll to position [0, 0]
click at [188, 118] on input "text" at bounding box center [191, 113] width 47 height 13
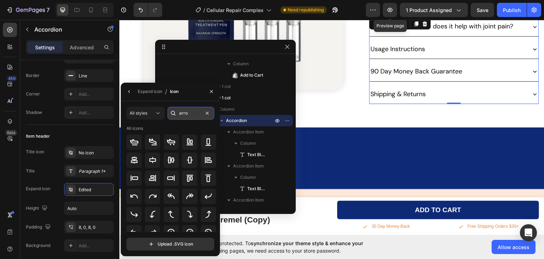
type input "arrow"
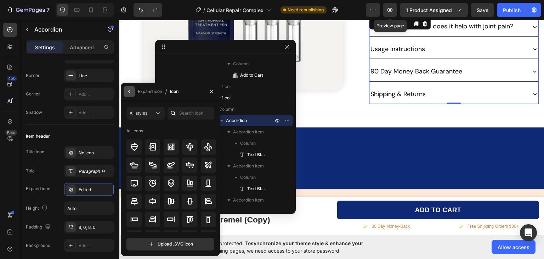
click at [129, 92] on icon "button" at bounding box center [129, 92] width 6 height 6
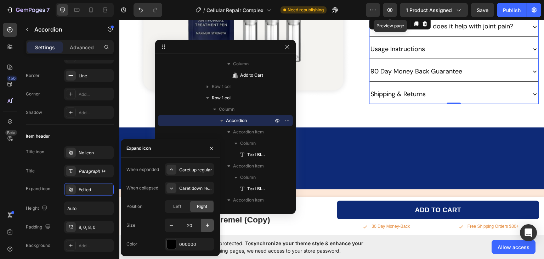
click at [206, 224] on icon "button" at bounding box center [207, 224] width 7 height 7
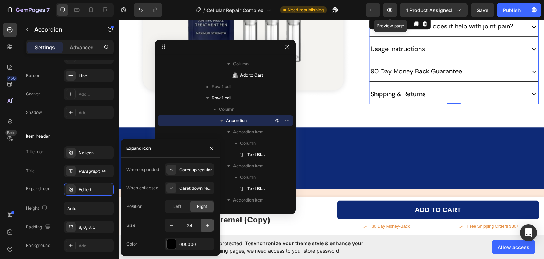
type input "25"
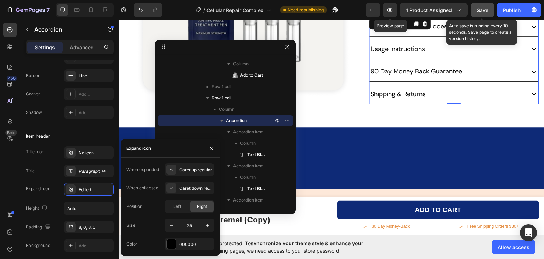
click at [485, 7] on span "Save" at bounding box center [483, 10] width 12 height 6
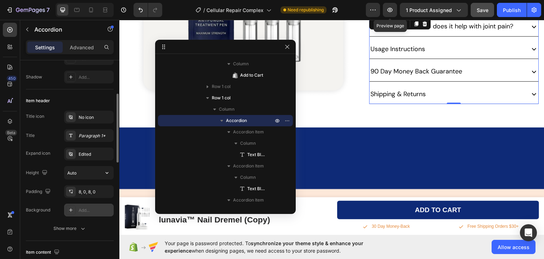
scroll to position [142, 0]
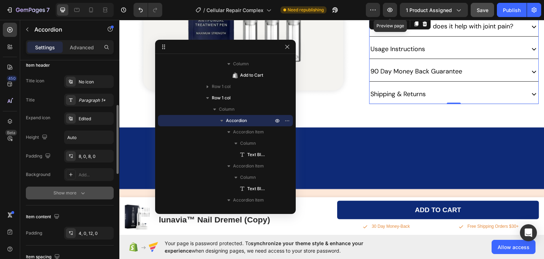
click at [88, 192] on button "Show more" at bounding box center [70, 192] width 88 height 13
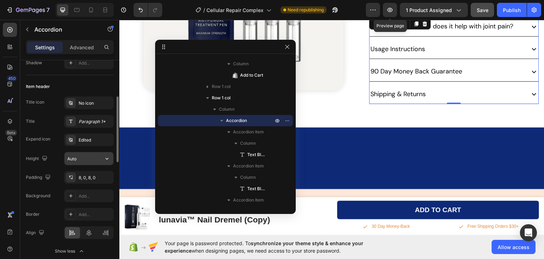
scroll to position [50, 0]
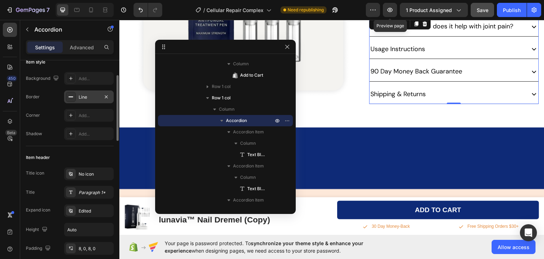
click at [82, 96] on div "Line" at bounding box center [89, 97] width 21 height 6
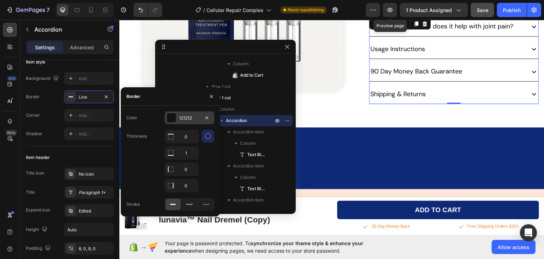
click at [181, 119] on div "121212" at bounding box center [189, 118] width 21 height 6
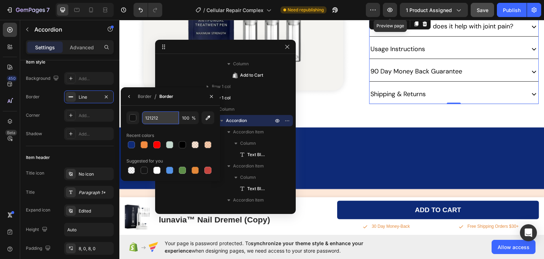
click at [0, 0] on input "121212" at bounding box center [0, 0] width 0 height 0
paste input "CFCFCF"
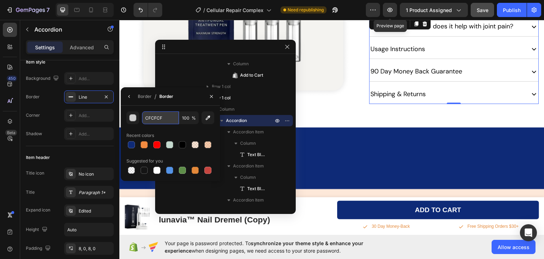
type input "CFCFCF"
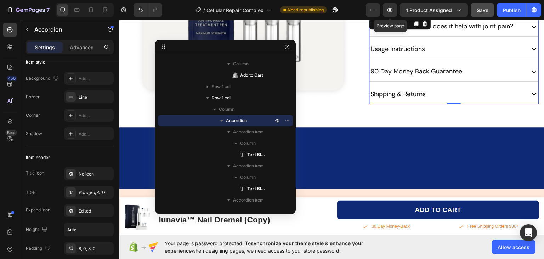
click at [4, 158] on div "450 Beta" at bounding box center [10, 115] width 14 height 185
click at [510, 9] on div "Publish" at bounding box center [512, 9] width 18 height 7
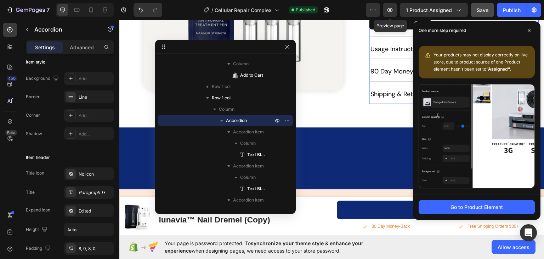
drag, startPoint x: 595, startPoint y: 50, endPoint x: 533, endPoint y: 74, distance: 67.2
click at [530, 31] on icon at bounding box center [529, 31] width 4 height 4
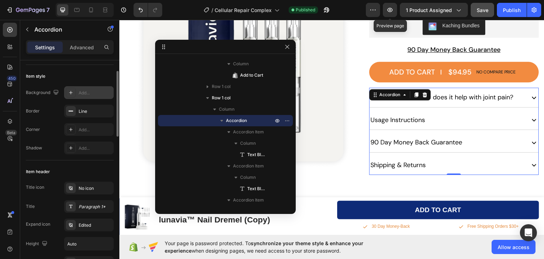
scroll to position [71, 0]
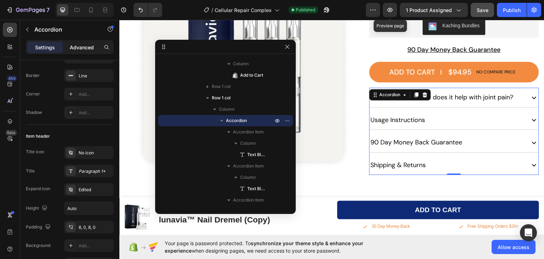
click at [80, 50] on p "Advanced" at bounding box center [82, 47] width 24 height 7
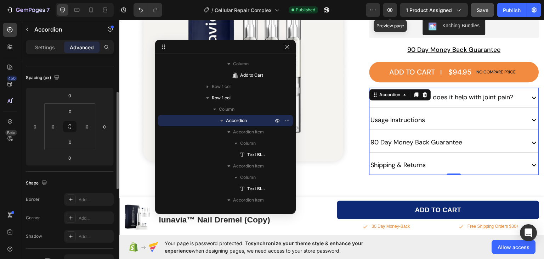
type input "100%"
type input "100"
click at [69, 95] on input "0" at bounding box center [70, 95] width 14 height 11
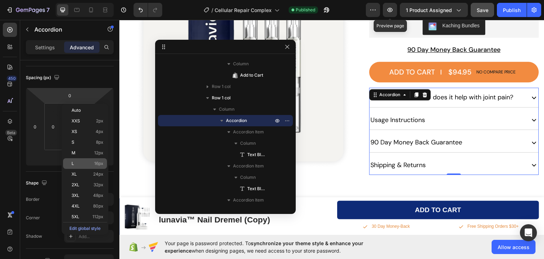
click at [101, 164] on span "16px" at bounding box center [98, 163] width 9 height 5
type input "16"
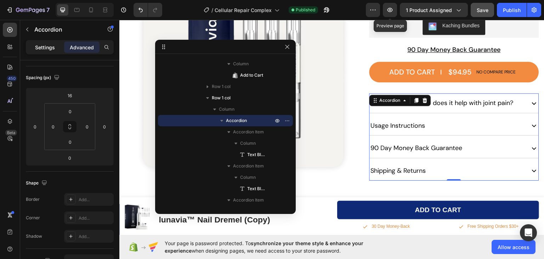
click at [41, 49] on p "Settings" at bounding box center [45, 47] width 20 height 7
type input "8"
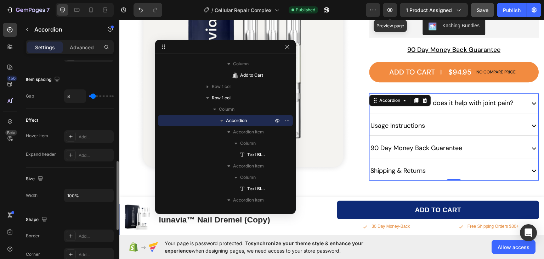
scroll to position [460, 0]
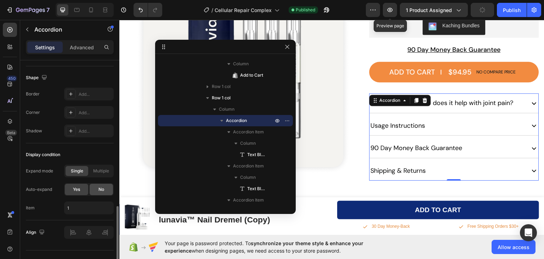
click at [104, 188] on div "No" at bounding box center [101, 188] width 23 height 11
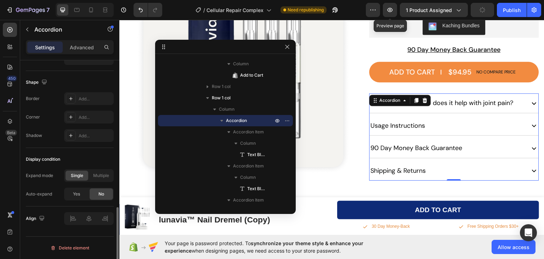
scroll to position [455, 0]
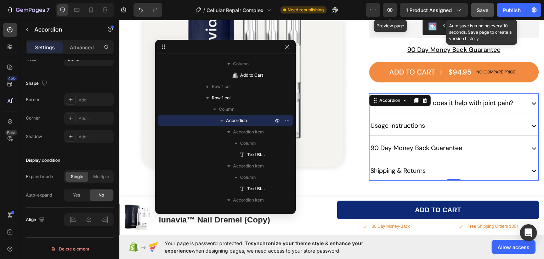
click at [480, 6] on div "Save" at bounding box center [483, 9] width 12 height 7
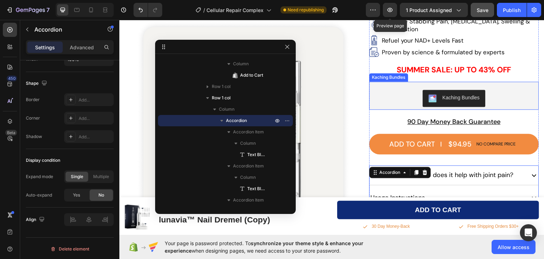
scroll to position [143, 0]
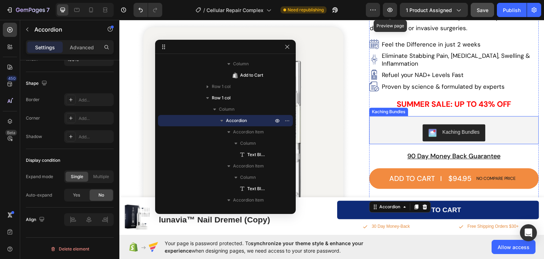
click at [451, 128] on div "Kaching Bundles" at bounding box center [461, 131] width 37 height 7
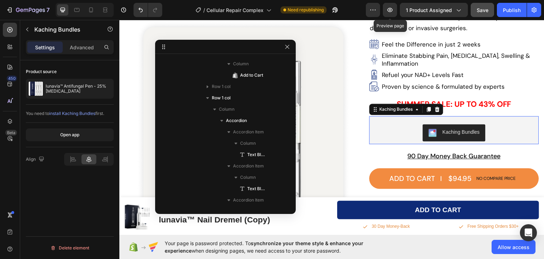
scroll to position [0, 0]
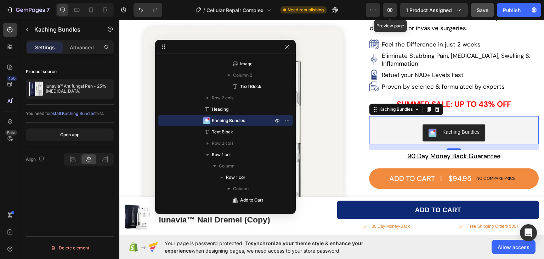
click at [69, 114] on span "install Kaching Bundles" at bounding box center [72, 113] width 46 height 5
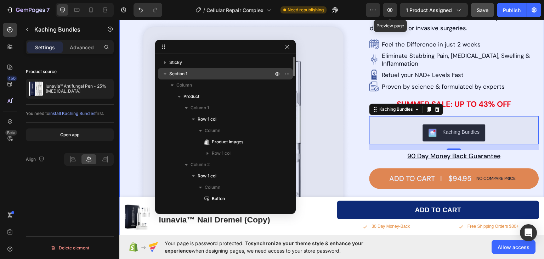
click at [166, 74] on icon "button" at bounding box center [165, 73] width 7 height 7
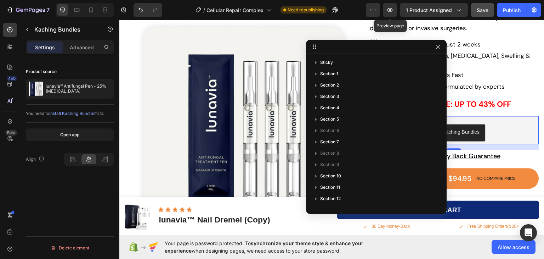
drag, startPoint x: 221, startPoint y: 47, endPoint x: 373, endPoint y: 47, distance: 151.6
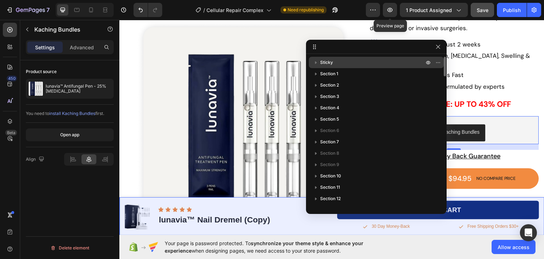
click at [349, 61] on p "Sticky" at bounding box center [372, 62] width 105 height 7
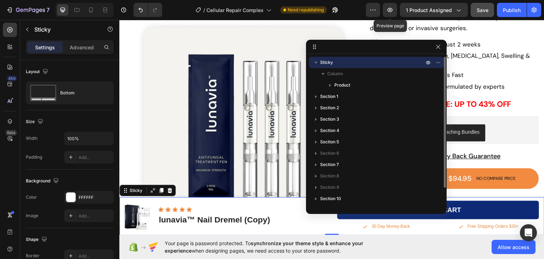
click at [316, 63] on icon "button" at bounding box center [316, 63] width 3 height 2
click at [428, 61] on icon "button" at bounding box center [428, 63] width 6 height 6
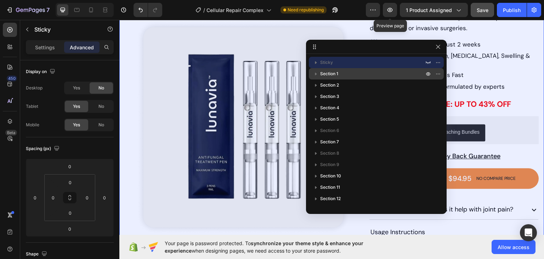
click at [358, 73] on p "Section 1" at bounding box center [372, 73] width 105 height 7
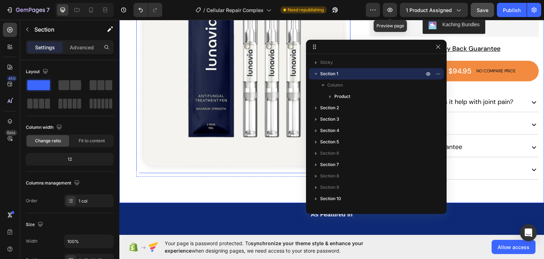
scroll to position [319, 0]
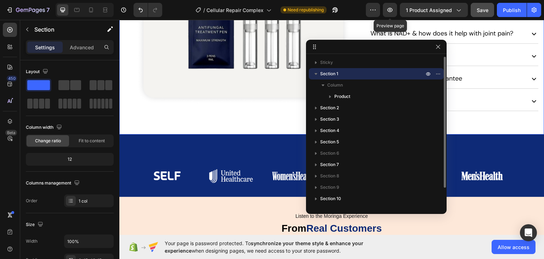
click at [315, 73] on icon "button" at bounding box center [315, 73] width 7 height 7
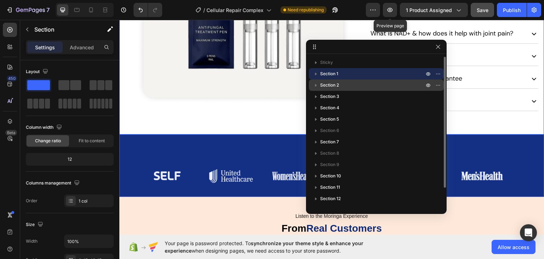
click at [355, 86] on p "Section 2" at bounding box center [372, 84] width 105 height 7
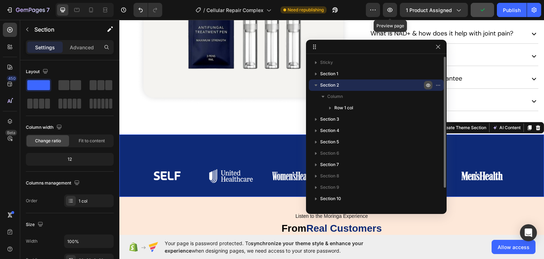
click at [426, 85] on icon "button" at bounding box center [428, 85] width 6 height 6
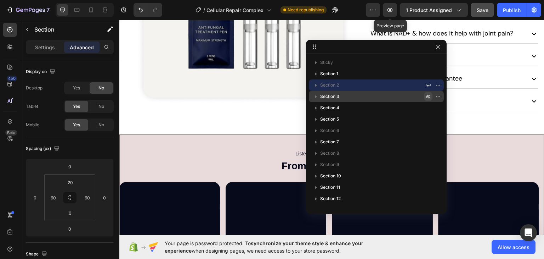
click at [426, 98] on icon "button" at bounding box center [428, 97] width 6 height 6
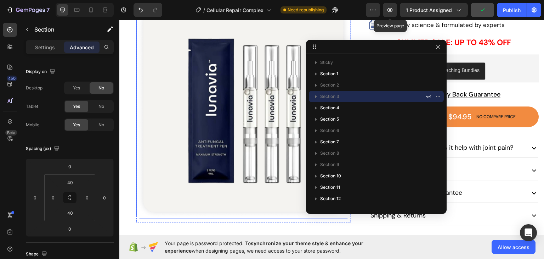
scroll to position [425, 0]
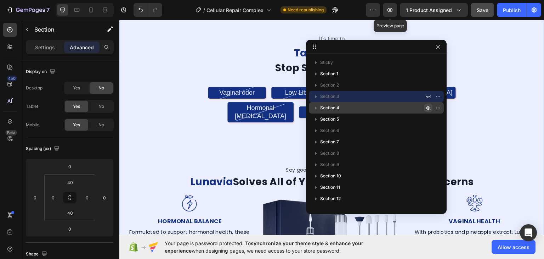
click at [428, 109] on icon "button" at bounding box center [428, 108] width 6 height 6
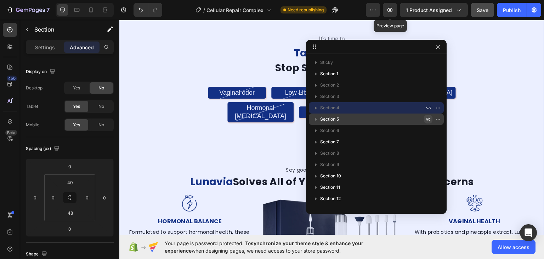
click at [426, 119] on icon "button" at bounding box center [428, 119] width 6 height 6
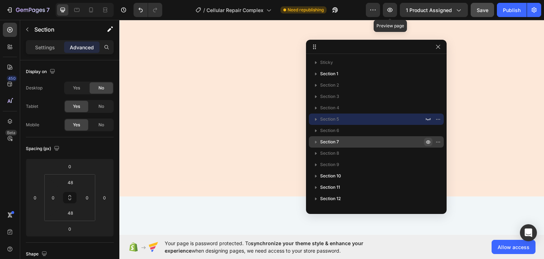
click at [439, 142] on icon "button" at bounding box center [439, 141] width 1 height 1
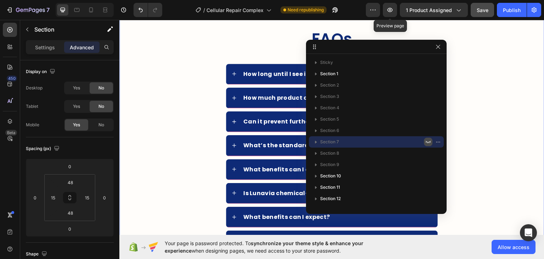
scroll to position [676, 0]
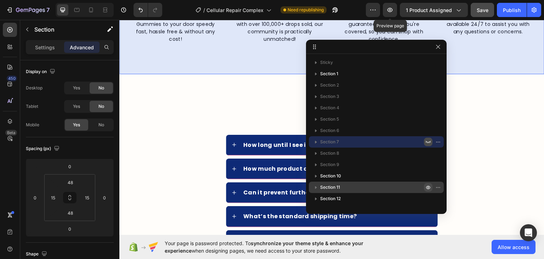
click at [428, 185] on icon "button" at bounding box center [428, 187] width 6 height 6
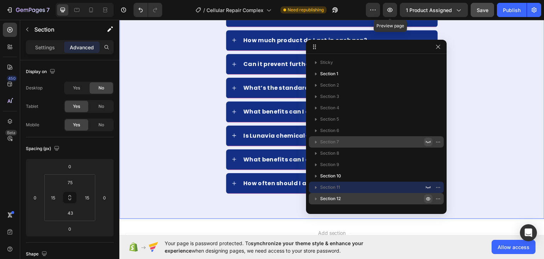
click at [439, 199] on icon "button" at bounding box center [439, 198] width 1 height 1
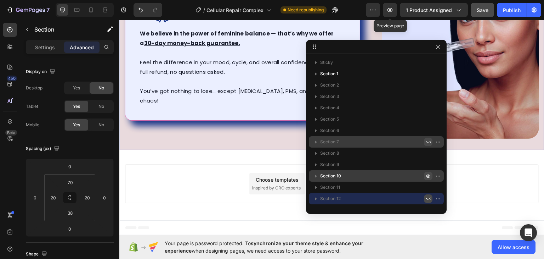
scroll to position [471, 0]
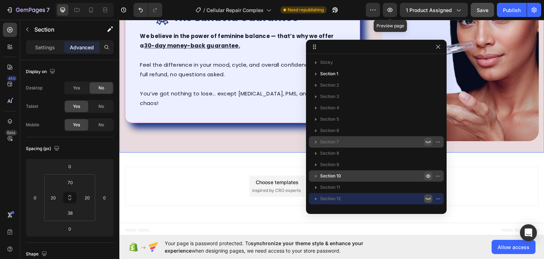
click at [439, 175] on icon "button" at bounding box center [439, 175] width 1 height 1
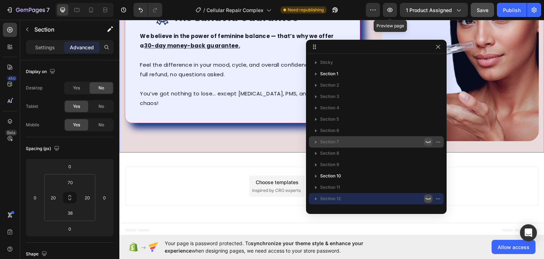
click at [480, 12] on span "Save" at bounding box center [483, 10] width 12 height 6
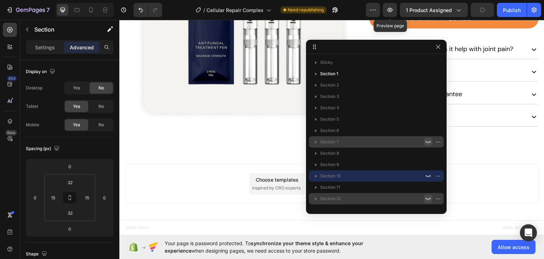
scroll to position [0, 0]
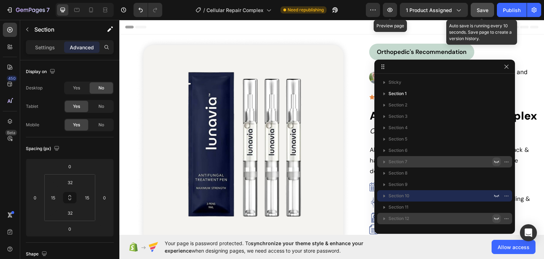
drag, startPoint x: 373, startPoint y: 49, endPoint x: 442, endPoint y: 68, distance: 72.2
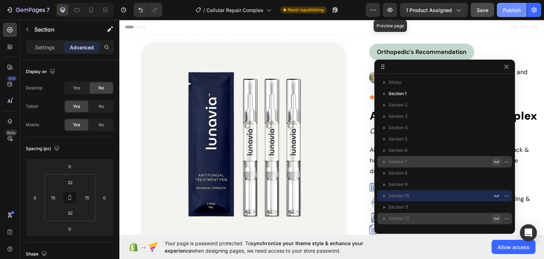
click at [500, 10] on button "Publish" at bounding box center [512, 10] width 30 height 14
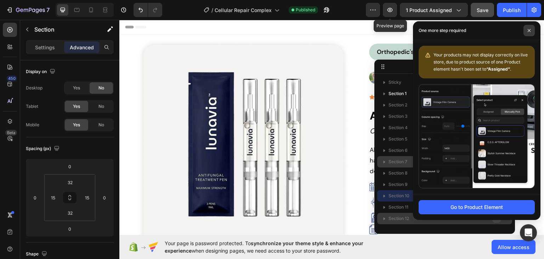
click at [529, 29] on icon at bounding box center [529, 31] width 4 height 4
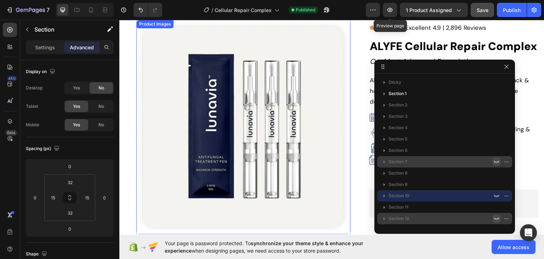
scroll to position [71, 0]
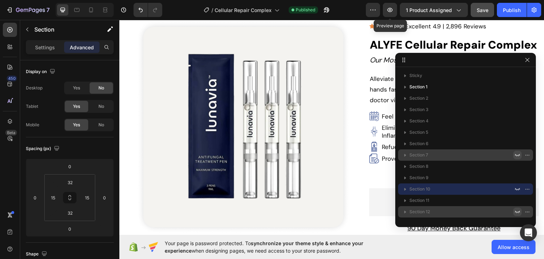
drag, startPoint x: 432, startPoint y: 66, endPoint x: 454, endPoint y: 59, distance: 23.0
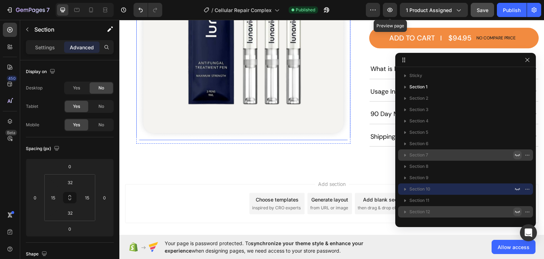
scroll to position [294, 0]
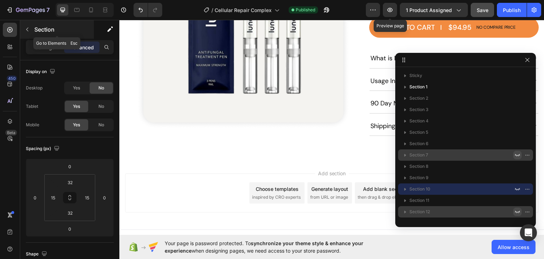
click at [27, 28] on icon "button" at bounding box center [27, 30] width 6 height 6
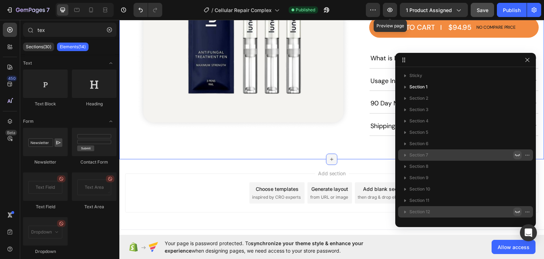
click at [329, 156] on icon at bounding box center [332, 159] width 6 height 6
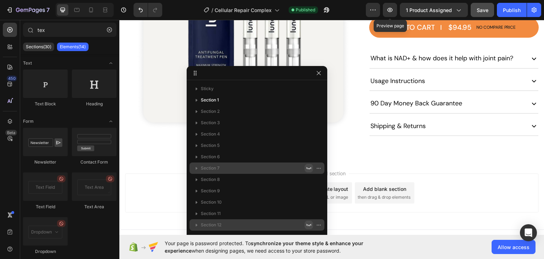
drag, startPoint x: 462, startPoint y: 62, endPoint x: 252, endPoint y: 75, distance: 210.4
click at [392, 185] on div "Add blank section" at bounding box center [384, 188] width 43 height 7
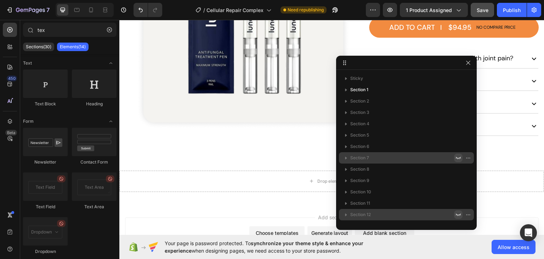
drag, startPoint x: 262, startPoint y: 74, endPoint x: 414, endPoint y: 64, distance: 151.9
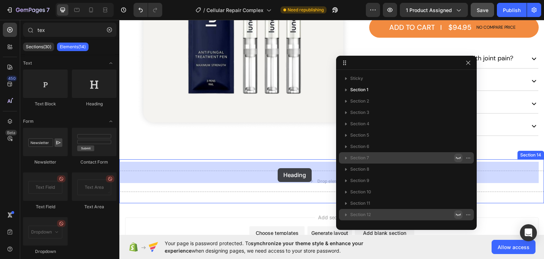
drag, startPoint x: 208, startPoint y: 106, endPoint x: 278, endPoint y: 168, distance: 93.1
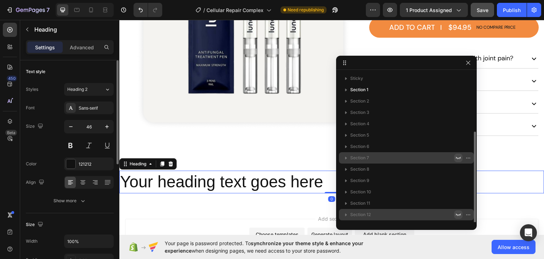
scroll to position [32, 0]
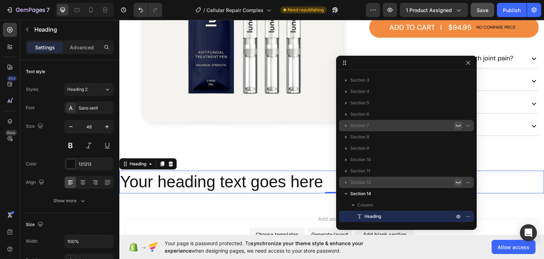
click at [244, 170] on h2 "Your heading text goes here" at bounding box center [331, 181] width 425 height 23
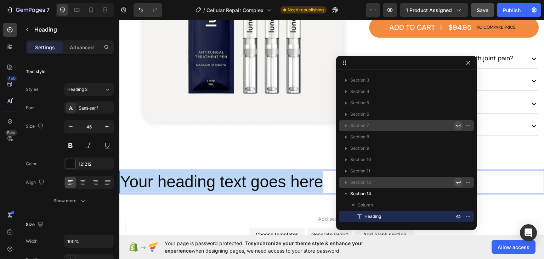
click at [244, 171] on p "Your heading text goes here" at bounding box center [332, 181] width 424 height 21
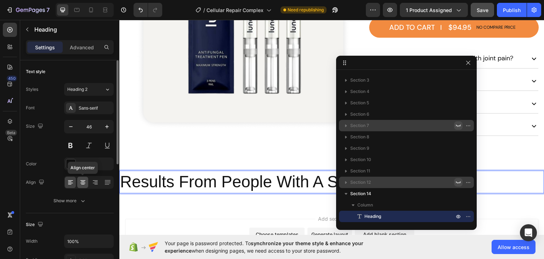
click at [83, 181] on icon at bounding box center [83, 181] width 4 height 1
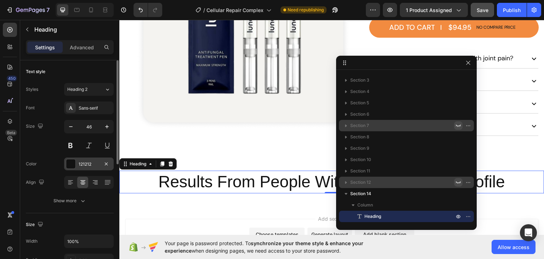
click at [71, 164] on div at bounding box center [70, 163] width 9 height 9
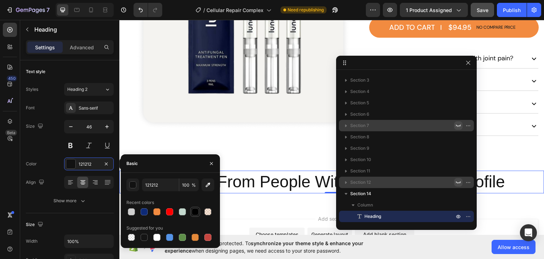
click at [198, 209] on div at bounding box center [195, 211] width 7 height 7
type input "000000"
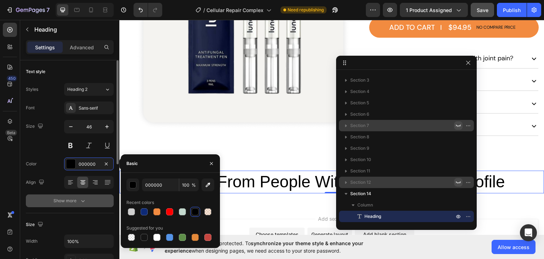
click at [79, 199] on div "Show more" at bounding box center [69, 200] width 33 height 7
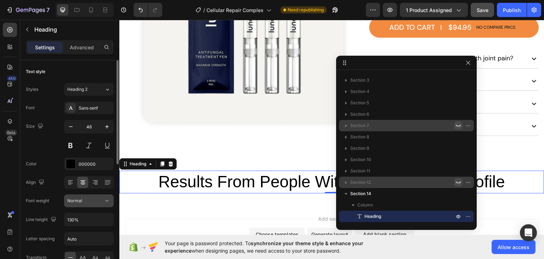
click at [82, 200] on div "Normal" at bounding box center [85, 200] width 36 height 6
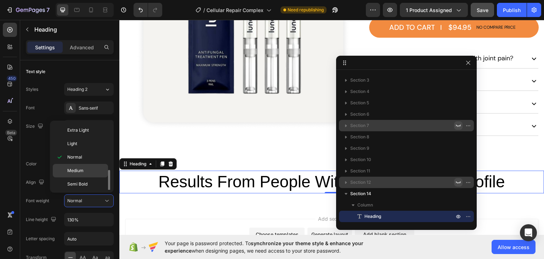
scroll to position [27, 0]
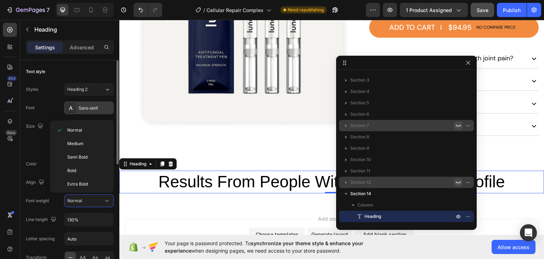
click at [91, 105] on div "Sans-serif" at bounding box center [95, 108] width 33 height 6
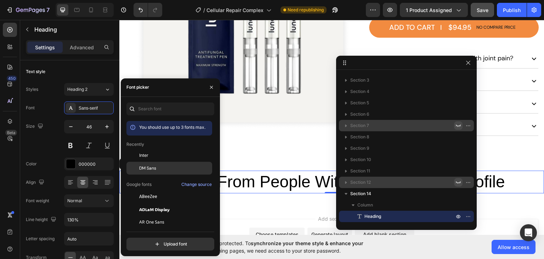
click at [152, 167] on span "DM Sans" at bounding box center [147, 168] width 17 height 6
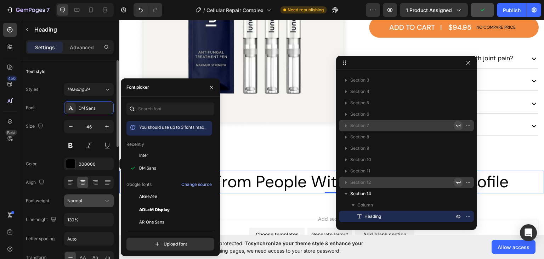
click at [79, 200] on span "Normal" at bounding box center [74, 200] width 15 height 5
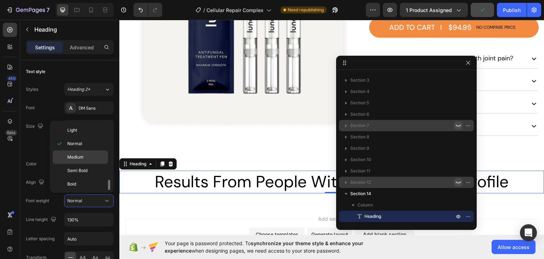
scroll to position [53, 0]
click at [78, 181] on span "Black" at bounding box center [72, 184] width 11 height 6
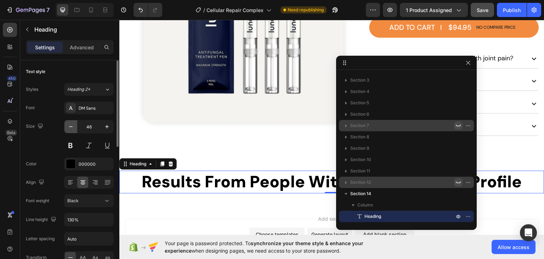
click at [71, 127] on icon "button" at bounding box center [70, 126] width 7 height 7
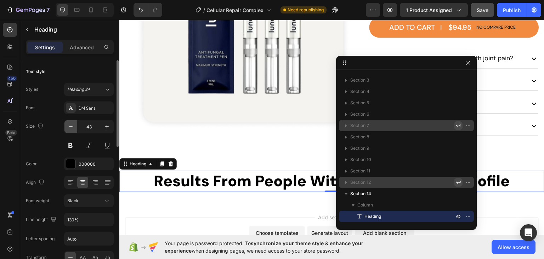
click at [71, 127] on icon "button" at bounding box center [70, 126] width 7 height 7
type input "42"
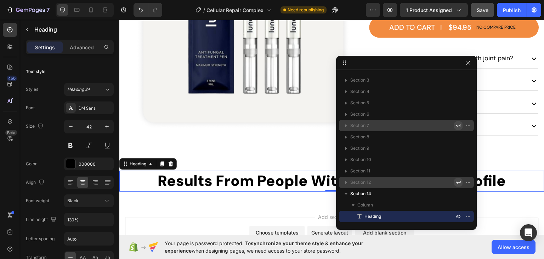
click at [10, 159] on div "450 Beta" at bounding box center [10, 115] width 14 height 185
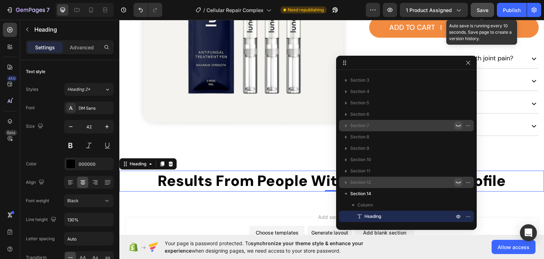
click at [486, 7] on span "Save" at bounding box center [483, 10] width 12 height 6
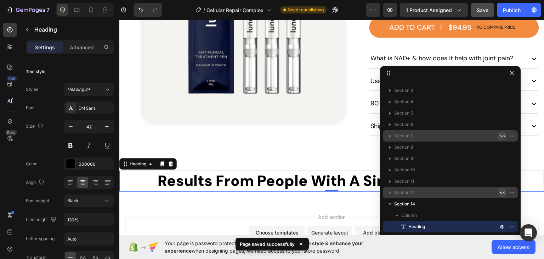
drag, startPoint x: 403, startPoint y: 67, endPoint x: 447, endPoint y: 77, distance: 45.0
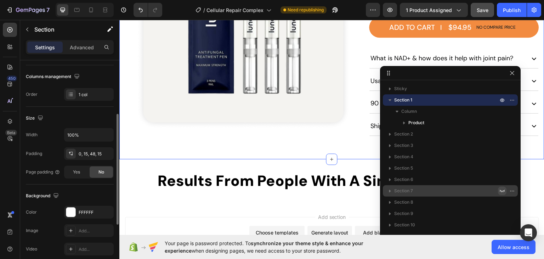
scroll to position [0, 0]
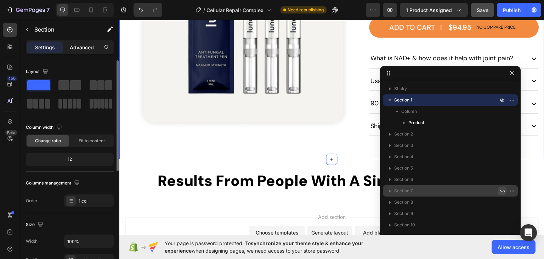
click at [78, 51] on div "Advanced" at bounding box center [81, 46] width 35 height 11
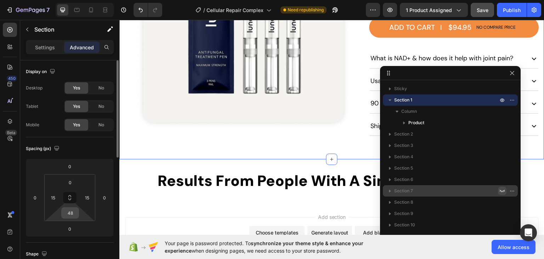
click at [70, 213] on input "48" at bounding box center [70, 212] width 14 height 11
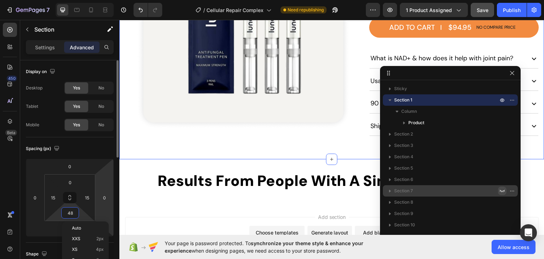
scroll to position [71, 0]
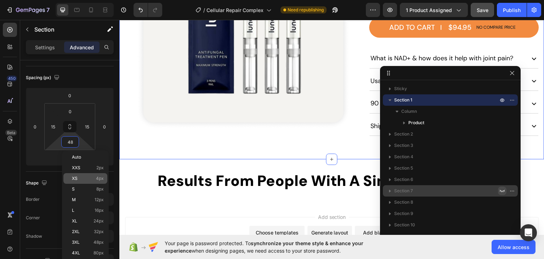
click at [98, 181] on div "XS 4px" at bounding box center [85, 178] width 44 height 11
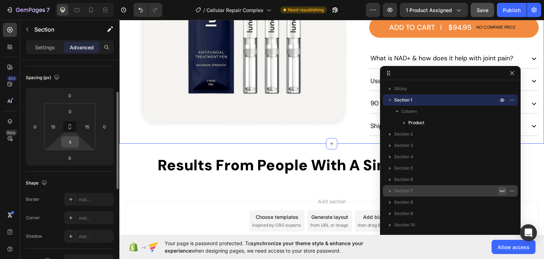
click at [73, 141] on input "4" at bounding box center [70, 141] width 14 height 11
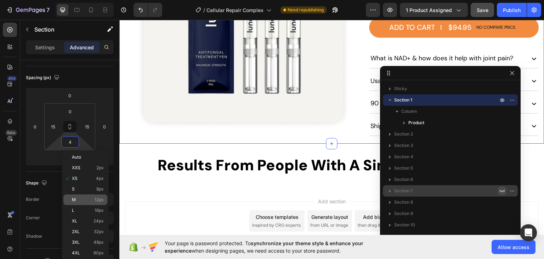
click at [97, 202] on div "M 12px" at bounding box center [85, 199] width 44 height 11
type input "12"
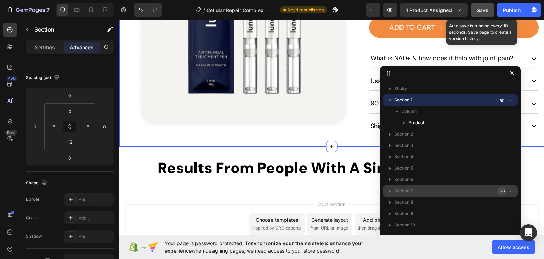
click at [483, 6] on div "Save" at bounding box center [483, 9] width 12 height 7
click at [480, 13] on div "Save" at bounding box center [483, 9] width 12 height 7
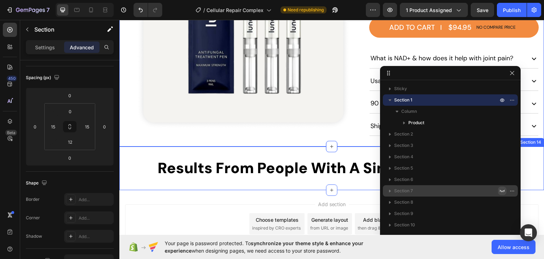
click at [294, 146] on div "Results From People With A Similar Joint Profile Heading Section 14" at bounding box center [331, 168] width 425 height 44
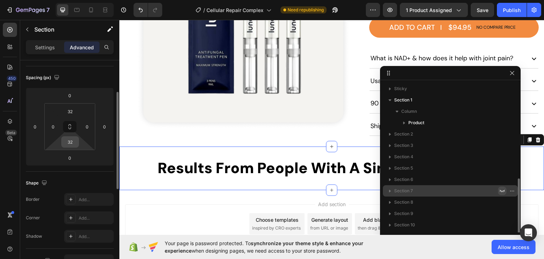
scroll to position [55, 0]
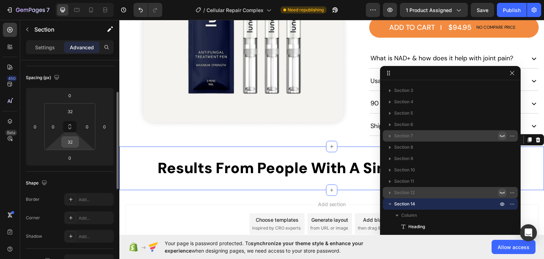
click at [67, 143] on input "32" at bounding box center [70, 141] width 14 height 11
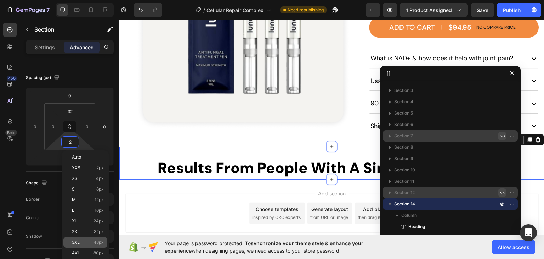
click at [89, 239] on div "3XL 48px" at bounding box center [85, 242] width 44 height 11
type input "48"
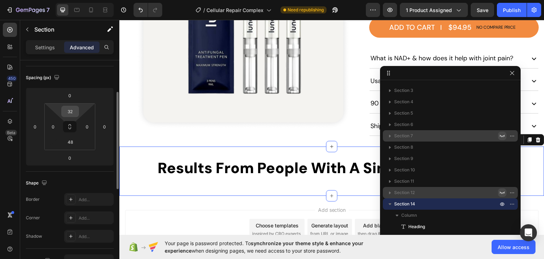
click at [72, 110] on input "32" at bounding box center [70, 111] width 14 height 11
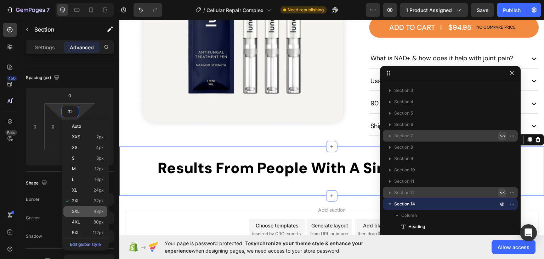
click at [100, 212] on span "48px" at bounding box center [99, 211] width 10 height 5
type input "48"
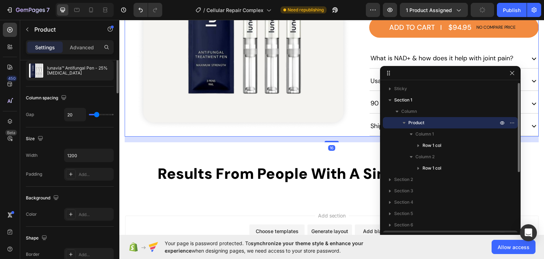
scroll to position [0, 0]
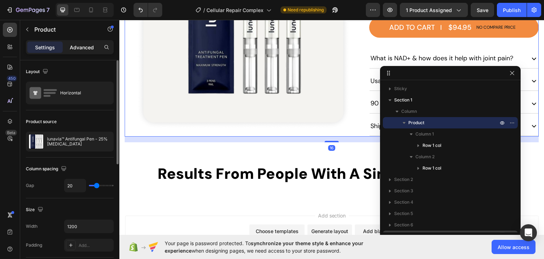
click at [79, 49] on p "Advanced" at bounding box center [82, 47] width 24 height 7
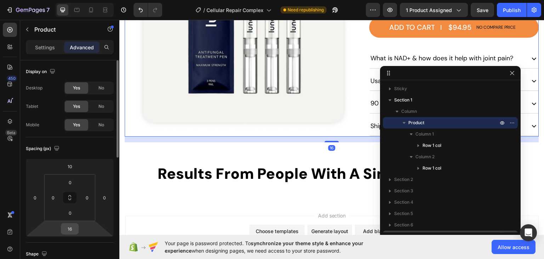
click at [69, 228] on input "16" at bounding box center [70, 228] width 14 height 11
click at [78, 253] on span "XXS" at bounding box center [76, 253] width 9 height 5
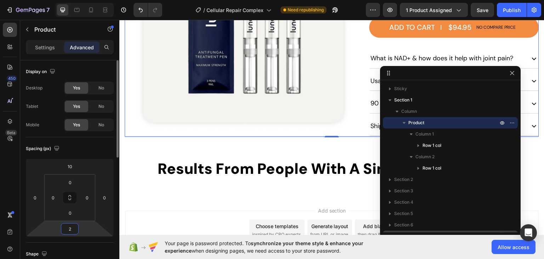
click at [71, 230] on input "2" at bounding box center [70, 228] width 14 height 11
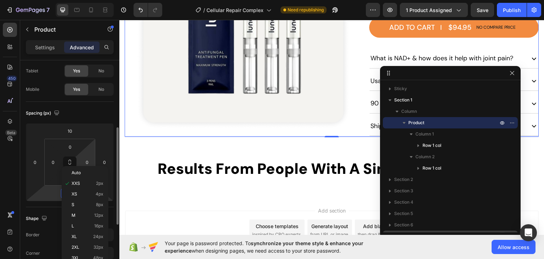
scroll to position [71, 0]
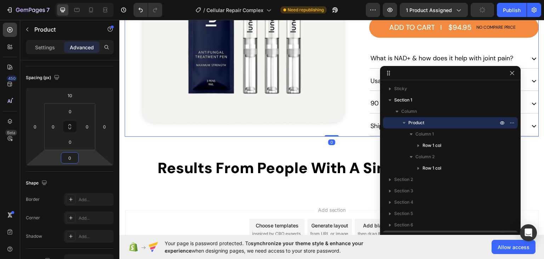
click at [4, 157] on div "450 Beta" at bounding box center [10, 115] width 14 height 185
click at [71, 155] on input "0" at bounding box center [70, 157] width 14 height 11
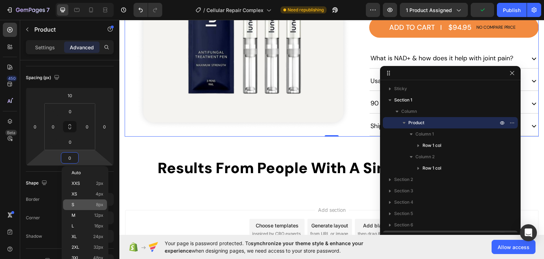
click at [86, 207] on p "S 8px" at bounding box center [88, 204] width 32 height 5
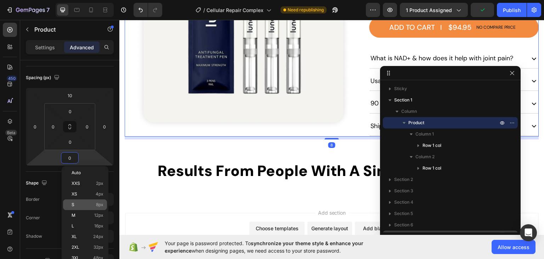
type input "8"
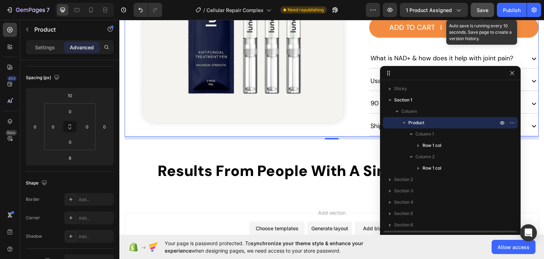
click at [485, 9] on span "Save" at bounding box center [483, 10] width 12 height 6
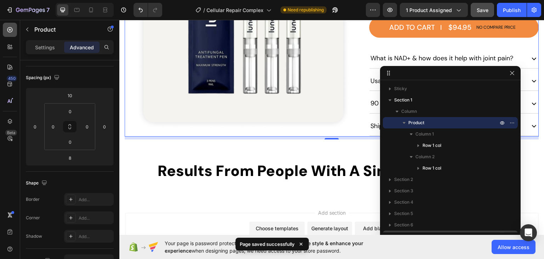
click at [10, 30] on icon at bounding box center [9, 29] width 5 height 5
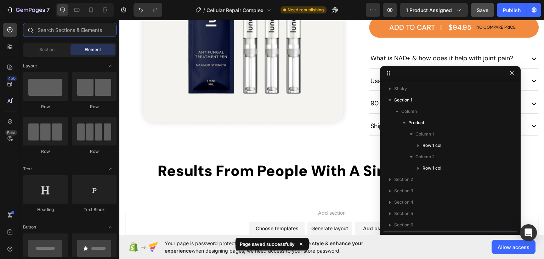
click at [62, 32] on input "text" at bounding box center [70, 30] width 94 height 14
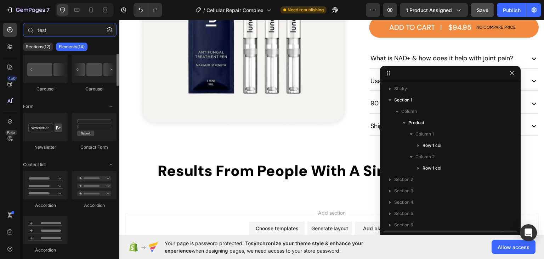
scroll to position [0, 0]
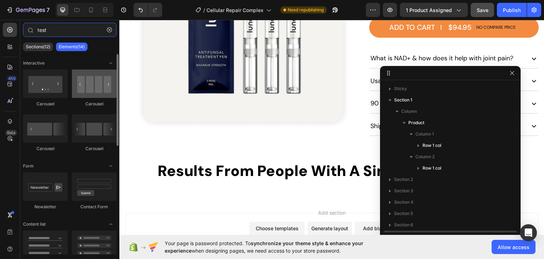
type input "test"
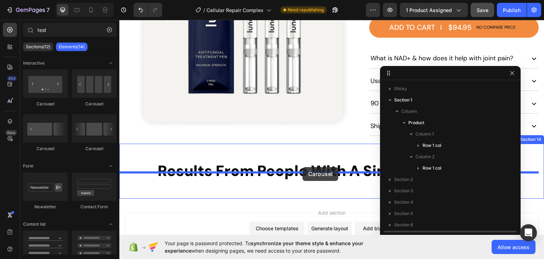
drag, startPoint x: 206, startPoint y: 105, endPoint x: 302, endPoint y: 166, distance: 114.7
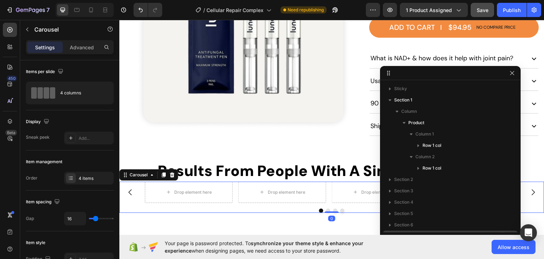
scroll to position [112, 0]
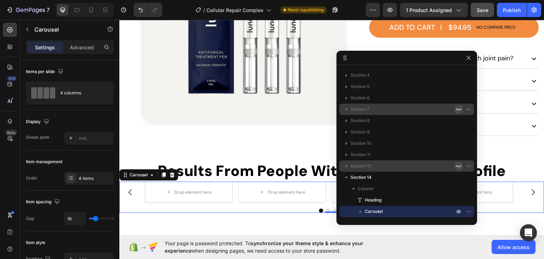
drag, startPoint x: 444, startPoint y: 74, endPoint x: 400, endPoint y: 59, distance: 46.8
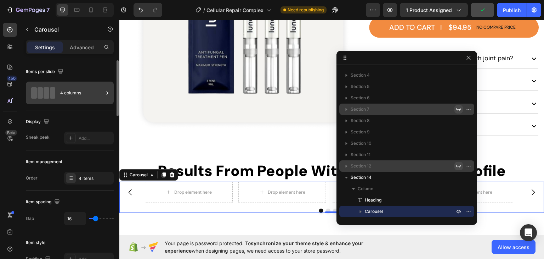
click at [69, 98] on div "4 columns" at bounding box center [81, 93] width 43 height 16
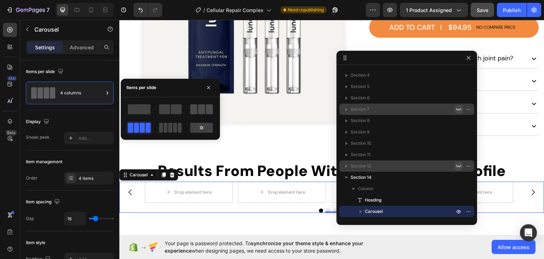
click at [204, 106] on span at bounding box center [201, 109] width 7 height 10
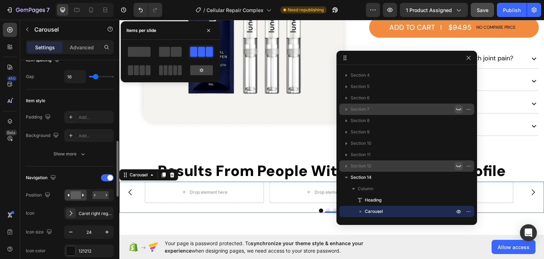
scroll to position [177, 0]
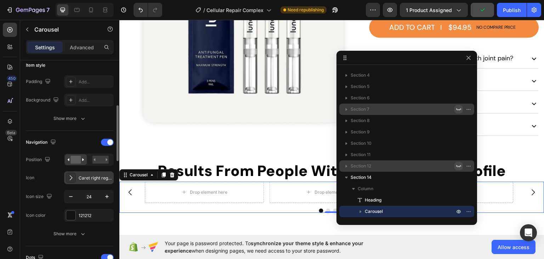
click at [86, 178] on div "Caret right regular" at bounding box center [95, 178] width 33 height 6
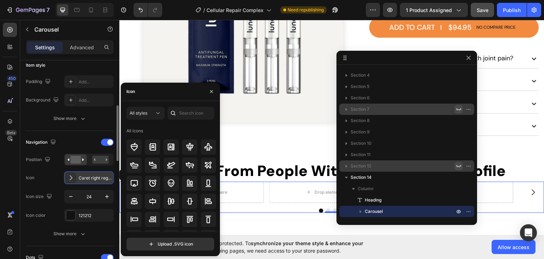
click at [86, 178] on div "Caret right regular" at bounding box center [95, 178] width 33 height 6
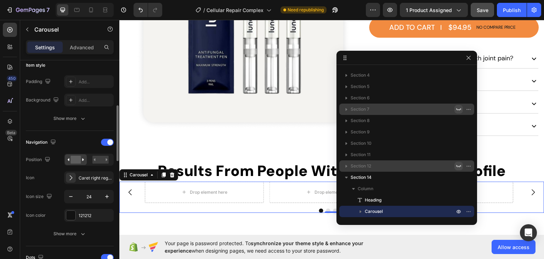
scroll to position [213, 0]
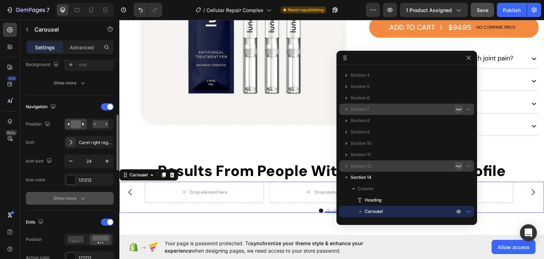
click at [85, 194] on icon "button" at bounding box center [82, 197] width 7 height 7
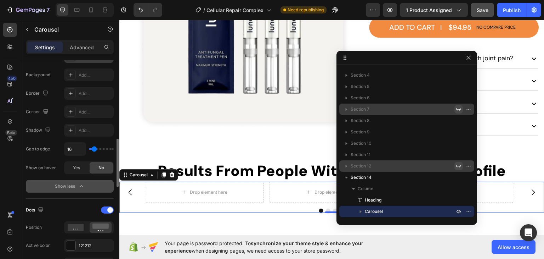
scroll to position [390, 0]
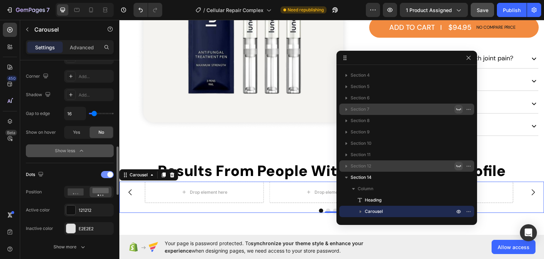
click at [104, 174] on div at bounding box center [107, 174] width 13 height 7
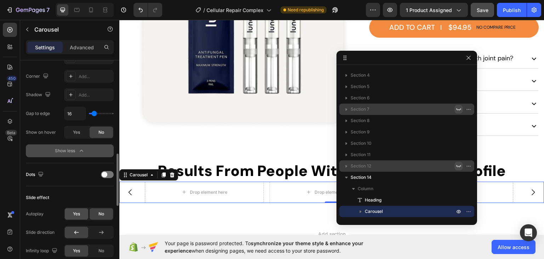
click at [75, 212] on span "Yes" at bounding box center [76, 213] width 7 height 6
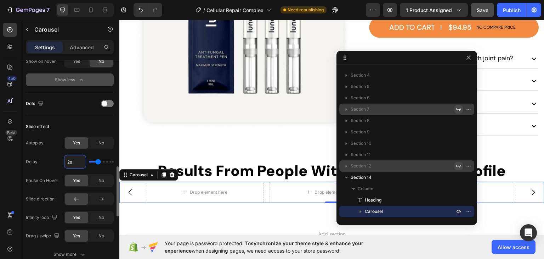
click at [69, 160] on input "2s" at bounding box center [74, 161] width 21 height 13
type input "5s"
type input "4"
type input "5s"
click at [0, 170] on div "450 Beta" at bounding box center [10, 139] width 20 height 239
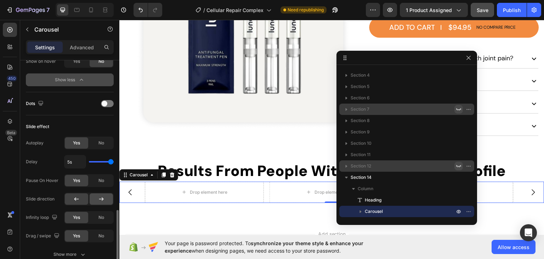
scroll to position [496, 0]
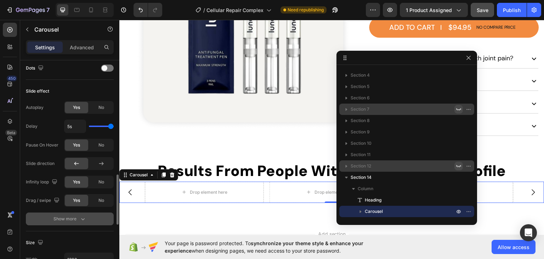
click at [83, 220] on icon "button" at bounding box center [82, 218] width 7 height 7
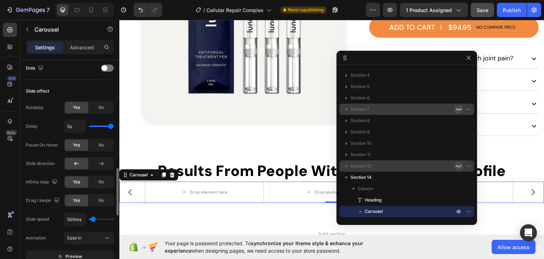
scroll to position [531, 0]
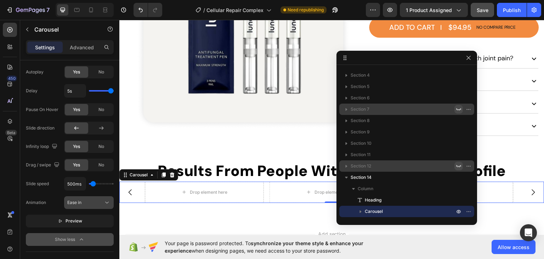
click at [87, 202] on div "Ease in" at bounding box center [85, 202] width 36 height 6
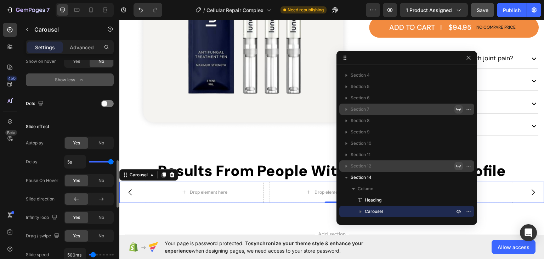
scroll to position [283, 0]
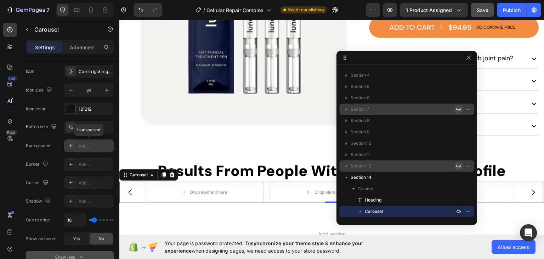
click at [81, 143] on div "Add..." at bounding box center [95, 146] width 33 height 6
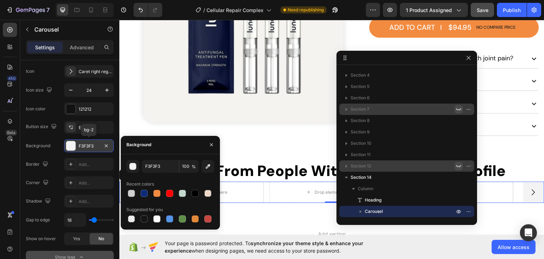
click at [81, 143] on div "F3F3F3" at bounding box center [89, 146] width 21 height 6
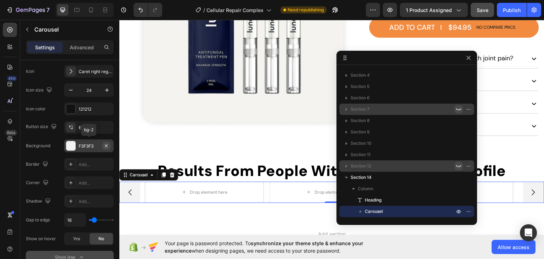
click at [106, 146] on icon "button" at bounding box center [106, 146] width 6 height 6
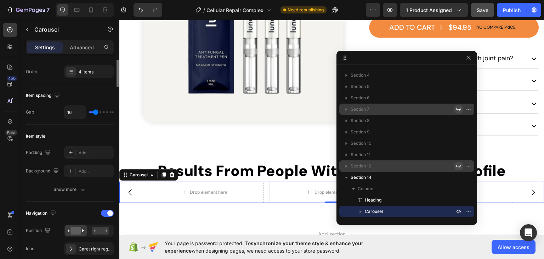
scroll to position [71, 0]
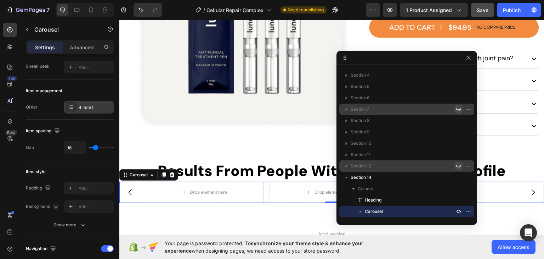
click at [86, 108] on div "4 items" at bounding box center [95, 107] width 33 height 6
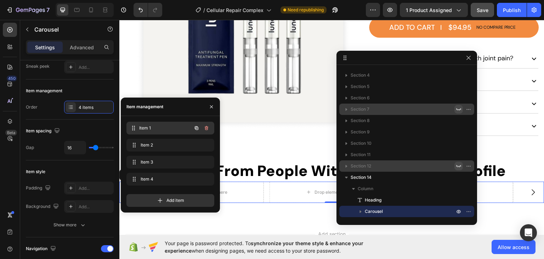
click at [160, 128] on span "Item 1" at bounding box center [165, 128] width 52 height 6
click at [145, 128] on span "Item 1" at bounding box center [161, 128] width 40 height 6
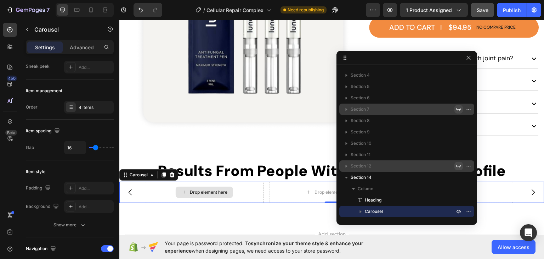
click at [236, 184] on div "Drop element here" at bounding box center [204, 191] width 119 height 21
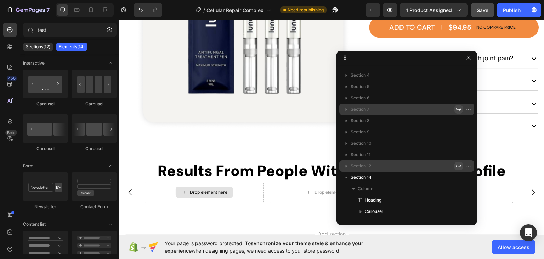
click at [214, 189] on div "Drop element here" at bounding box center [209, 192] width 38 height 6
click at [55, 30] on input "test" at bounding box center [70, 30] width 94 height 14
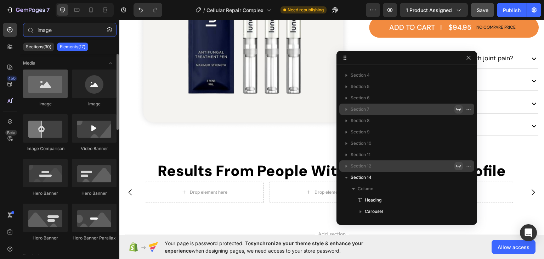
type input "image"
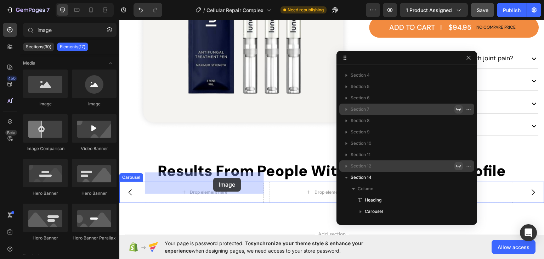
drag, startPoint x: 167, startPoint y: 107, endPoint x: 213, endPoint y: 177, distance: 83.6
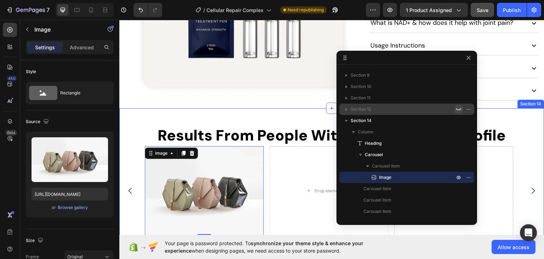
scroll to position [365, 0]
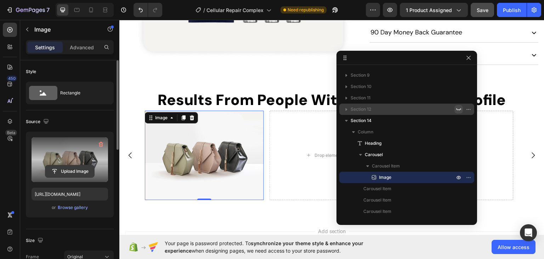
click at [71, 169] on input "file" at bounding box center [69, 171] width 49 height 12
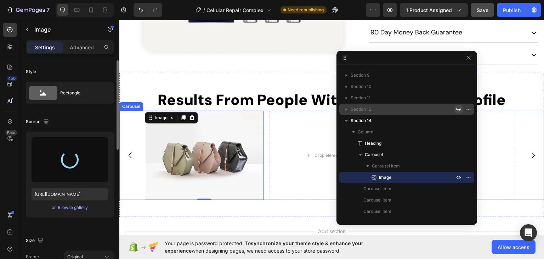
type input "https://cdn.shopify.com/s/files/1/0911/1712/5959/files/gempages_581651384412144…"
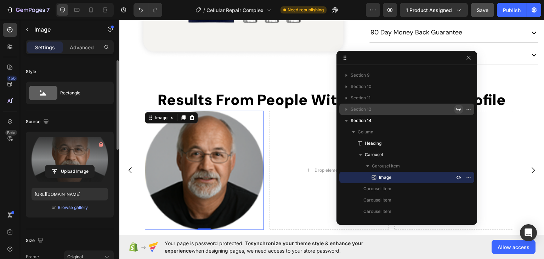
scroll to position [71, 0]
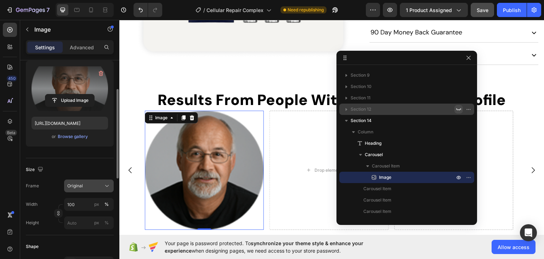
click at [101, 187] on div "Original" at bounding box center [84, 185] width 35 height 6
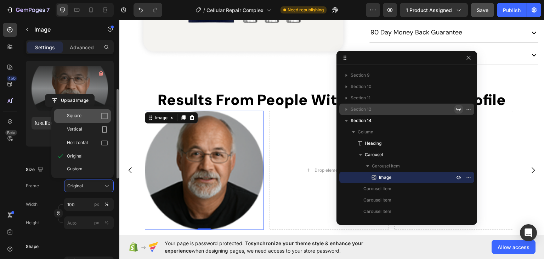
click at [89, 117] on div "Square" at bounding box center [87, 115] width 41 height 7
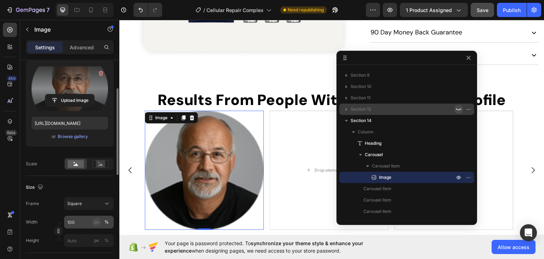
click at [95, 222] on div "px" at bounding box center [96, 222] width 5 height 6
type input "100"
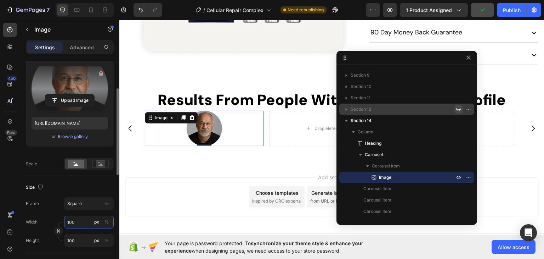
type input "1"
type input "15"
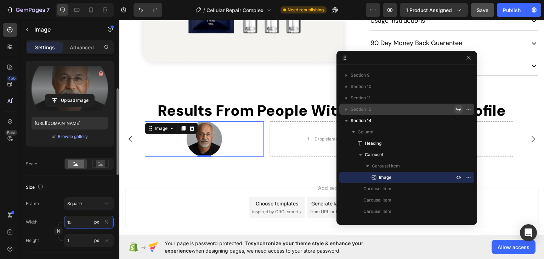
type input "15"
type input "150"
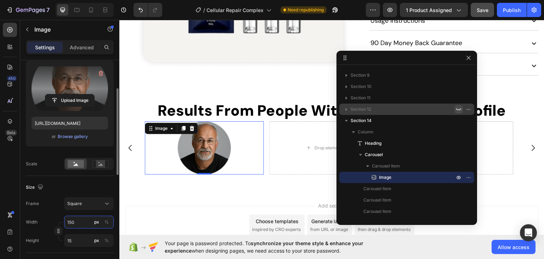
type input "150"
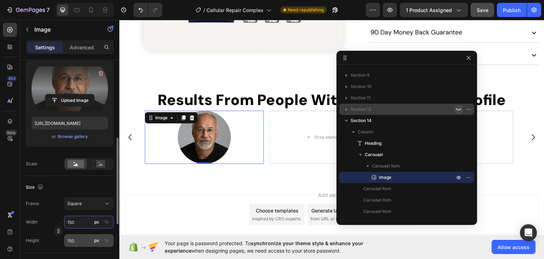
scroll to position [106, 0]
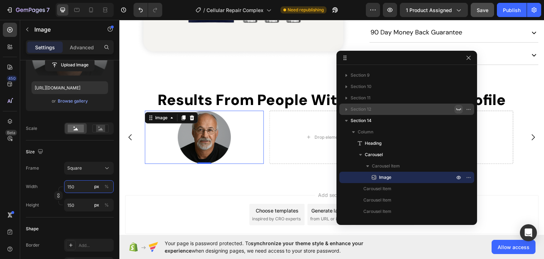
type input "150"
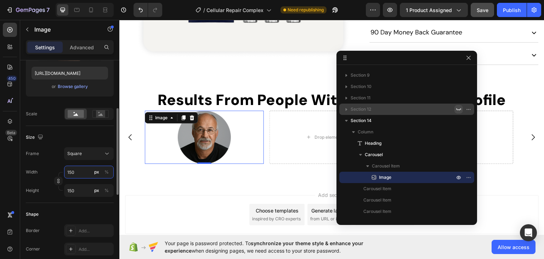
scroll to position [156, 0]
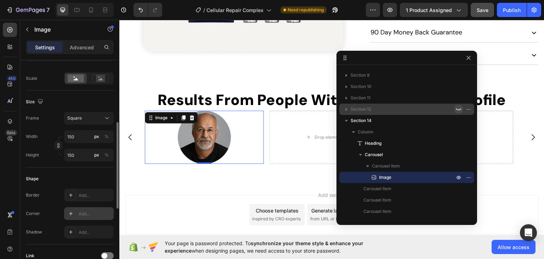
click at [78, 213] on div "Add..." at bounding box center [89, 213] width 50 height 13
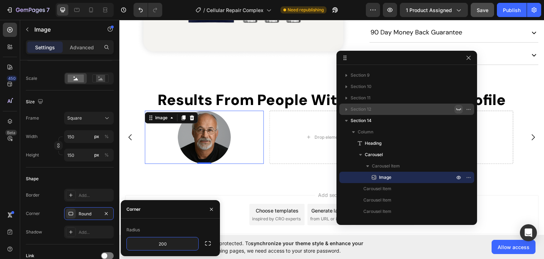
type input "200"
click at [208, 241] on icon "button" at bounding box center [207, 242] width 7 height 7
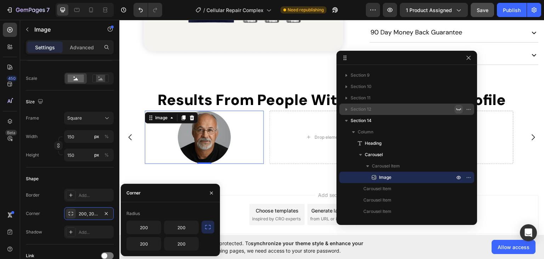
click at [6, 184] on div "450 Beta" at bounding box center [10, 115] width 14 height 185
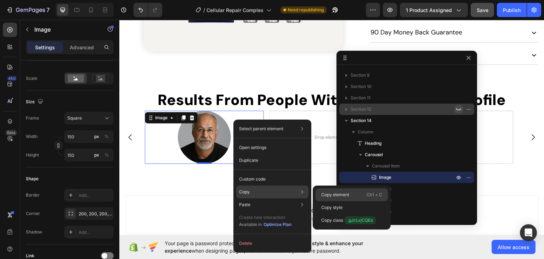
click at [331, 194] on p "Copy element" at bounding box center [335, 194] width 28 height 6
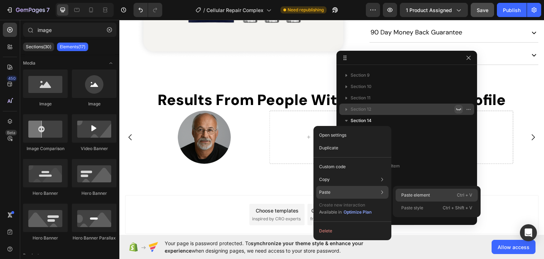
click at [414, 194] on p "Paste element" at bounding box center [415, 195] width 29 height 6
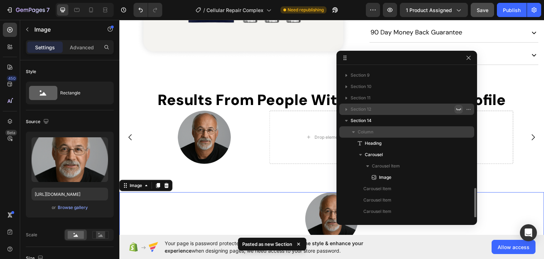
scroll to position [202, 0]
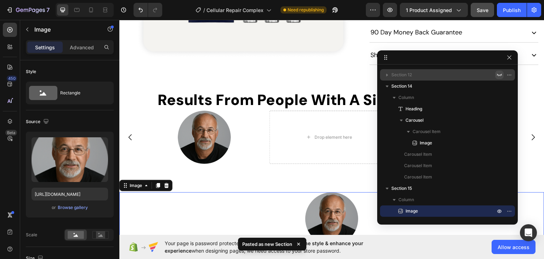
drag, startPoint x: 406, startPoint y: 56, endPoint x: 448, endPoint y: 56, distance: 41.4
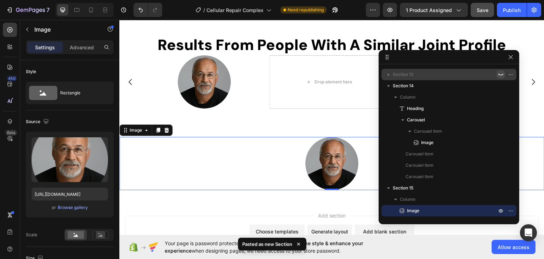
scroll to position [436, 0]
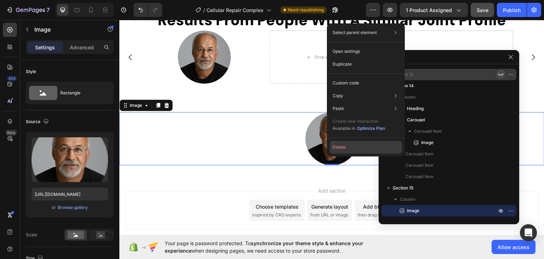
drag, startPoint x: 347, startPoint y: 146, endPoint x: 211, endPoint y: 94, distance: 146.0
click at [347, 146] on button "Delete" at bounding box center [366, 147] width 72 height 13
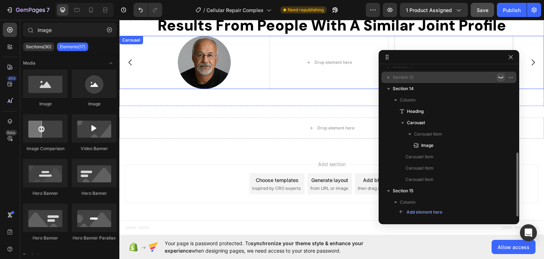
scroll to position [199, 0]
click at [315, 63] on div "Drop element here" at bounding box center [334, 62] width 38 height 6
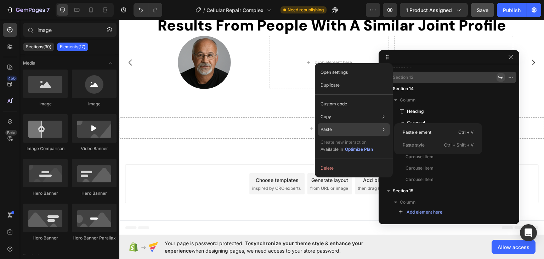
click at [327, 130] on p "Paste" at bounding box center [326, 129] width 11 height 6
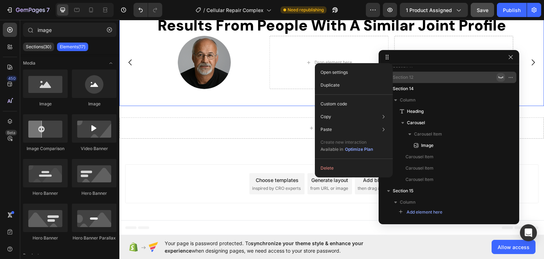
click at [272, 98] on div "Results From People With A Similar Joint Profile Heading Image Drop element her…" at bounding box center [331, 52] width 425 height 108
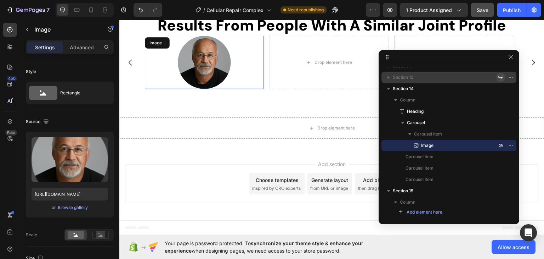
click at [214, 71] on img at bounding box center [204, 61] width 53 height 53
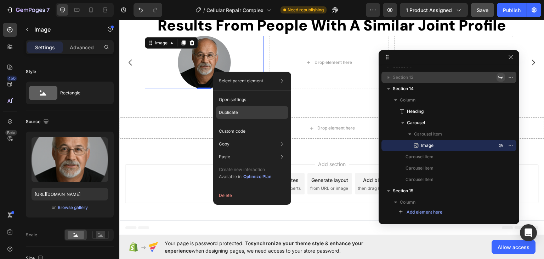
click at [227, 113] on p "Duplicate" at bounding box center [228, 112] width 19 height 6
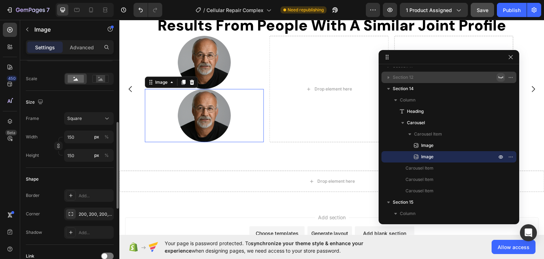
scroll to position [436, 0]
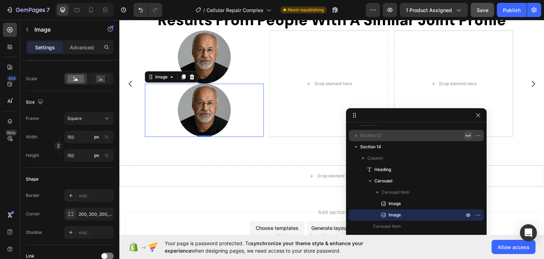
drag, startPoint x: 418, startPoint y: 58, endPoint x: 381, endPoint y: 122, distance: 73.5
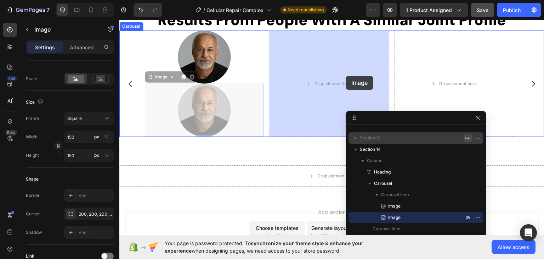
drag, startPoint x: 216, startPoint y: 102, endPoint x: 346, endPoint y: 75, distance: 133.0
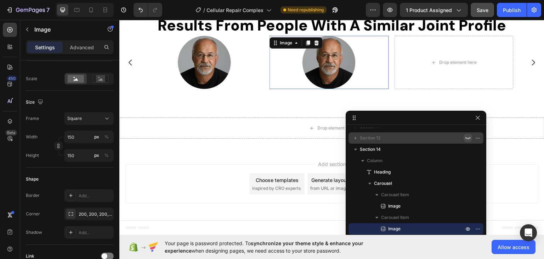
scroll to position [430, 0]
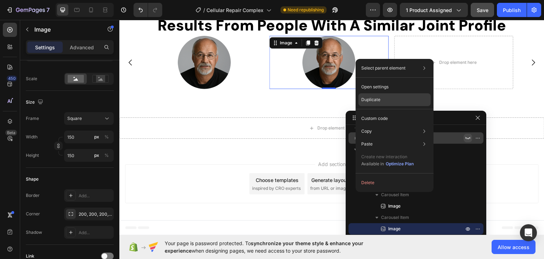
click at [378, 100] on p "Duplicate" at bounding box center [370, 99] width 19 height 6
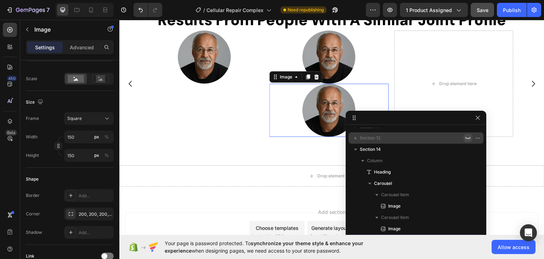
scroll to position [156, 0]
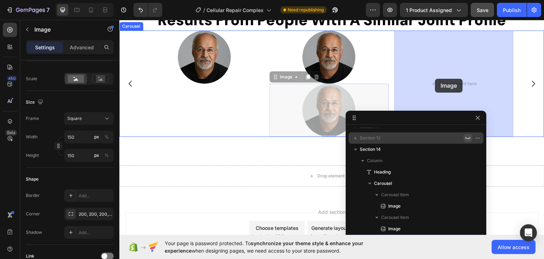
drag, startPoint x: 347, startPoint y: 95, endPoint x: 435, endPoint y: 78, distance: 89.7
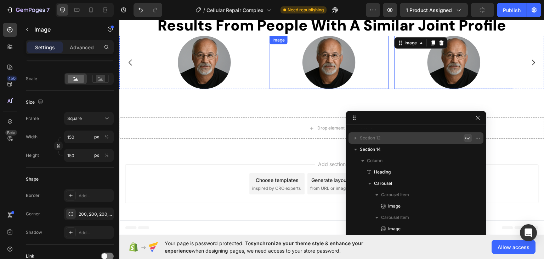
scroll to position [430, 0]
click at [328, 62] on img at bounding box center [328, 61] width 53 height 53
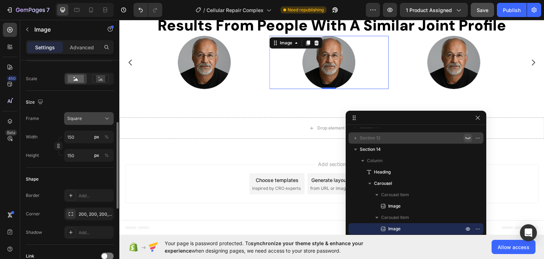
scroll to position [14, 0]
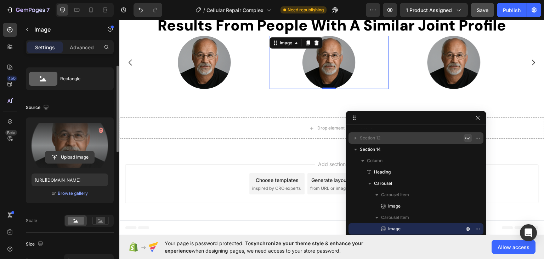
click at [74, 158] on input "file" at bounding box center [69, 157] width 49 height 12
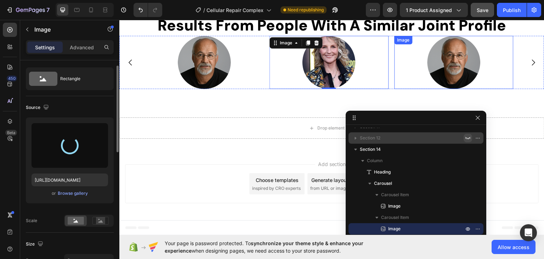
type input "https://cdn.shopify.com/s/files/1/0911/1712/5959/files/gempages_581651384412144…"
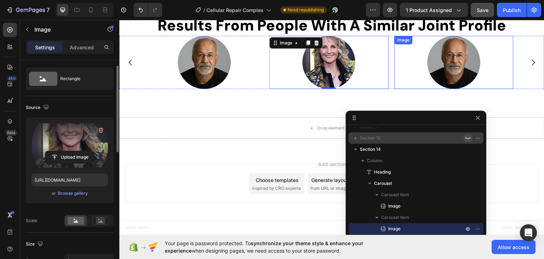
click at [460, 65] on img at bounding box center [454, 61] width 53 height 53
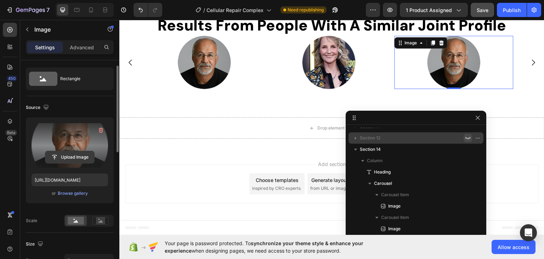
click at [68, 154] on input "file" at bounding box center [69, 157] width 49 height 12
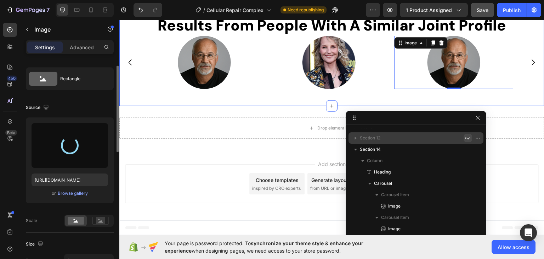
type input "https://cdn.shopify.com/s/files/1/0911/1712/5959/files/gempages_581651384412144…"
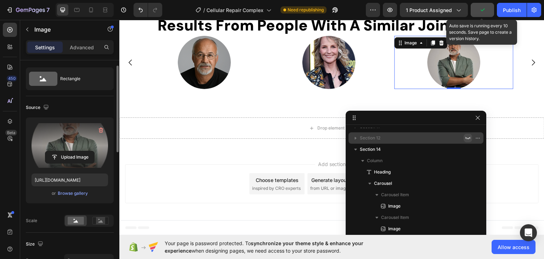
click at [483, 10] on icon "button" at bounding box center [482, 9] width 7 height 7
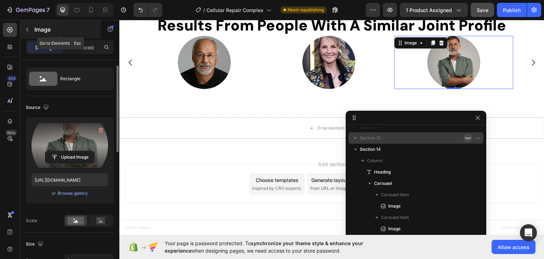
click at [27, 32] on icon "button" at bounding box center [27, 30] width 6 height 6
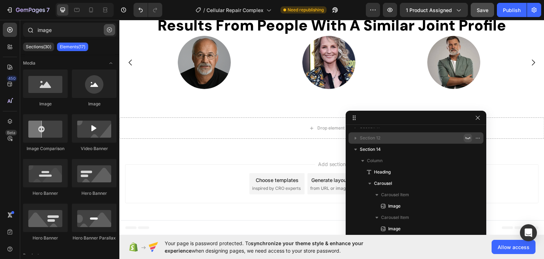
click at [109, 29] on icon "button" at bounding box center [109, 29] width 5 height 5
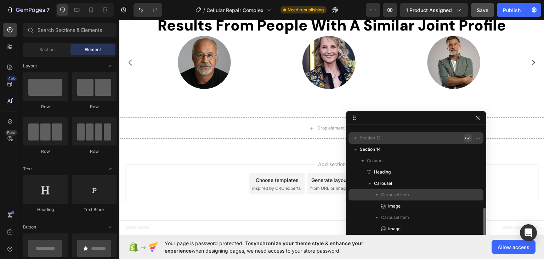
click at [402, 195] on span "Carousel Item" at bounding box center [395, 194] width 28 height 7
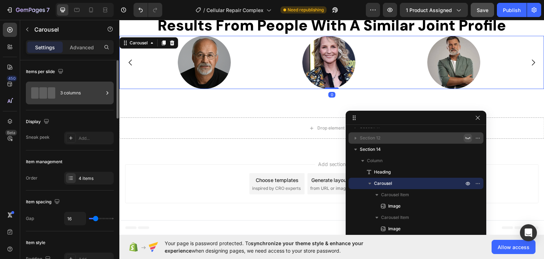
click at [70, 97] on div "3 columns" at bounding box center [81, 93] width 43 height 16
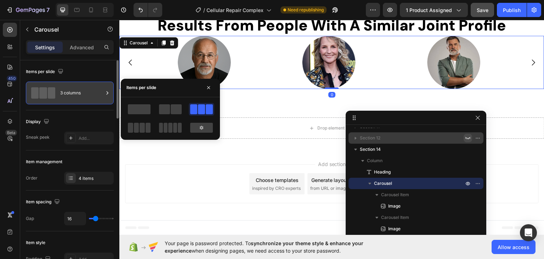
click at [71, 96] on div "3 columns" at bounding box center [81, 93] width 43 height 16
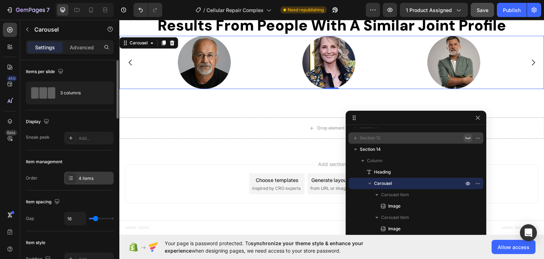
click at [85, 179] on div "4 items" at bounding box center [95, 178] width 33 height 6
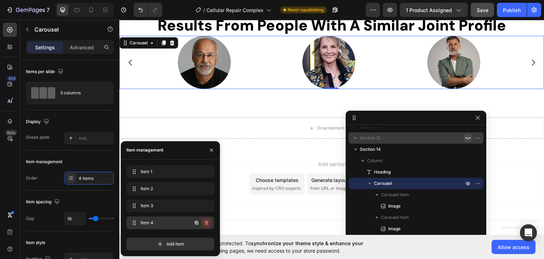
click at [206, 222] on icon "button" at bounding box center [206, 223] width 0 height 2
click at [205, 223] on div "Delete" at bounding box center [201, 222] width 13 height 6
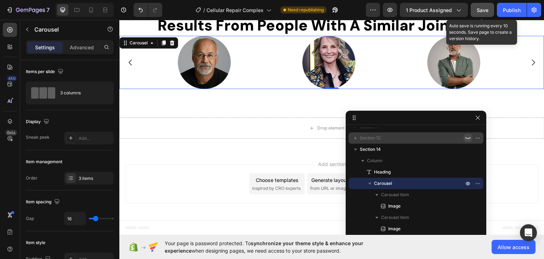
click at [480, 9] on span "Save" at bounding box center [483, 10] width 12 height 6
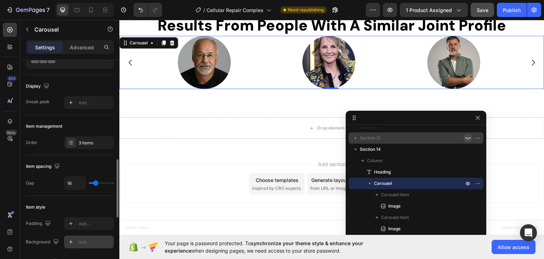
scroll to position [106, 0]
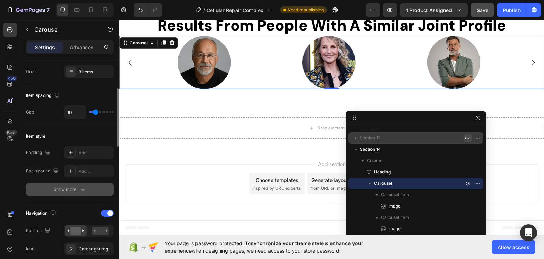
click at [84, 186] on icon "button" at bounding box center [82, 189] width 7 height 7
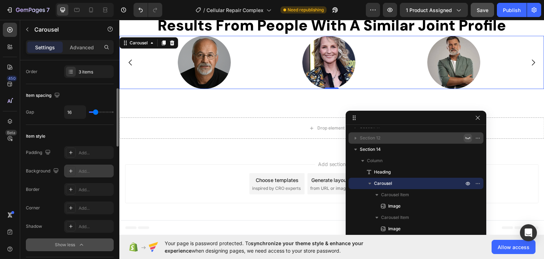
click at [72, 169] on icon at bounding box center [71, 171] width 6 height 6
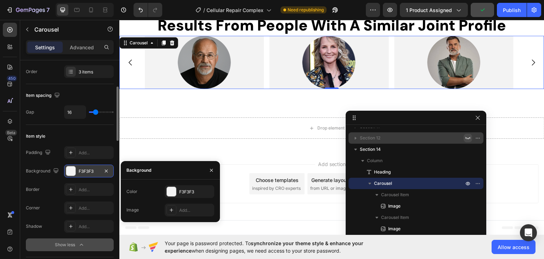
click at [87, 170] on div "F3F3F3" at bounding box center [89, 171] width 21 height 6
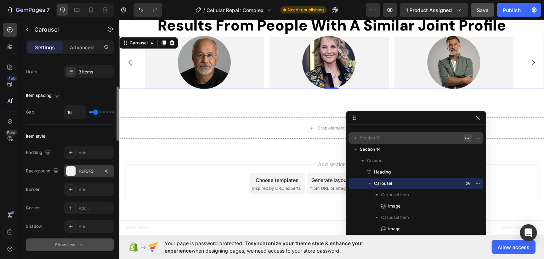
click at [92, 170] on div "F3F3F3" at bounding box center [89, 171] width 21 height 6
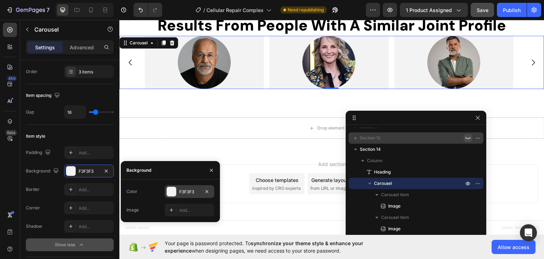
click at [185, 194] on div "F3F3F3" at bounding box center [189, 191] width 21 height 6
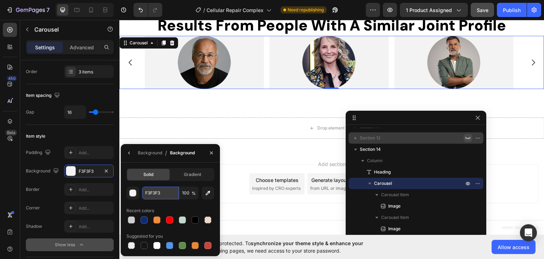
click at [155, 191] on input "F3F3F3" at bounding box center [160, 192] width 37 height 13
paste input "7F7F7"
type input "F7F7F7"
click at [81, 210] on div "Add..." at bounding box center [95, 208] width 33 height 6
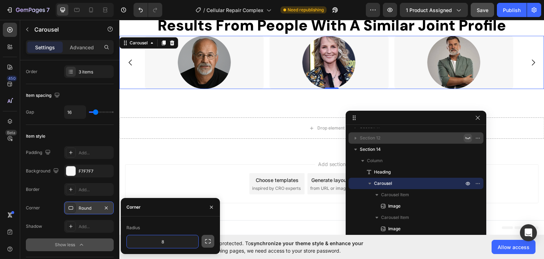
click at [209, 239] on icon "button" at bounding box center [208, 241] width 6 height 4
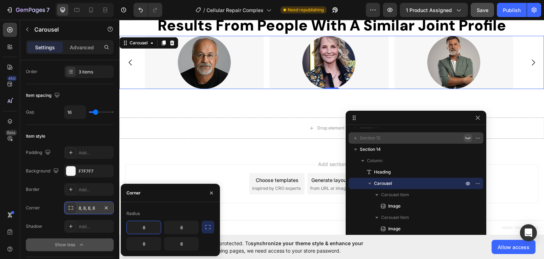
click at [152, 226] on input "8" at bounding box center [144, 227] width 34 height 13
type input "30"
click at [204, 223] on icon "button" at bounding box center [207, 226] width 7 height 7
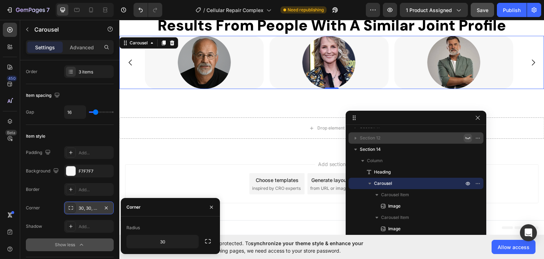
click at [4, 174] on div "450 Beta" at bounding box center [10, 115] width 14 height 185
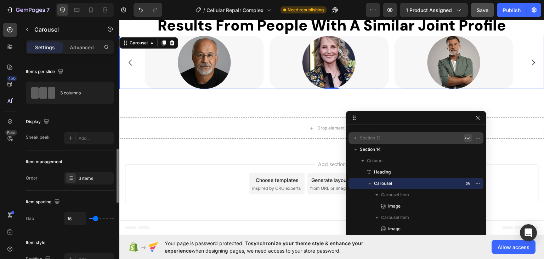
scroll to position [71, 0]
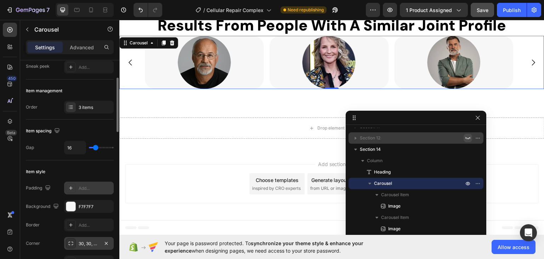
click at [81, 187] on div "Add..." at bounding box center [95, 188] width 33 height 6
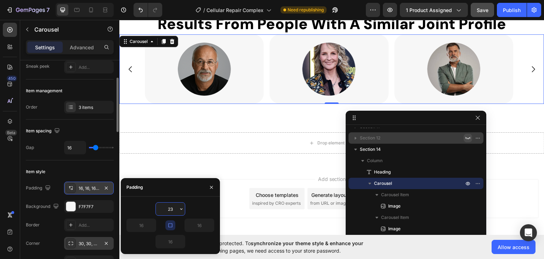
scroll to position [436, 0]
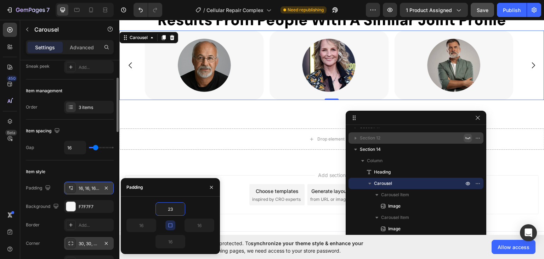
type input "23"
click at [170, 225] on icon "button" at bounding box center [171, 225] width 6 height 6
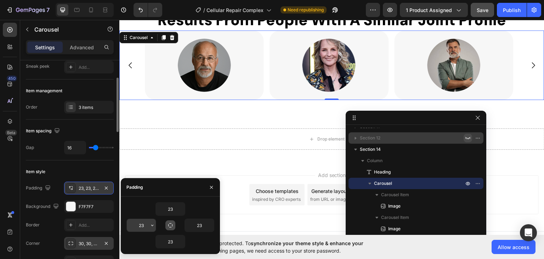
click at [138, 224] on input "23" at bounding box center [141, 225] width 29 height 13
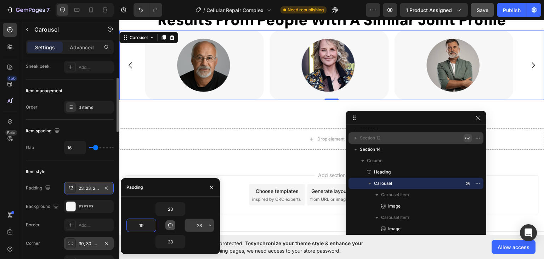
type input "19"
click at [197, 225] on input "23" at bounding box center [199, 225] width 29 height 13
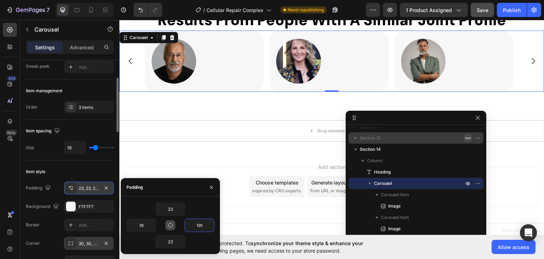
type input "19"
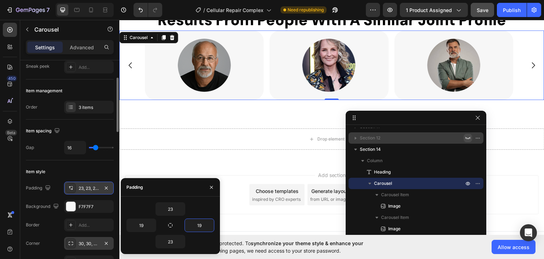
click at [4, 179] on div "450 Beta" at bounding box center [10, 115] width 14 height 185
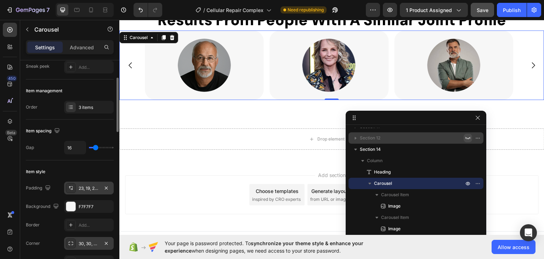
scroll to position [106, 0]
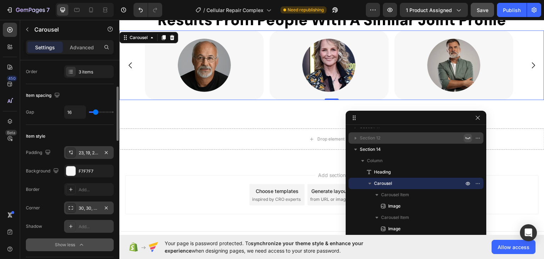
click at [80, 225] on div "Add..." at bounding box center [95, 226] width 33 height 6
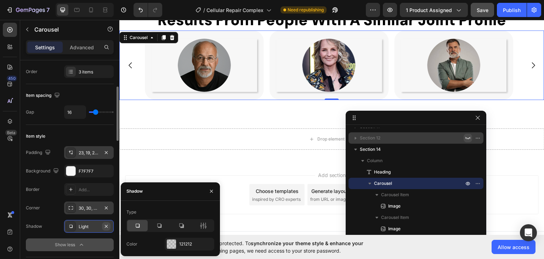
click at [106, 225] on icon "button" at bounding box center [106, 225] width 3 height 3
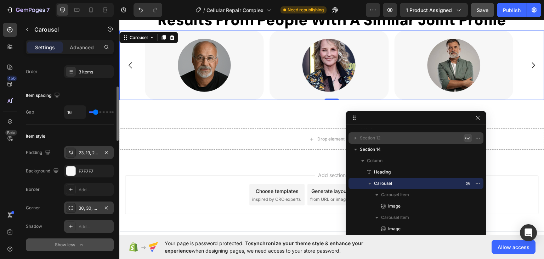
scroll to position [142, 0]
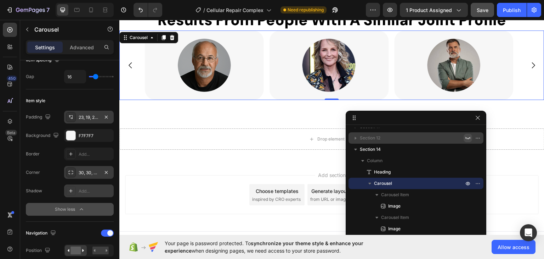
click at [80, 192] on div "Add..." at bounding box center [95, 191] width 33 height 6
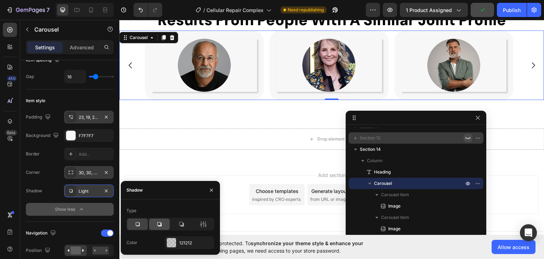
scroll to position [446, 0]
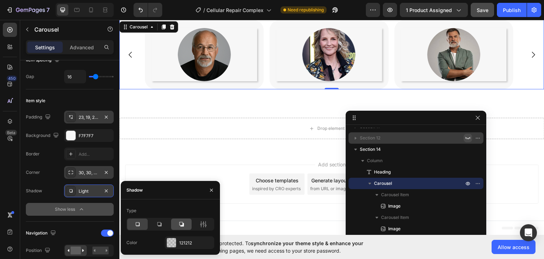
click at [185, 223] on icon at bounding box center [181, 223] width 7 height 7
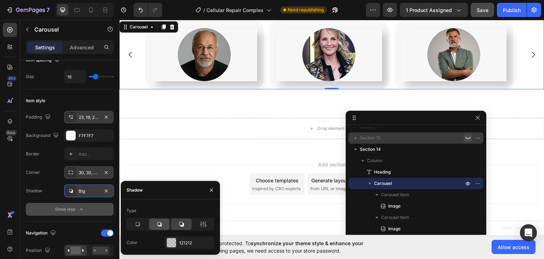
click at [161, 223] on icon at bounding box center [159, 224] width 4 height 4
click at [140, 225] on icon at bounding box center [137, 223] width 7 height 7
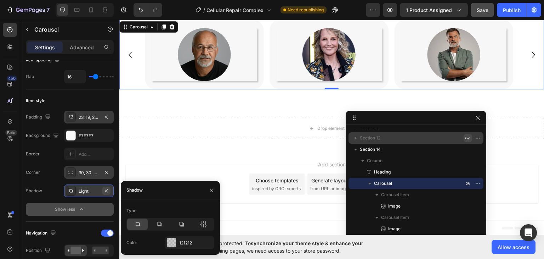
click at [110, 189] on button "button" at bounding box center [106, 190] width 9 height 9
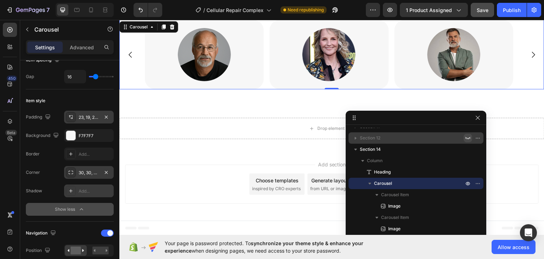
scroll to position [106, 0]
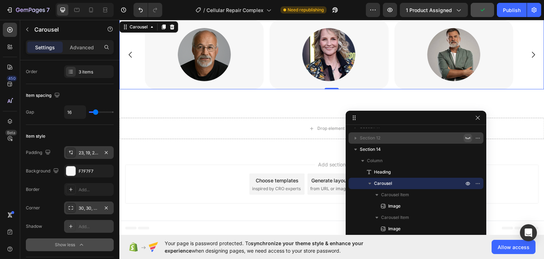
click at [71, 172] on div at bounding box center [70, 170] width 9 height 9
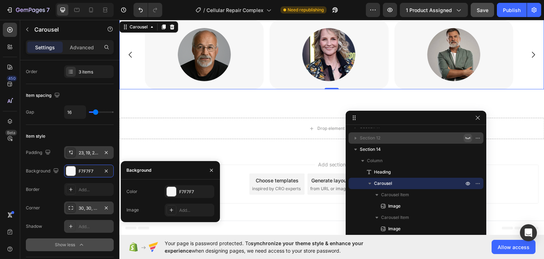
click at [80, 225] on div "Add..." at bounding box center [95, 226] width 33 height 6
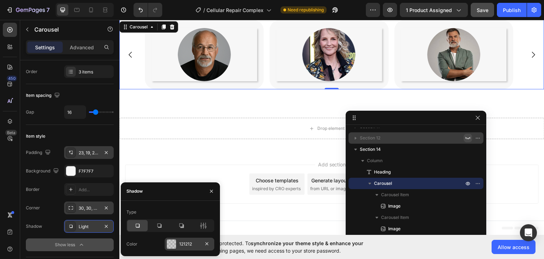
click at [173, 242] on div at bounding box center [171, 243] width 9 height 9
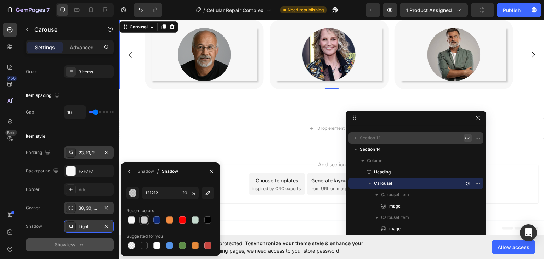
click at [146, 219] on div at bounding box center [144, 219] width 7 height 7
type input "CFCFCF"
type input "100"
drag, startPoint x: 192, startPoint y: 221, endPoint x: 182, endPoint y: 221, distance: 10.3
click at [192, 221] on div at bounding box center [195, 219] width 7 height 7
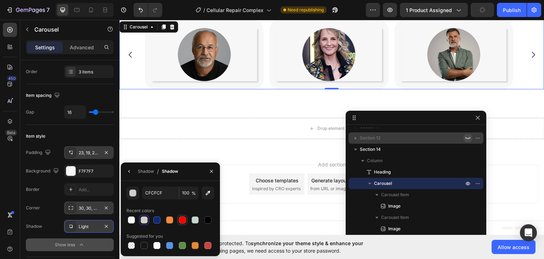
click at [182, 221] on div at bounding box center [182, 219] width 7 height 7
type input "FF0000"
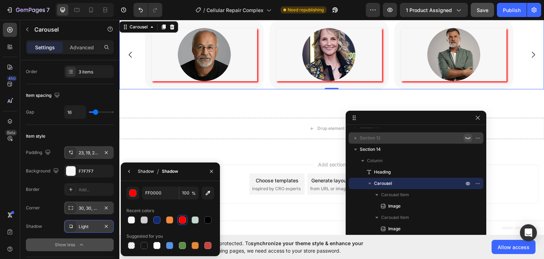
click at [145, 170] on div "Shadow" at bounding box center [146, 171] width 16 height 6
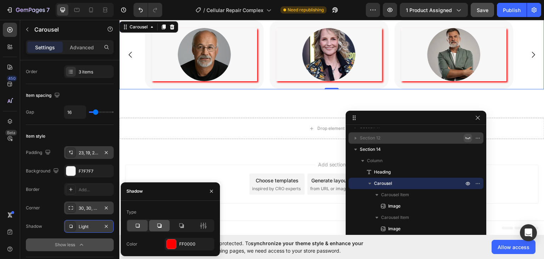
click at [159, 224] on icon at bounding box center [159, 225] width 7 height 7
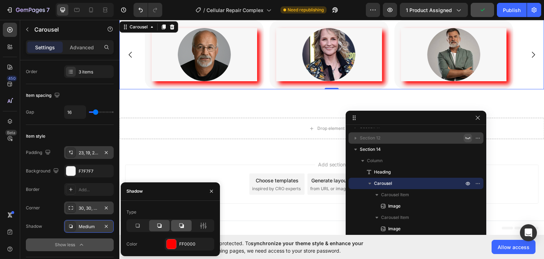
click at [181, 226] on icon at bounding box center [181, 225] width 5 height 5
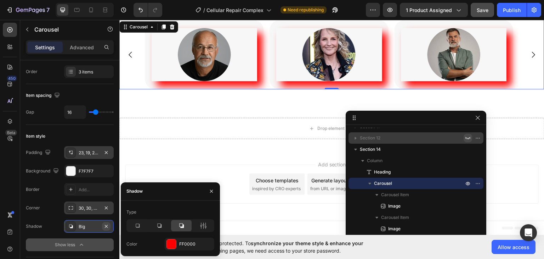
click at [106, 224] on icon "button" at bounding box center [106, 226] width 6 height 6
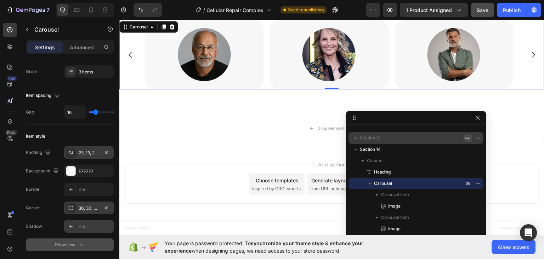
click at [1, 186] on div "450 Beta" at bounding box center [10, 139] width 20 height 239
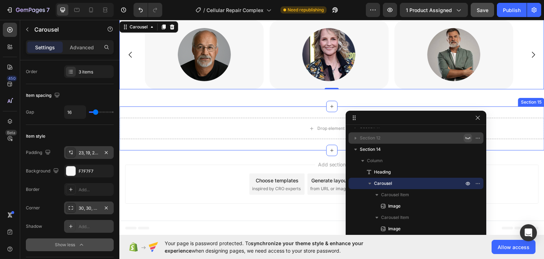
click at [304, 114] on div "Drop element here Section 15" at bounding box center [331, 128] width 425 height 44
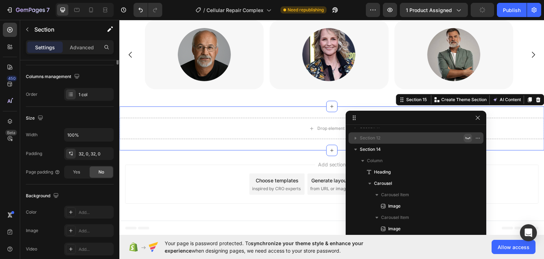
scroll to position [0, 0]
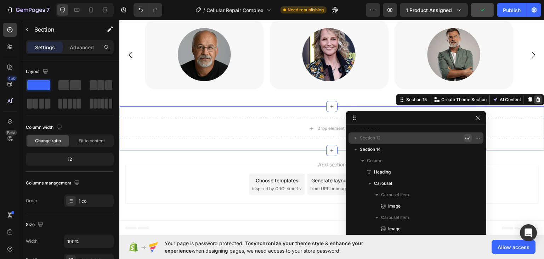
click at [536, 98] on icon at bounding box center [539, 99] width 6 height 6
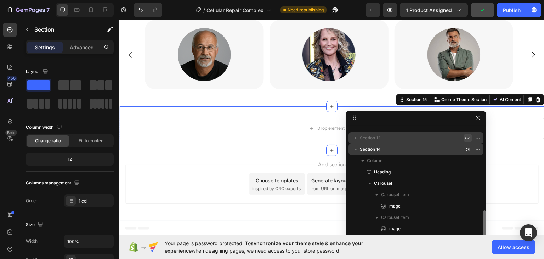
click at [354, 150] on icon "button" at bounding box center [355, 149] width 3 height 2
click at [356, 153] on icon "button" at bounding box center [355, 149] width 7 height 7
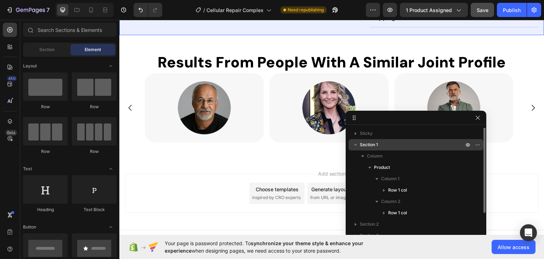
click at [356, 145] on icon "button" at bounding box center [355, 144] width 7 height 7
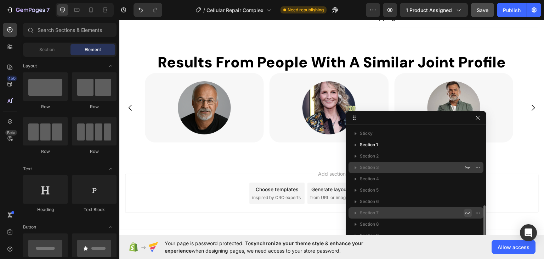
scroll to position [44, 0]
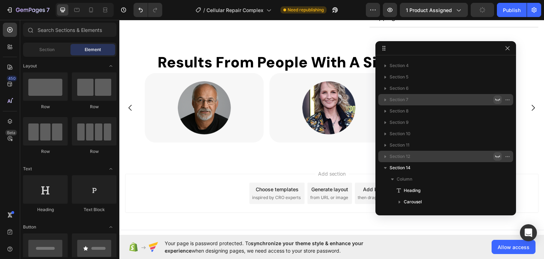
drag, startPoint x: 420, startPoint y: 119, endPoint x: 451, endPoint y: 49, distance: 77.5
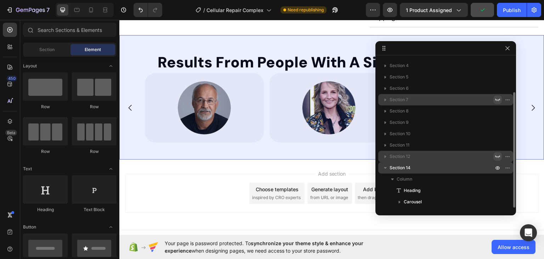
click at [384, 169] on icon "button" at bounding box center [385, 167] width 7 height 7
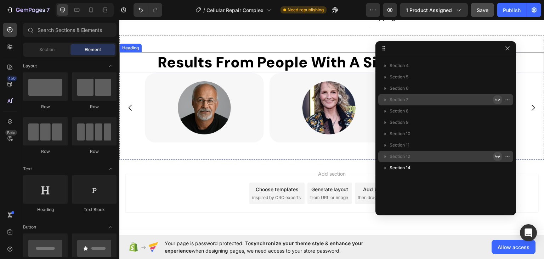
click at [266, 53] on p "Results From People With A Similar Joint Profile" at bounding box center [332, 61] width 424 height 19
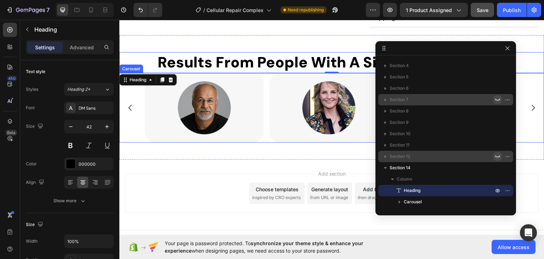
click at [264, 73] on div "Image" at bounding box center [204, 107] width 119 height 69
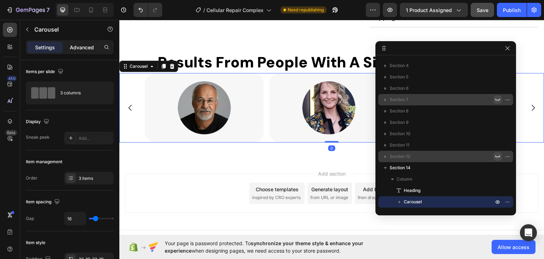
click at [86, 41] on div "Advanced" at bounding box center [81, 46] width 35 height 11
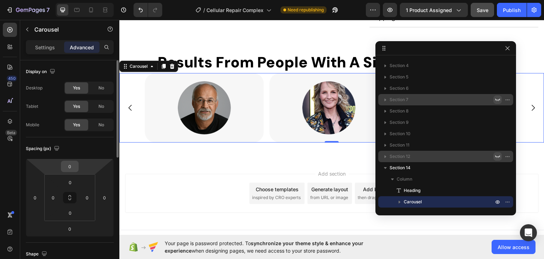
click at [74, 168] on input "0" at bounding box center [70, 166] width 14 height 11
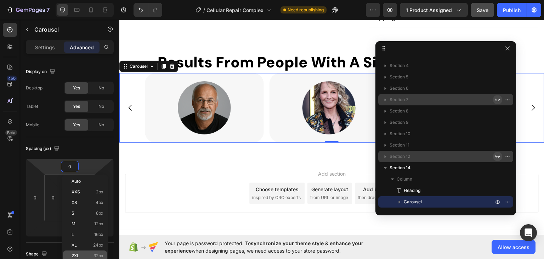
click at [85, 252] on div "2XL 32px" at bounding box center [85, 255] width 44 height 11
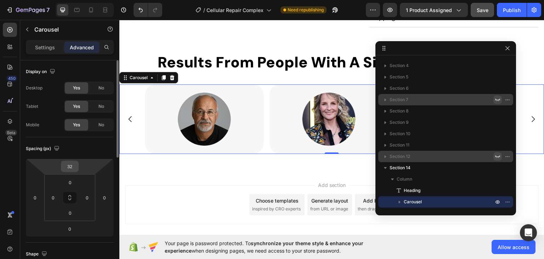
click at [77, 166] on input "32" at bounding box center [70, 166] width 14 height 11
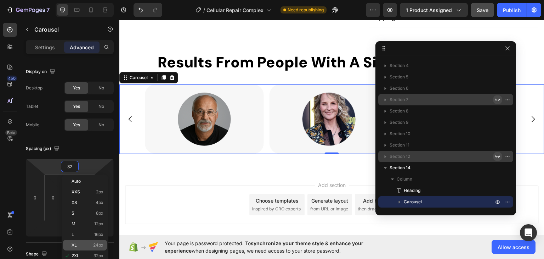
click at [85, 240] on div "XL 24px" at bounding box center [85, 244] width 44 height 11
type input "24"
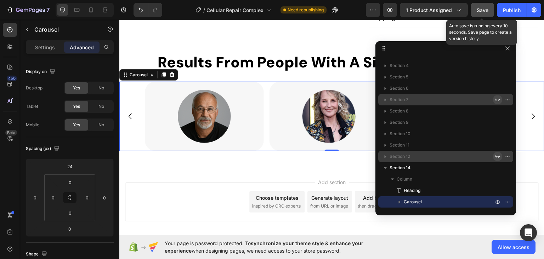
click at [484, 11] on span "Save" at bounding box center [483, 10] width 12 height 6
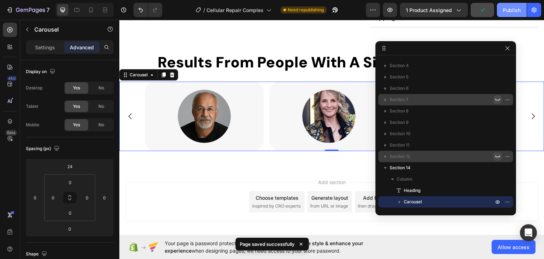
click at [501, 10] on button "Publish" at bounding box center [512, 10] width 30 height 14
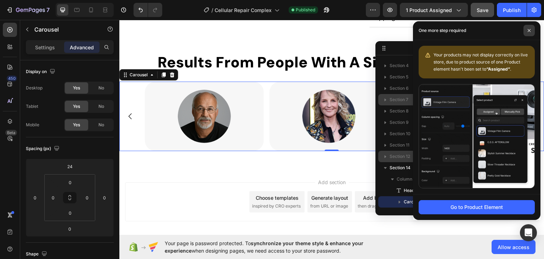
click at [529, 30] on icon at bounding box center [529, 30] width 3 height 3
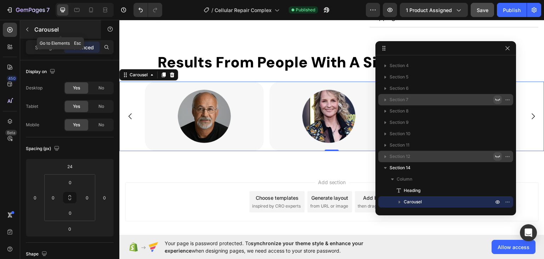
click at [26, 29] on icon "button" at bounding box center [27, 30] width 6 height 6
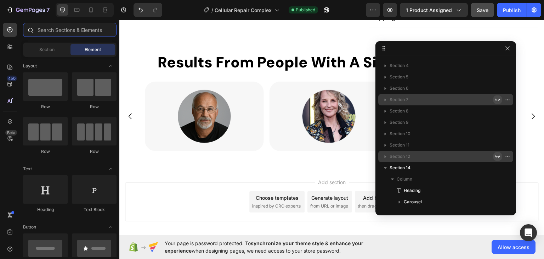
click at [72, 33] on input "text" at bounding box center [70, 30] width 94 height 14
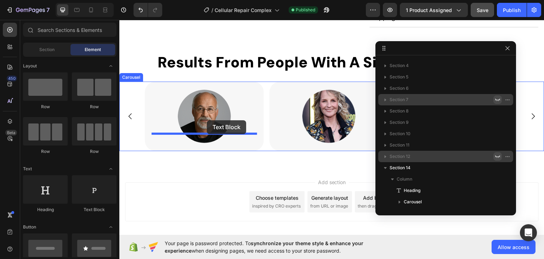
drag, startPoint x: 213, startPoint y: 217, endPoint x: 207, endPoint y: 120, distance: 97.6
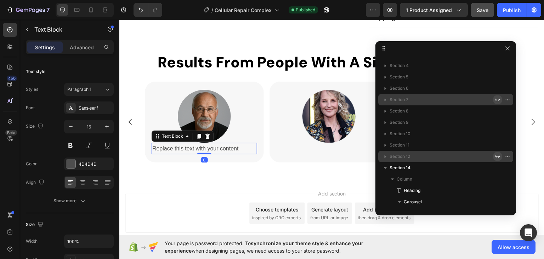
click at [190, 142] on div "Replace this text with your content" at bounding box center [205, 148] width 106 height 12
click at [190, 143] on p "Replace this text with your content" at bounding box center [204, 148] width 104 height 10
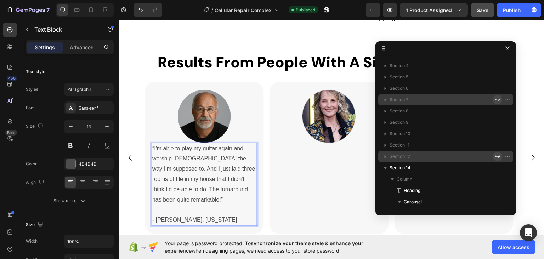
click at [182, 199] on p "“I'm able to play my guitar again and worship God the way I’m supposed to. And …" at bounding box center [204, 183] width 104 height 81
click at [192, 210] on p "“I'm able to play my guitar again and worship God the way I’m supposed to. And …" at bounding box center [204, 183] width 104 height 81
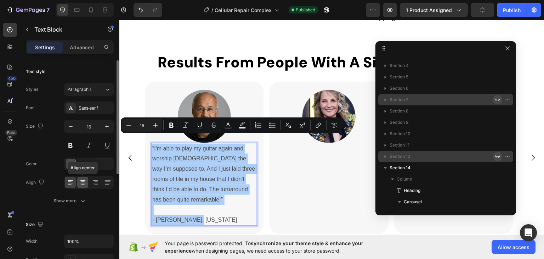
click at [83, 179] on icon at bounding box center [82, 182] width 7 height 7
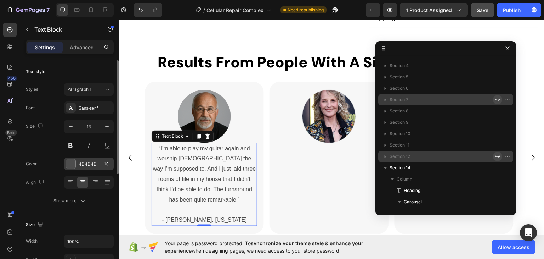
click at [69, 163] on div at bounding box center [70, 163] width 9 height 9
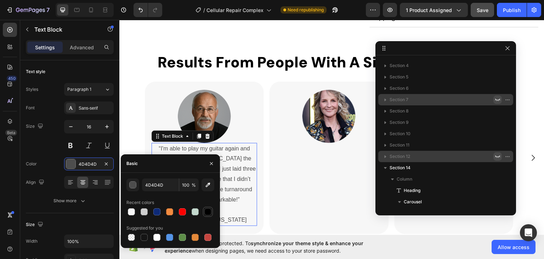
click at [207, 211] on div at bounding box center [207, 211] width 7 height 7
type input "000000"
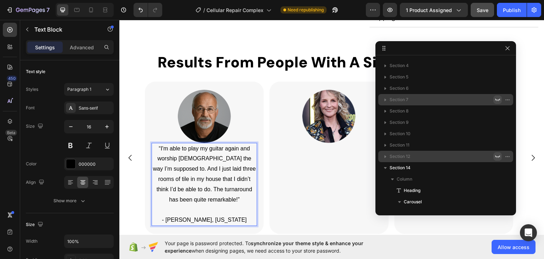
click at [200, 209] on p "“I'm able to play my guitar again and worship God the way I’m supposed to. And …" at bounding box center [204, 183] width 104 height 81
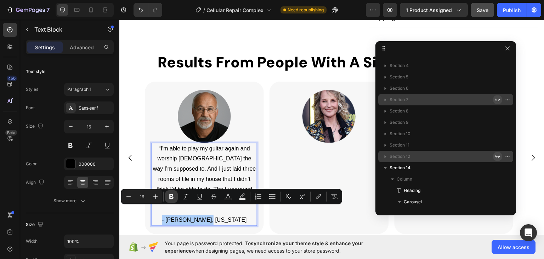
click at [170, 196] on icon "Editor contextual toolbar" at bounding box center [171, 196] width 4 height 5
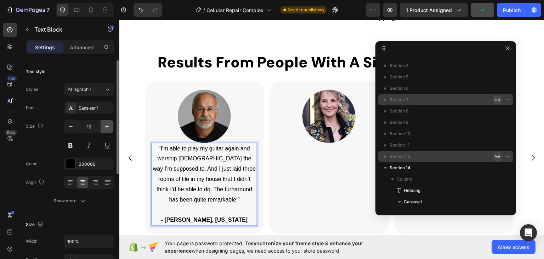
click at [106, 127] on icon "button" at bounding box center [106, 126] width 7 height 7
click at [106, 126] on icon "button" at bounding box center [106, 126] width 7 height 7
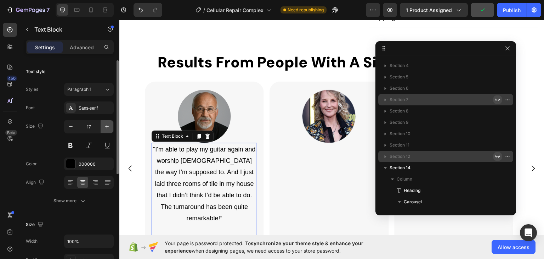
type input "18"
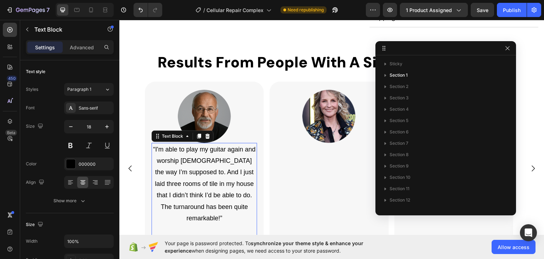
scroll to position [44, 0]
click at [84, 102] on div "Sans-serif" at bounding box center [89, 107] width 50 height 13
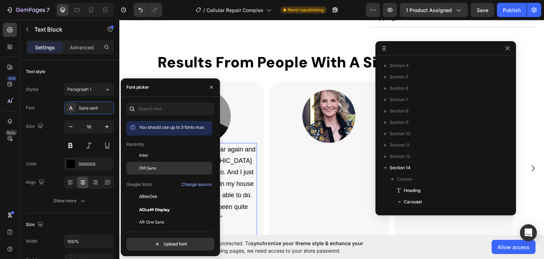
click at [148, 169] on span "DM Sans" at bounding box center [147, 168] width 17 height 6
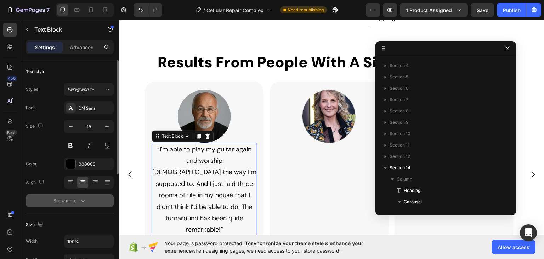
click at [78, 200] on div "Show more" at bounding box center [69, 200] width 33 height 7
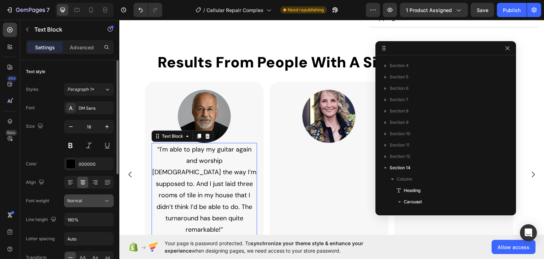
click at [78, 202] on span "Normal" at bounding box center [74, 200] width 15 height 5
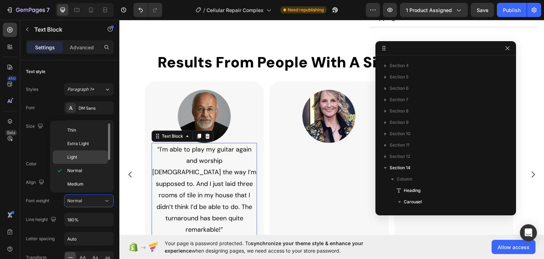
click at [76, 157] on span "Light" at bounding box center [72, 157] width 10 height 6
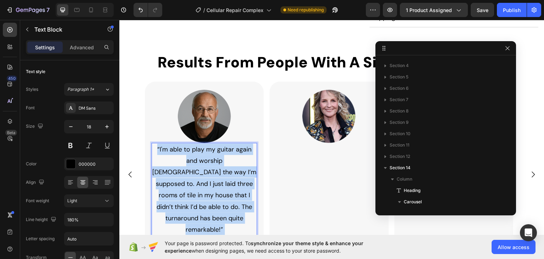
click at [213, 168] on p "“I'm able to play my guitar again and worship [DEMOGRAPHIC_DATA] the way I’m su…" at bounding box center [204, 200] width 104 height 115
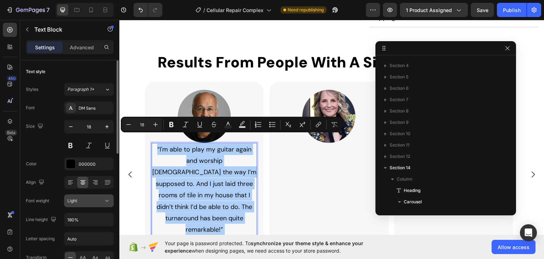
click at [73, 198] on span "Light" at bounding box center [72, 200] width 10 height 5
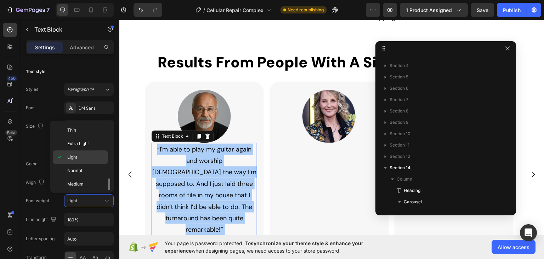
scroll to position [35, 0]
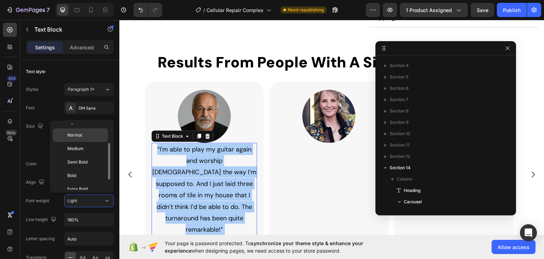
click at [88, 142] on div "Normal" at bounding box center [80, 148] width 55 height 13
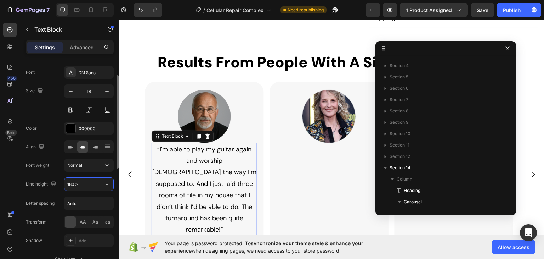
click at [85, 182] on input "180%" at bounding box center [88, 183] width 49 height 13
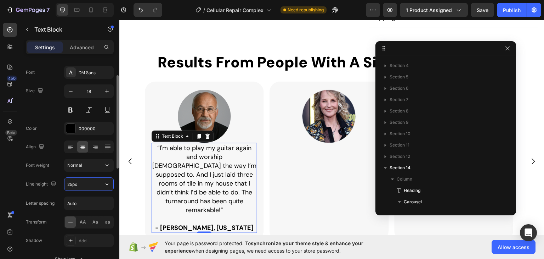
type input "25"
click at [4, 176] on div "450 Beta" at bounding box center [10, 115] width 14 height 185
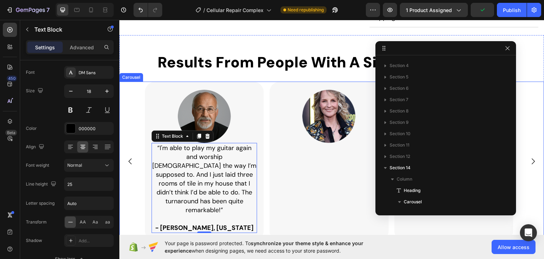
click at [318, 162] on div "Image" at bounding box center [329, 160] width 106 height 143
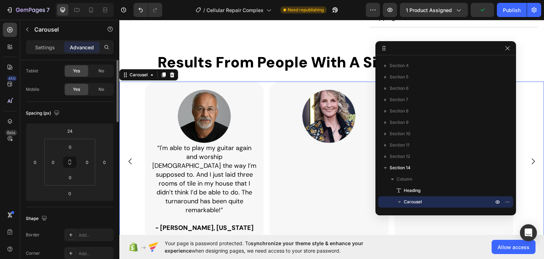
scroll to position [0, 0]
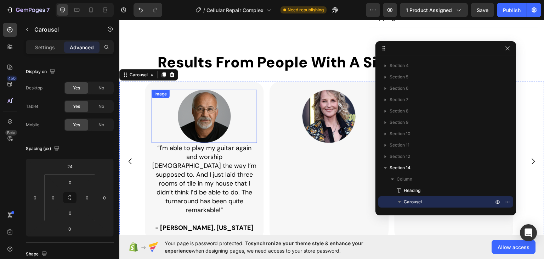
click at [226, 111] on img at bounding box center [204, 115] width 53 height 53
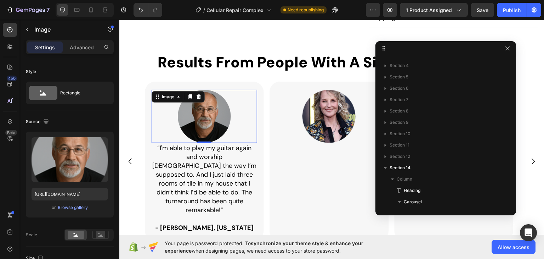
click at [211, 114] on img at bounding box center [204, 115] width 53 height 53
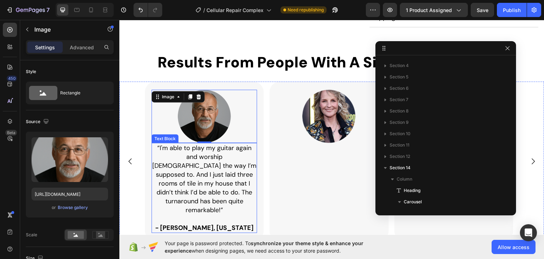
click at [238, 146] on p "“I'm able to play my guitar again and worship [DEMOGRAPHIC_DATA] the way I’m su…" at bounding box center [204, 187] width 104 height 89
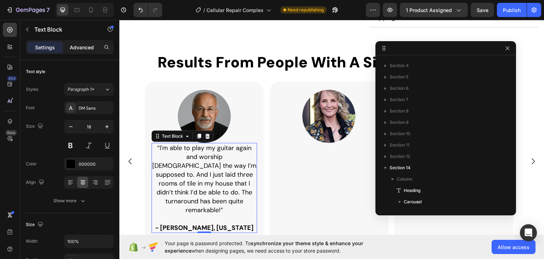
click at [75, 46] on p "Advanced" at bounding box center [82, 47] width 24 height 7
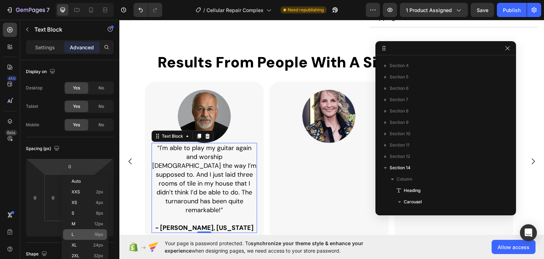
click at [98, 233] on span "16px" at bounding box center [98, 234] width 9 height 5
type input "16"
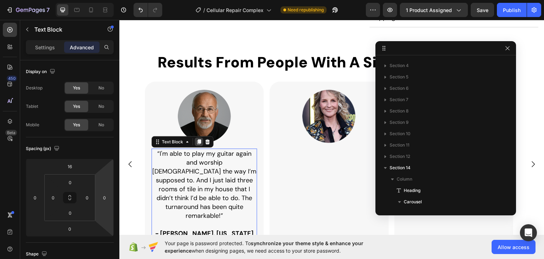
click at [198, 139] on icon at bounding box center [199, 141] width 4 height 5
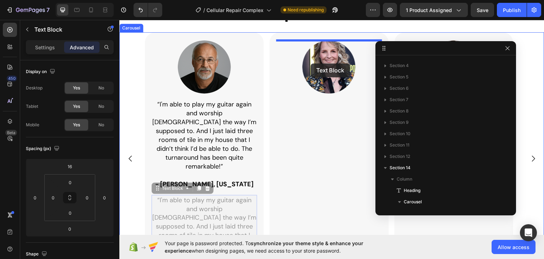
scroll to position [432, 0]
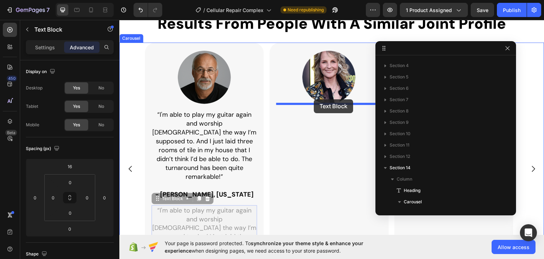
drag, startPoint x: 161, startPoint y: 111, endPoint x: 314, endPoint y: 99, distance: 153.1
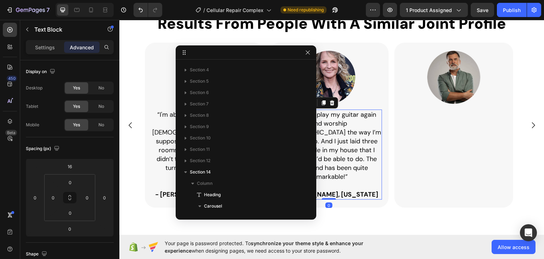
drag, startPoint x: 455, startPoint y: 50, endPoint x: 255, endPoint y: 54, distance: 200.2
click at [324, 102] on icon at bounding box center [324, 102] width 4 height 5
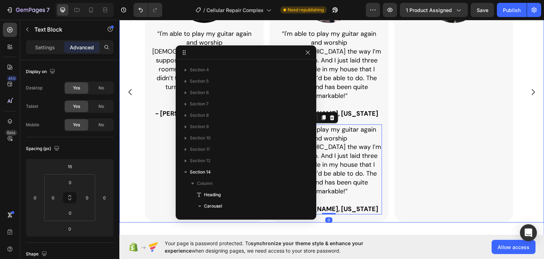
scroll to position [442, 0]
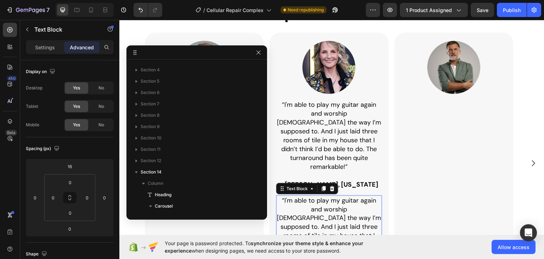
drag, startPoint x: 268, startPoint y: 54, endPoint x: 213, endPoint y: 54, distance: 54.5
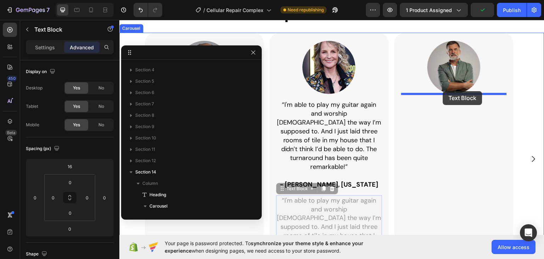
drag, startPoint x: 283, startPoint y: 180, endPoint x: 443, endPoint y: 91, distance: 183.6
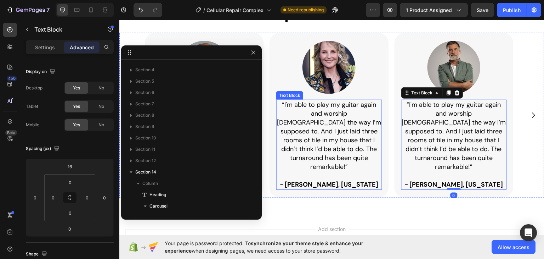
click at [327, 130] on p "“I'm able to play my guitar again and worship [DEMOGRAPHIC_DATA] the way I’m su…" at bounding box center [329, 144] width 104 height 89
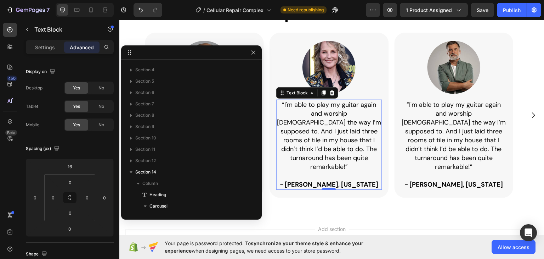
click at [321, 121] on p "“I'm able to play my guitar again and worship [DEMOGRAPHIC_DATA] the way I’m su…" at bounding box center [329, 144] width 104 height 89
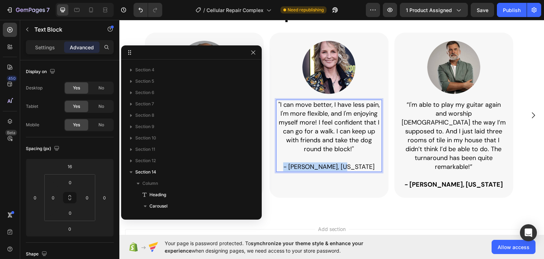
click at [302, 166] on p ""I can move better, I have less pain, I'm more flexible, and I'm enjoying mysel…" at bounding box center [329, 135] width 104 height 71
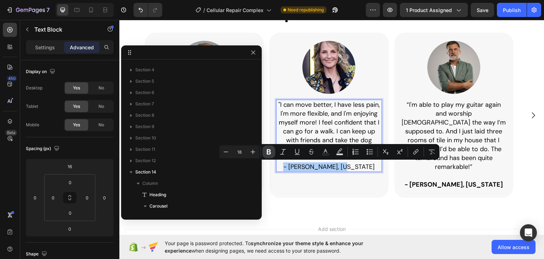
click at [267, 151] on icon "Editor contextual toolbar" at bounding box center [269, 151] width 4 height 5
click at [348, 115] on p ""I can move better, I have less pain, I'm more flexible, and I'm enjoying mysel…" at bounding box center [329, 135] width 104 height 71
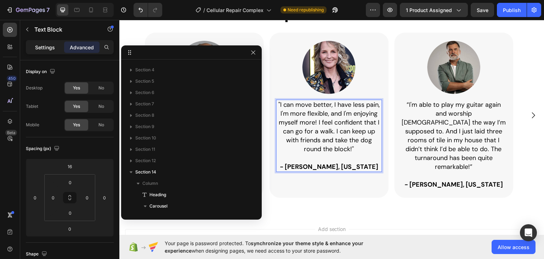
click at [45, 44] on p "Settings" at bounding box center [45, 47] width 20 height 7
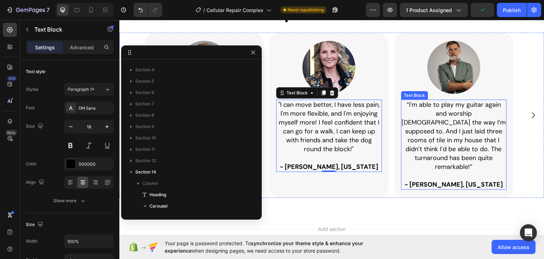
click at [449, 127] on p "“I'm able to play my guitar again and worship [DEMOGRAPHIC_DATA] the way I’m su…" at bounding box center [454, 144] width 104 height 89
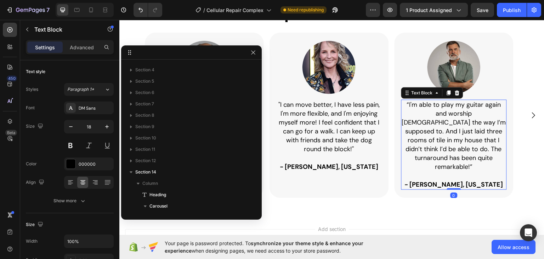
click at [449, 132] on p "“I'm able to play my guitar again and worship [DEMOGRAPHIC_DATA] the way I’m su…" at bounding box center [454, 144] width 104 height 89
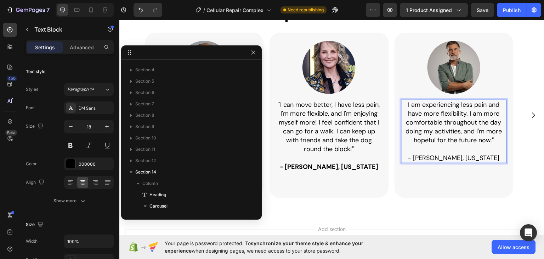
click at [449, 156] on p "I am experiencing less pain and have more flexibility. I am more comfortable th…" at bounding box center [454, 131] width 104 height 62
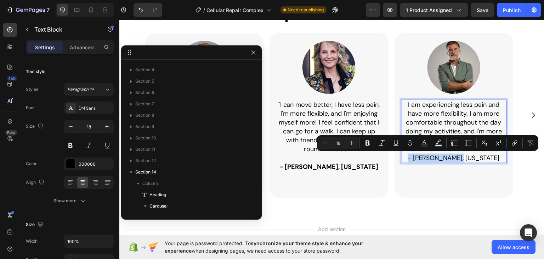
click at [449, 156] on p "I am experiencing less pain and have more flexibility. I am more comfortable th…" at bounding box center [454, 131] width 104 height 62
click at [368, 143] on icon "Editor contextual toolbar" at bounding box center [368, 142] width 4 height 5
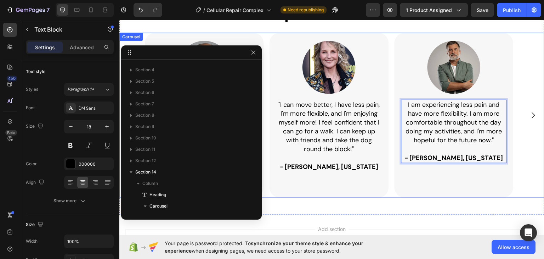
click at [470, 176] on div "Image I am experiencing less pain and have more flexibility. I am more comforta…" at bounding box center [454, 114] width 106 height 149
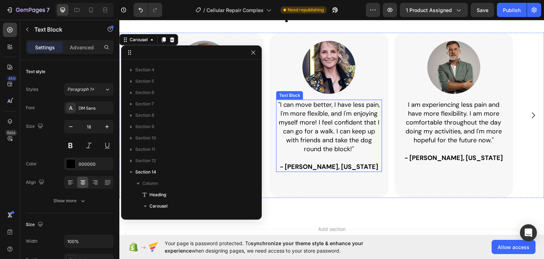
click at [348, 161] on p ""I can move better, I have less pain, I'm more flexible, and I'm enjoying mysel…" at bounding box center [329, 135] width 104 height 71
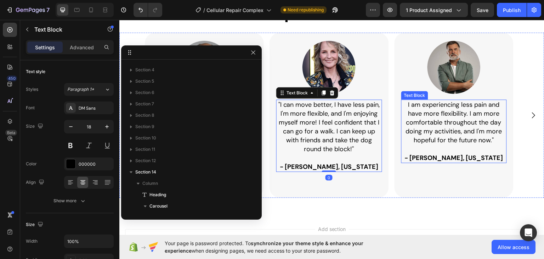
click at [438, 132] on p "I am experiencing less pain and have more flexibility. I am more comfortable th…" at bounding box center [454, 131] width 104 height 62
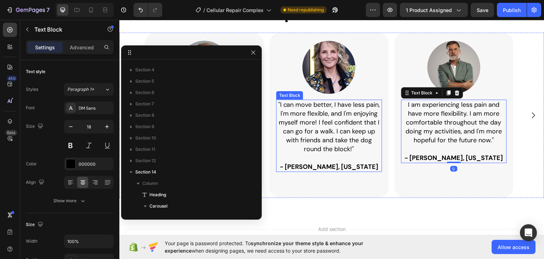
click at [341, 141] on p ""I can move better, I have less pain, I'm more flexible, and I'm enjoying mysel…" at bounding box center [329, 135] width 104 height 71
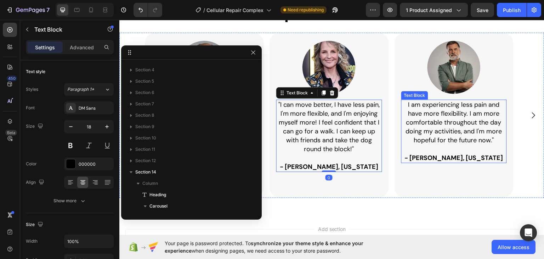
click at [433, 141] on p "I am experiencing less pain and have more flexibility. I am more comfortable th…" at bounding box center [454, 131] width 104 height 62
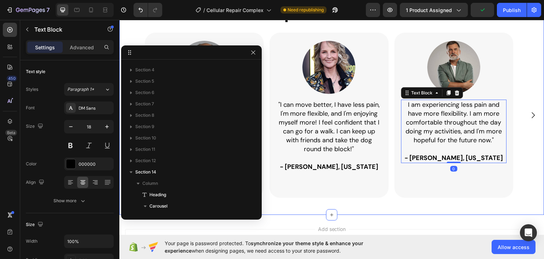
click at [428, 197] on div "Results From People With A Similar Joint Profile Heading Image “I'm able to pla…" at bounding box center [331, 100] width 425 height 228
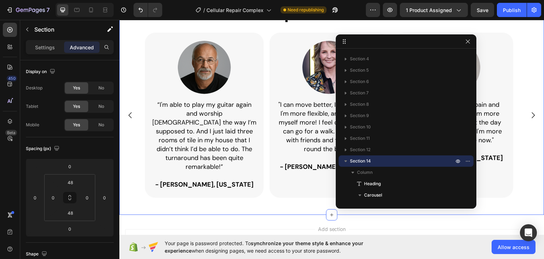
drag, startPoint x: 191, startPoint y: 55, endPoint x: 405, endPoint y: 43, distance: 214.9
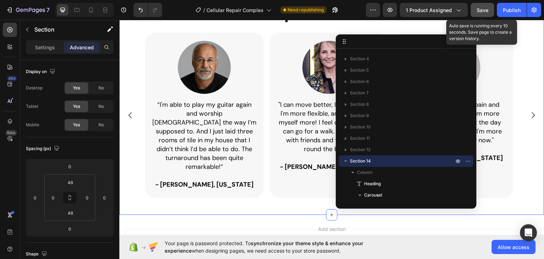
click at [481, 9] on span "Save" at bounding box center [483, 10] width 12 height 6
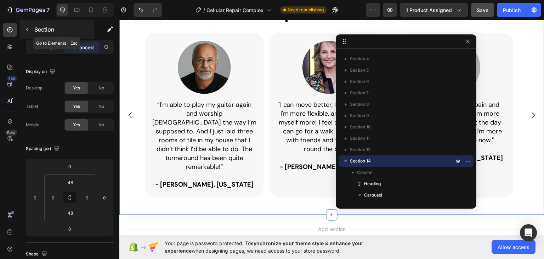
click at [28, 27] on icon "button" at bounding box center [27, 30] width 6 height 6
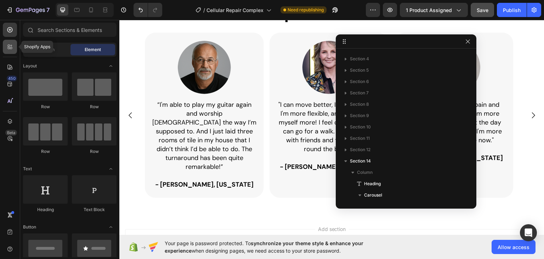
click at [13, 47] on icon at bounding box center [9, 46] width 7 height 7
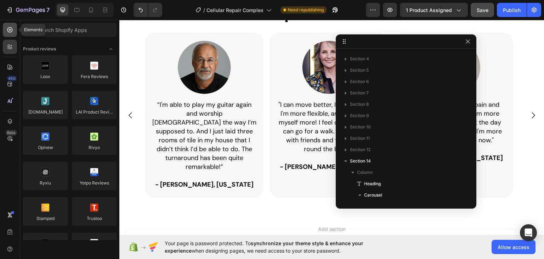
click at [12, 31] on icon at bounding box center [9, 29] width 7 height 7
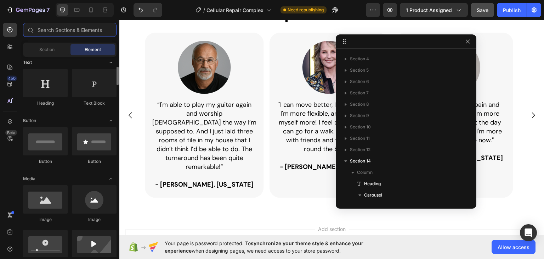
scroll to position [177, 0]
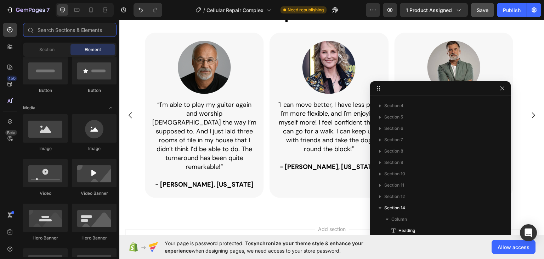
drag, startPoint x: 421, startPoint y: 40, endPoint x: 455, endPoint y: 87, distance: 58.1
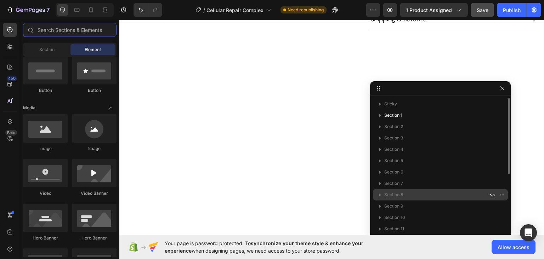
scroll to position [0, 0]
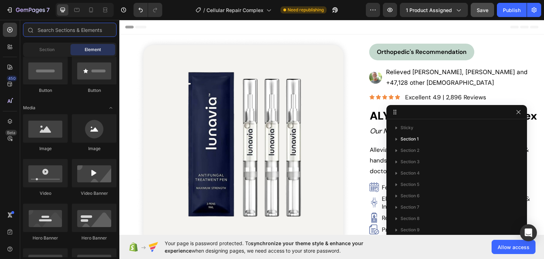
drag, startPoint x: 412, startPoint y: 88, endPoint x: 429, endPoint y: 112, distance: 29.0
click at [370, 94] on icon at bounding box center [372, 97] width 6 height 6
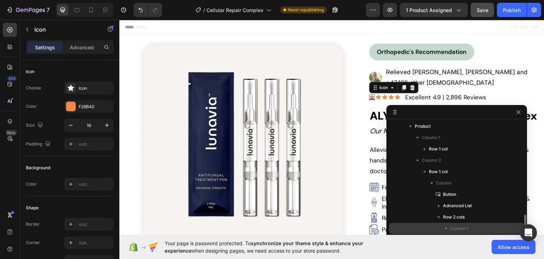
scroll to position [106, 0]
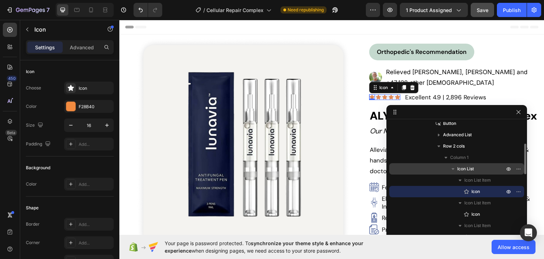
click at [451, 169] on icon "button" at bounding box center [452, 168] width 7 height 7
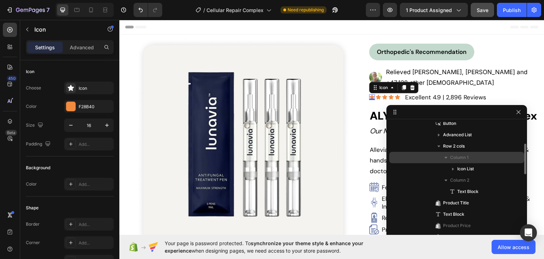
click at [455, 157] on span "Column 1" at bounding box center [459, 157] width 18 height 7
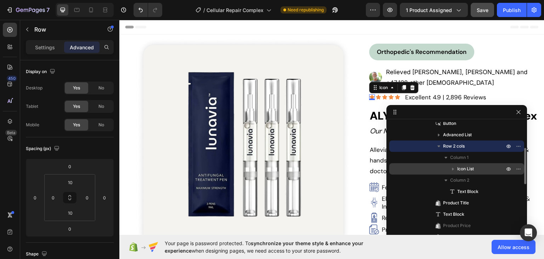
click at [462, 169] on span "Icon List" at bounding box center [465, 168] width 17 height 7
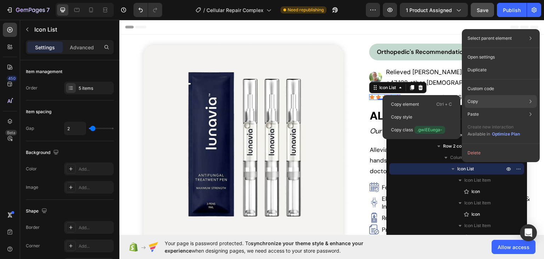
click at [476, 103] on p "Copy" at bounding box center [473, 101] width 11 height 6
click at [414, 104] on p "Copy element" at bounding box center [405, 104] width 28 height 6
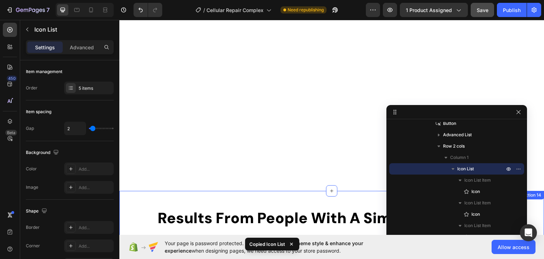
scroll to position [498, 0]
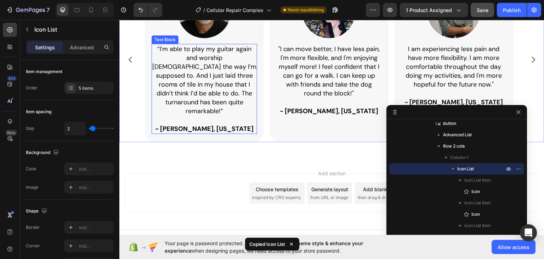
click at [220, 124] on strong "- [PERSON_NAME], [US_STATE]" at bounding box center [204, 128] width 98 height 9
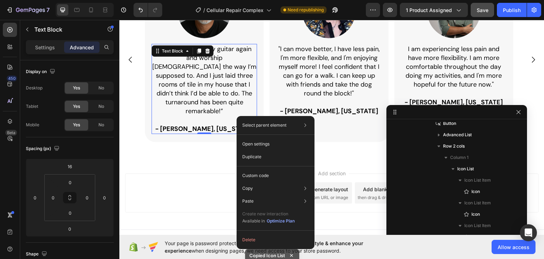
scroll to position [576, 0]
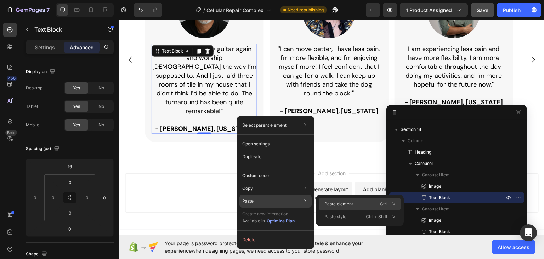
click at [354, 210] on div "Paste element Ctrl + V" at bounding box center [360, 216] width 82 height 13
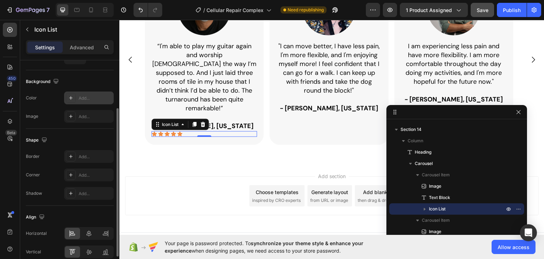
scroll to position [0, 0]
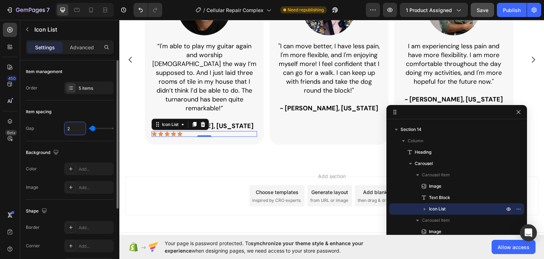
click at [73, 127] on input "2" at bounding box center [74, 128] width 21 height 13
type input "3"
type input "4"
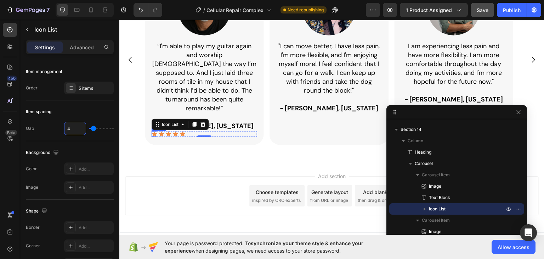
click at [155, 131] on icon at bounding box center [154, 133] width 5 height 5
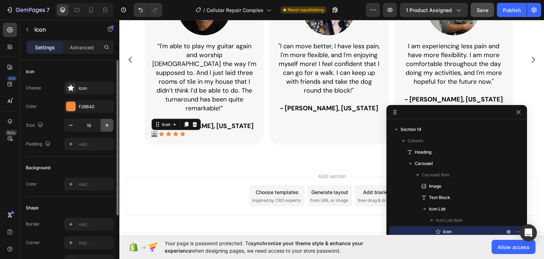
click at [105, 125] on icon "button" at bounding box center [107, 125] width 4 height 4
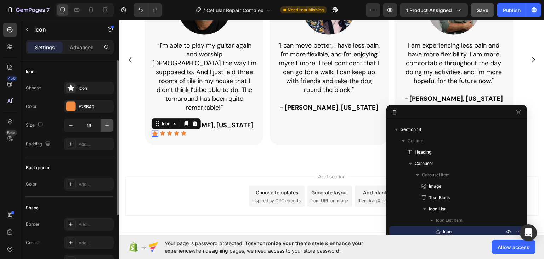
click at [105, 125] on icon "button" at bounding box center [107, 125] width 4 height 4
type input "20"
click at [163, 130] on icon at bounding box center [162, 132] width 5 height 5
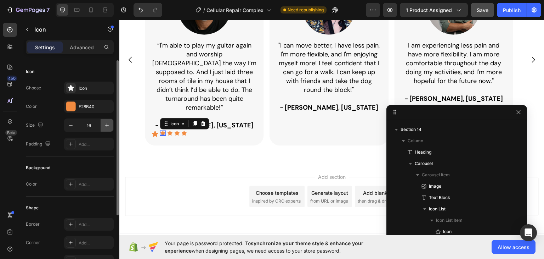
click at [107, 125] on icon "button" at bounding box center [107, 125] width 4 height 4
type input "20"
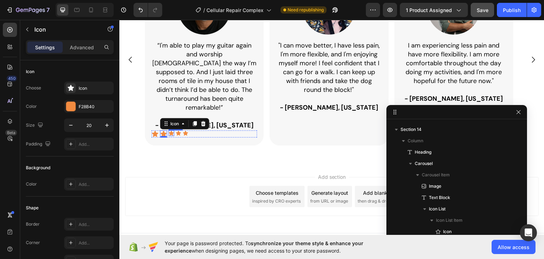
click at [171, 130] on icon at bounding box center [171, 132] width 5 height 5
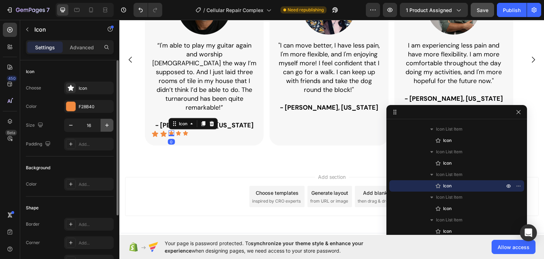
click at [106, 124] on icon "button" at bounding box center [106, 124] width 7 height 7
type input "20"
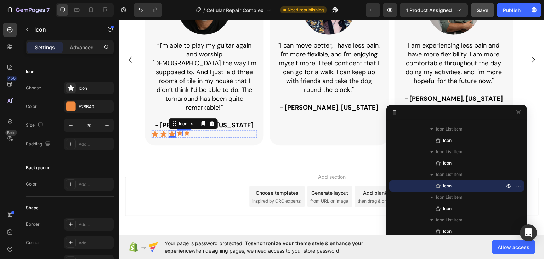
click at [180, 130] on icon at bounding box center [179, 132] width 5 height 5
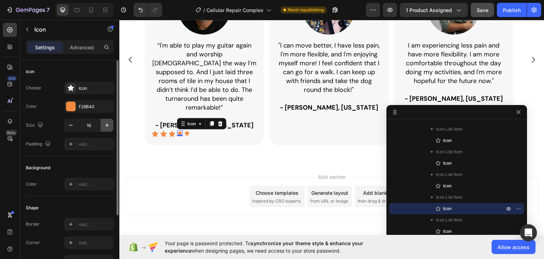
click at [106, 122] on icon "button" at bounding box center [106, 124] width 7 height 7
type input "20"
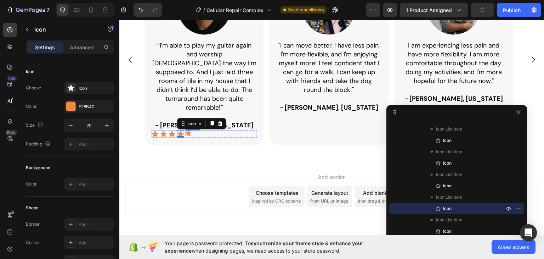
click at [189, 130] on icon at bounding box center [188, 132] width 5 height 5
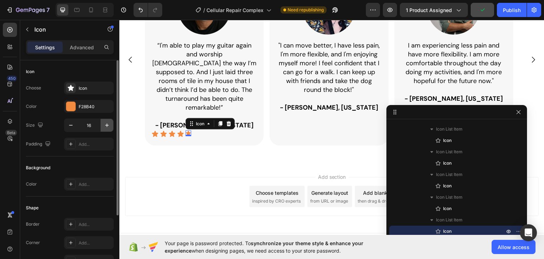
click at [106, 125] on icon "button" at bounding box center [107, 125] width 4 height 4
type input "20"
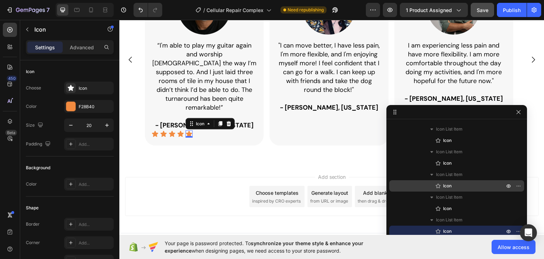
scroll to position [632, 0]
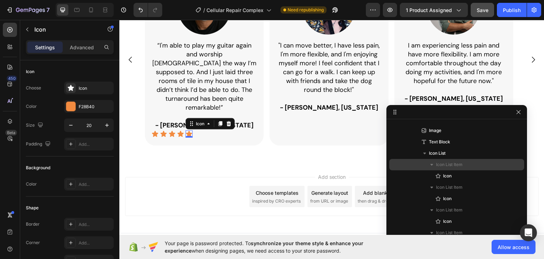
click at [452, 168] on div "Icon List Item" at bounding box center [456, 164] width 129 height 11
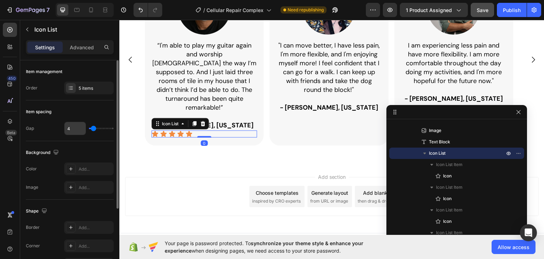
click at [76, 125] on input "4" at bounding box center [74, 128] width 21 height 13
type input "5"
type input "6"
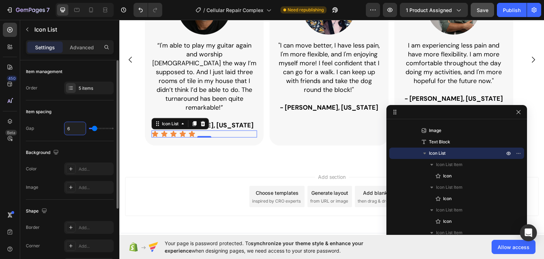
type input "7"
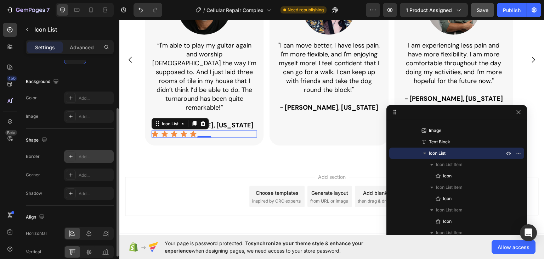
scroll to position [103, 0]
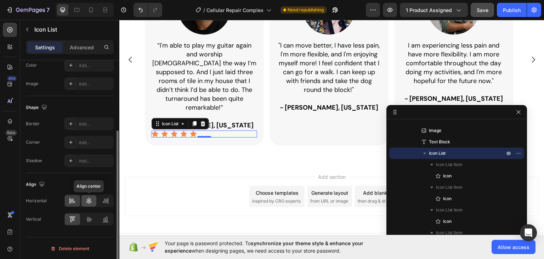
click at [91, 200] on icon at bounding box center [88, 200] width 7 height 7
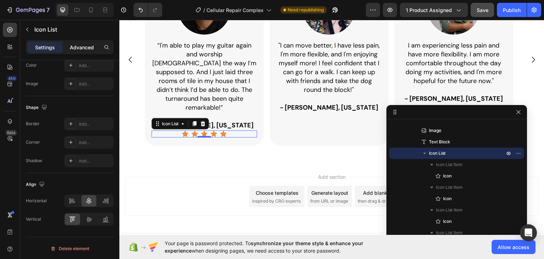
click at [79, 45] on p "Advanced" at bounding box center [82, 47] width 24 height 7
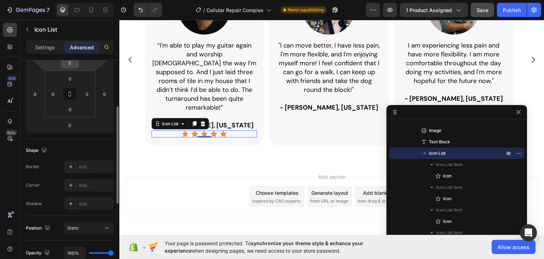
click at [70, 66] on input "0" at bounding box center [70, 62] width 14 height 11
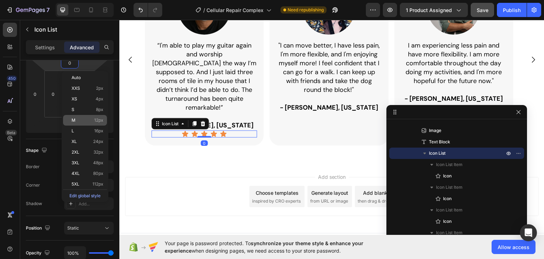
click at [86, 118] on p "M 12px" at bounding box center [88, 120] width 32 height 5
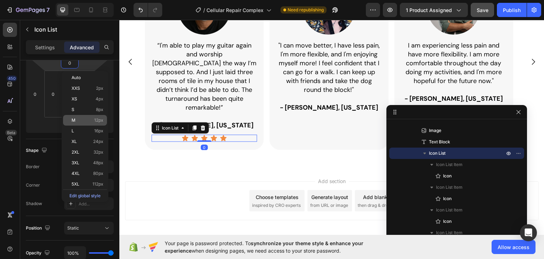
type input "12"
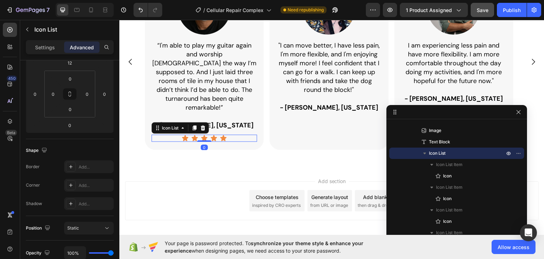
scroll to position [503, 0]
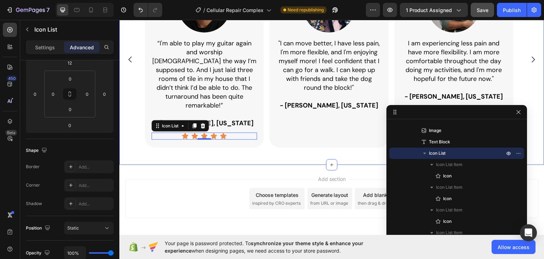
click at [225, 147] on div "Results From People With A Similar Joint Profile Heading Image “I'm able to pla…" at bounding box center [331, 45] width 425 height 240
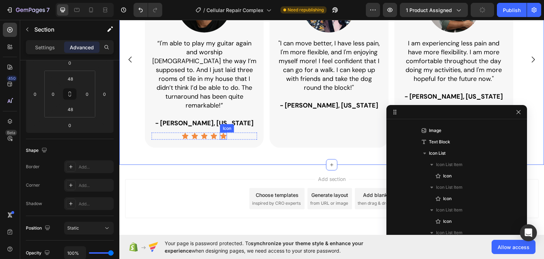
scroll to position [0, 0]
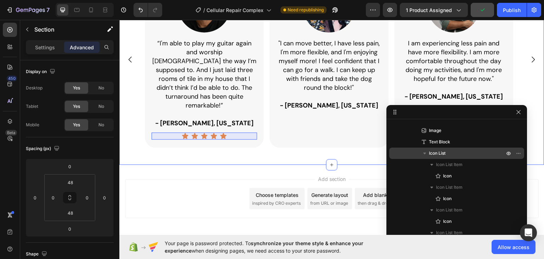
click at [426, 155] on icon "button" at bounding box center [424, 152] width 7 height 7
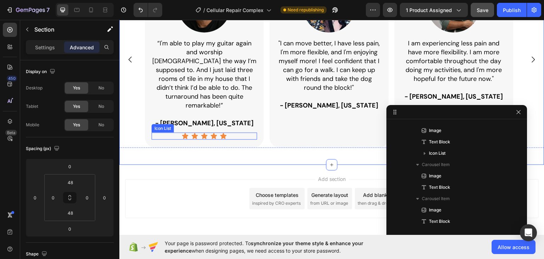
click at [243, 132] on div "Icon Icon Icon Icon Icon" at bounding box center [205, 135] width 106 height 7
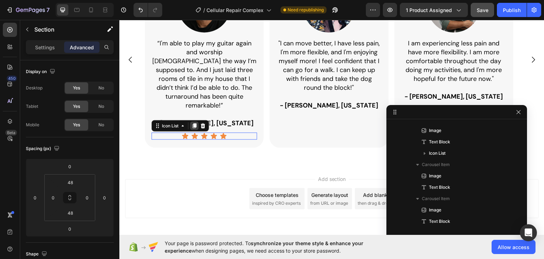
click at [196, 123] on icon at bounding box center [195, 126] width 6 height 6
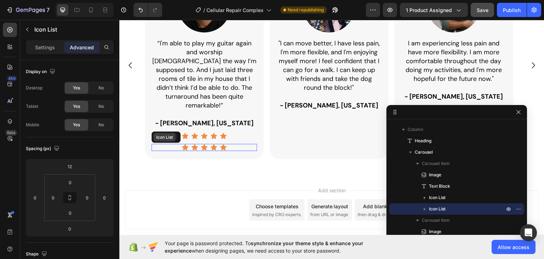
scroll to position [509, 0]
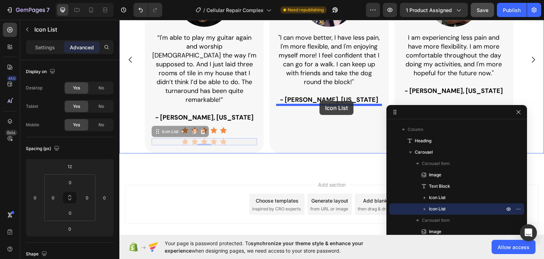
drag, startPoint x: 162, startPoint y: 123, endPoint x: 319, endPoint y: 101, distance: 159.5
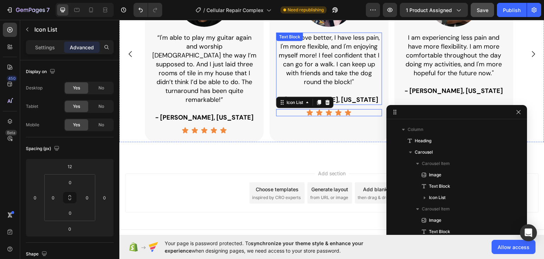
scroll to position [503, 0]
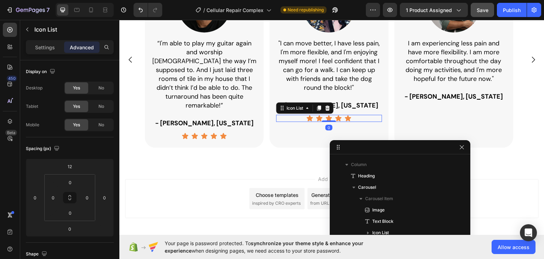
drag, startPoint x: 451, startPoint y: 113, endPoint x: 368, endPoint y: 140, distance: 87.1
click at [319, 108] on icon at bounding box center [319, 108] width 4 height 5
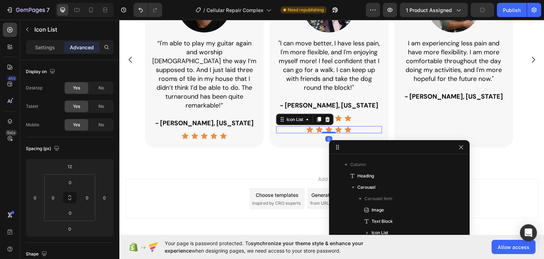
scroll to position [504, 0]
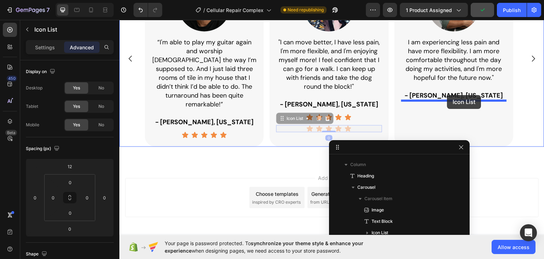
drag, startPoint x: 285, startPoint y: 118, endPoint x: 447, endPoint y: 95, distance: 163.5
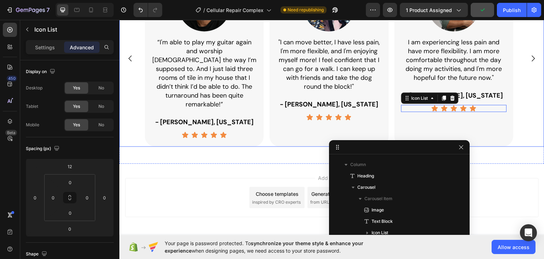
scroll to position [503, 0]
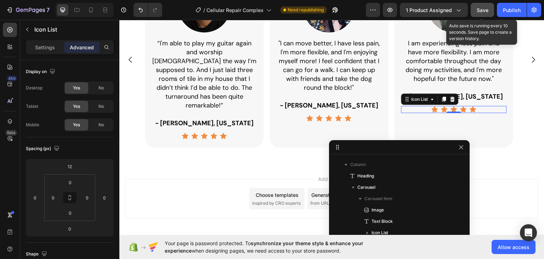
click at [482, 13] on div "Save" at bounding box center [483, 9] width 12 height 7
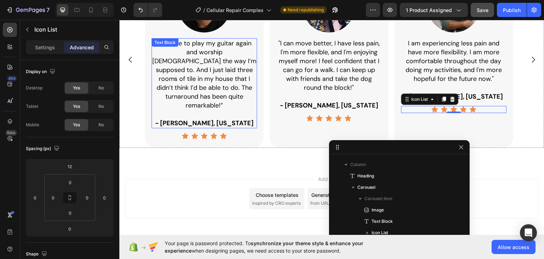
scroll to position [484, 0]
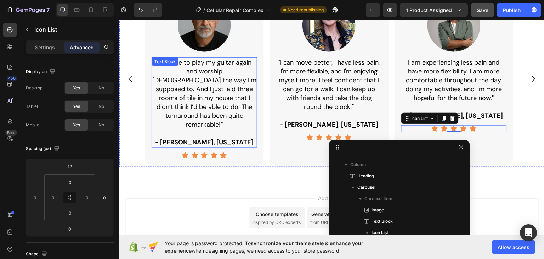
click at [256, 51] on div at bounding box center [205, 24] width 106 height 53
click at [39, 47] on p "Settings" at bounding box center [45, 47] width 20 height 7
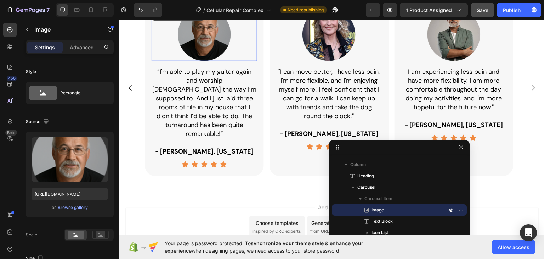
scroll to position [397, 0]
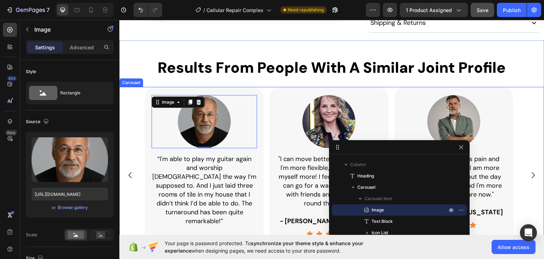
click at [260, 86] on div "Image 0 “I'm able to play my guitar again and worship God the way I’m supposed …" at bounding box center [204, 174] width 119 height 176
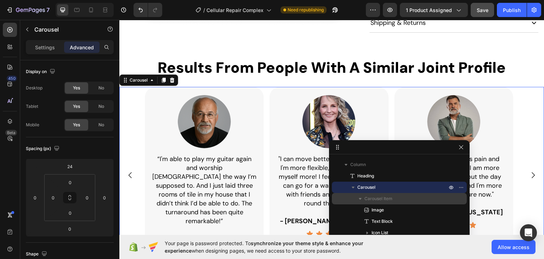
click at [378, 200] on span "Carousel Item" at bounding box center [378, 198] width 28 height 7
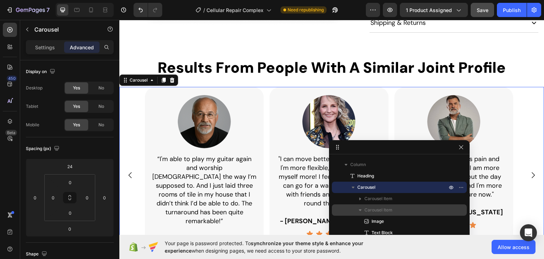
click at [361, 209] on icon "button" at bounding box center [360, 210] width 3 height 2
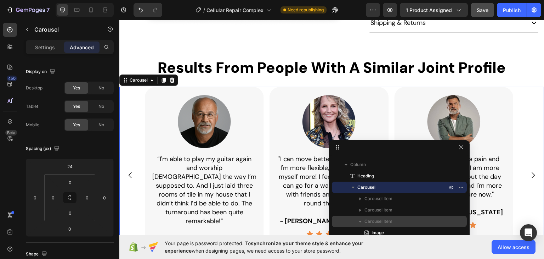
click at [360, 220] on icon "button" at bounding box center [360, 221] width 3 height 2
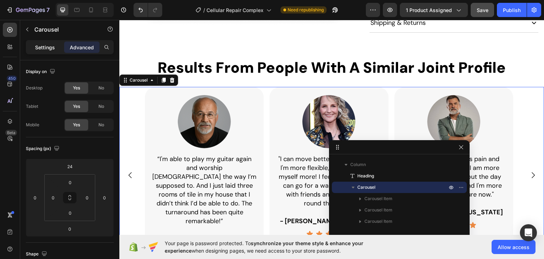
click at [45, 49] on p "Settings" at bounding box center [45, 47] width 20 height 7
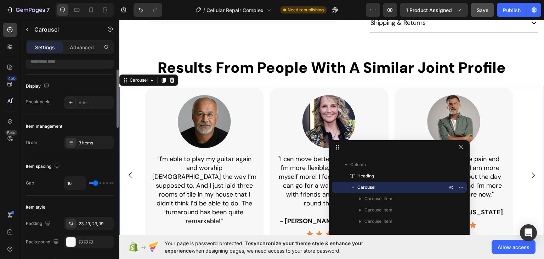
scroll to position [71, 0]
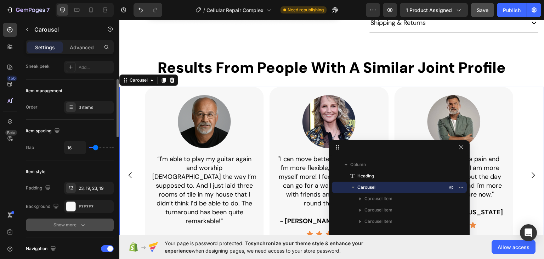
click at [83, 225] on icon "button" at bounding box center [82, 224] width 7 height 7
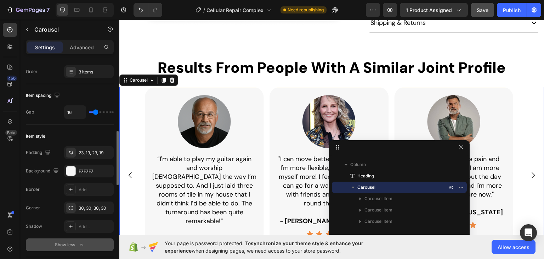
scroll to position [142, 0]
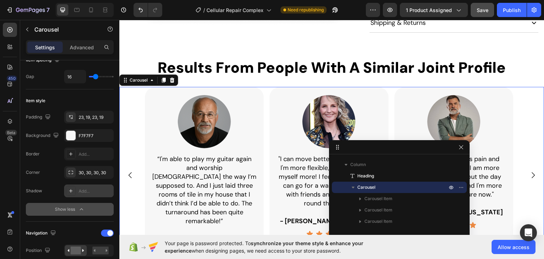
click at [79, 189] on div "Add..." at bounding box center [95, 191] width 33 height 6
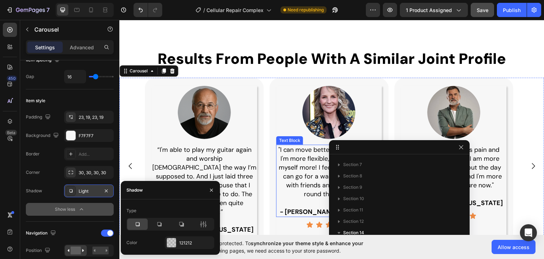
scroll to position [468, 0]
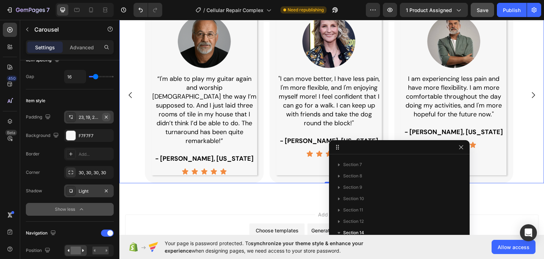
click at [105, 116] on icon "button" at bounding box center [106, 117] width 6 height 6
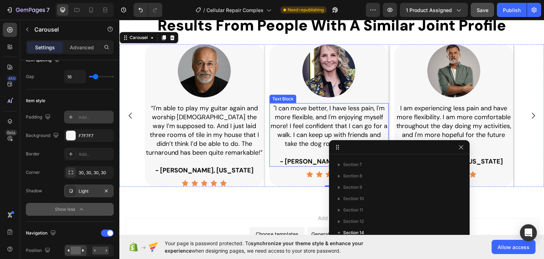
scroll to position [420, 0]
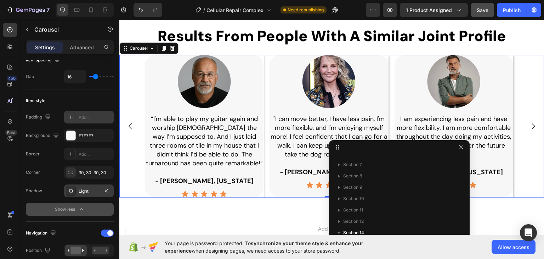
click at [74, 189] on div at bounding box center [71, 191] width 10 height 10
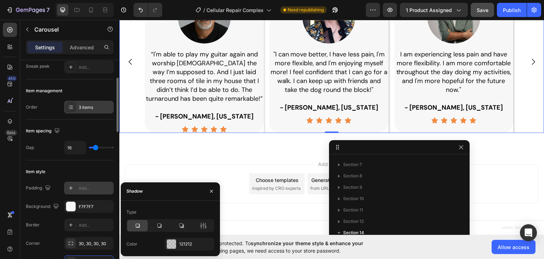
scroll to position [0, 0]
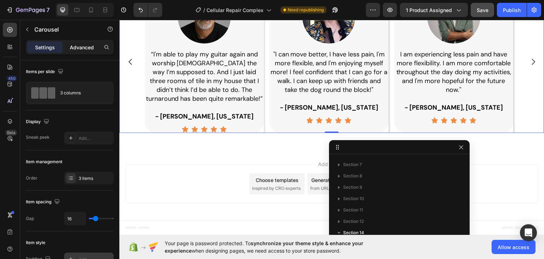
click at [85, 44] on p "Advanced" at bounding box center [82, 47] width 24 height 7
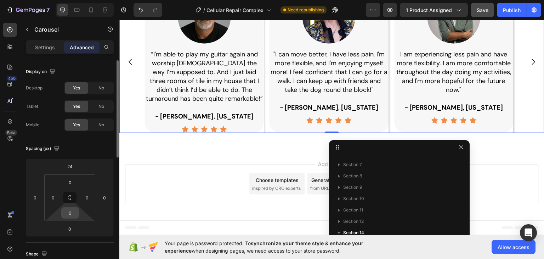
click at [70, 214] on input "0" at bounding box center [70, 212] width 14 height 11
click at [85, 249] on p "XS 4px" at bounding box center [88, 249] width 32 height 5
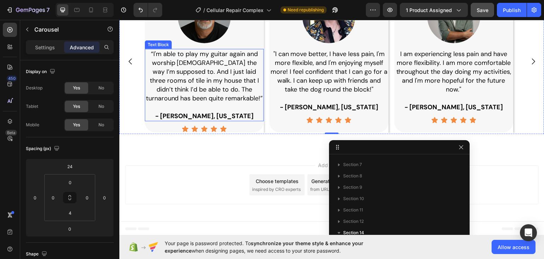
scroll to position [486, 0]
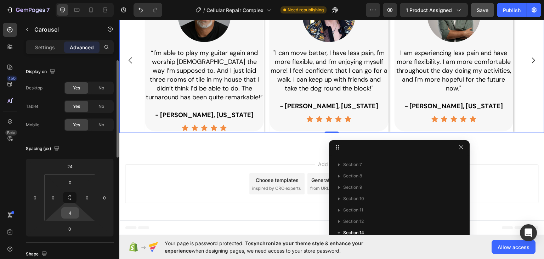
click at [74, 214] on input "4" at bounding box center [70, 212] width 14 height 11
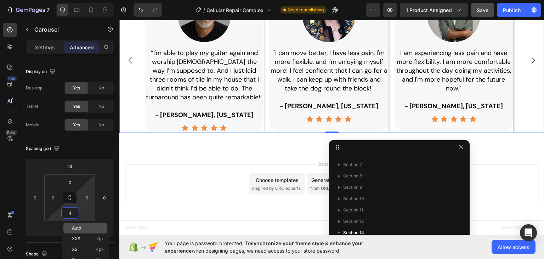
scroll to position [35, 0]
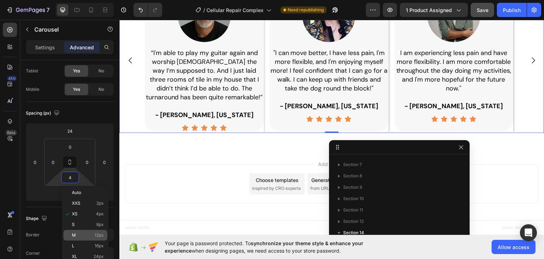
click at [86, 237] on div "M 12px" at bounding box center [85, 235] width 44 height 11
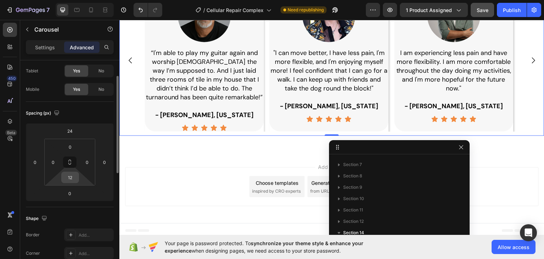
click at [72, 180] on input "12" at bounding box center [70, 177] width 14 height 11
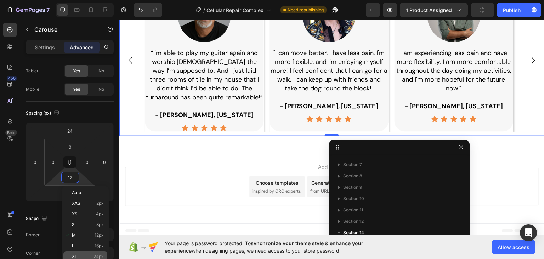
click at [85, 254] on p "XL 24px" at bounding box center [88, 256] width 32 height 5
type input "24"
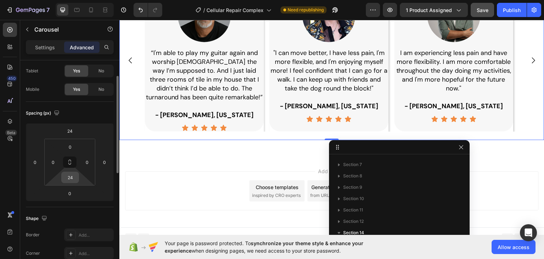
click at [69, 177] on input "24" at bounding box center [70, 177] width 14 height 11
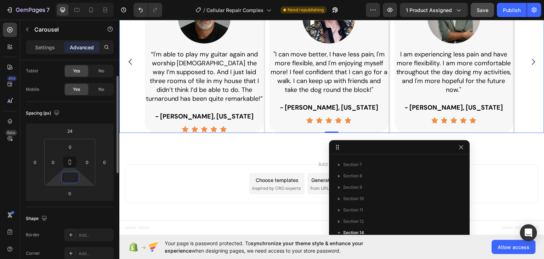
scroll to position [484, 0]
type input "0"
click at [11, 168] on div "450 Beta" at bounding box center [10, 115] width 14 height 185
click at [68, 132] on input "24" at bounding box center [70, 130] width 14 height 11
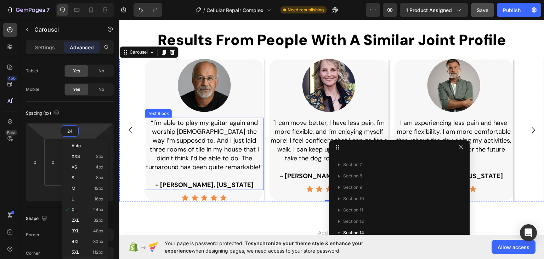
scroll to position [413, 0]
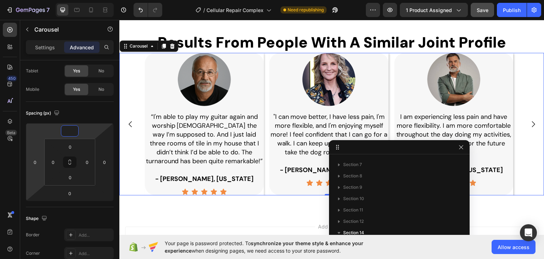
type input "24"
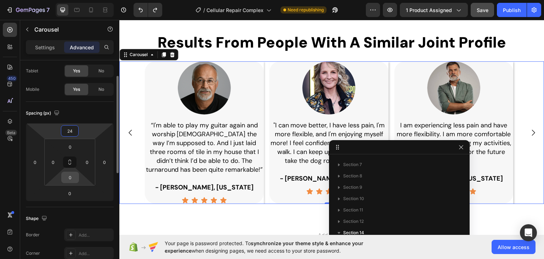
click at [74, 177] on input "0" at bounding box center [70, 177] width 14 height 11
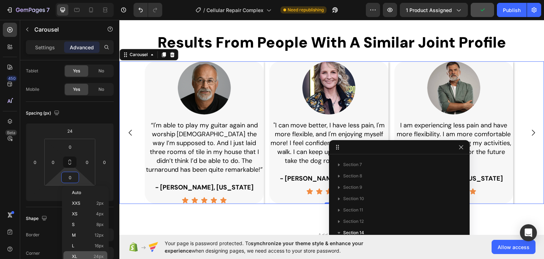
click at [100, 253] on div "XL 24px" at bounding box center [85, 256] width 44 height 11
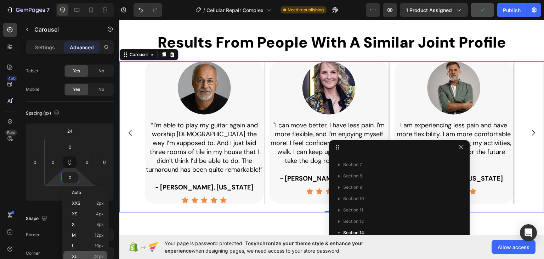
type input "24"
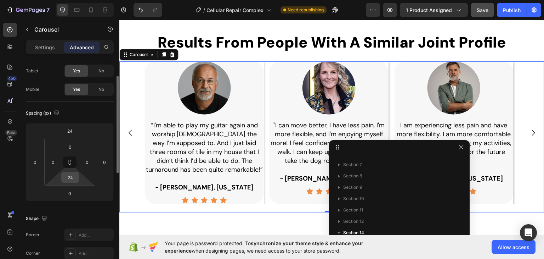
click at [72, 176] on input "24" at bounding box center [70, 177] width 14 height 11
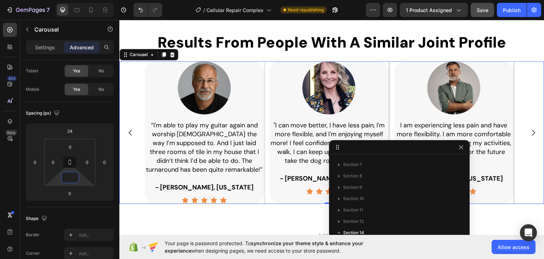
type input "0"
click at [0, 168] on div "450 Beta" at bounding box center [10, 139] width 20 height 239
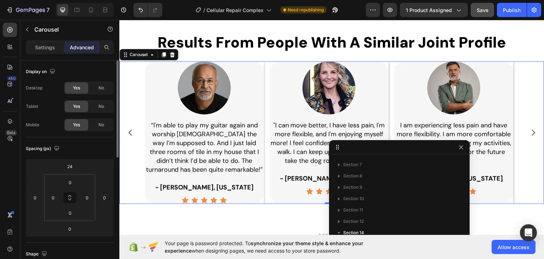
scroll to position [71, 0]
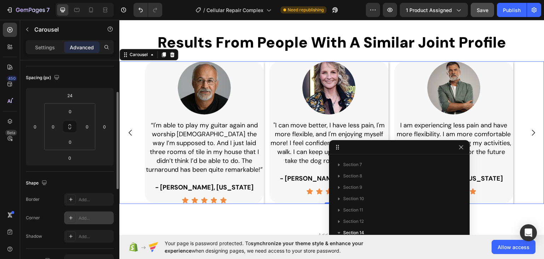
click at [82, 211] on div "Add..." at bounding box center [89, 217] width 50 height 13
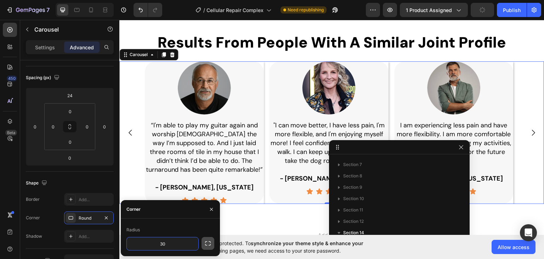
type input "30"
click at [211, 245] on icon "button" at bounding box center [207, 242] width 7 height 7
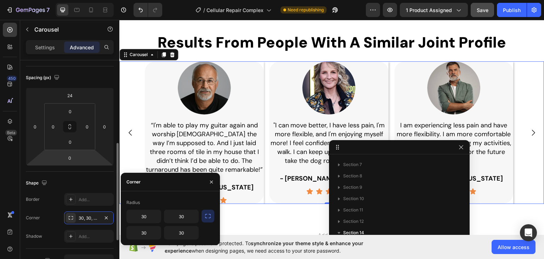
scroll to position [106, 0]
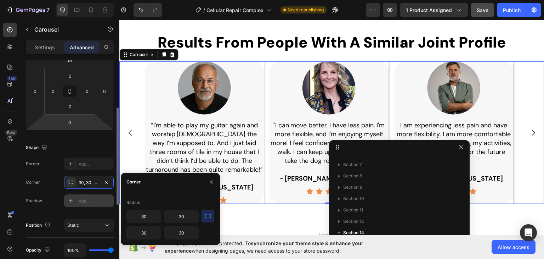
click at [85, 200] on div "Add..." at bounding box center [95, 201] width 33 height 6
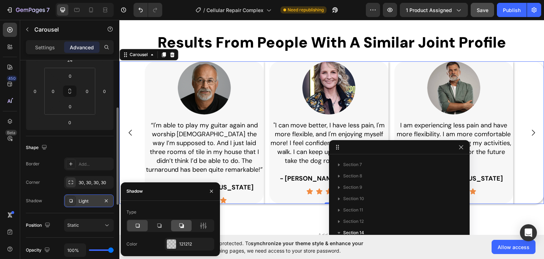
click at [183, 225] on icon at bounding box center [181, 225] width 5 height 5
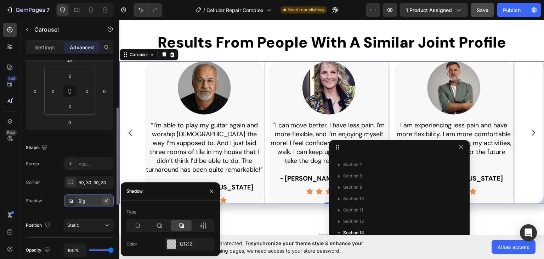
click at [105, 199] on icon "button" at bounding box center [106, 201] width 6 height 6
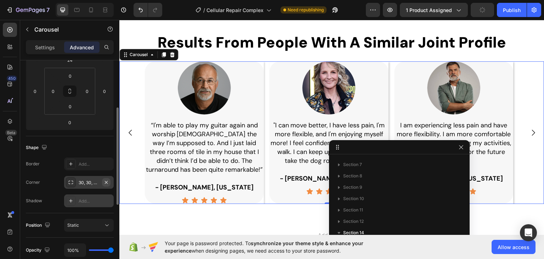
click at [108, 181] on icon "button" at bounding box center [106, 182] width 6 height 6
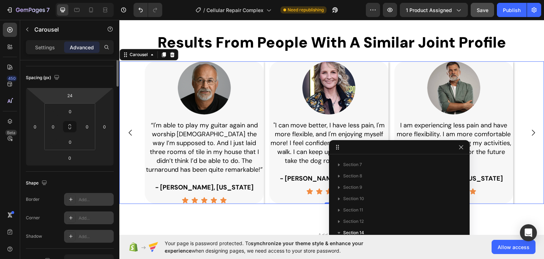
scroll to position [0, 0]
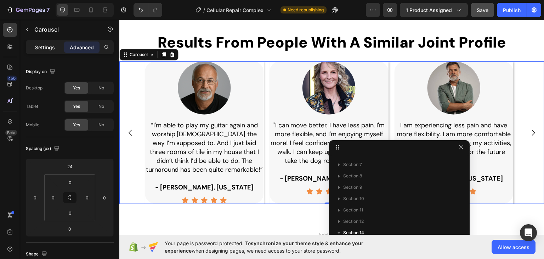
click at [44, 47] on p "Settings" at bounding box center [45, 47] width 20 height 7
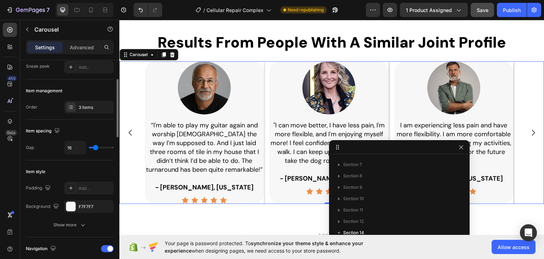
scroll to position [106, 0]
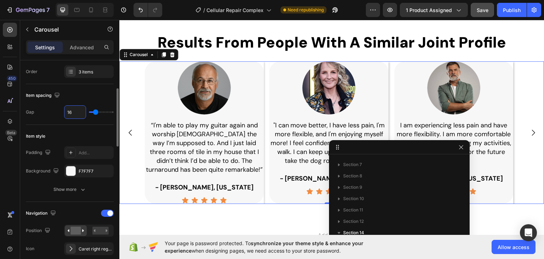
click at [72, 114] on input "16" at bounding box center [74, 112] width 21 height 13
type input "20"
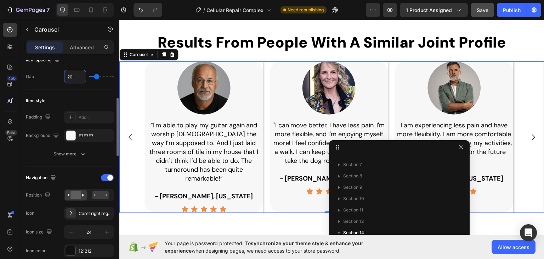
scroll to position [177, 0]
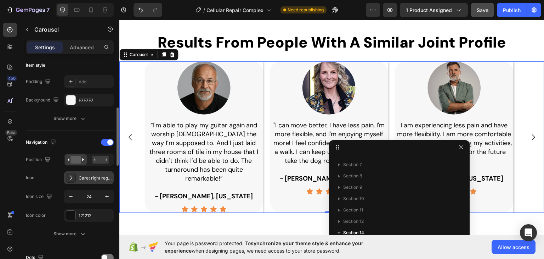
click at [81, 179] on div "Caret right regular" at bounding box center [95, 178] width 33 height 6
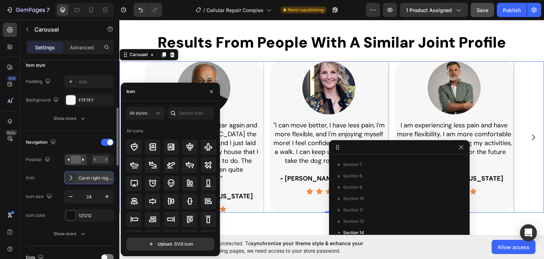
click at [81, 179] on div "Caret right regular" at bounding box center [95, 178] width 33 height 6
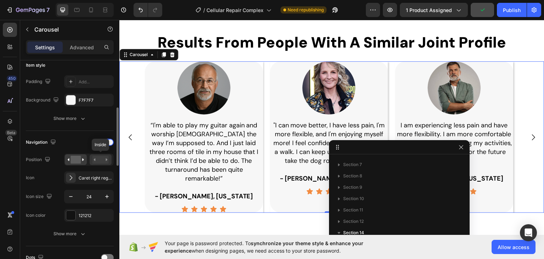
click at [95, 160] on rect at bounding box center [100, 159] width 16 height 8
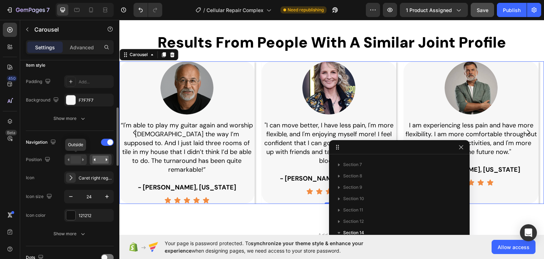
click at [74, 157] on rect at bounding box center [75, 159] width 10 height 8
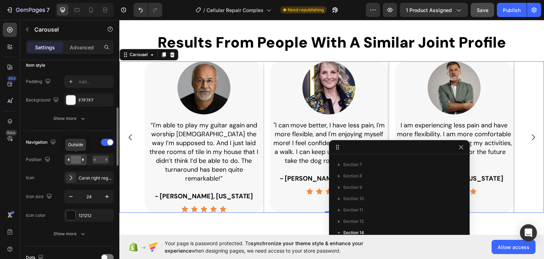
scroll to position [213, 0]
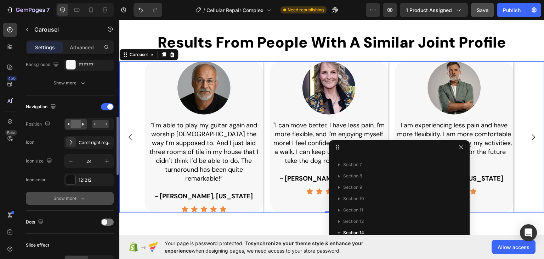
click at [81, 198] on icon "button" at bounding box center [82, 197] width 7 height 7
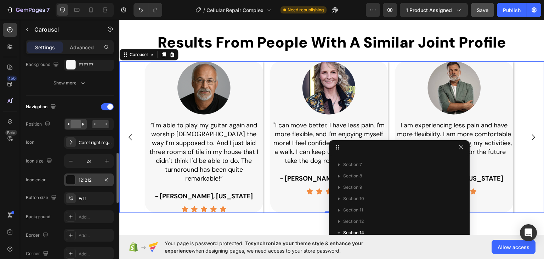
scroll to position [248, 0]
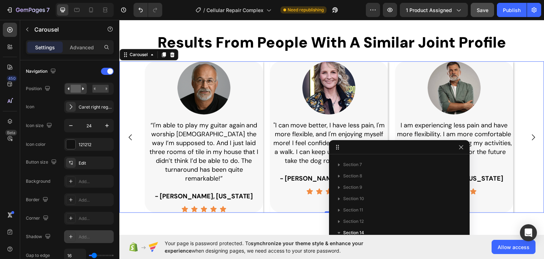
click at [82, 235] on div "Add..." at bounding box center [95, 236] width 33 height 6
click at [84, 219] on div "Add..." at bounding box center [95, 218] width 33 height 6
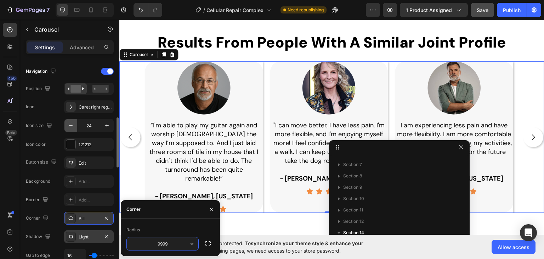
click at [69, 126] on icon "button" at bounding box center [70, 125] width 7 height 7
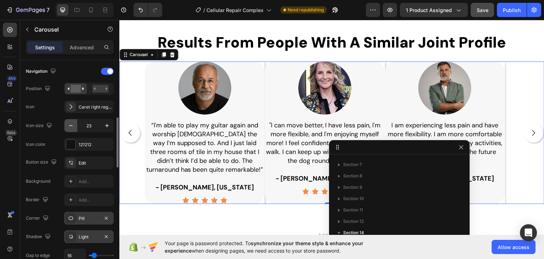
click at [69, 126] on icon "button" at bounding box center [70, 125] width 7 height 7
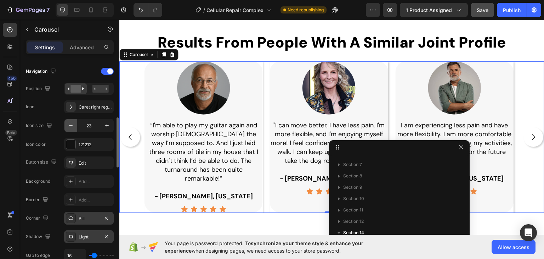
type input "22"
click at [83, 162] on div "Edit" at bounding box center [95, 163] width 33 height 6
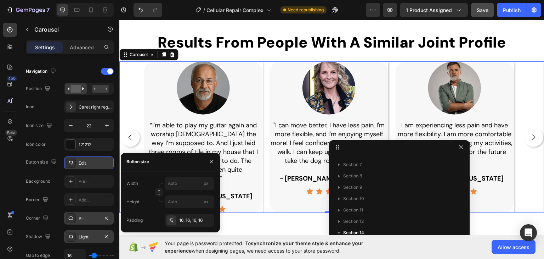
click at [83, 162] on div "Edit" at bounding box center [95, 163] width 33 height 6
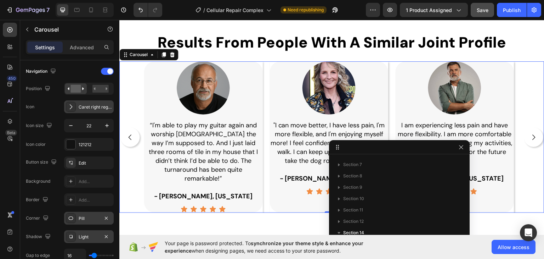
click at [85, 107] on div "Caret right regular" at bounding box center [95, 107] width 33 height 6
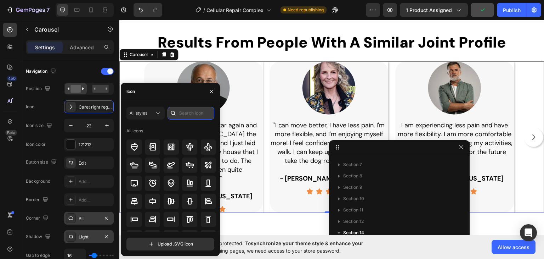
click at [183, 114] on input "text" at bounding box center [191, 113] width 47 height 13
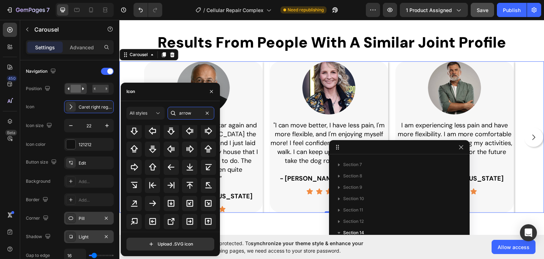
scroll to position [137, 0]
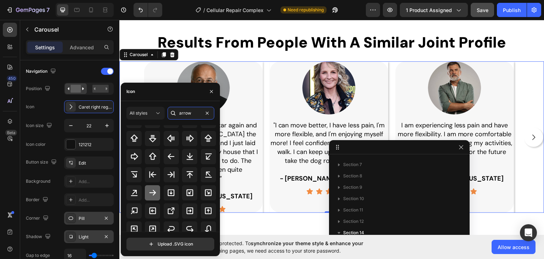
type input "arrow"
click at [152, 191] on icon at bounding box center [152, 192] width 9 height 9
click at [2, 173] on div "450 Beta" at bounding box center [10, 139] width 20 height 239
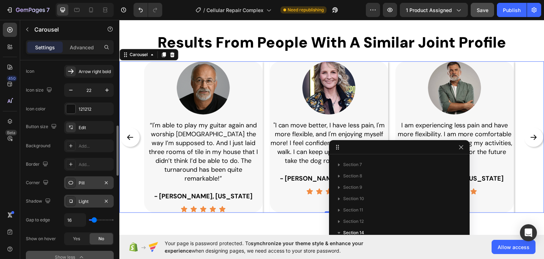
scroll to position [319, 0]
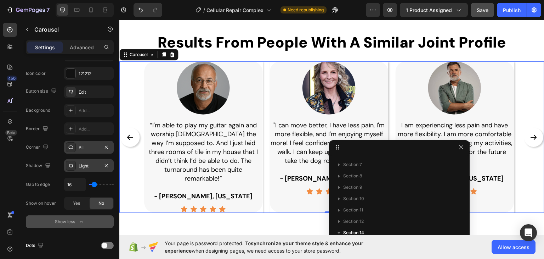
click at [84, 166] on div "Light" at bounding box center [89, 166] width 21 height 6
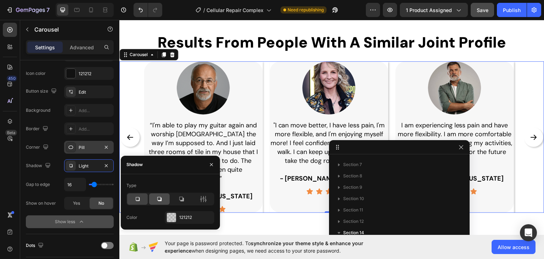
click at [160, 197] on icon at bounding box center [159, 199] width 4 height 4
click at [201, 198] on icon at bounding box center [203, 198] width 7 height 7
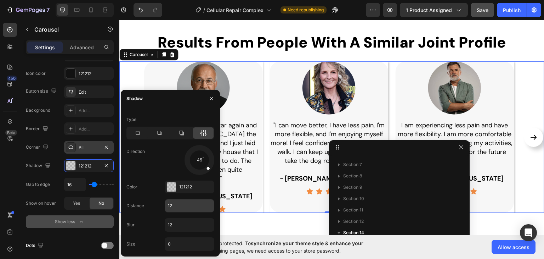
click at [175, 208] on input "12" at bounding box center [189, 205] width 49 height 13
click at [172, 225] on input "12" at bounding box center [189, 224] width 49 height 13
type input "0"
type input "10"
click at [4, 173] on div "450 Beta" at bounding box center [10, 115] width 14 height 185
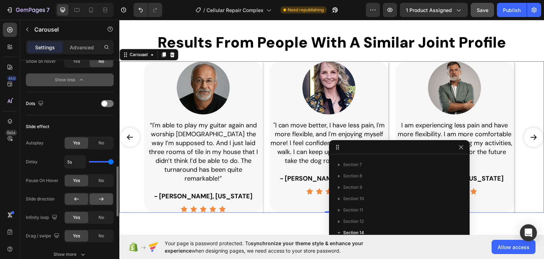
scroll to position [496, 0]
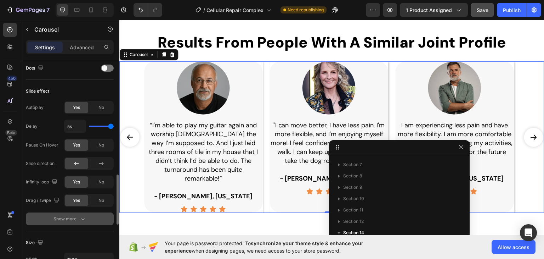
click at [83, 216] on icon "button" at bounding box center [82, 218] width 7 height 7
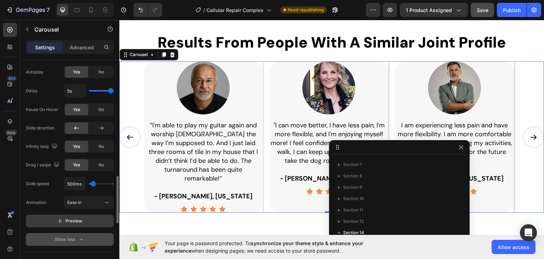
scroll to position [567, 0]
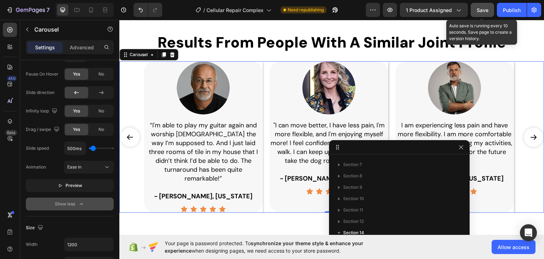
click at [480, 12] on span "Save" at bounding box center [483, 10] width 12 height 6
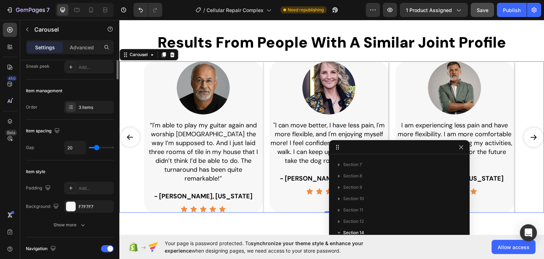
scroll to position [0, 0]
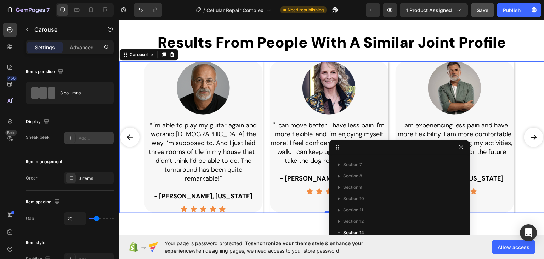
click at [82, 135] on div "Add..." at bounding box center [95, 138] width 33 height 6
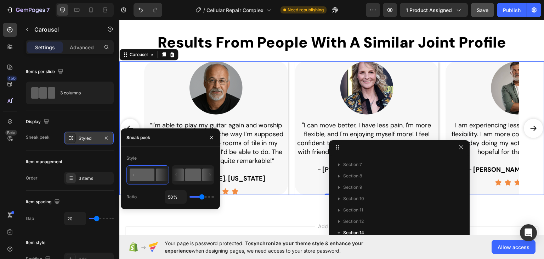
click at [193, 176] on rect at bounding box center [193, 174] width 16 height 13
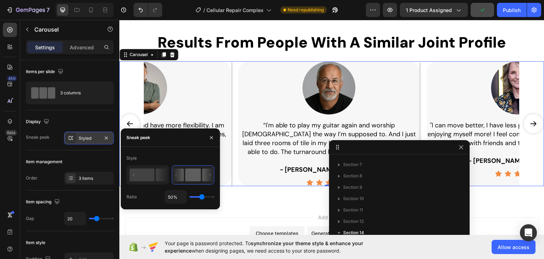
type input "1%"
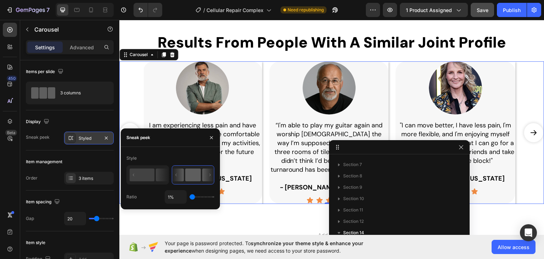
drag, startPoint x: 192, startPoint y: 198, endPoint x: 157, endPoint y: 199, distance: 35.8
type input "1"
click at [189, 197] on input "range" at bounding box center [201, 196] width 25 height 1
click at [213, 139] on icon "button" at bounding box center [212, 138] width 6 height 6
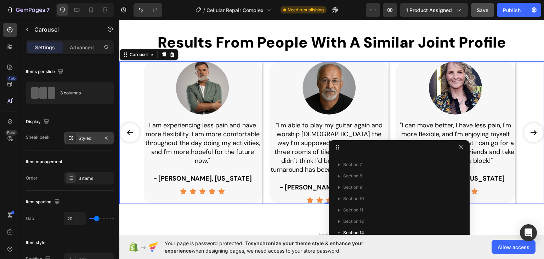
click at [94, 136] on div "Styled" at bounding box center [89, 138] width 21 height 6
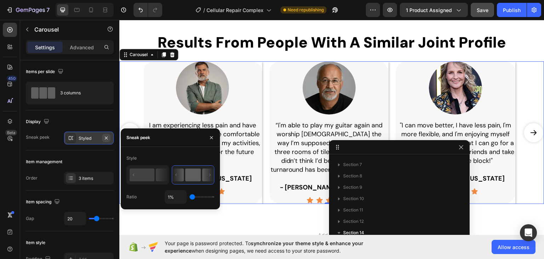
click at [105, 137] on icon "button" at bounding box center [106, 138] width 6 height 6
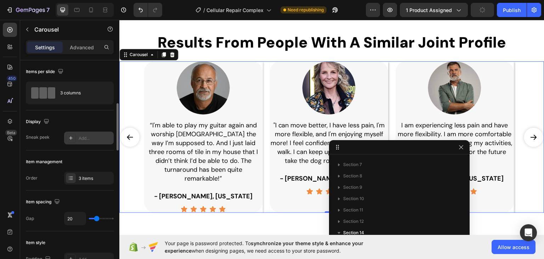
scroll to position [35, 0]
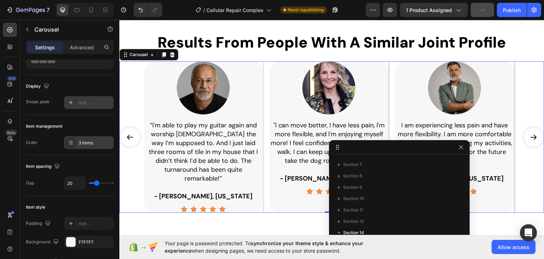
click at [86, 142] on div "3 items" at bounding box center [95, 143] width 33 height 6
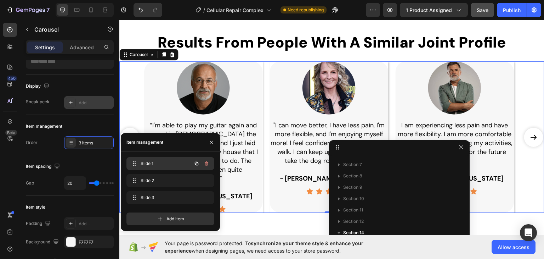
click at [149, 165] on span "Slide 1" at bounding box center [161, 163] width 40 height 6
click at [136, 163] on icon at bounding box center [134, 163] width 6 height 6
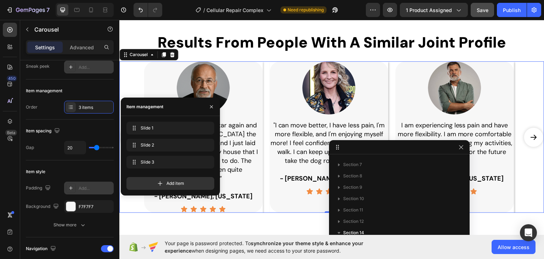
click at [81, 187] on div "Add..." at bounding box center [95, 188] width 33 height 6
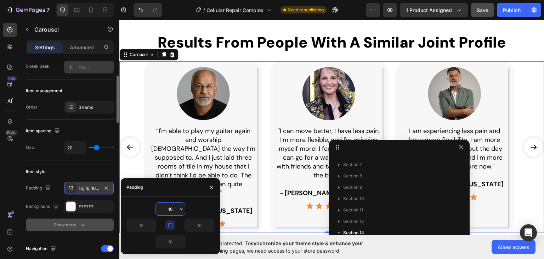
click at [80, 226] on icon "button" at bounding box center [82, 224] width 7 height 7
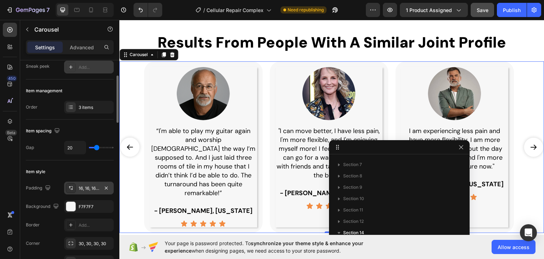
scroll to position [106, 0]
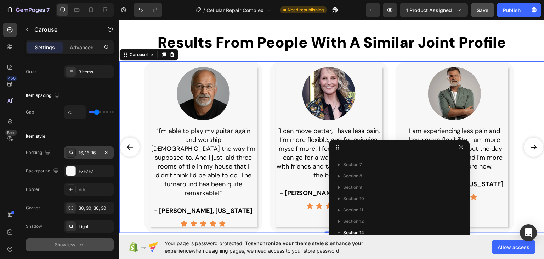
click at [72, 153] on icon at bounding box center [71, 154] width 2 height 2
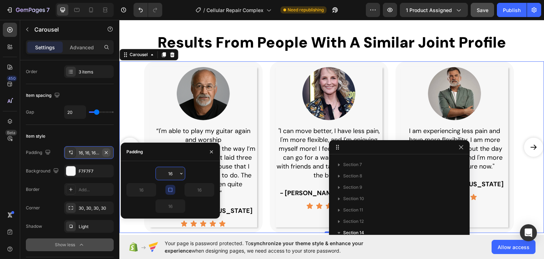
click at [106, 151] on icon "button" at bounding box center [106, 152] width 3 height 3
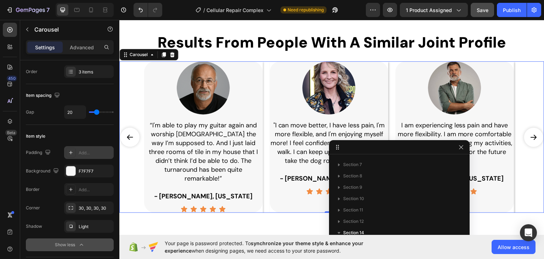
scroll to position [177, 0]
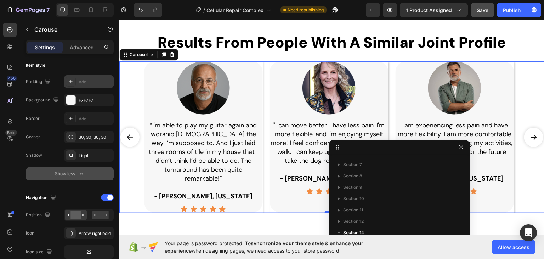
click at [79, 173] on icon "button" at bounding box center [81, 173] width 7 height 7
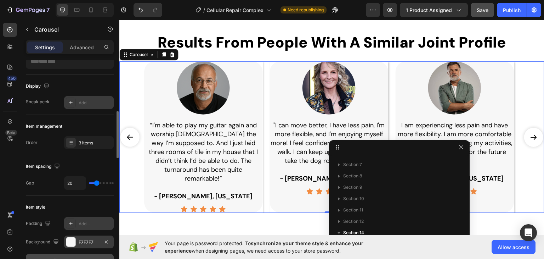
scroll to position [71, 0]
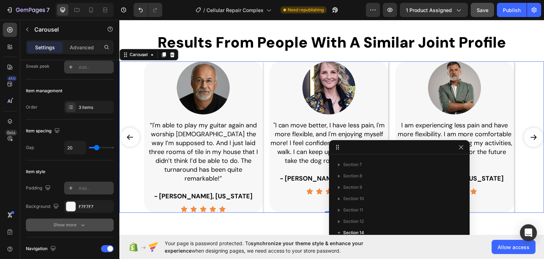
click at [85, 226] on icon "button" at bounding box center [82, 224] width 7 height 7
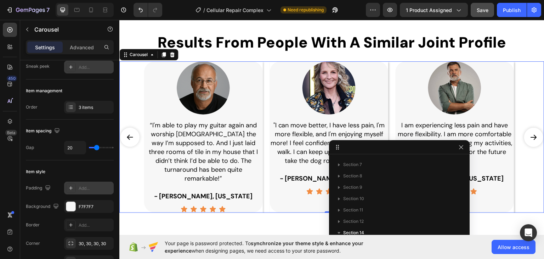
click at [83, 185] on div "Add..." at bounding box center [95, 188] width 33 height 6
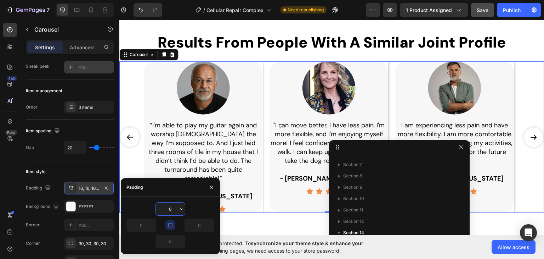
type input "16"
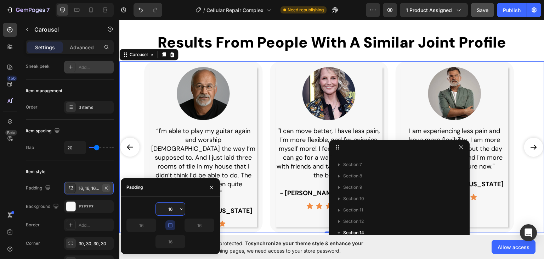
click at [107, 185] on icon "button" at bounding box center [106, 188] width 6 height 6
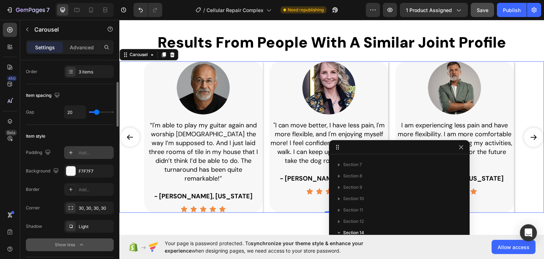
scroll to position [142, 0]
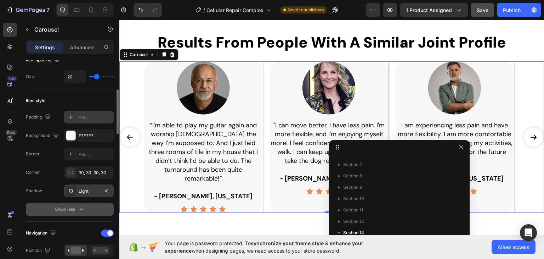
click at [75, 189] on div at bounding box center [71, 191] width 10 height 10
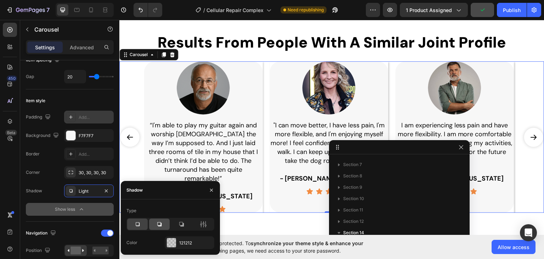
click at [158, 223] on icon at bounding box center [159, 223] width 7 height 7
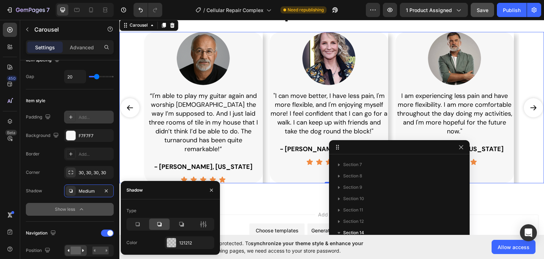
scroll to position [449, 0]
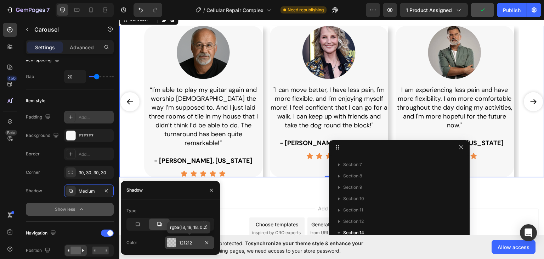
click at [171, 239] on div at bounding box center [171, 242] width 9 height 9
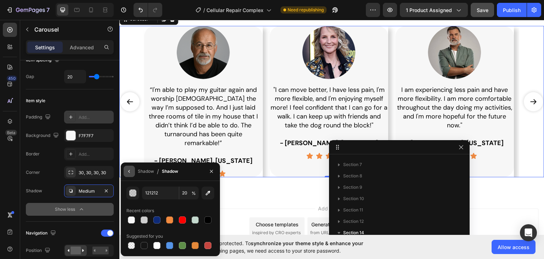
click at [129, 173] on icon "button" at bounding box center [129, 171] width 6 height 6
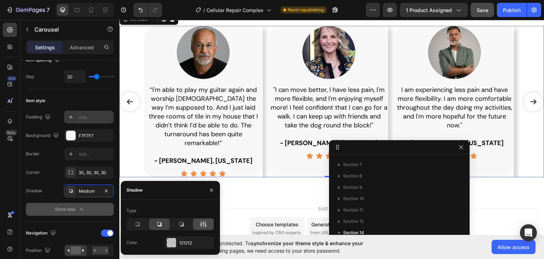
click at [205, 227] on icon at bounding box center [206, 224] width 2 height 6
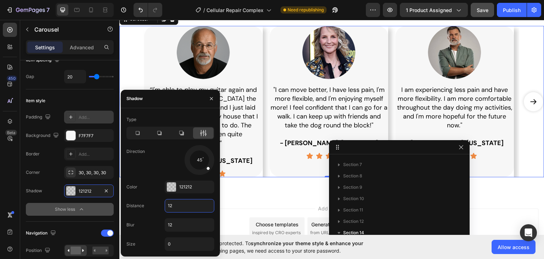
click at [173, 207] on input "12" at bounding box center [189, 205] width 49 height 13
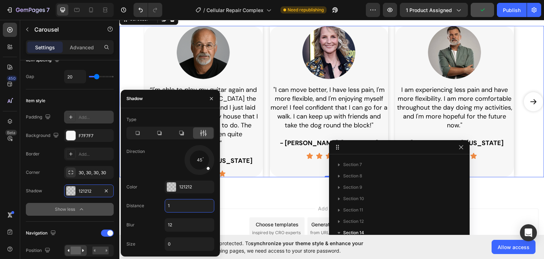
type input "0"
click at [0, 0] on input "12" at bounding box center [0, 0] width 0 height 0
type input "13"
click at [0, 0] on input "0" at bounding box center [0, 0] width 0 height 0
type input "2"
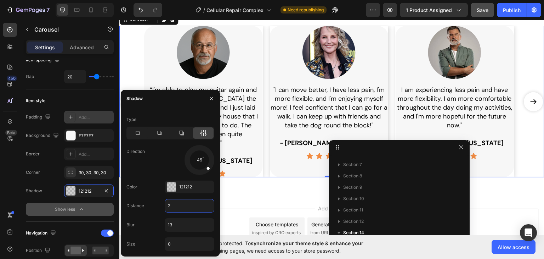
click at [176, 206] on input "2" at bounding box center [189, 205] width 49 height 13
type input "10"
click at [0, 0] on input "13" at bounding box center [0, 0] width 0 height 0
type input "15"
click at [171, 205] on input "10" at bounding box center [189, 205] width 49 height 13
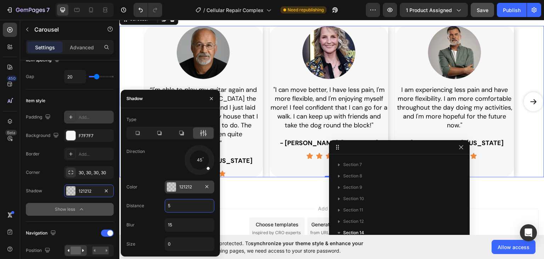
scroll to position [484, 0]
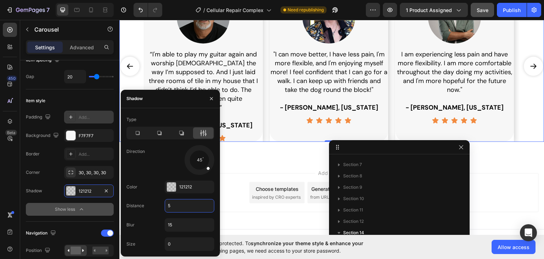
type input "5"
click at [153, 189] on div "Color 121212" at bounding box center [170, 186] width 88 height 13
click at [211, 100] on icon "button" at bounding box center [212, 99] width 6 height 6
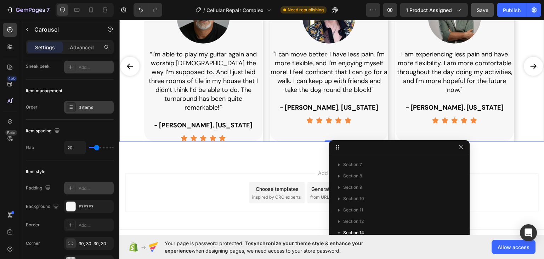
scroll to position [0, 0]
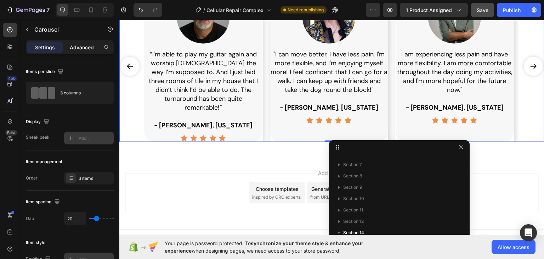
click at [82, 49] on p "Advanced" at bounding box center [82, 47] width 24 height 7
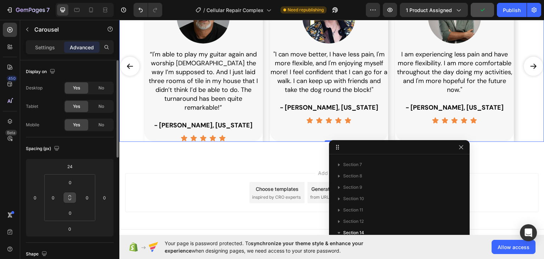
click at [71, 196] on icon at bounding box center [70, 197] width 6 height 6
click at [72, 183] on input "0" at bounding box center [70, 182] width 14 height 11
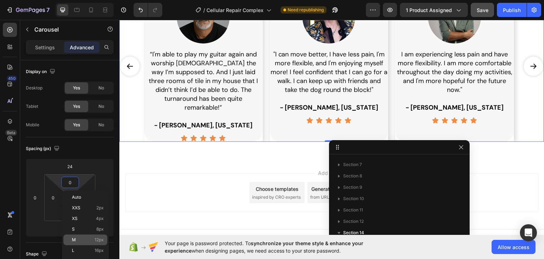
click at [96, 238] on span "12px" at bounding box center [99, 239] width 9 height 5
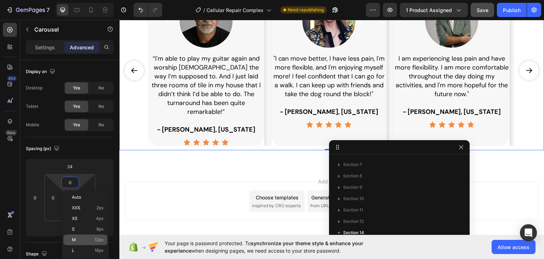
type input "12"
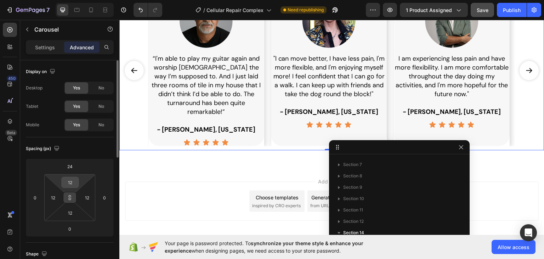
click at [72, 183] on input "12" at bounding box center [70, 182] width 14 height 11
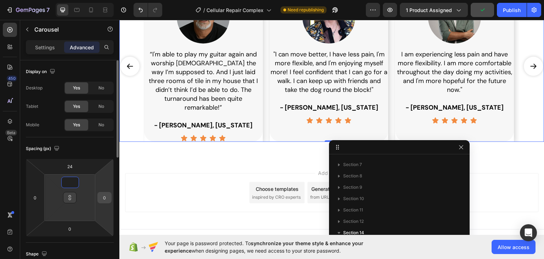
click at [104, 202] on input "0" at bounding box center [104, 197] width 11 height 11
type input "1"
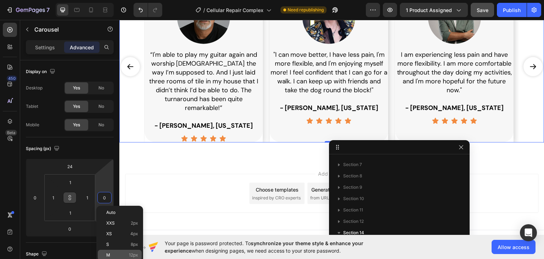
click at [129, 252] on span "12px" at bounding box center [133, 254] width 9 height 5
type input "12"
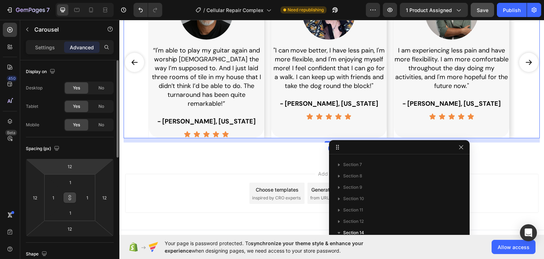
scroll to position [476, 0]
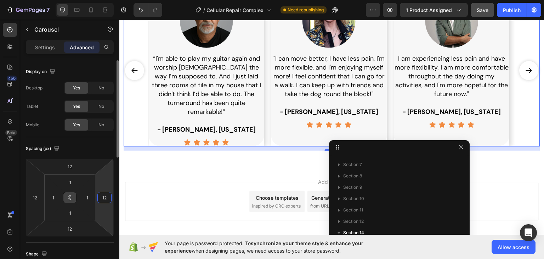
click at [105, 196] on input "12" at bounding box center [104, 197] width 11 height 11
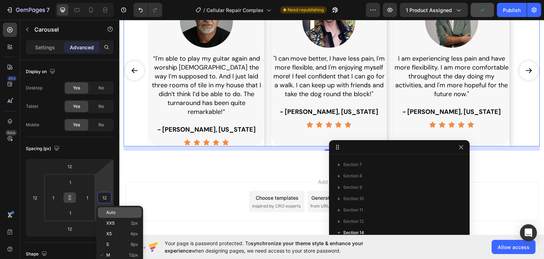
click at [114, 214] on span "Auto" at bounding box center [110, 212] width 9 height 5
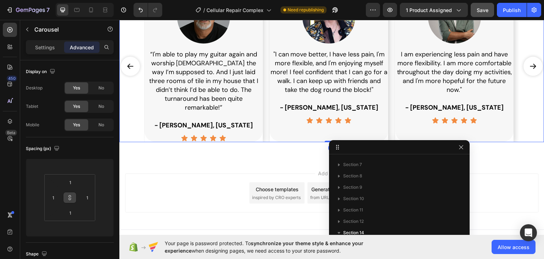
scroll to position [442, 0]
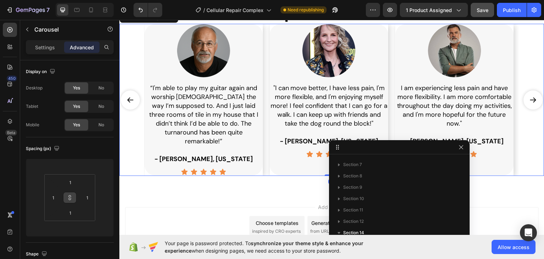
click at [128, 193] on div "Results From People With A Similar Joint Profile Heading Image “I'm able to pla…" at bounding box center [331, 89] width 425 height 207
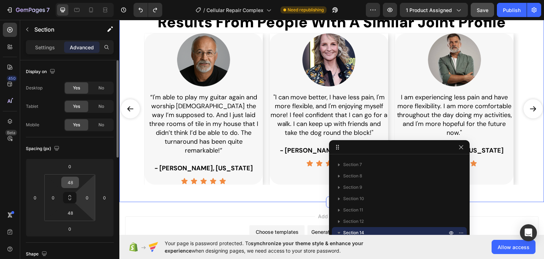
scroll to position [405, 0]
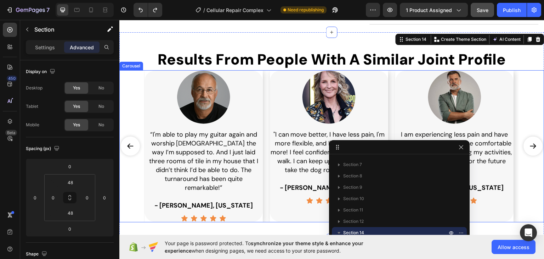
click at [134, 74] on div "Image “I'm able to play my guitar again and worship God the way I’m supposed to…" at bounding box center [332, 145] width 424 height 151
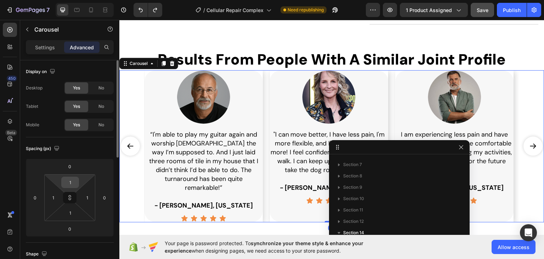
click at [72, 180] on input "1" at bounding box center [70, 182] width 14 height 11
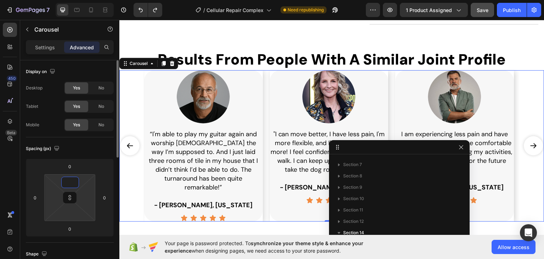
type input "0"
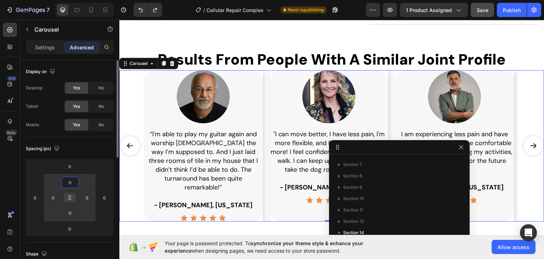
click at [71, 196] on icon at bounding box center [70, 197] width 6 height 6
click at [76, 213] on input "0" at bounding box center [70, 212] width 14 height 11
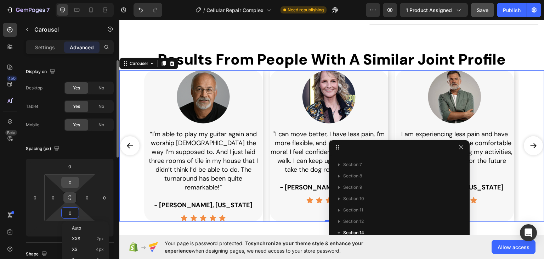
click at [78, 184] on div "0" at bounding box center [70, 181] width 18 height 11
click at [83, 0] on html "7 / Cellular Repair Complex Need republishing Preview 1 product assigned Save P…" at bounding box center [272, 0] width 544 height 0
click at [59, 0] on html "7 / Cellular Repair Complex Need republishing Preview 1 product assigned Save P…" at bounding box center [272, 0] width 544 height 0
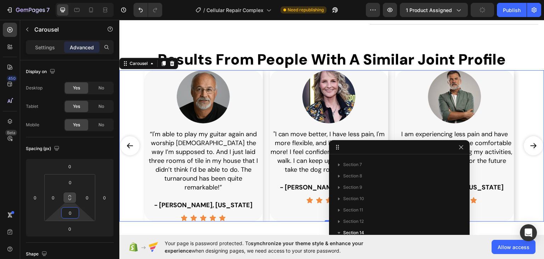
click at [71, 198] on icon at bounding box center [70, 199] width 2 height 2
click at [45, 49] on p "Settings" at bounding box center [45, 47] width 20 height 7
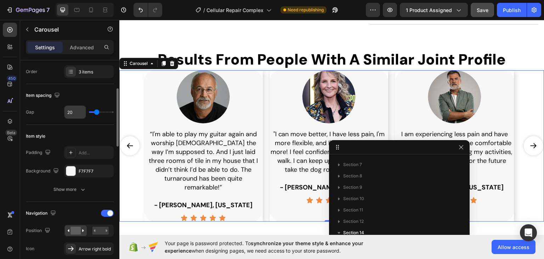
scroll to position [142, 0]
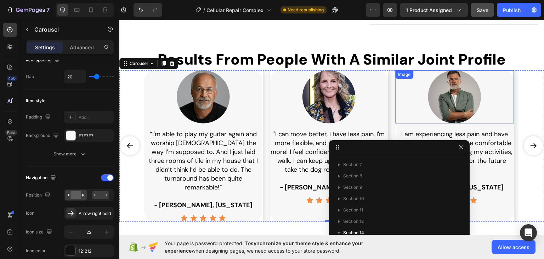
click at [510, 70] on div at bounding box center [455, 96] width 119 height 53
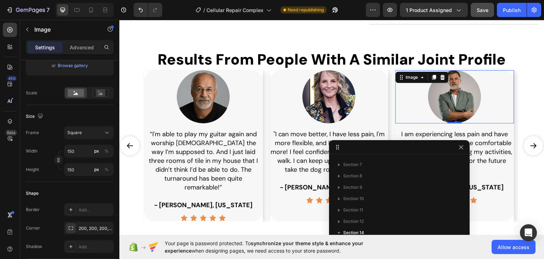
scroll to position [0, 0]
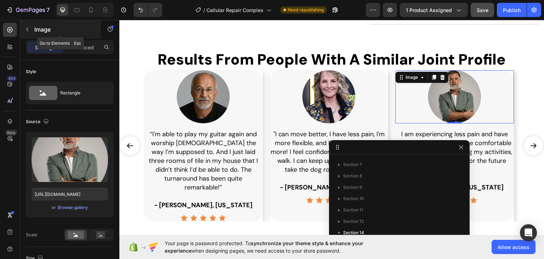
click at [28, 30] on icon "button" at bounding box center [27, 30] width 6 height 6
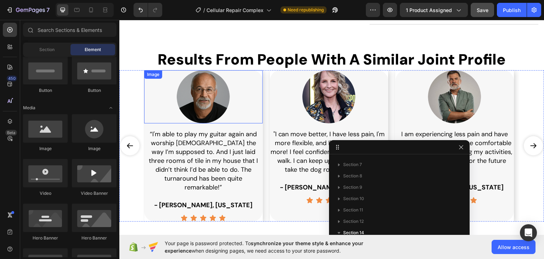
click at [262, 89] on div at bounding box center [203, 96] width 119 height 53
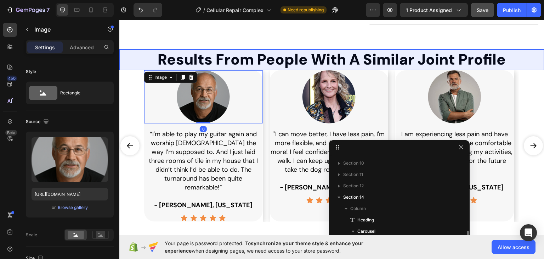
scroll to position [615, 0]
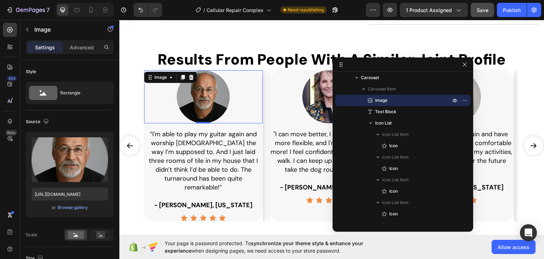
drag, startPoint x: 400, startPoint y: 144, endPoint x: 403, endPoint y: 61, distance: 83.0
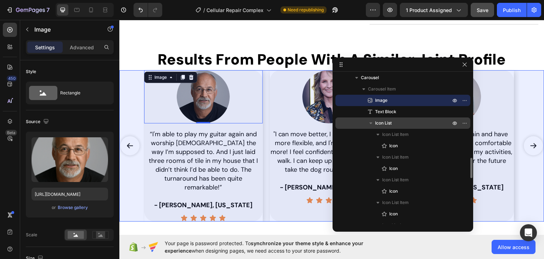
scroll to position [579, 0]
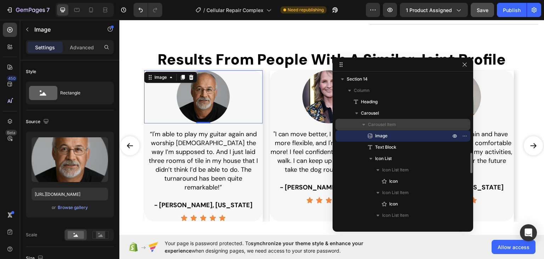
click at [363, 124] on icon "button" at bounding box center [363, 125] width 3 height 2
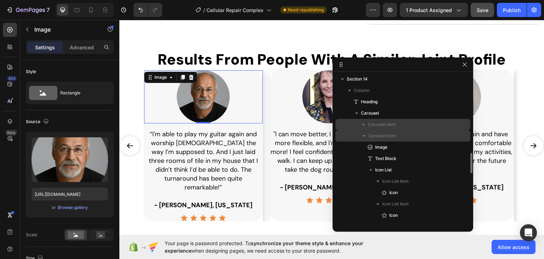
click at [361, 135] on icon "button" at bounding box center [363, 135] width 7 height 7
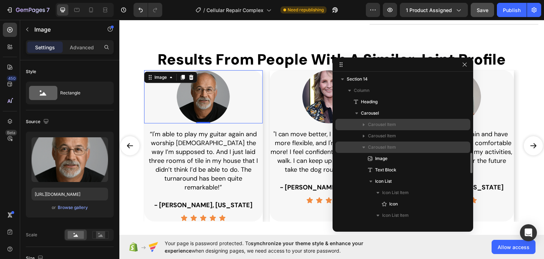
click at [363, 146] on icon "button" at bounding box center [363, 147] width 3 height 2
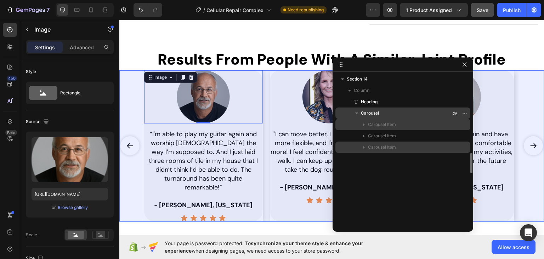
click at [372, 113] on span "Carousel" at bounding box center [370, 112] width 18 height 7
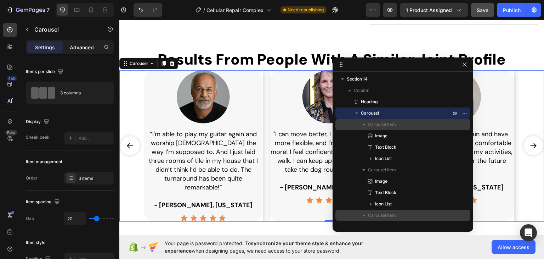
click at [87, 48] on p "Advanced" at bounding box center [82, 47] width 24 height 7
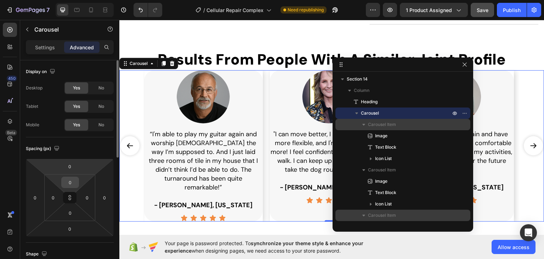
click at [70, 180] on input "0" at bounding box center [70, 182] width 14 height 11
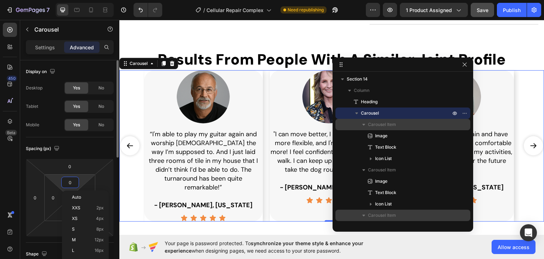
click at [68, 180] on input "0" at bounding box center [70, 182] width 14 height 11
click at [100, 250] on span "16px" at bounding box center [99, 250] width 9 height 5
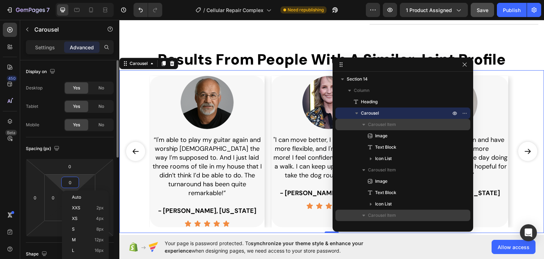
type input "16"
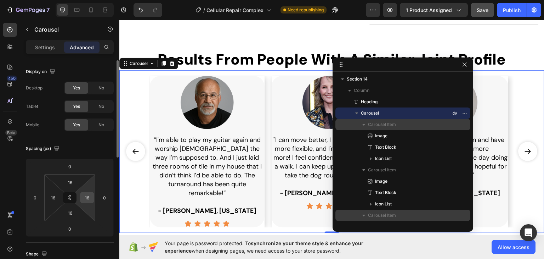
click at [87, 199] on input "16" at bounding box center [87, 197] width 11 height 11
click at [89, 198] on input "16" at bounding box center [87, 197] width 11 height 11
type input "10"
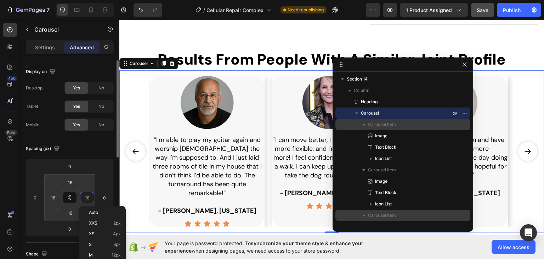
type input "10"
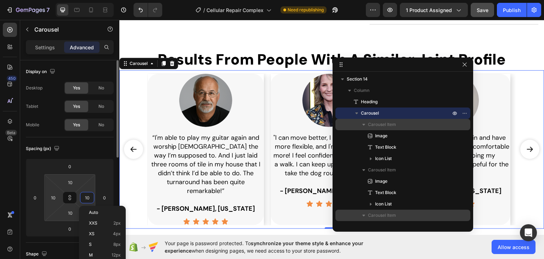
click at [86, 198] on input "10" at bounding box center [87, 197] width 11 height 11
type input "0"
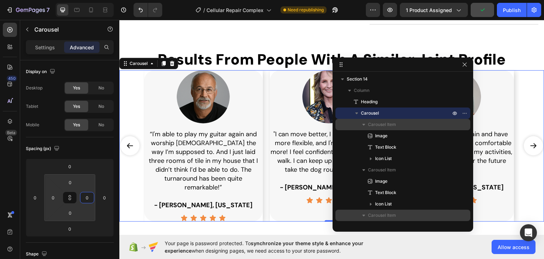
type input "0"
click at [1, 166] on div "450 Beta" at bounding box center [10, 139] width 20 height 239
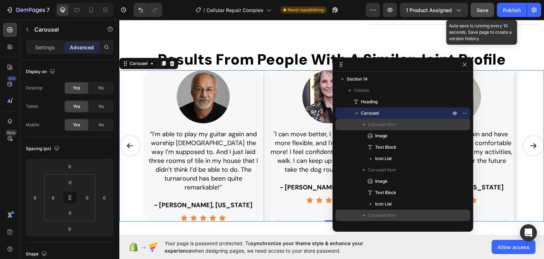
click at [485, 7] on span "Save" at bounding box center [483, 10] width 12 height 6
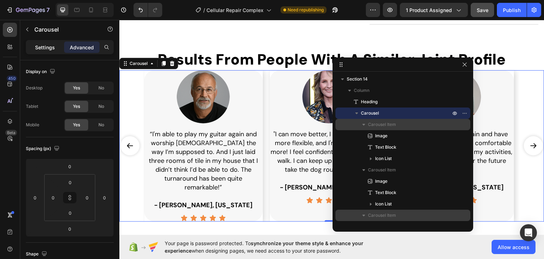
click at [47, 47] on p "Settings" at bounding box center [45, 47] width 20 height 7
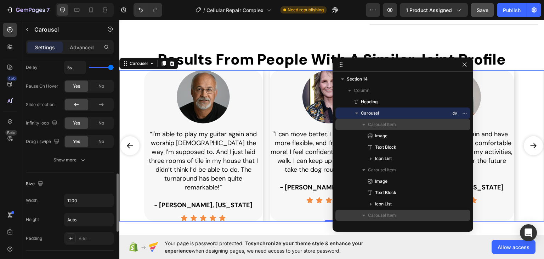
scroll to position [460, 0]
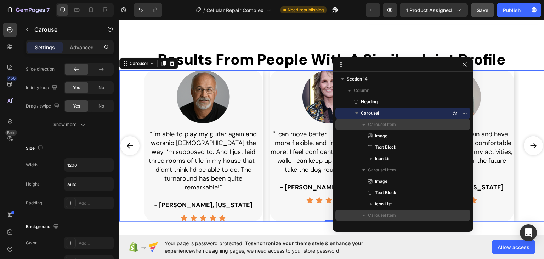
click at [383, 122] on span "Carousel Item" at bounding box center [382, 124] width 28 height 7
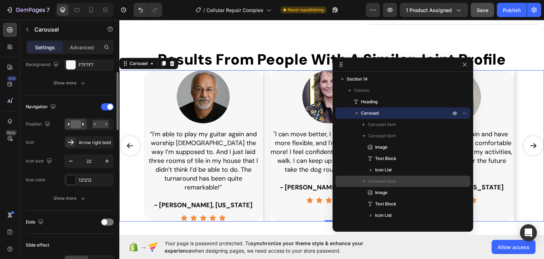
scroll to position [106, 0]
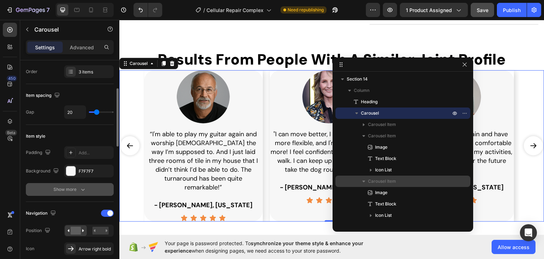
click at [84, 188] on icon "button" at bounding box center [82, 189] width 7 height 7
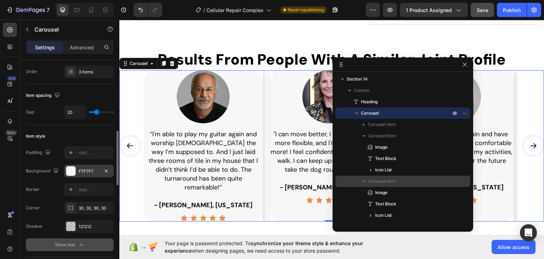
scroll to position [142, 0]
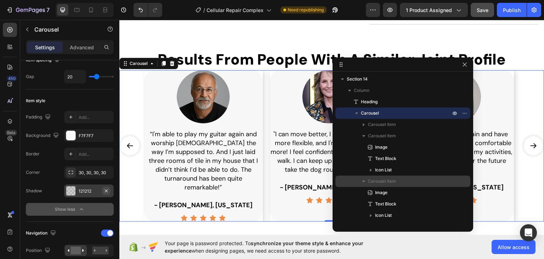
click at [107, 189] on icon "button" at bounding box center [106, 190] width 3 height 3
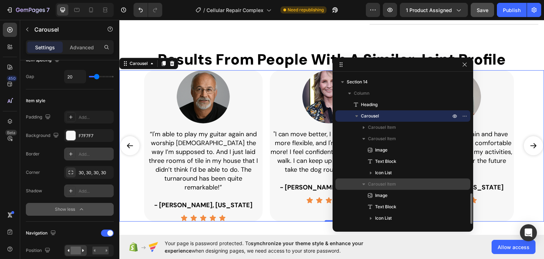
scroll to position [576, 0]
click at [82, 118] on div "Add..." at bounding box center [95, 117] width 33 height 6
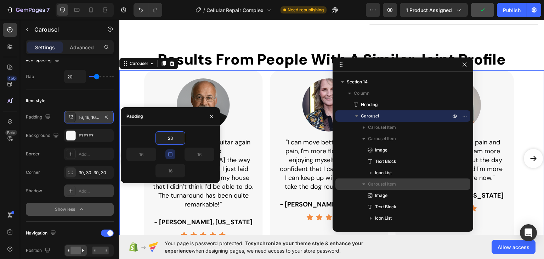
type input "23"
click at [171, 153] on icon "button" at bounding box center [171, 154] width 6 height 6
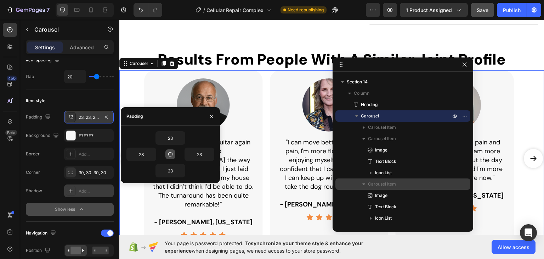
click at [173, 155] on icon "button" at bounding box center [171, 154] width 6 height 6
click at [169, 155] on icon "button" at bounding box center [171, 154] width 6 height 6
click at [170, 170] on input "23" at bounding box center [170, 170] width 29 height 13
click at [197, 153] on input "23" at bounding box center [199, 154] width 29 height 13
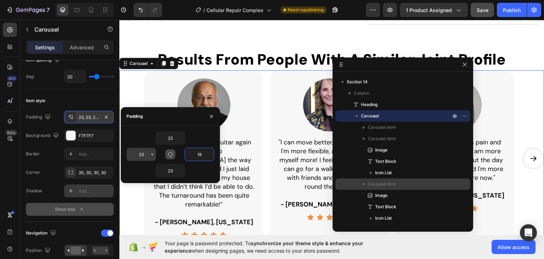
type input "19"
click at [142, 156] on input "23" at bounding box center [141, 154] width 29 height 13
type input "2"
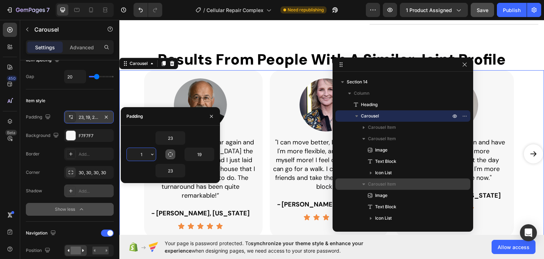
type input "19"
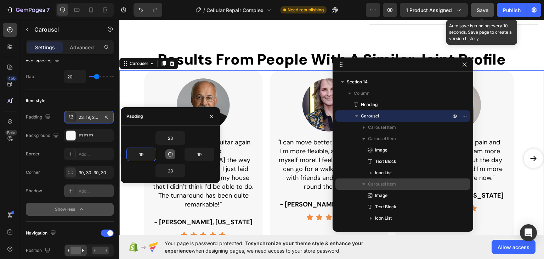
click at [480, 12] on span "Save" at bounding box center [483, 10] width 12 height 6
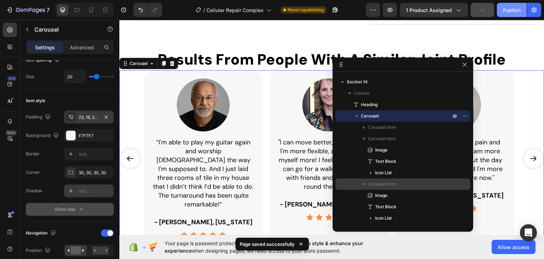
click at [507, 10] on div "Publish" at bounding box center [512, 9] width 18 height 7
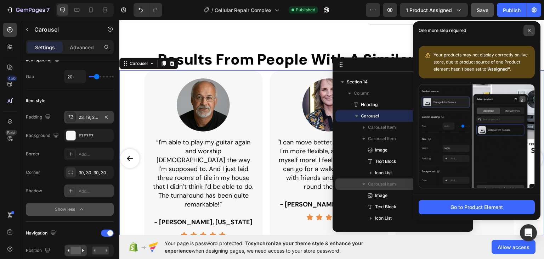
click at [529, 30] on icon at bounding box center [529, 30] width 3 height 3
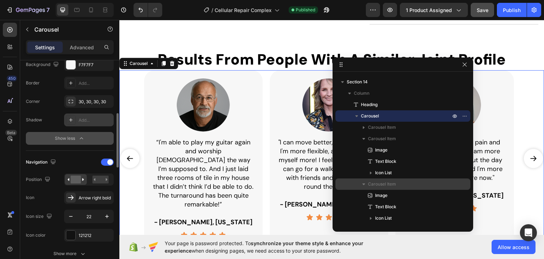
scroll to position [248, 0]
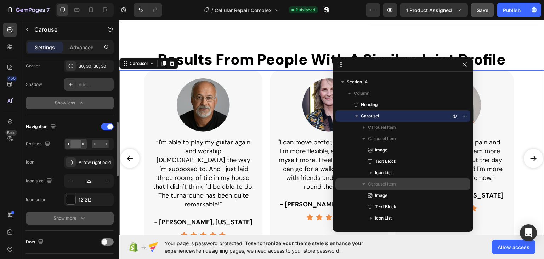
click at [84, 217] on icon "button" at bounding box center [82, 217] width 7 height 7
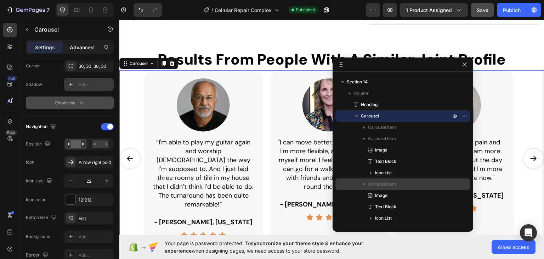
click at [77, 46] on p "Advanced" at bounding box center [82, 47] width 24 height 7
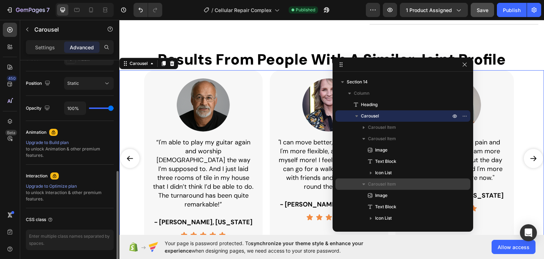
scroll to position [272, 0]
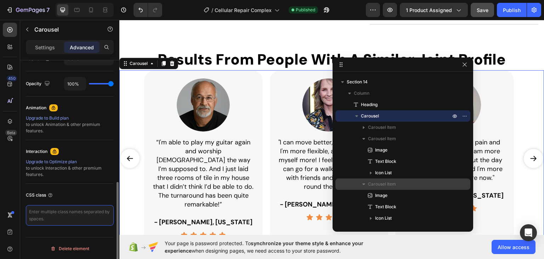
click at [75, 217] on textarea at bounding box center [70, 215] width 88 height 21
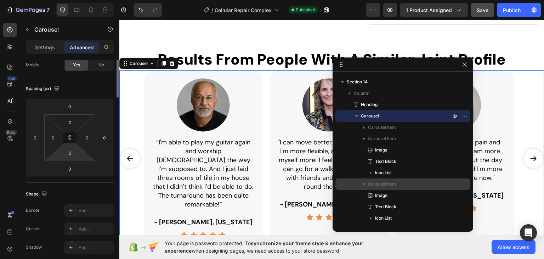
scroll to position [0, 0]
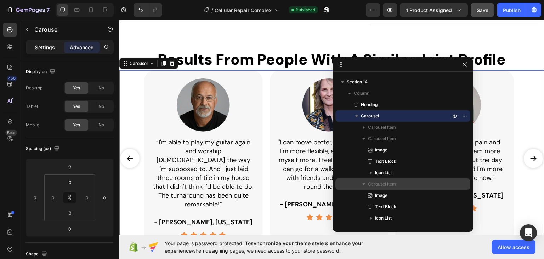
click at [51, 46] on p "Settings" at bounding box center [45, 47] width 20 height 7
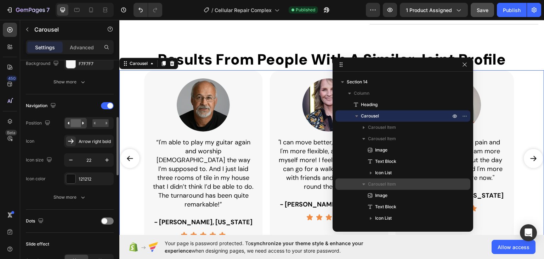
scroll to position [72, 0]
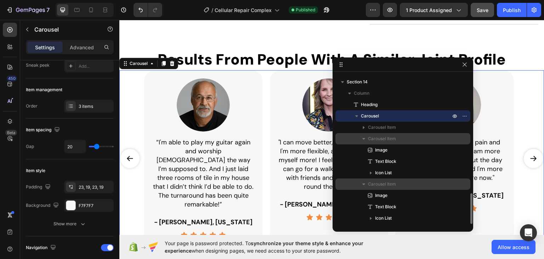
click at [364, 138] on icon "button" at bounding box center [363, 139] width 3 height 2
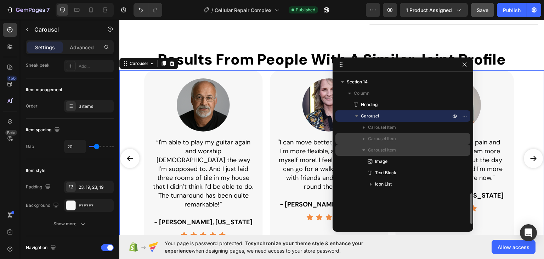
click at [364, 151] on icon "button" at bounding box center [363, 149] width 7 height 7
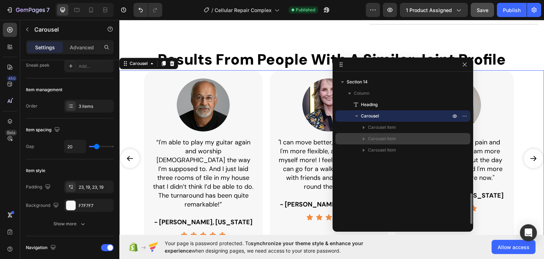
click at [374, 117] on span "Carousel" at bounding box center [370, 115] width 18 height 7
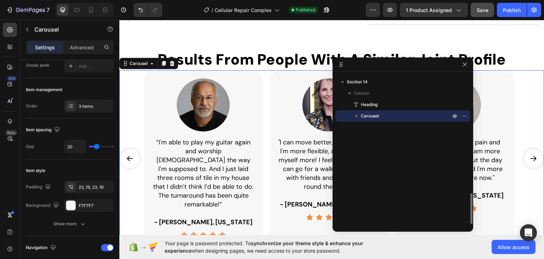
click at [357, 116] on icon "button" at bounding box center [356, 115] width 7 height 7
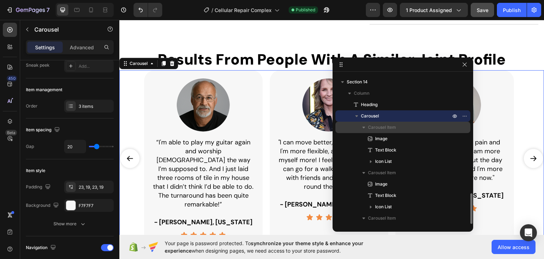
click at [361, 128] on icon "button" at bounding box center [363, 127] width 7 height 7
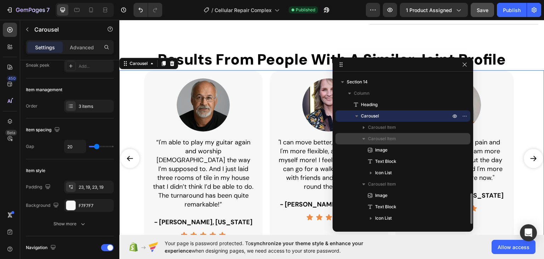
click at [363, 140] on icon "button" at bounding box center [363, 138] width 7 height 7
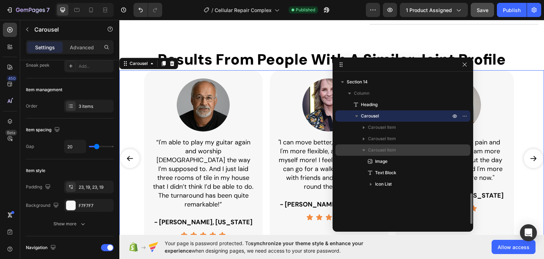
click at [363, 153] on icon "button" at bounding box center [363, 149] width 7 height 7
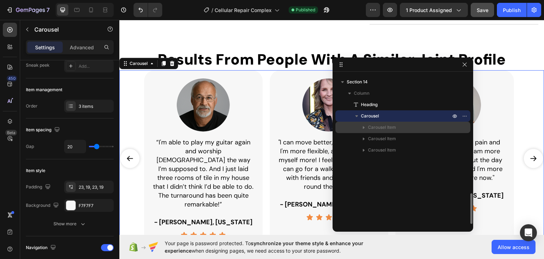
click at [377, 124] on span "Carousel Item" at bounding box center [382, 127] width 28 height 7
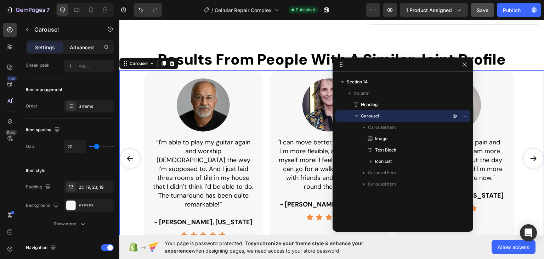
click at [77, 47] on p "Advanced" at bounding box center [82, 47] width 24 height 7
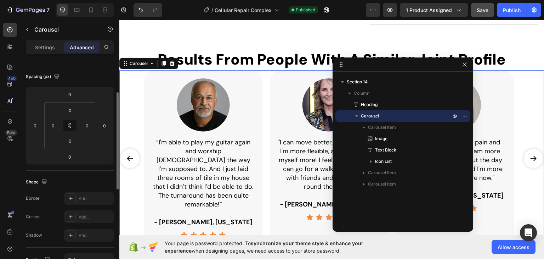
scroll to position [143, 0]
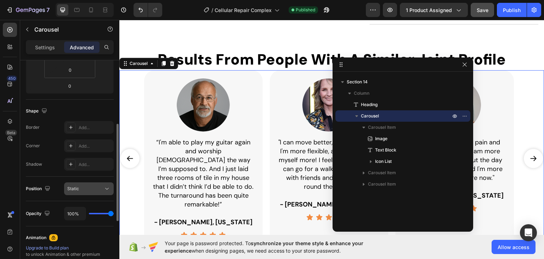
click at [80, 189] on div "Static" at bounding box center [85, 188] width 36 height 6
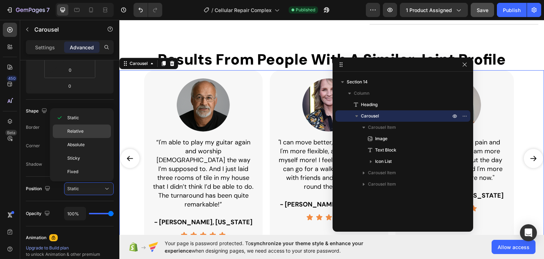
click at [81, 130] on span "Relative" at bounding box center [75, 131] width 16 height 6
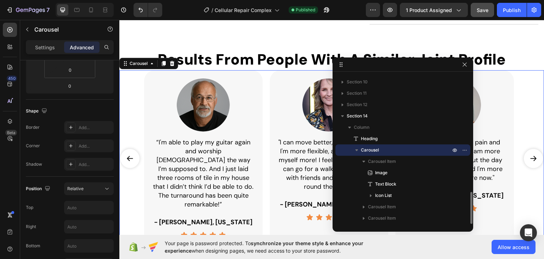
scroll to position [542, 0]
click at [82, 187] on span "Relative" at bounding box center [75, 188] width 16 height 5
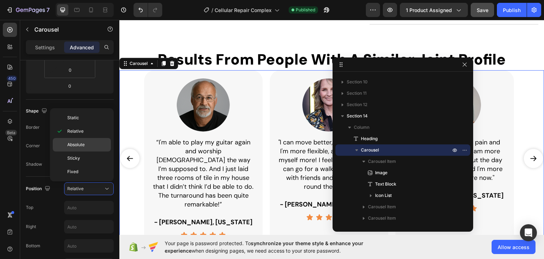
click at [83, 143] on span "Absolute" at bounding box center [75, 144] width 17 height 6
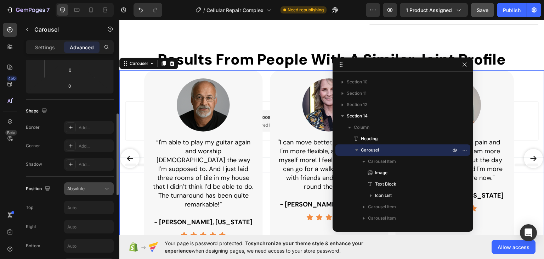
click at [79, 186] on span "Absolute" at bounding box center [75, 188] width 17 height 5
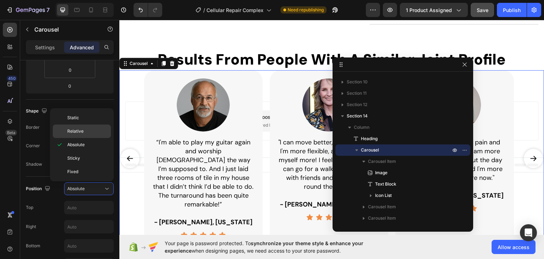
click at [79, 130] on span "Relative" at bounding box center [75, 131] width 16 height 6
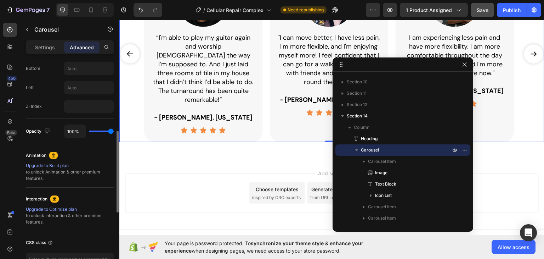
scroll to position [355, 0]
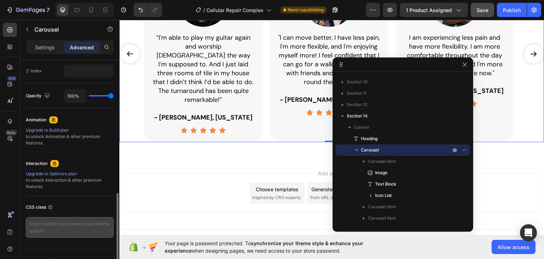
click at [60, 228] on textarea at bounding box center [70, 227] width 88 height 21
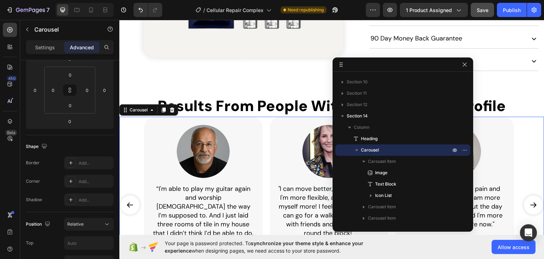
scroll to position [0, 0]
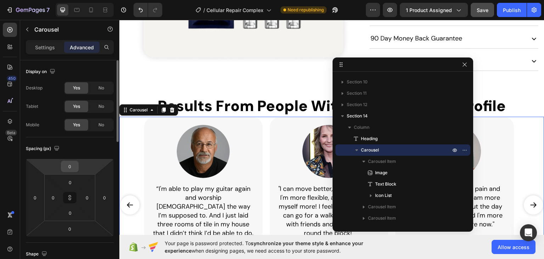
click at [68, 166] on input "0" at bounding box center [70, 166] width 14 height 11
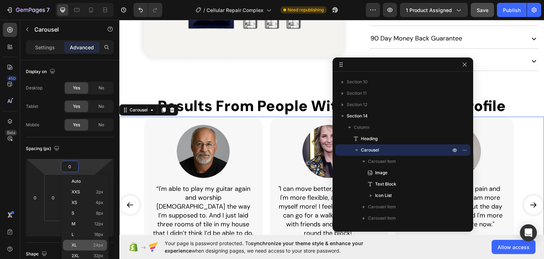
click at [90, 243] on p "XL 24px" at bounding box center [88, 244] width 32 height 5
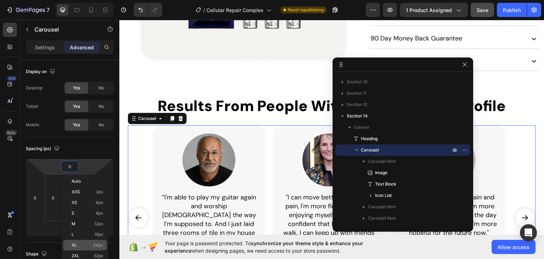
type input "24"
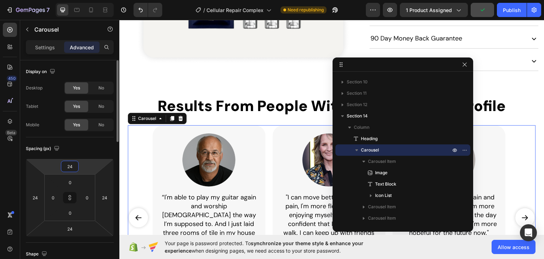
click at [72, 165] on input "24" at bounding box center [70, 166] width 14 height 11
type input "0"
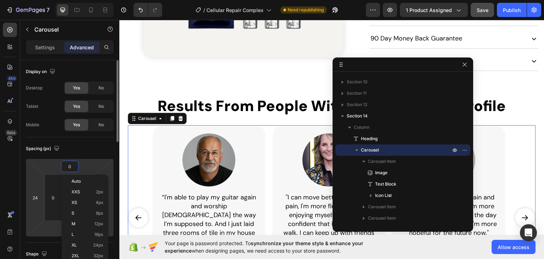
type input "0"
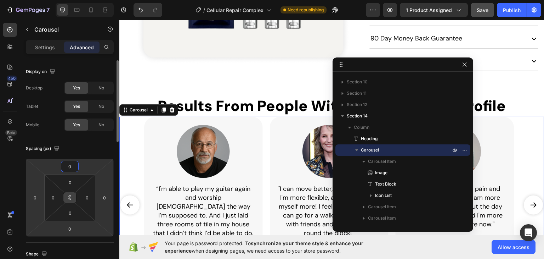
click at [70, 199] on icon at bounding box center [70, 197] width 6 height 6
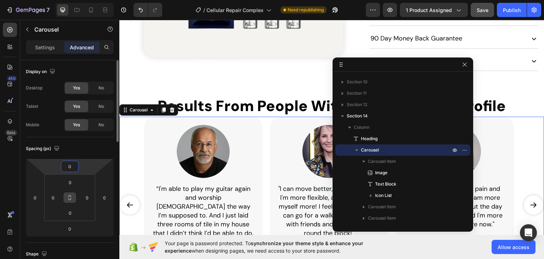
click at [66, 164] on input "0" at bounding box center [70, 166] width 14 height 11
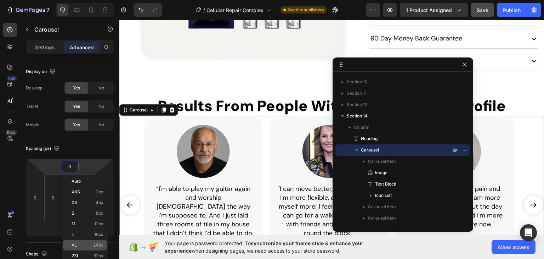
click at [89, 240] on div "XL 24px" at bounding box center [85, 244] width 44 height 11
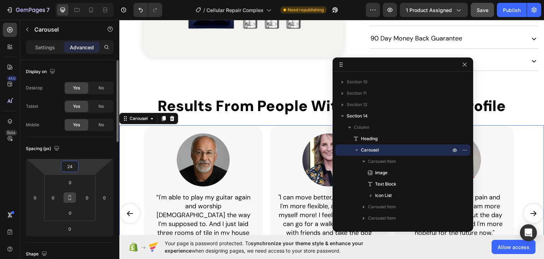
click at [73, 168] on input "24" at bounding box center [70, 166] width 14 height 11
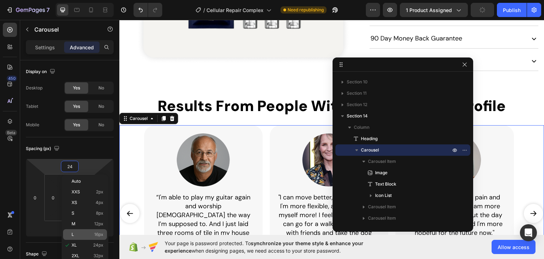
click at [88, 233] on p "L 16px" at bounding box center [88, 234] width 32 height 5
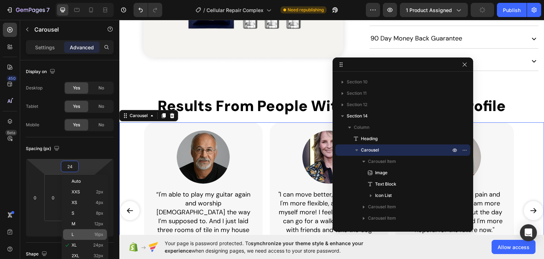
type input "16"
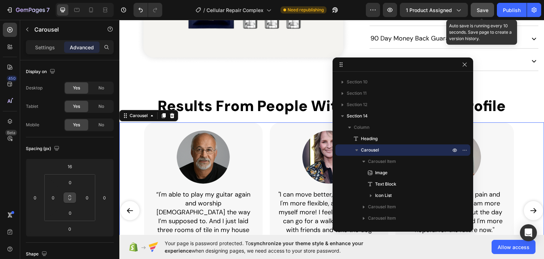
click at [482, 9] on span "Save" at bounding box center [483, 10] width 12 height 6
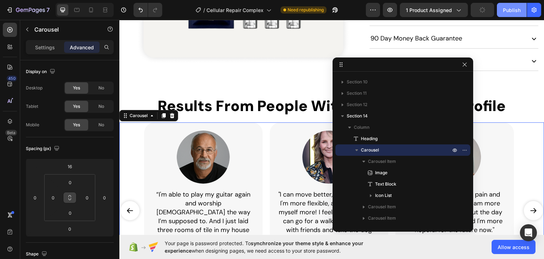
click at [509, 15] on button "Publish" at bounding box center [512, 10] width 30 height 14
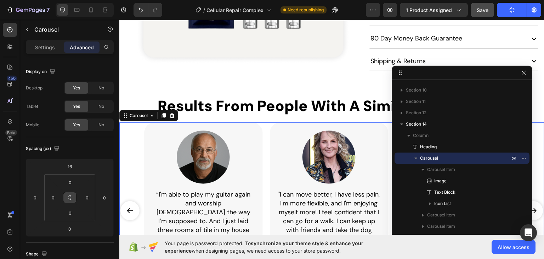
drag, startPoint x: 389, startPoint y: 68, endPoint x: 449, endPoint y: 77, distance: 60.4
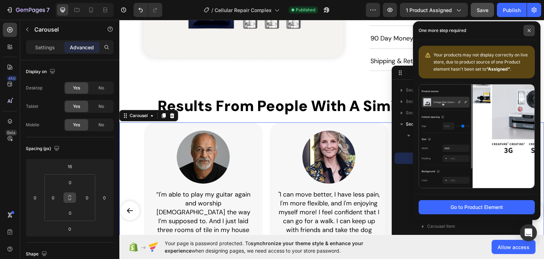
click at [530, 30] on icon at bounding box center [529, 31] width 4 height 4
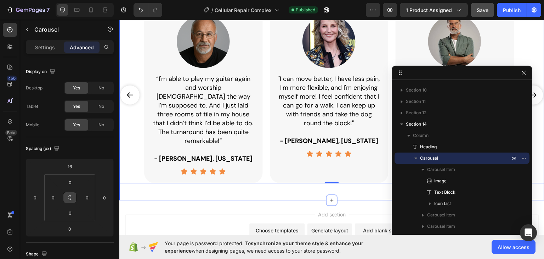
scroll to position [506, 0]
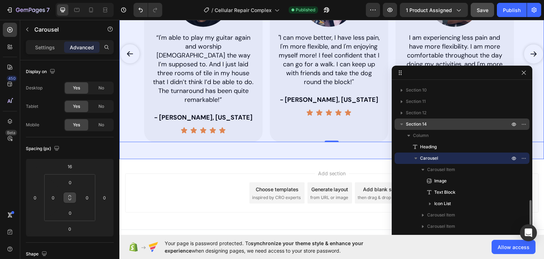
click at [403, 123] on icon "button" at bounding box center [401, 123] width 7 height 7
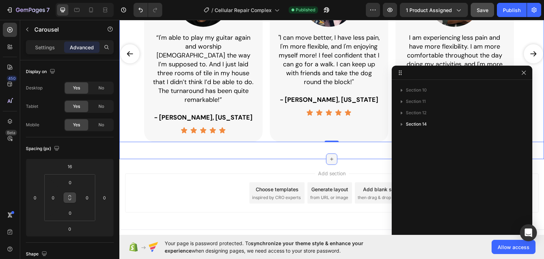
click at [329, 156] on icon at bounding box center [332, 159] width 6 height 6
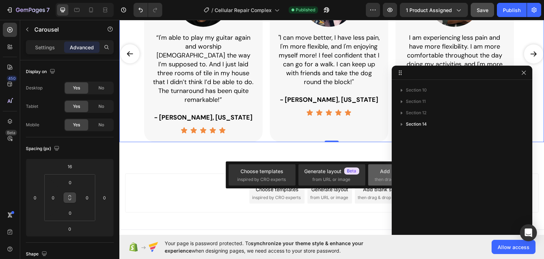
click at [380, 174] on div "Add blank section" at bounding box center [401, 170] width 43 height 7
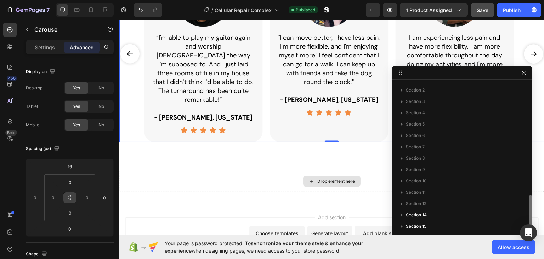
scroll to position [452, 0]
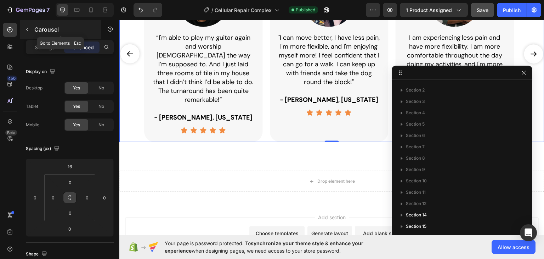
click at [29, 28] on icon "button" at bounding box center [27, 30] width 6 height 6
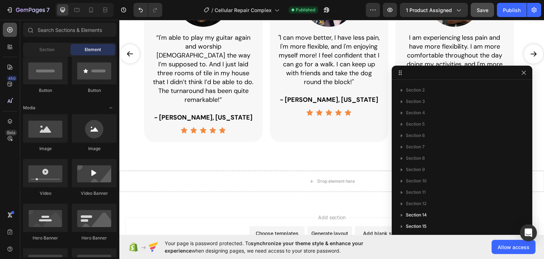
click at [7, 27] on icon at bounding box center [9, 29] width 7 height 7
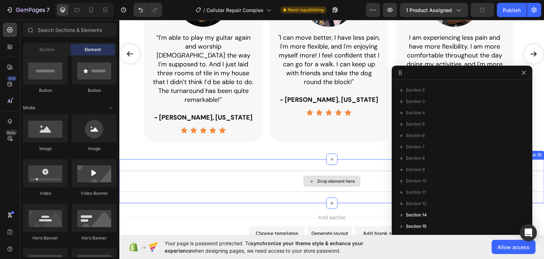
click at [323, 178] on div "Drop element here" at bounding box center [336, 181] width 38 height 6
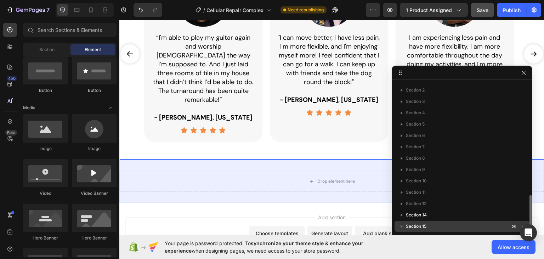
click at [400, 226] on icon "button" at bounding box center [401, 225] width 7 height 7
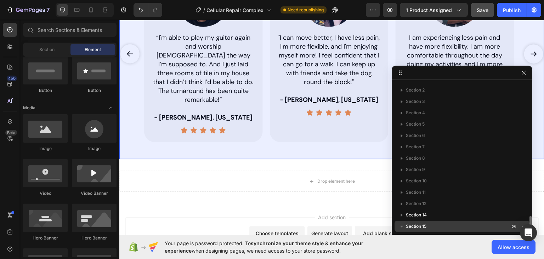
scroll to position [471, 0]
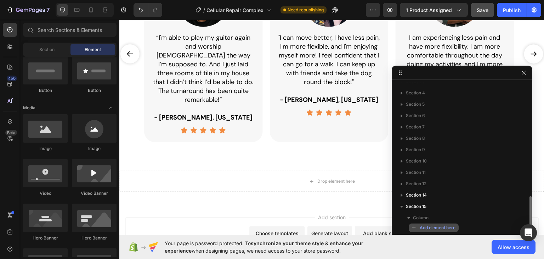
click at [428, 228] on span "Add element here" at bounding box center [438, 227] width 36 height 6
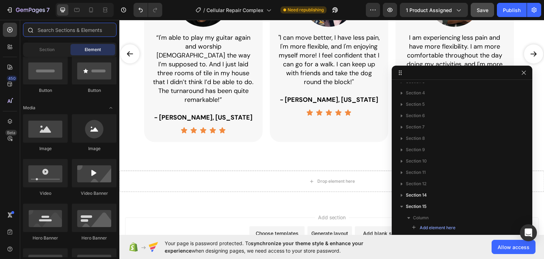
click at [50, 31] on input "text" at bounding box center [70, 30] width 94 height 14
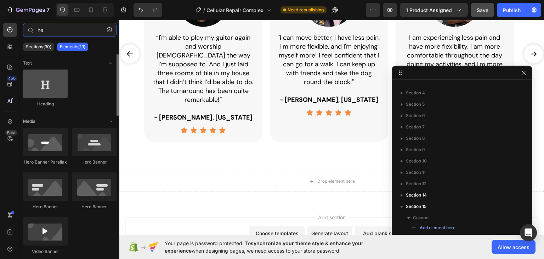
type input "he"
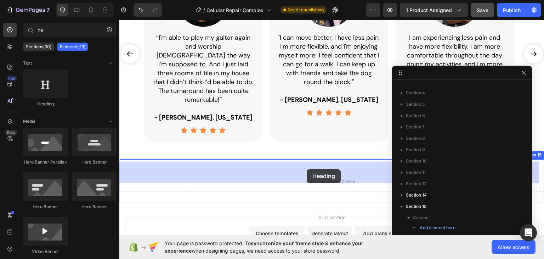
drag, startPoint x: 307, startPoint y: 169, endPoint x: 166, endPoint y: 111, distance: 152.6
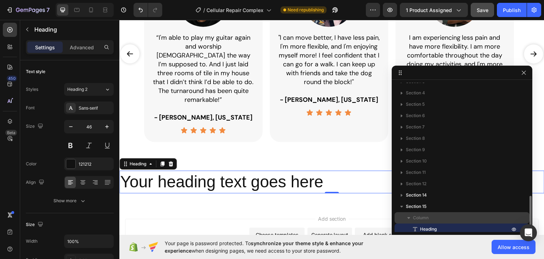
click at [421, 215] on span "Column" at bounding box center [421, 217] width 16 height 7
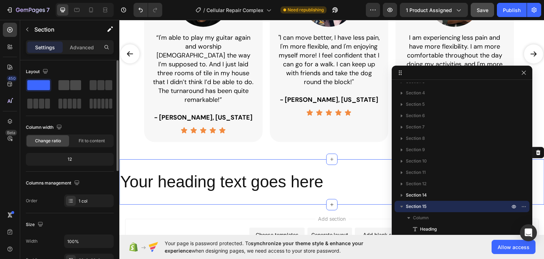
click at [69, 83] on span at bounding box center [63, 85] width 11 height 10
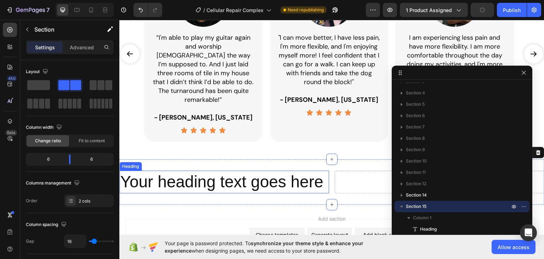
click at [312, 174] on h2 "Your heading text goes here" at bounding box center [224, 181] width 210 height 23
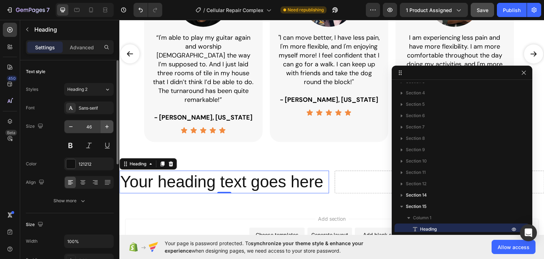
click at [107, 129] on icon "button" at bounding box center [106, 126] width 7 height 7
click at [165, 173] on h2 "Your heading text goes here" at bounding box center [224, 181] width 210 height 23
type input "47"
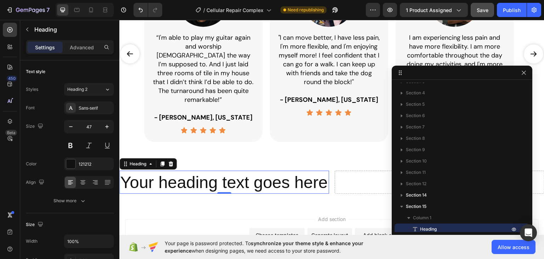
click at [165, 173] on p "Your heading text goes here" at bounding box center [224, 182] width 208 height 22
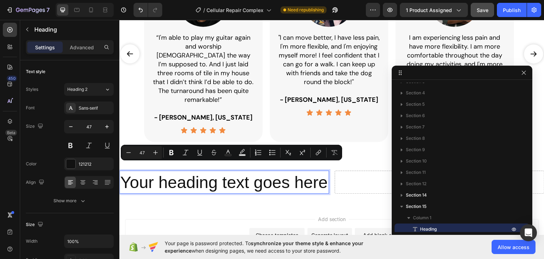
click at [196, 176] on p "Your heading text goes here" at bounding box center [224, 182] width 208 height 22
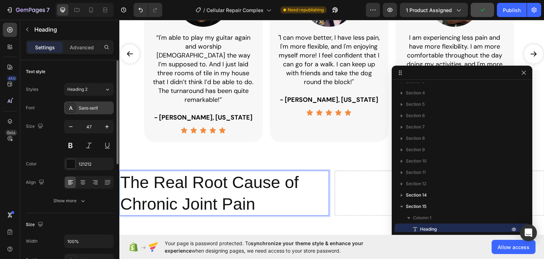
click at [93, 108] on div "Sans-serif" at bounding box center [95, 108] width 33 height 6
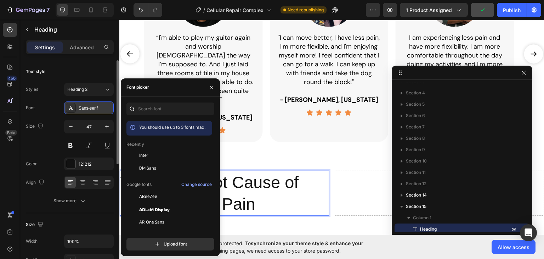
click at [90, 109] on div "Sans-serif" at bounding box center [95, 108] width 33 height 6
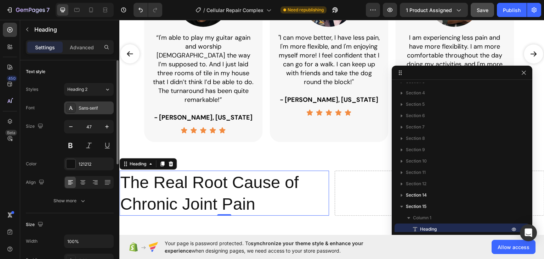
click at [90, 109] on div "Sans-serif" at bounding box center [95, 108] width 33 height 6
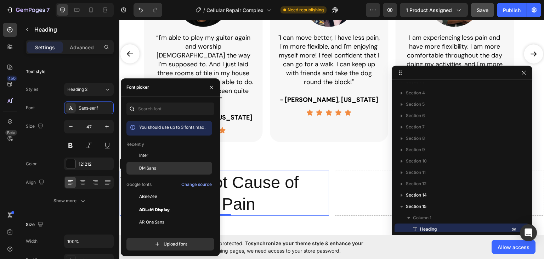
click at [149, 168] on span "DM Sans" at bounding box center [147, 168] width 17 height 6
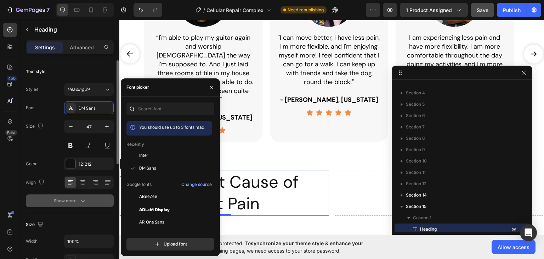
scroll to position [35, 0]
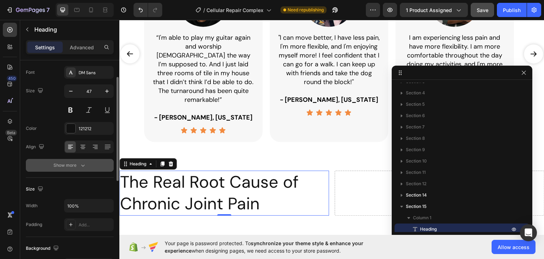
click at [78, 165] on div "Show more" at bounding box center [69, 165] width 33 height 7
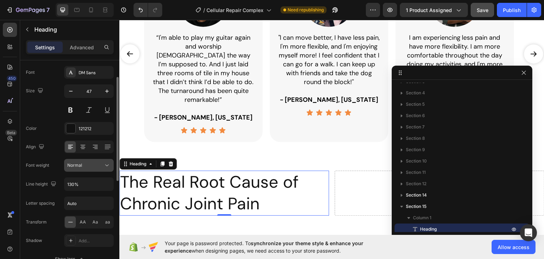
click at [76, 164] on span "Normal" at bounding box center [74, 164] width 15 height 5
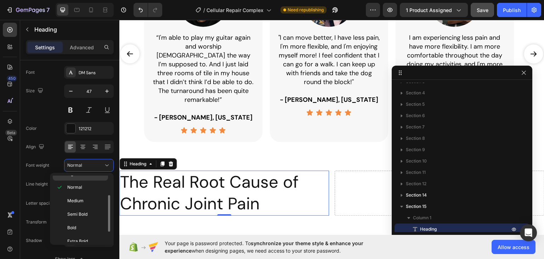
scroll to position [53, 0]
click at [76, 233] on span "Black" at bounding box center [72, 236] width 11 height 6
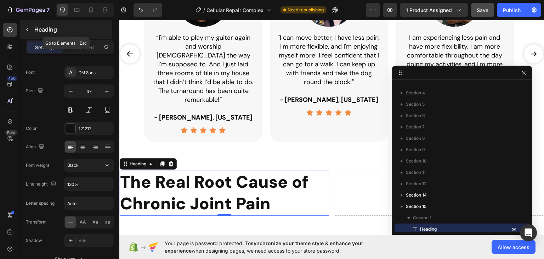
click at [27, 29] on icon "button" at bounding box center [27, 30] width 6 height 6
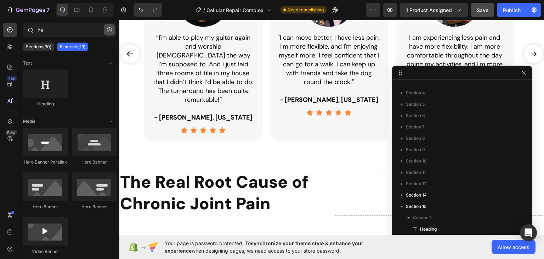
click at [110, 30] on icon "button" at bounding box center [109, 29] width 5 height 5
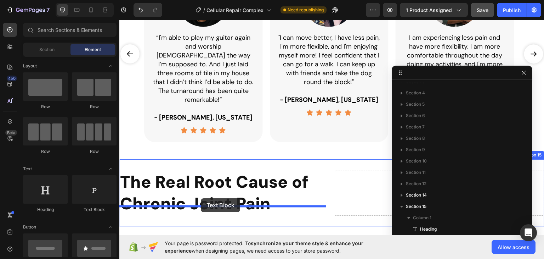
drag, startPoint x: 213, startPoint y: 212, endPoint x: 201, endPoint y: 198, distance: 18.9
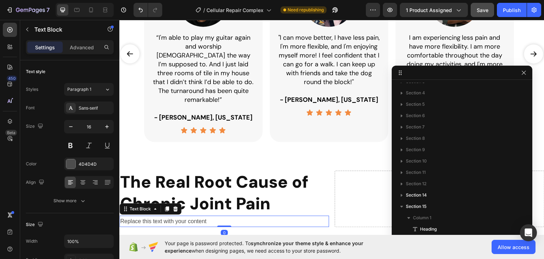
click at [206, 215] on div "Replace this text with your content" at bounding box center [224, 221] width 210 height 12
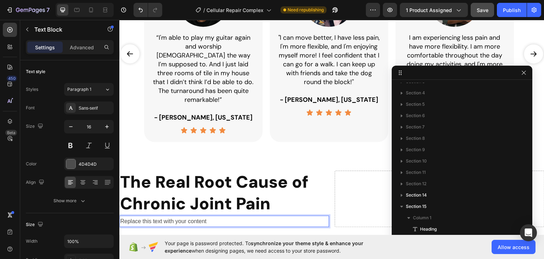
click at [199, 216] on p "Replace this text with your content" at bounding box center [224, 221] width 208 height 10
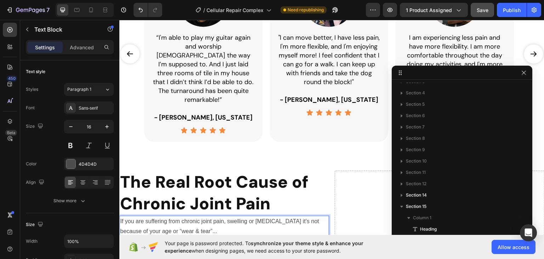
scroll to position [596, 0]
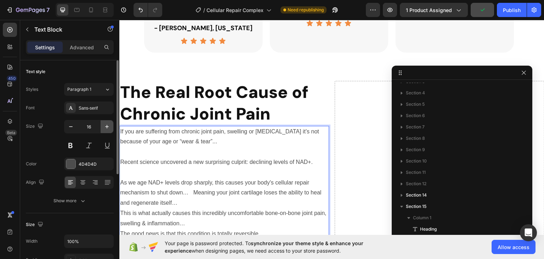
click at [108, 126] on icon "button" at bounding box center [107, 127] width 4 height 4
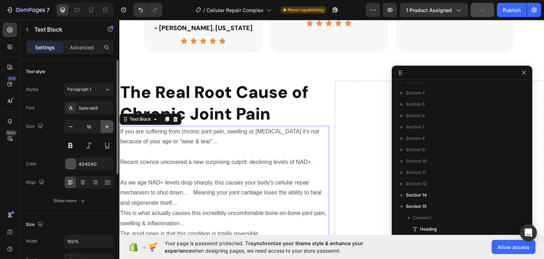
click at [108, 126] on icon "button" at bounding box center [106, 126] width 7 height 7
click at [107, 126] on icon "button" at bounding box center [106, 126] width 7 height 7
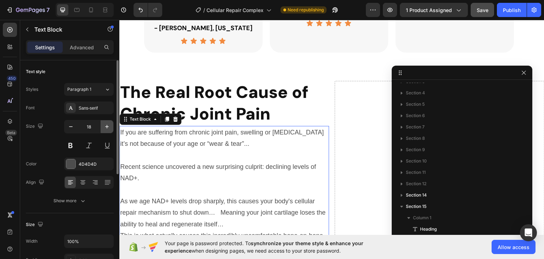
click at [107, 126] on icon "button" at bounding box center [106, 126] width 7 height 7
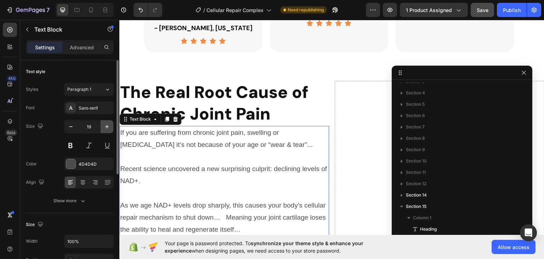
click at [107, 126] on icon "button" at bounding box center [106, 126] width 7 height 7
type input "20"
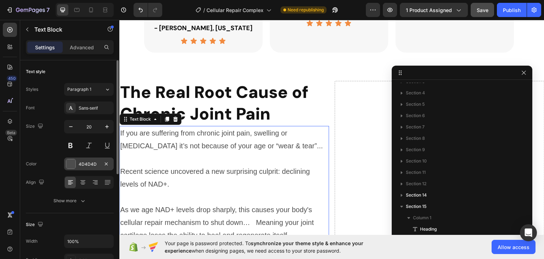
click at [74, 161] on div at bounding box center [70, 163] width 9 height 9
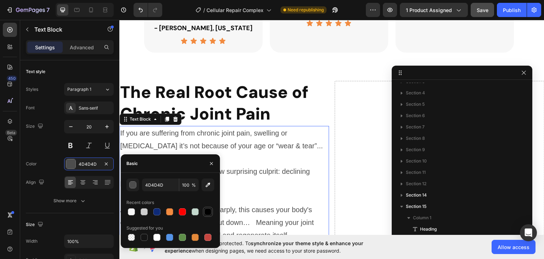
click at [205, 210] on div at bounding box center [207, 211] width 7 height 7
type input "000000"
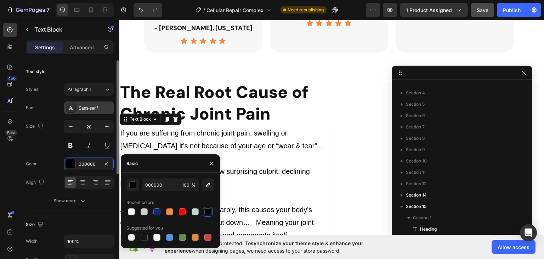
click at [88, 105] on div "Sans-serif" at bounding box center [95, 108] width 33 height 6
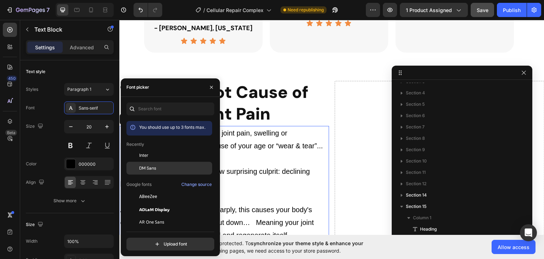
click at [151, 165] on span "DM Sans" at bounding box center [147, 168] width 17 height 6
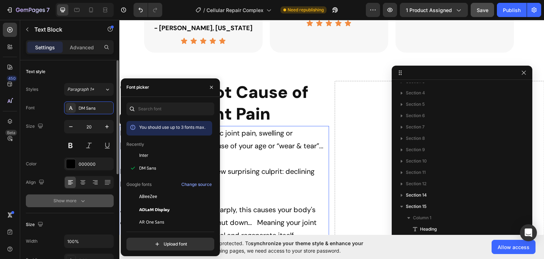
click at [76, 201] on div "Show more" at bounding box center [69, 200] width 33 height 7
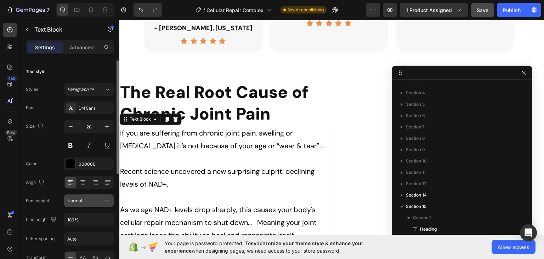
click at [79, 202] on span "Normal" at bounding box center [74, 200] width 15 height 5
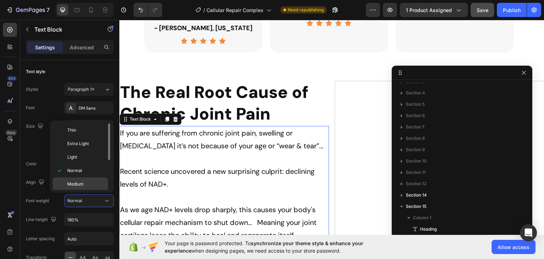
click at [77, 182] on span "Medium" at bounding box center [75, 184] width 16 height 6
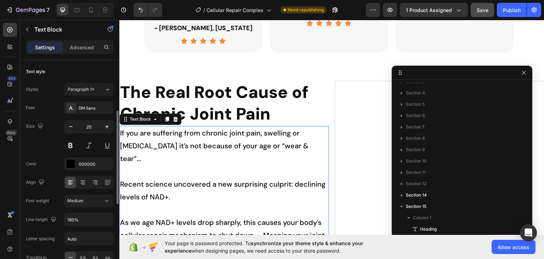
scroll to position [71, 0]
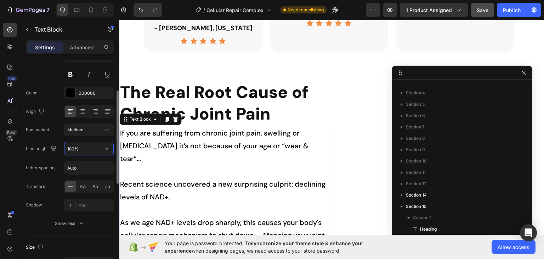
click at [85, 147] on input "180%" at bounding box center [88, 148] width 49 height 13
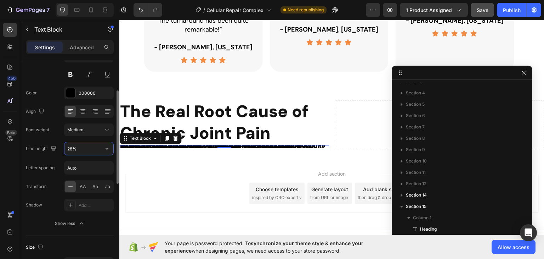
scroll to position [596, 0]
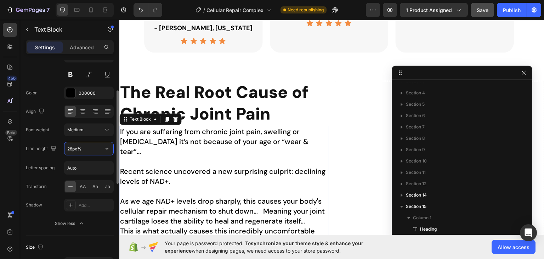
click at [85, 147] on input "28px%" at bounding box center [88, 148] width 49 height 13
click at [0, 170] on div "450 Beta" at bounding box center [10, 139] width 20 height 239
type input "28"
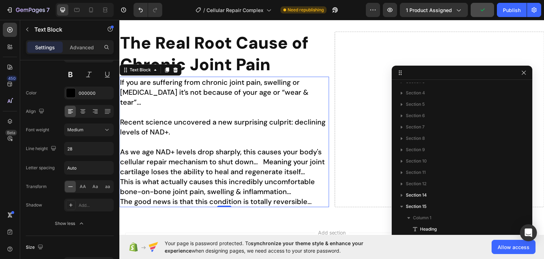
scroll to position [667, 0]
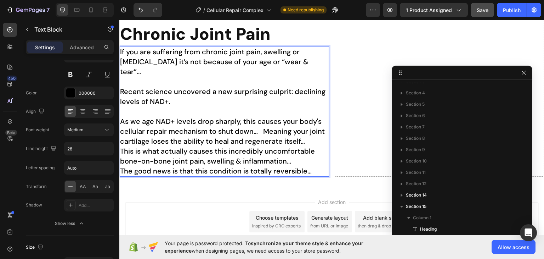
click at [256, 120] on p "If you are suffering from chronic joint pain, swelling or stiffness it’s not be…" at bounding box center [224, 110] width 208 height 129
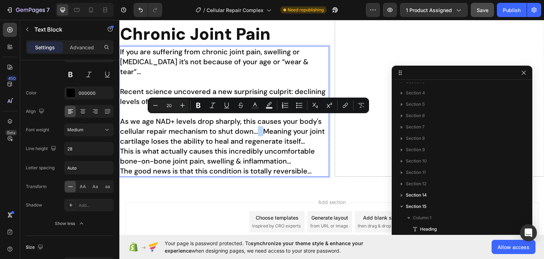
click at [262, 122] on p "If you are suffering from chronic joint pain, swelling or stiffness it’s not be…" at bounding box center [224, 110] width 208 height 129
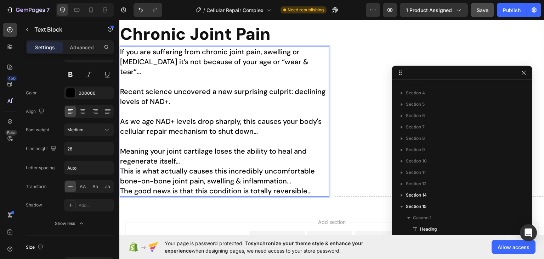
click at [183, 153] on p "Meaning your joint cartilage loses the ability to heal and regenerate itself…  …" at bounding box center [224, 171] width 208 height 50
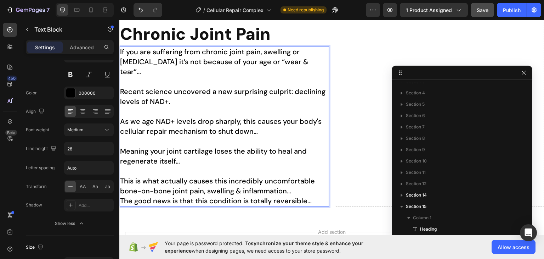
click at [122, 169] on p "⁠⁠⁠⁠⁠⁠⁠  This is what actually causes this incredibly uncomfortable bone-on-bon…" at bounding box center [224, 185] width 208 height 40
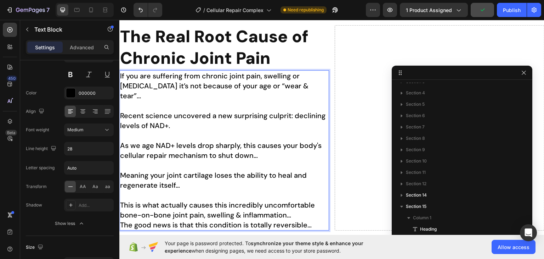
click at [259, 68] on p "The Real Root Cause of Chronic Joint Pain" at bounding box center [224, 47] width 208 height 43
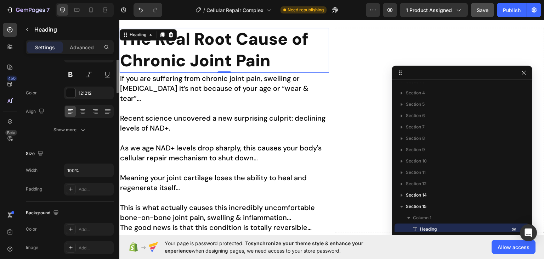
scroll to position [0, 0]
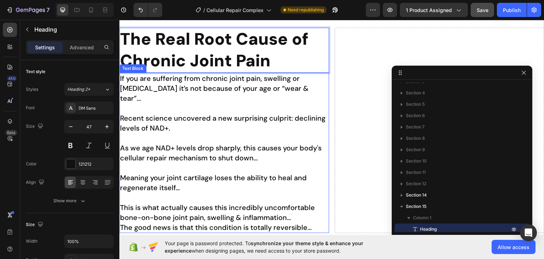
click at [265, 80] on p "If you are suffering from chronic joint pain, swelling or [MEDICAL_DATA] it’s n…" at bounding box center [224, 117] width 208 height 89
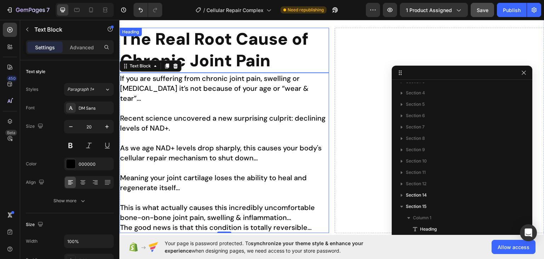
click at [279, 58] on p "The Real Root Cause of Chronic Joint Pain" at bounding box center [224, 49] width 208 height 43
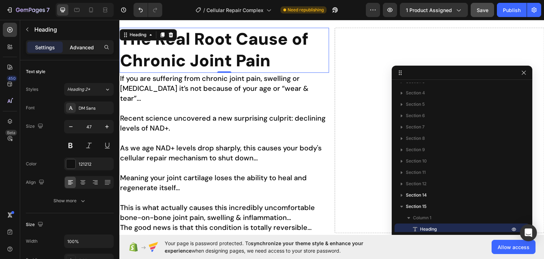
click at [80, 49] on p "Advanced" at bounding box center [82, 47] width 24 height 7
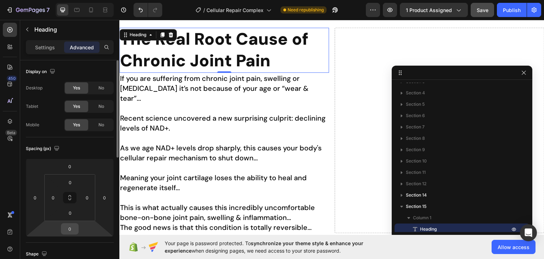
click at [71, 225] on input "0" at bounding box center [70, 228] width 14 height 11
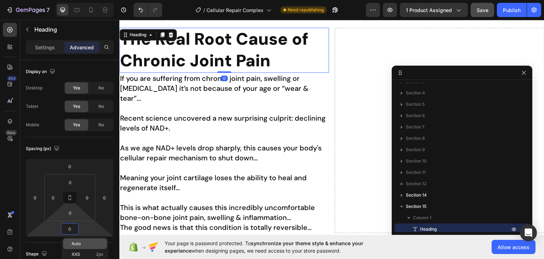
scroll to position [35, 0]
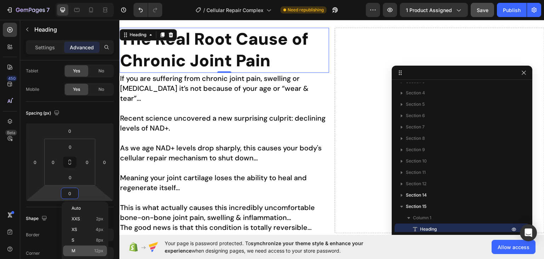
click at [91, 249] on p "M 12px" at bounding box center [88, 250] width 32 height 5
type input "12"
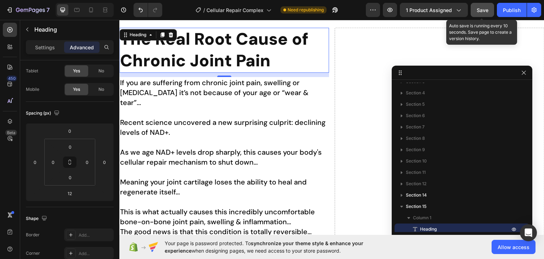
click at [478, 12] on span "Save" at bounding box center [483, 10] width 12 height 6
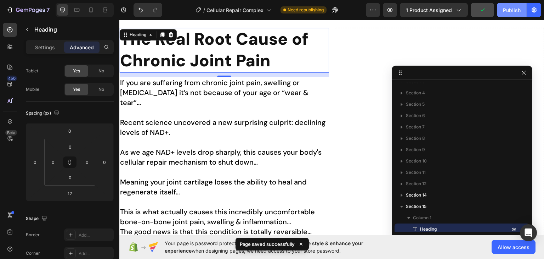
click at [510, 10] on div "Publish" at bounding box center [512, 9] width 18 height 7
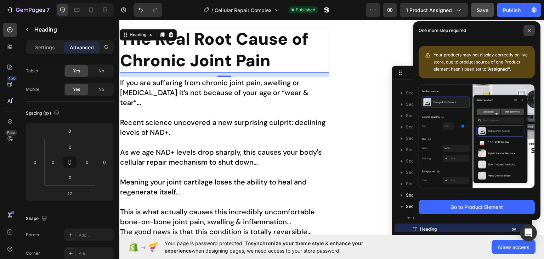
click at [529, 30] on icon at bounding box center [529, 30] width 3 height 3
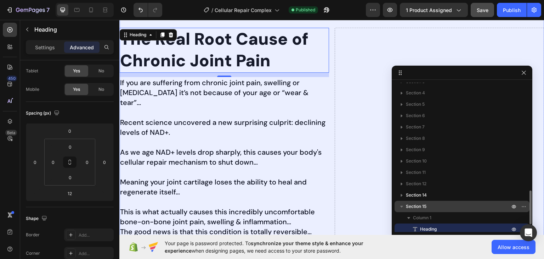
click at [414, 207] on span "Section 15" at bounding box center [416, 206] width 21 height 7
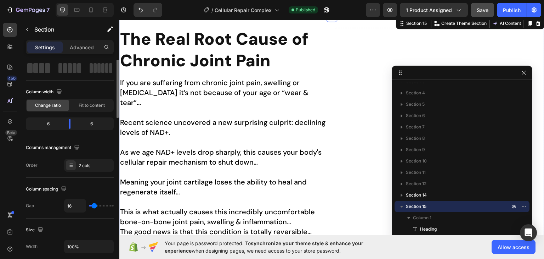
scroll to position [0, 0]
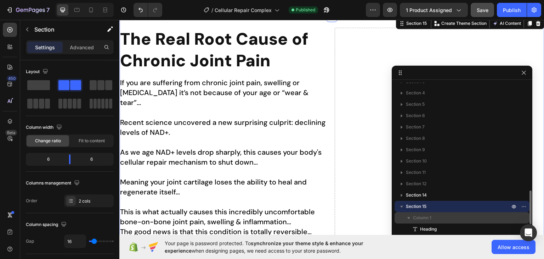
click at [420, 219] on span "Column 1" at bounding box center [422, 217] width 18 height 7
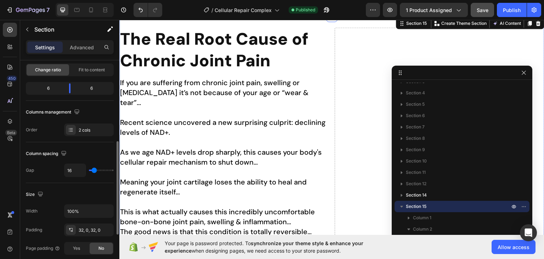
scroll to position [177, 0]
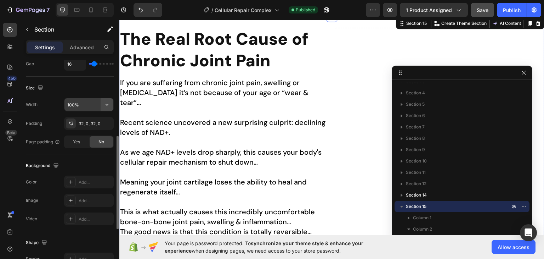
click at [108, 106] on icon "button" at bounding box center [106, 104] width 7 height 7
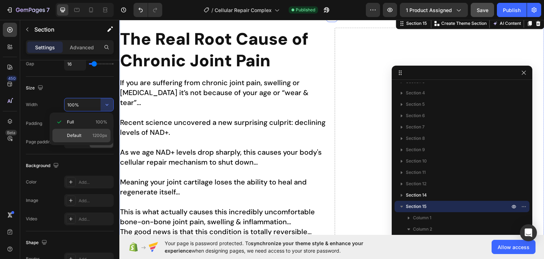
click at [90, 134] on p "Default 1200px" at bounding box center [87, 135] width 40 height 6
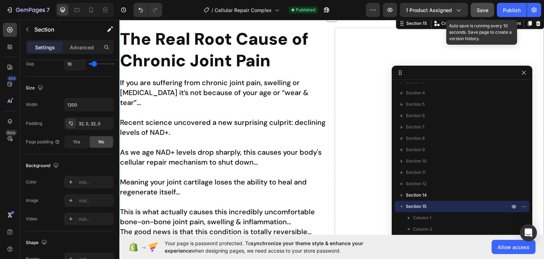
click at [487, 9] on span "Save" at bounding box center [483, 10] width 12 height 6
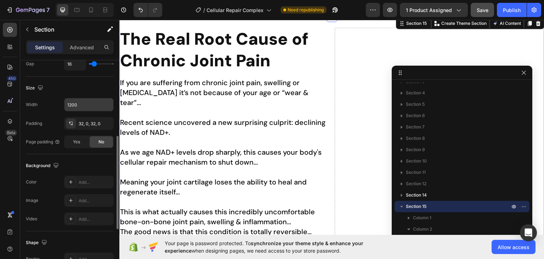
click at [77, 104] on input "1200" at bounding box center [88, 104] width 49 height 13
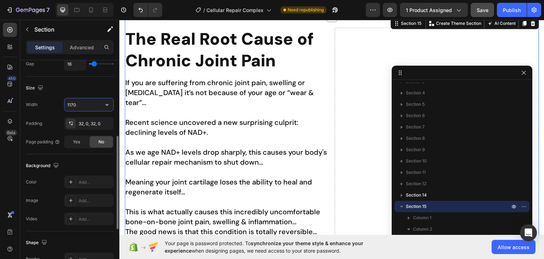
type input "1170"
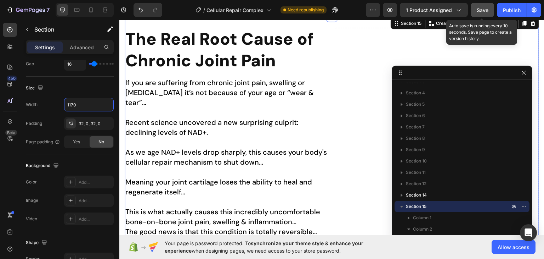
click at [478, 10] on span "Save" at bounding box center [483, 10] width 12 height 6
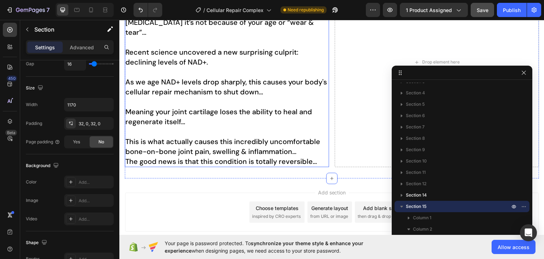
scroll to position [702, 0]
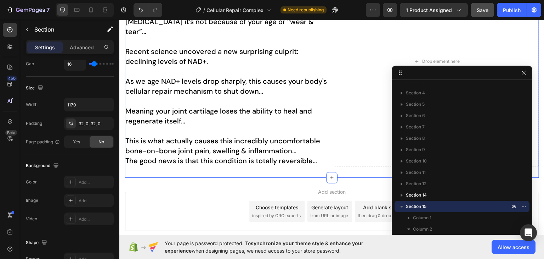
click at [293, 160] on div "The Real Root Cause of Chronic Joint Pain Heading If you are suffering from chr…" at bounding box center [332, 61] width 414 height 232
click at [78, 47] on p "Advanced" at bounding box center [82, 47] width 24 height 7
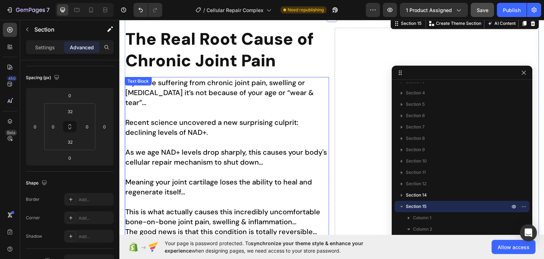
scroll to position [629, 0]
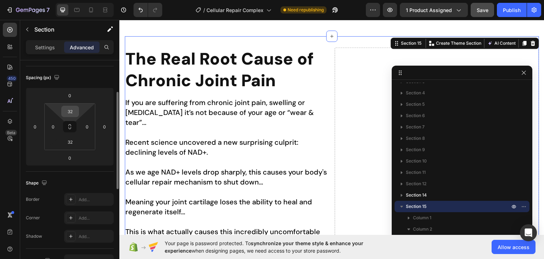
click at [70, 111] on input "32" at bounding box center [70, 111] width 14 height 11
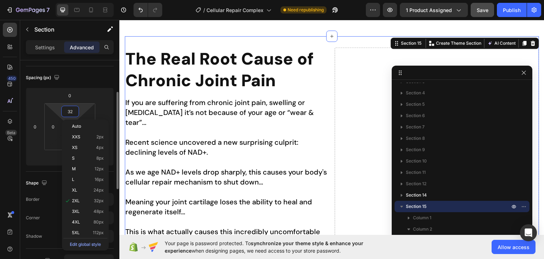
scroll to position [560, 0]
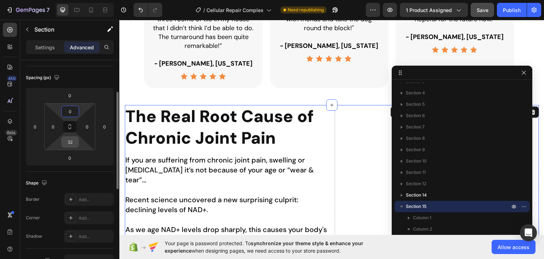
type input "0"
click at [69, 141] on input "32" at bounding box center [70, 141] width 14 height 11
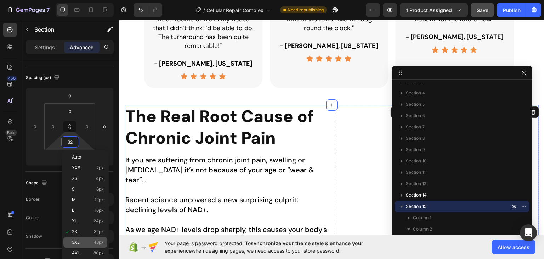
click at [86, 240] on p "3XL 48px" at bounding box center [88, 241] width 32 height 5
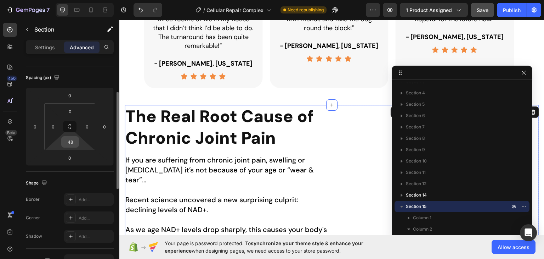
click at [70, 143] on input "48" at bounding box center [70, 141] width 14 height 11
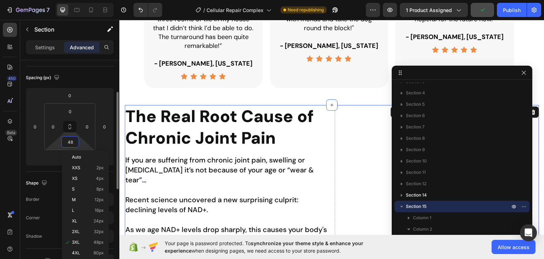
click at [70, 143] on input "48" at bounding box center [70, 141] width 14 height 11
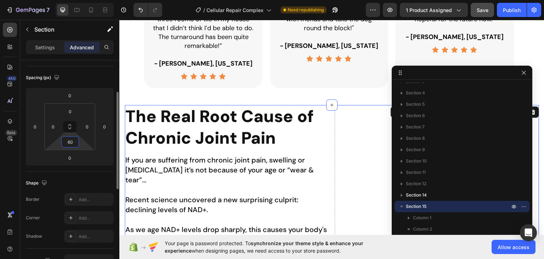
type input "60"
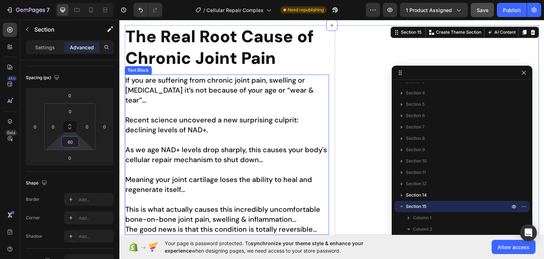
scroll to position [702, 0]
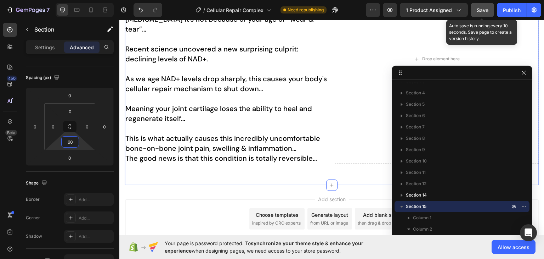
click at [478, 10] on span "Save" at bounding box center [483, 10] width 12 height 6
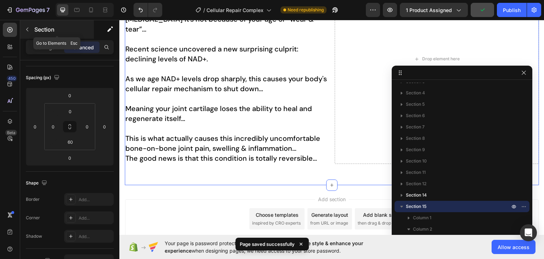
click at [26, 31] on icon "button" at bounding box center [27, 30] width 6 height 6
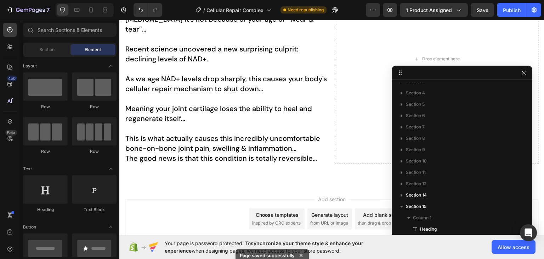
scroll to position [702, 0]
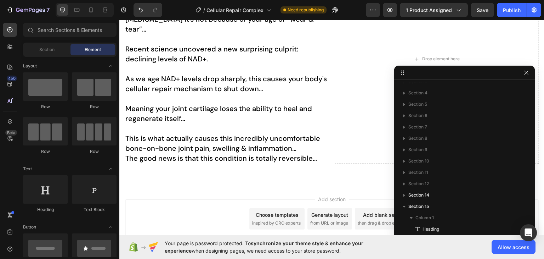
drag, startPoint x: 465, startPoint y: 72, endPoint x: 392, endPoint y: 89, distance: 75.1
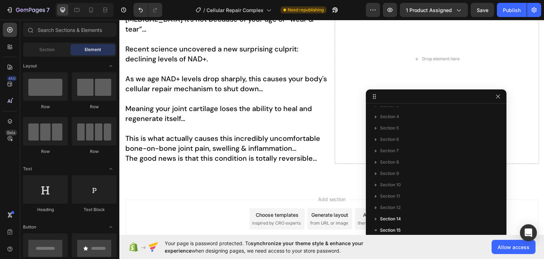
drag, startPoint x: 441, startPoint y: 71, endPoint x: 412, endPoint y: 95, distance: 37.5
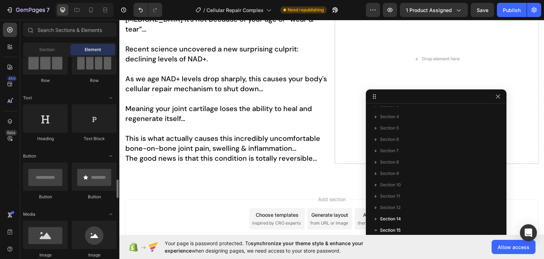
scroll to position [177, 0]
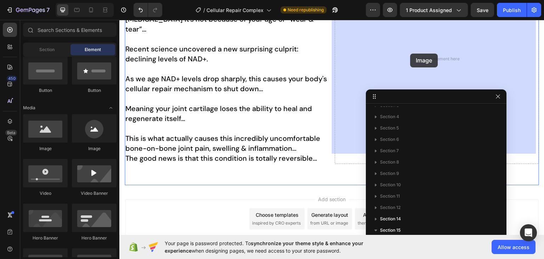
drag, startPoint x: 171, startPoint y: 148, endPoint x: 411, endPoint y: 53, distance: 257.1
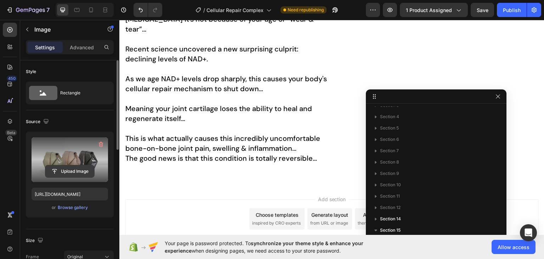
click at [67, 171] on input "file" at bounding box center [69, 171] width 49 height 12
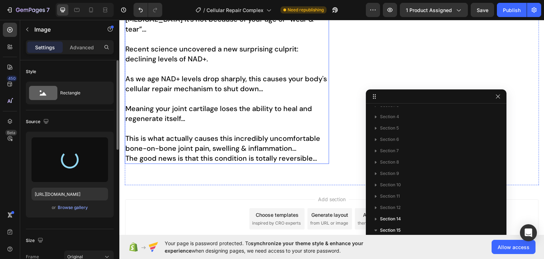
type input "[URL][DOMAIN_NAME]"
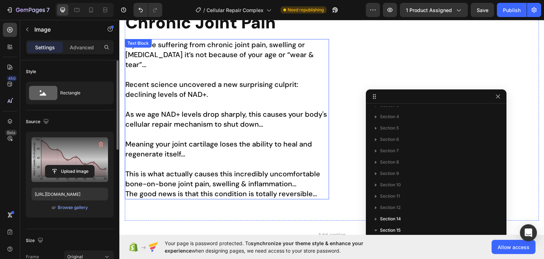
scroll to position [662, 0]
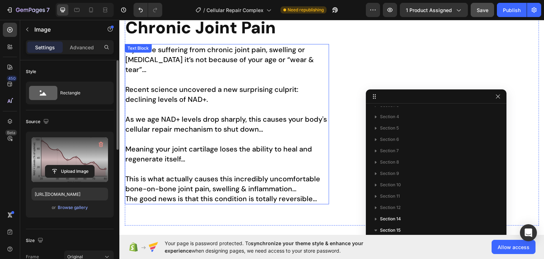
click at [484, 10] on span "Save" at bounding box center [483, 10] width 12 height 6
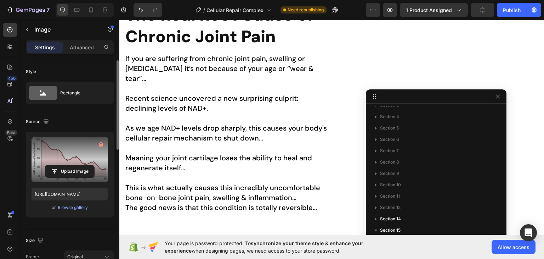
scroll to position [560, 0]
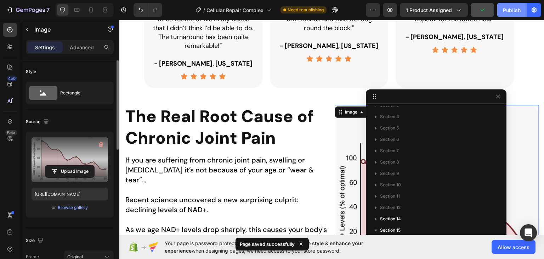
click at [513, 12] on div "Publish" at bounding box center [512, 9] width 18 height 7
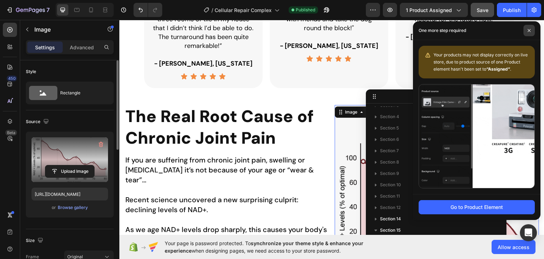
click at [530, 30] on icon at bounding box center [529, 30] width 3 height 3
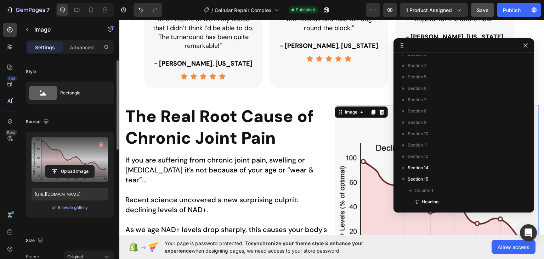
drag, startPoint x: 454, startPoint y: 100, endPoint x: 485, endPoint y: 47, distance: 60.8
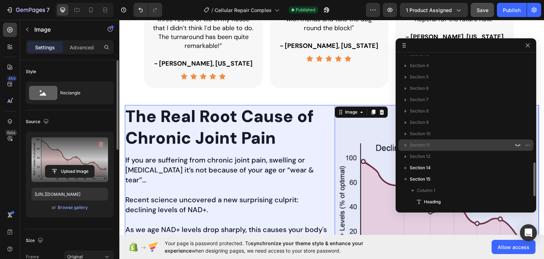
scroll to position [507, 0]
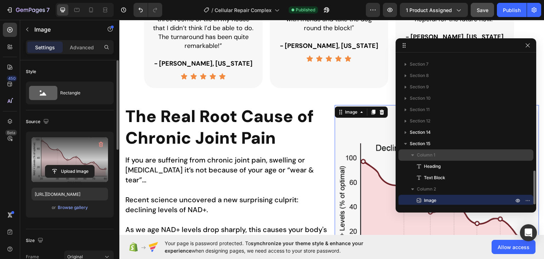
click at [414, 154] on icon "button" at bounding box center [412, 155] width 3 height 2
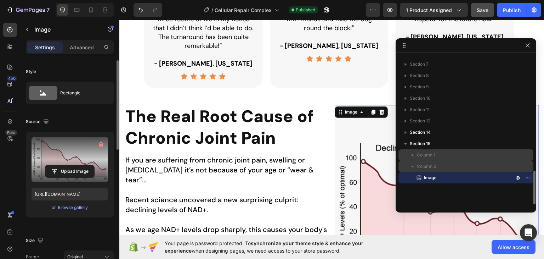
click at [413, 164] on icon "button" at bounding box center [412, 166] width 7 height 7
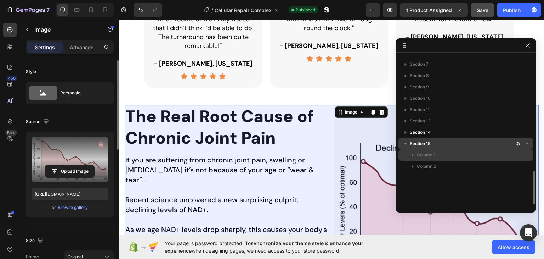
click at [426, 145] on span "Section 15" at bounding box center [420, 143] width 21 height 7
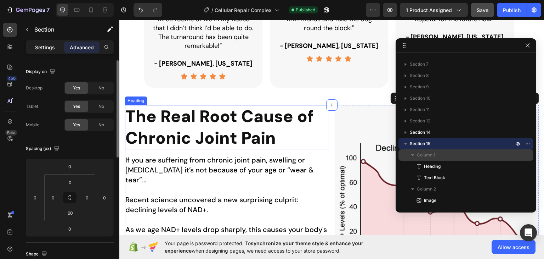
click at [49, 47] on p "Settings" at bounding box center [45, 47] width 20 height 7
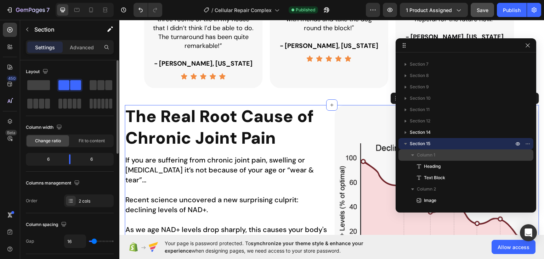
scroll to position [612, 0]
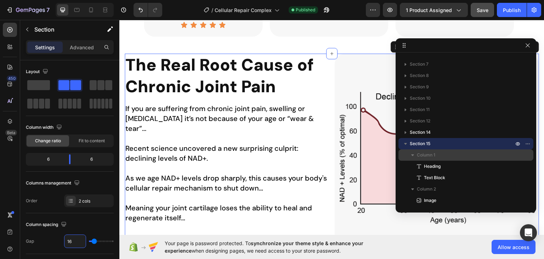
click at [72, 241] on input "16" at bounding box center [74, 240] width 21 height 13
type input "3"
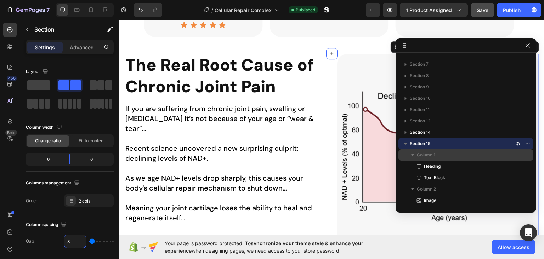
type input "30"
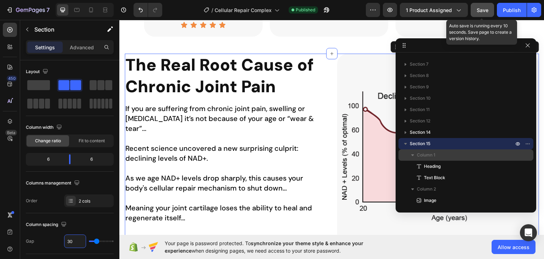
type input "30"
click at [483, 14] on button "Save" at bounding box center [482, 10] width 23 height 14
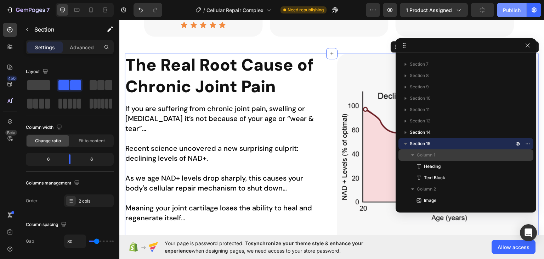
click at [511, 10] on div "Publish" at bounding box center [512, 9] width 18 height 7
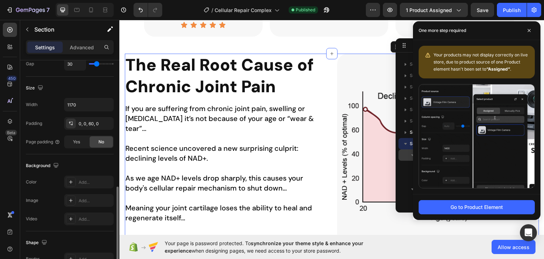
scroll to position [283, 0]
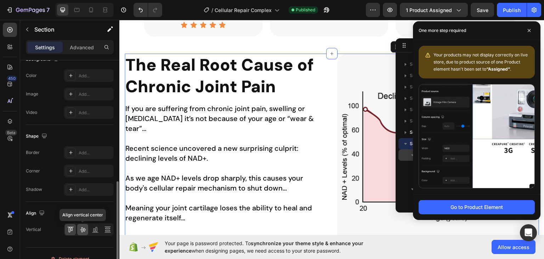
click at [84, 229] on icon at bounding box center [82, 229] width 7 height 7
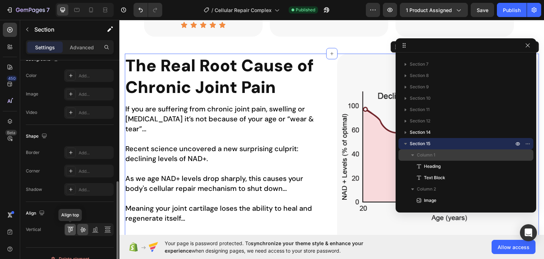
click at [70, 231] on icon at bounding box center [70, 229] width 7 height 7
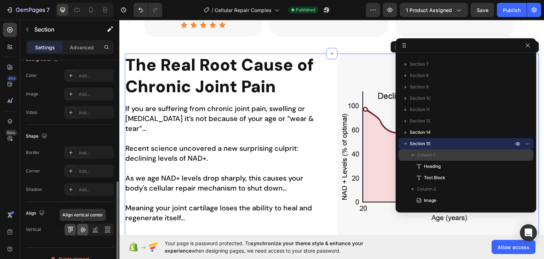
click at [84, 231] on icon at bounding box center [82, 229] width 7 height 7
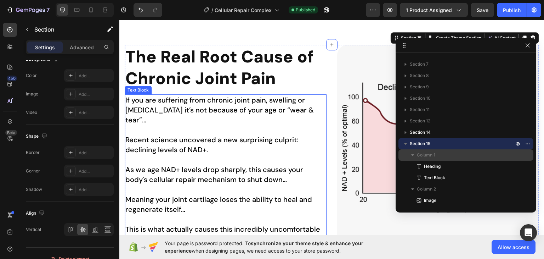
scroll to position [718, 0]
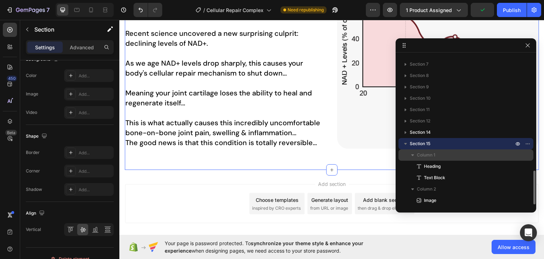
click at [406, 142] on icon "button" at bounding box center [405, 143] width 7 height 7
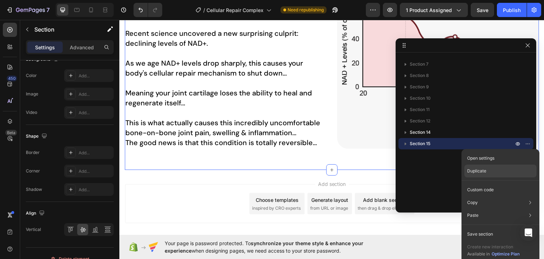
click at [474, 170] on p "Duplicate" at bounding box center [476, 171] width 19 height 6
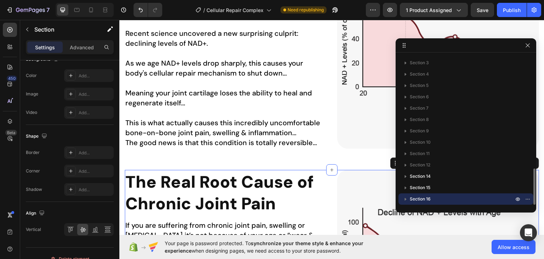
click at [404, 200] on icon "button" at bounding box center [405, 198] width 7 height 7
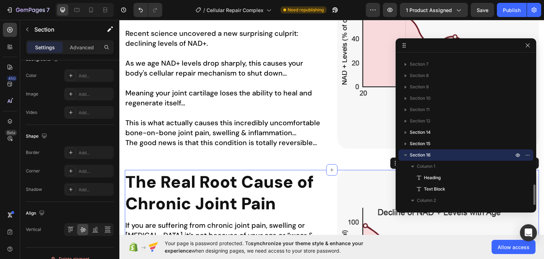
click at [407, 206] on div "Image" at bounding box center [465, 211] width 129 height 11
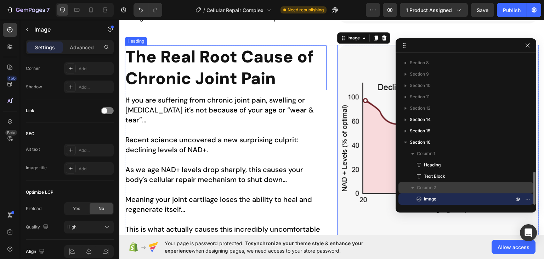
scroll to position [0, 0]
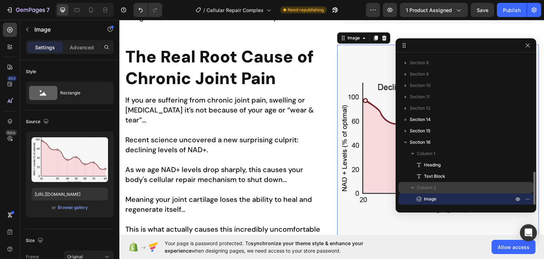
click at [413, 188] on icon "button" at bounding box center [412, 187] width 7 height 7
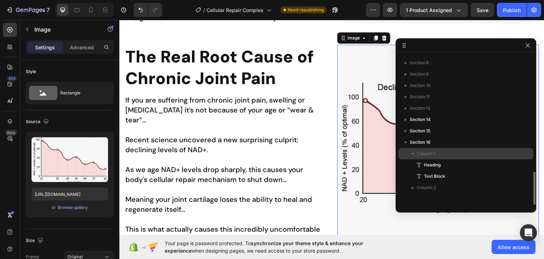
click at [412, 155] on icon "button" at bounding box center [412, 153] width 7 height 7
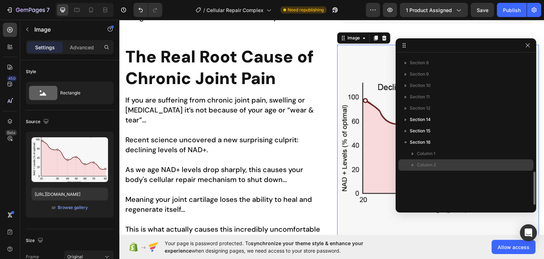
click at [421, 165] on span "Column 2" at bounding box center [426, 164] width 19 height 7
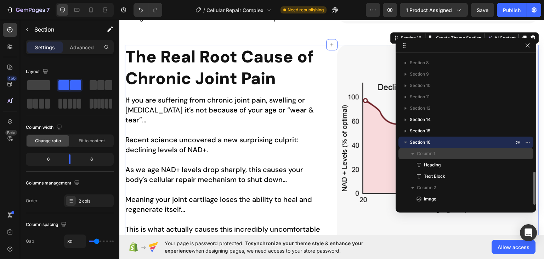
drag, startPoint x: 422, startPoint y: 187, endPoint x: 430, endPoint y: 149, distance: 38.1
click at [430, 149] on div "Column 1 Heading Text Block Column 2 Image" at bounding box center [465, 176] width 135 height 57
click at [413, 156] on icon "button" at bounding box center [412, 153] width 7 height 7
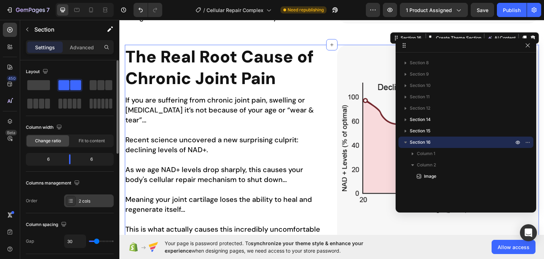
click at [81, 201] on div "2 cols" at bounding box center [95, 201] width 33 height 6
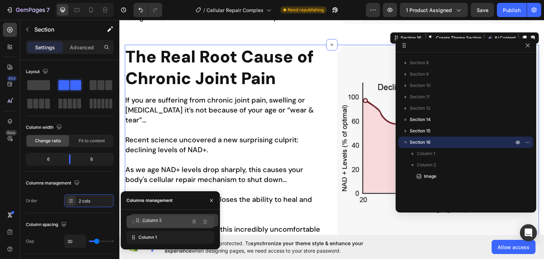
drag, startPoint x: 131, startPoint y: 238, endPoint x: 135, endPoint y: 221, distance: 17.4
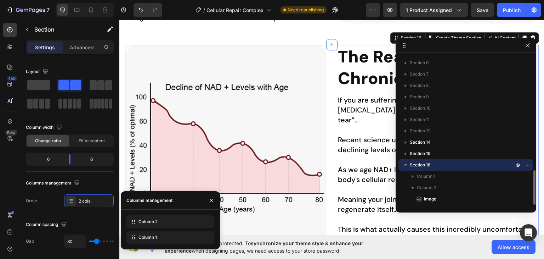
scroll to position [497, 0]
click at [361, 64] on h2 "The Real Root Cause of Chronic Joint Pain" at bounding box center [438, 67] width 202 height 45
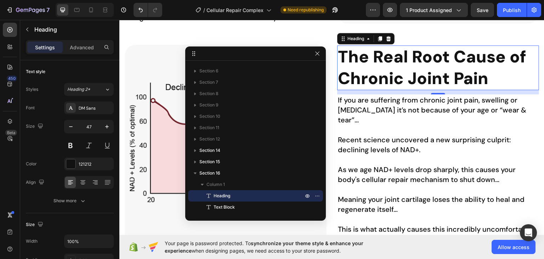
drag, startPoint x: 452, startPoint y: 46, endPoint x: 237, endPoint y: 54, distance: 215.5
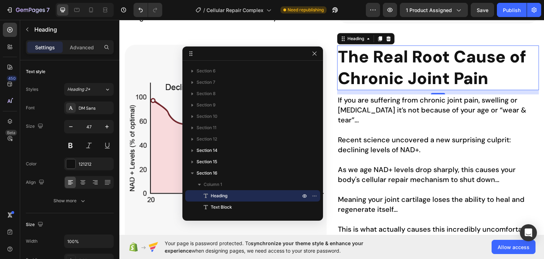
click at [422, 62] on h2 "The Real Root Cause of Chronic Joint Pain" at bounding box center [438, 67] width 202 height 45
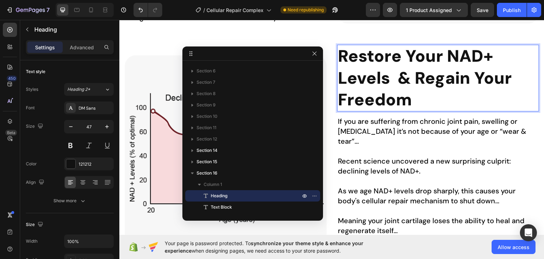
scroll to position [837, 0]
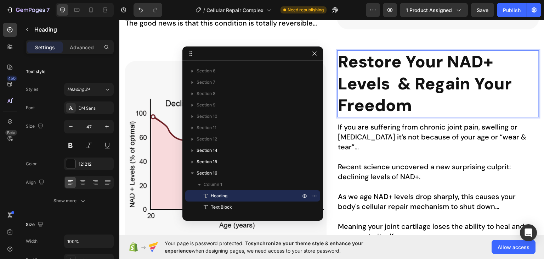
click at [401, 102] on p "Restore Your NAD+ Levels  & Regain Your Freedom" at bounding box center [438, 83] width 200 height 65
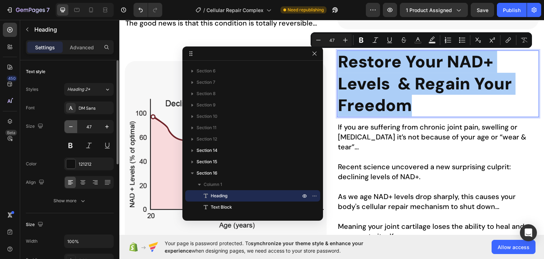
click at [73, 126] on icon "button" at bounding box center [70, 126] width 7 height 7
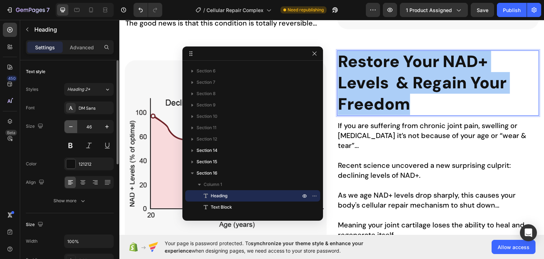
click at [73, 126] on icon "button" at bounding box center [70, 126] width 7 height 7
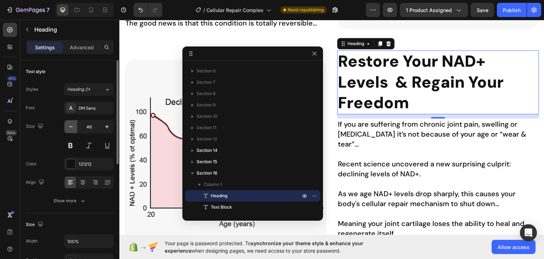
click at [73, 126] on icon "button" at bounding box center [70, 126] width 7 height 7
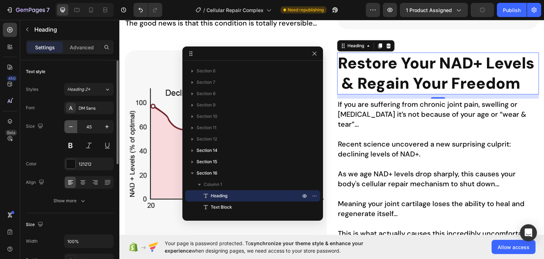
type input "44"
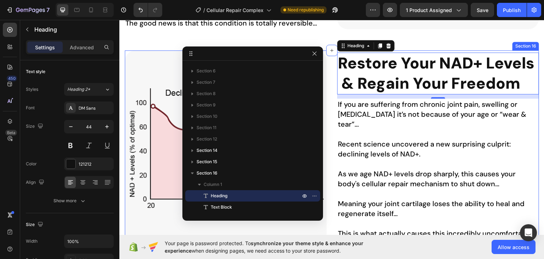
drag, startPoint x: 385, startPoint y: 71, endPoint x: 447, endPoint y: 53, distance: 64.1
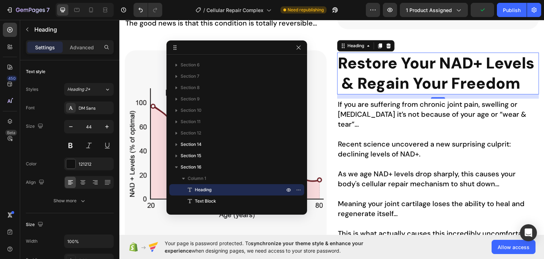
click at [346, 86] on p "Restore Your NAD+ Levels  & Regain Your Freedom" at bounding box center [438, 73] width 200 height 40
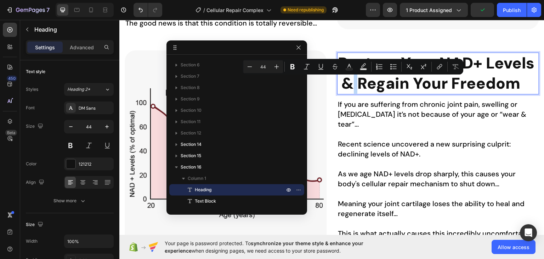
click at [343, 86] on p "Restore Your NAD+ Levels  & Regain Your Freedom" at bounding box center [438, 73] width 200 height 40
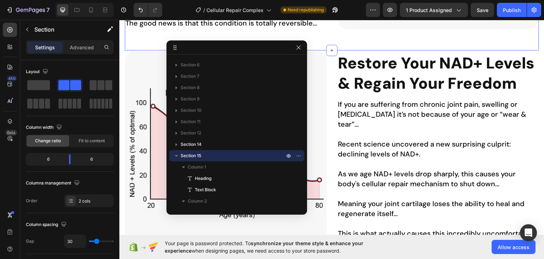
scroll to position [766, 0]
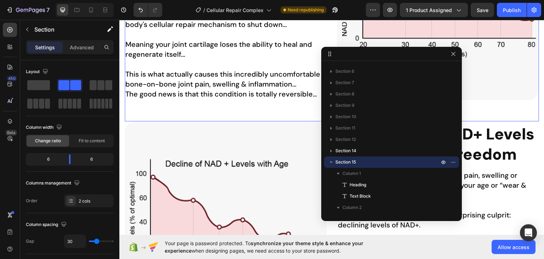
drag, startPoint x: 239, startPoint y: 46, endPoint x: 398, endPoint y: 53, distance: 158.5
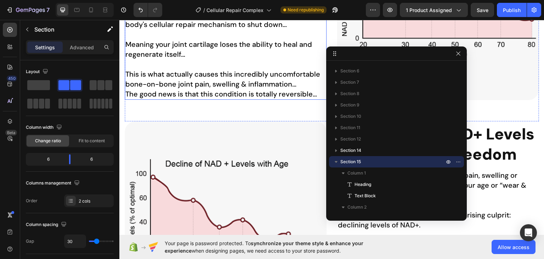
scroll to position [554, 0]
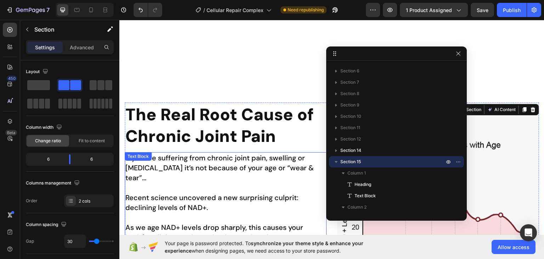
click at [227, 125] on p "The Real Root Cause of Chronic Joint Pain" at bounding box center [225, 124] width 200 height 43
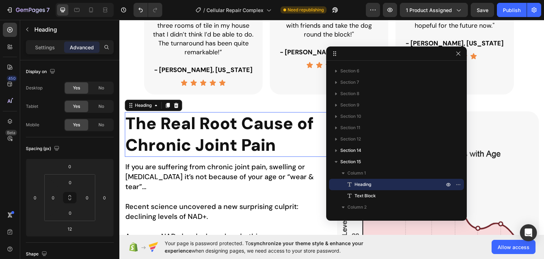
click at [194, 124] on p "The Real Root Cause of Chronic Joint Pain" at bounding box center [225, 133] width 200 height 43
click at [41, 47] on p "Settings" at bounding box center [45, 47] width 20 height 7
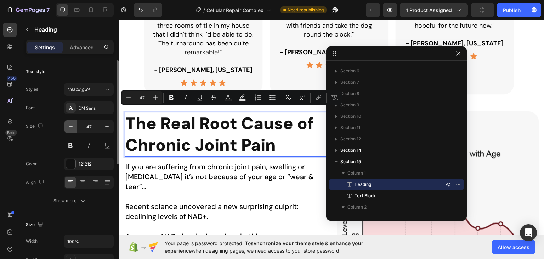
click at [68, 127] on icon "button" at bounding box center [70, 126] width 7 height 7
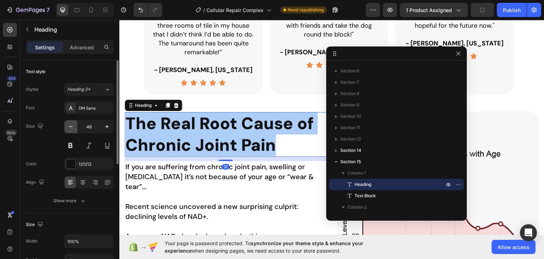
click at [68, 127] on icon "button" at bounding box center [70, 126] width 7 height 7
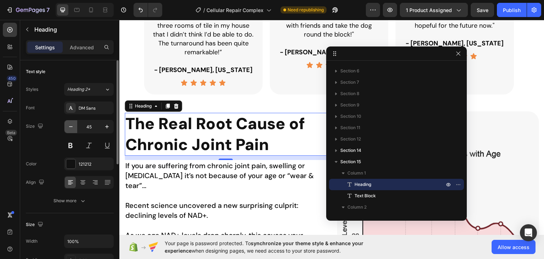
click at [68, 127] on icon "button" at bounding box center [70, 126] width 7 height 7
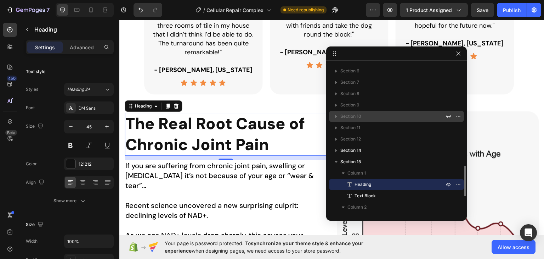
type input "44"
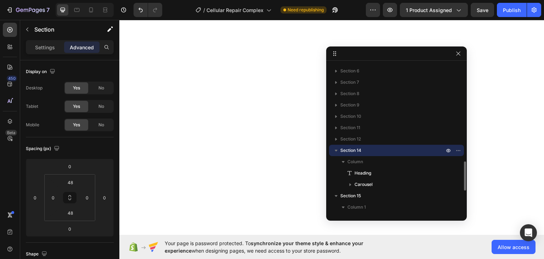
click at [336, 151] on icon "button" at bounding box center [336, 150] width 7 height 7
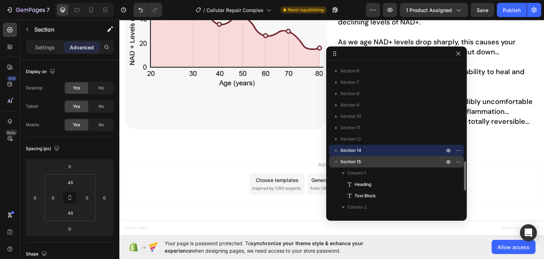
click at [337, 162] on icon "button" at bounding box center [336, 161] width 7 height 7
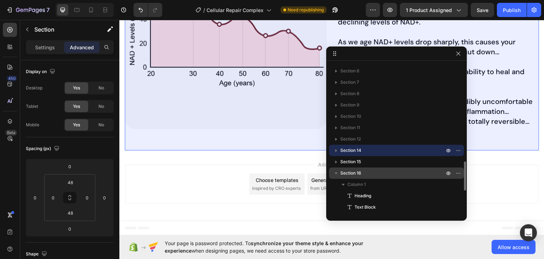
click at [335, 174] on icon "button" at bounding box center [336, 172] width 7 height 7
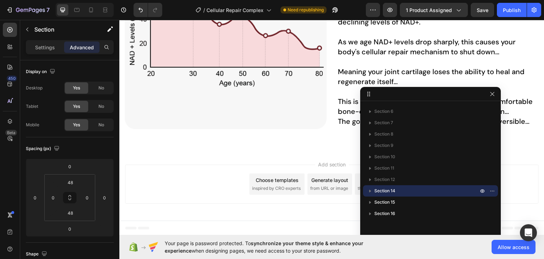
drag, startPoint x: 383, startPoint y: 55, endPoint x: 364, endPoint y: 92, distance: 41.2
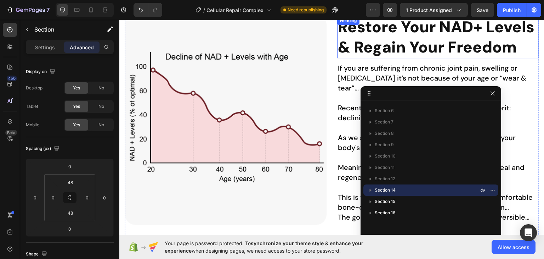
scroll to position [863, 0]
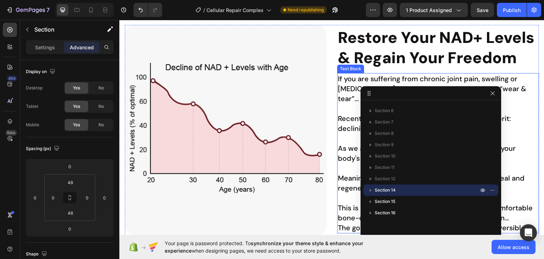
click at [344, 89] on p "If you are suffering from chronic joint pain, swelling or [MEDICAL_DATA] it’s n…" at bounding box center [438, 117] width 200 height 89
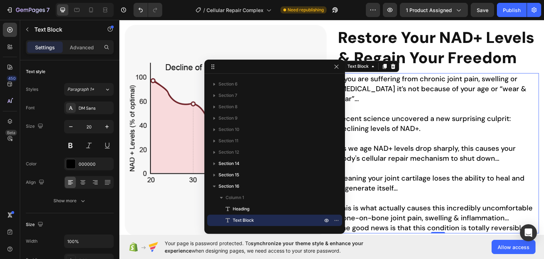
drag, startPoint x: 413, startPoint y: 92, endPoint x: 257, endPoint y: 66, distance: 158.4
click at [395, 81] on p "If you are suffering from chronic joint pain, swelling or [MEDICAL_DATA] it’s n…" at bounding box center [438, 117] width 200 height 89
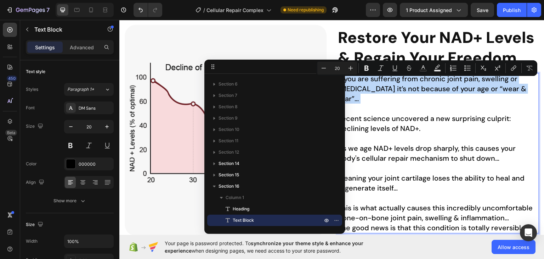
click at [400, 91] on p "If you are suffering from chronic joint pain, swelling or [MEDICAL_DATA] it’s n…" at bounding box center [438, 117] width 200 height 89
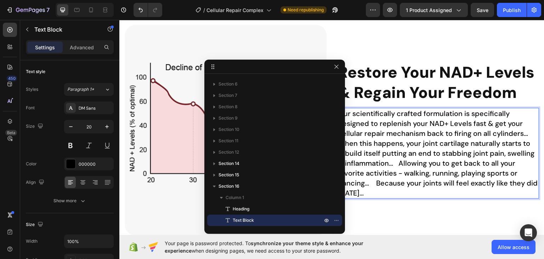
scroll to position [893, 0]
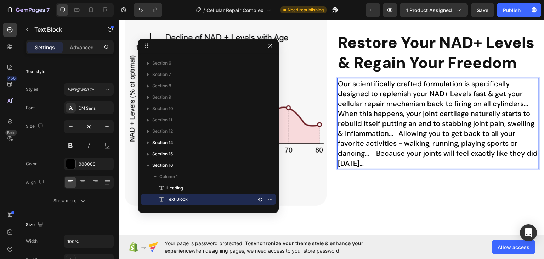
drag, startPoint x: 284, startPoint y: 64, endPoint x: 224, endPoint y: 52, distance: 61.9
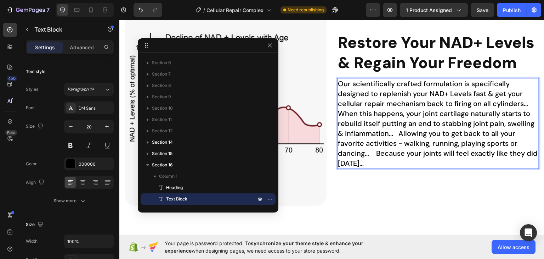
click at [400, 95] on p "Our scientifically crafted formulation is specifically designed to replenish yo…" at bounding box center [438, 122] width 200 height 89
click at [338, 113] on p "Our scientifically crafted formulation is specifically designed to replenish yo…" at bounding box center [438, 122] width 200 height 89
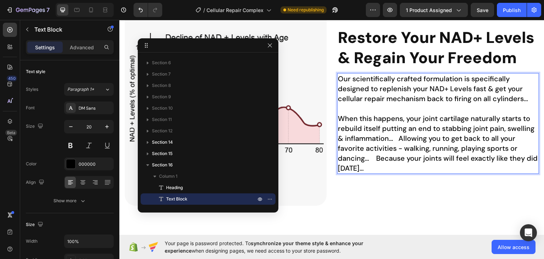
scroll to position [888, 0]
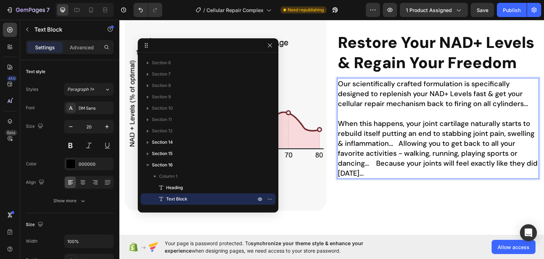
click at [397, 141] on p "When this happens, your joint cartilage naturally starts to rebuild itself putt…" at bounding box center [438, 148] width 200 height 60
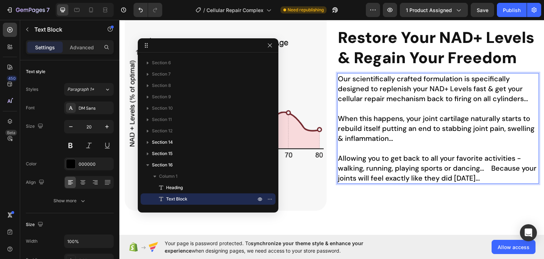
scroll to position [883, 0]
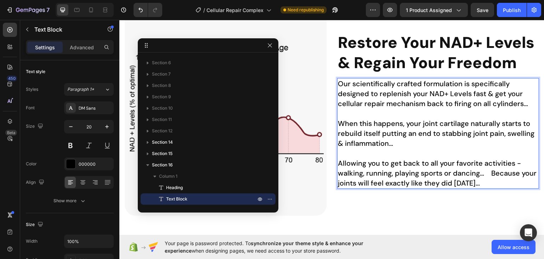
click at [490, 172] on p "Allowing you to get back to all your favorite activities - walking, running, pl…" at bounding box center [438, 173] width 200 height 30
click at [489, 172] on p "Allowing you to get back to all your favorite activities - walking, running, pl…" at bounding box center [438, 173] width 200 height 30
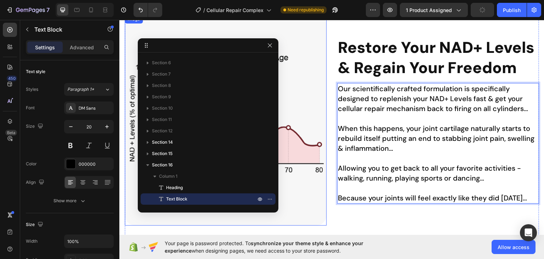
scroll to position [837, 0]
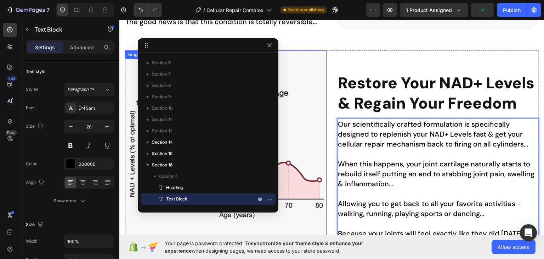
click at [313, 68] on img at bounding box center [226, 155] width 202 height 210
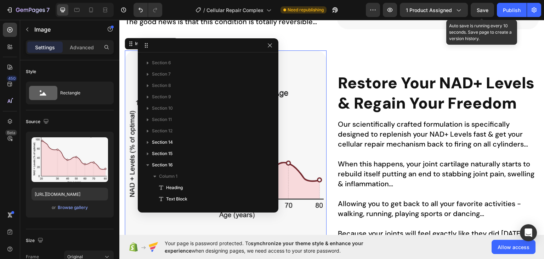
drag, startPoint x: 480, startPoint y: 9, endPoint x: 453, endPoint y: 0, distance: 28.0
click at [480, 9] on span "Save" at bounding box center [483, 10] width 12 height 6
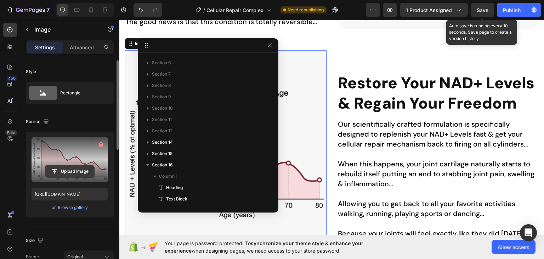
click at [64, 170] on input "file" at bounding box center [69, 171] width 49 height 12
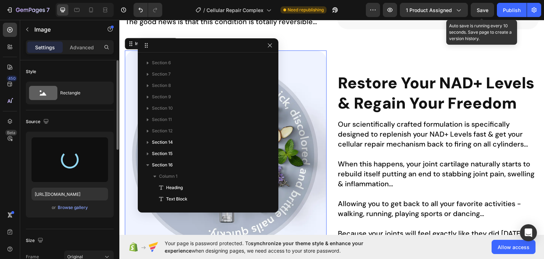
type input "[URL][DOMAIN_NAME]"
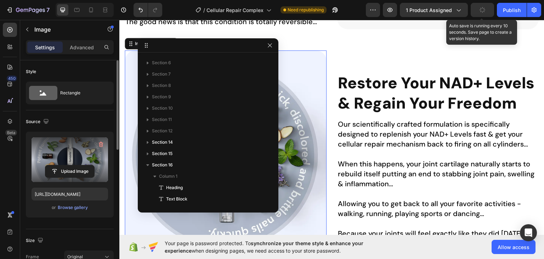
click at [4, 166] on div "450 Beta" at bounding box center [10, 115] width 14 height 185
click at [482, 9] on icon "button" at bounding box center [482, 9] width 7 height 7
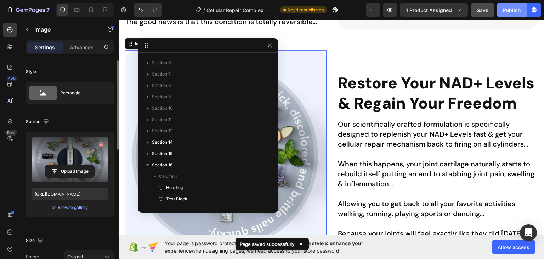
click at [510, 9] on div "Publish" at bounding box center [512, 9] width 18 height 7
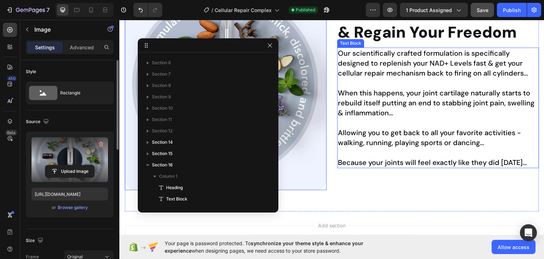
scroll to position [969, 0]
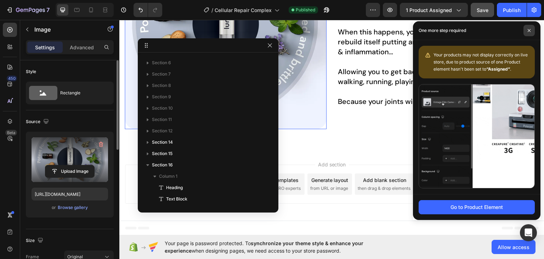
click at [530, 30] on icon at bounding box center [529, 31] width 4 height 4
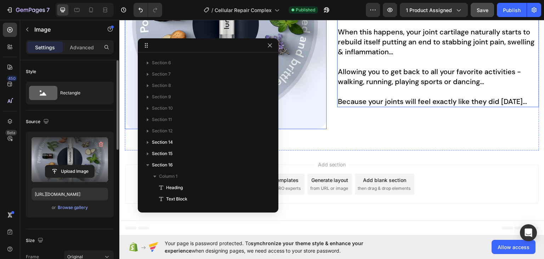
click at [379, 73] on p "Allowing you to get back to all your favorite activities - walking, running, pl…" at bounding box center [438, 76] width 200 height 20
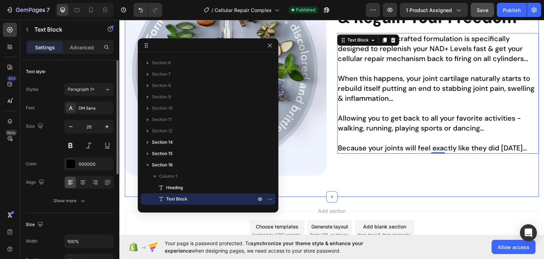
scroll to position [898, 0]
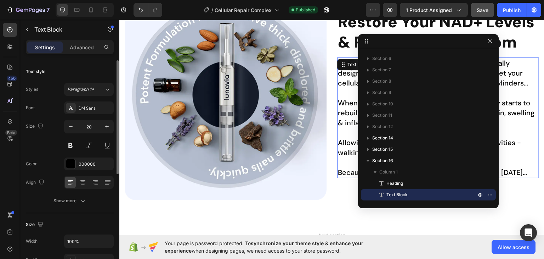
drag, startPoint x: 200, startPoint y: 47, endPoint x: 420, endPoint y: 43, distance: 220.0
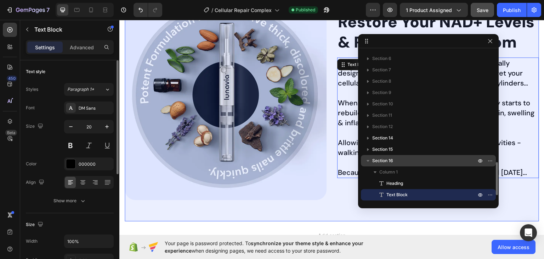
click at [366, 161] on icon "button" at bounding box center [367, 160] width 7 height 7
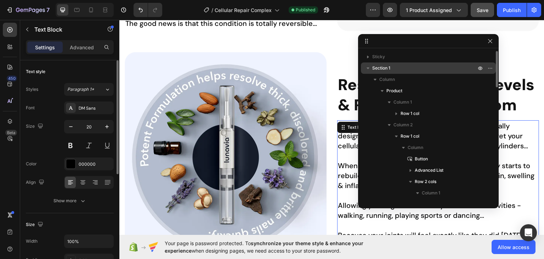
scroll to position [799, 0]
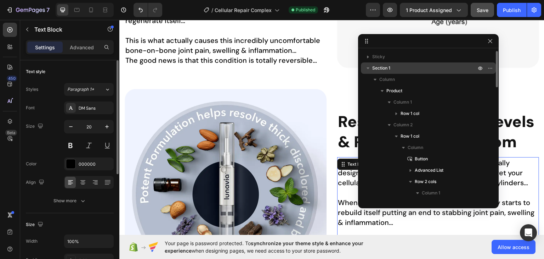
click at [368, 68] on icon "button" at bounding box center [368, 68] width 3 height 2
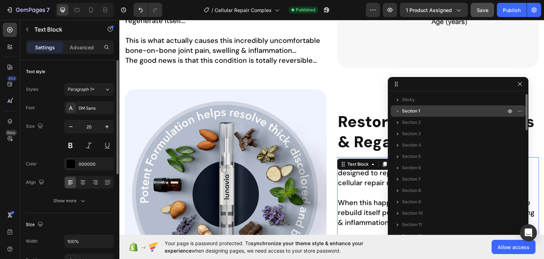
drag, startPoint x: 418, startPoint y: 39, endPoint x: 445, endPoint y: 76, distance: 45.8
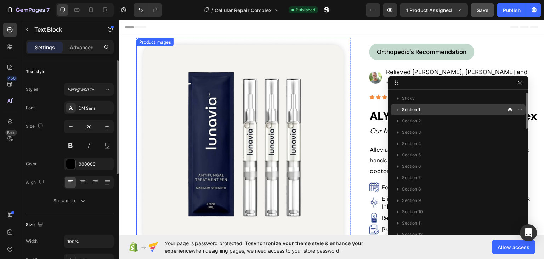
scroll to position [71, 0]
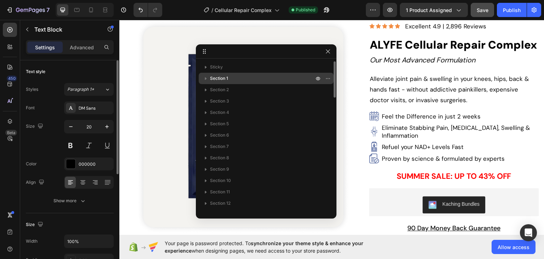
drag, startPoint x: 451, startPoint y: 81, endPoint x: 259, endPoint y: 50, distance: 194.5
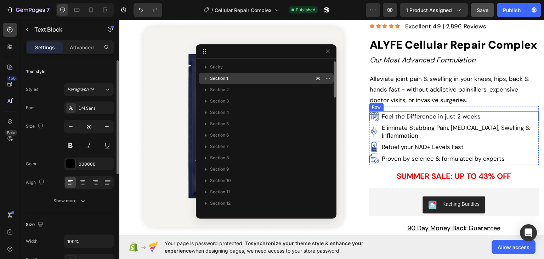
click at [483, 111] on div "Image Feel the Difference in just 2 weeks Text Block Row" at bounding box center [454, 116] width 170 height 10
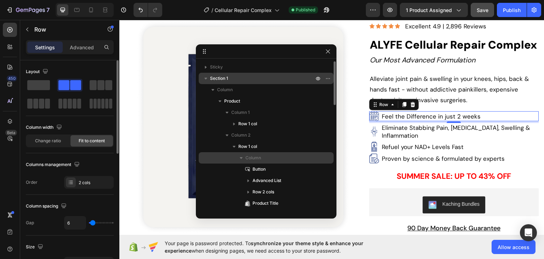
click at [241, 159] on icon "button" at bounding box center [241, 157] width 7 height 7
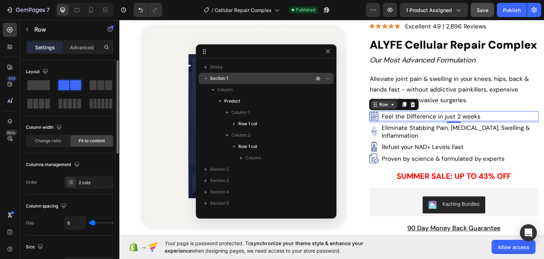
click at [390, 101] on icon at bounding box center [393, 104] width 6 height 6
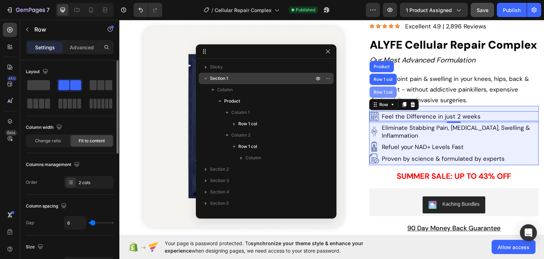
click at [387, 90] on div "Row 1 col" at bounding box center [384, 92] width 22 height 4
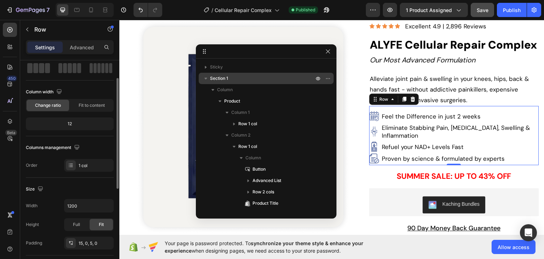
scroll to position [106, 0]
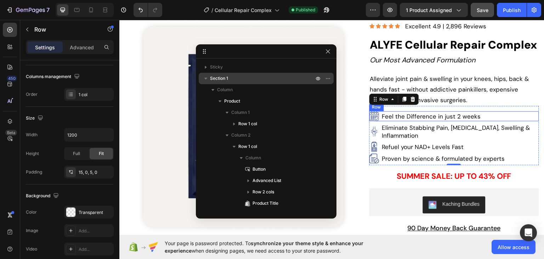
click at [503, 111] on div "Image Feel the Difference in just 2 weeks Text Block Row" at bounding box center [454, 116] width 170 height 10
click at [521, 127] on p "Eliminate Stabbing Pain, [MEDICAL_DATA], Swelling & Inflammation" at bounding box center [460, 131] width 156 height 16
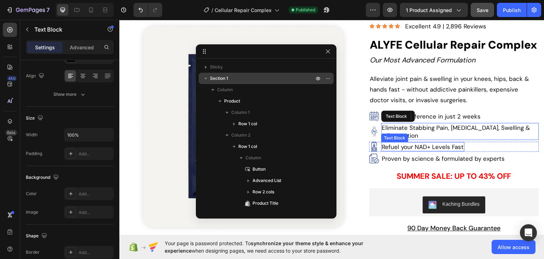
click at [377, 123] on div "Image Eliminate Stabbing Pain, [MEDICAL_DATA], Swelling & Inflammation Text Blo…" at bounding box center [454, 131] width 170 height 17
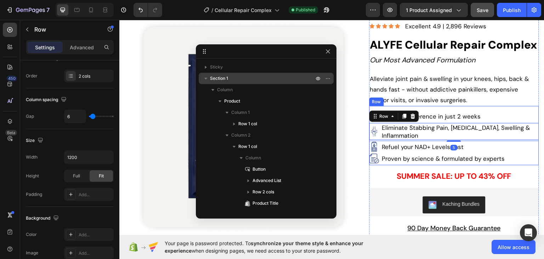
scroll to position [0, 0]
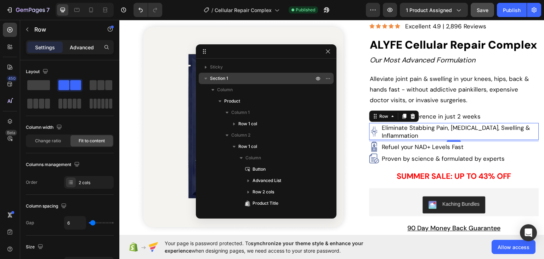
click at [84, 44] on p "Advanced" at bounding box center [82, 47] width 24 height 7
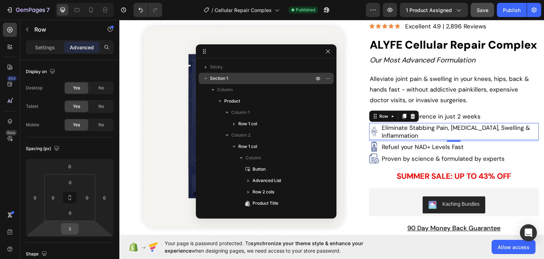
click at [69, 227] on input "5" at bounding box center [70, 228] width 14 height 11
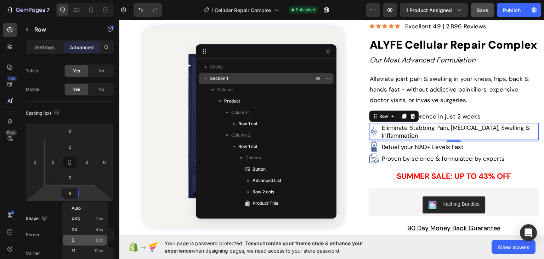
click at [97, 239] on span "8px" at bounding box center [99, 239] width 7 height 5
type input "8"
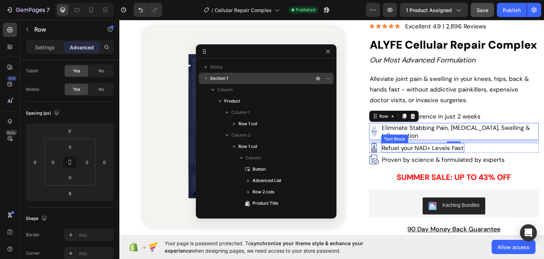
click at [389, 143] on p "Refuel your NAD+ Levels Fast" at bounding box center [423, 147] width 82 height 8
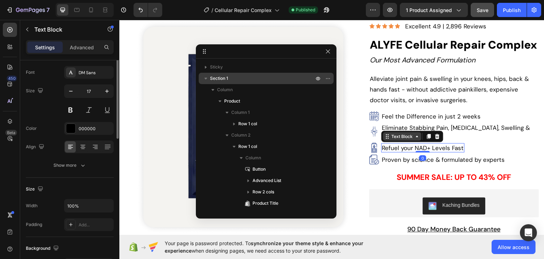
scroll to position [0, 0]
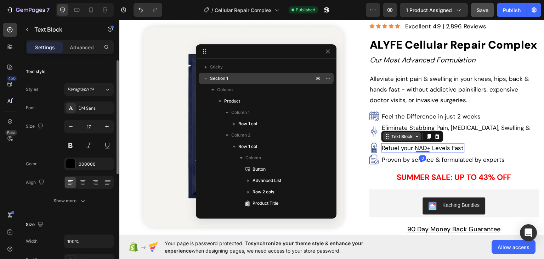
click at [415, 133] on icon at bounding box center [417, 136] width 6 height 6
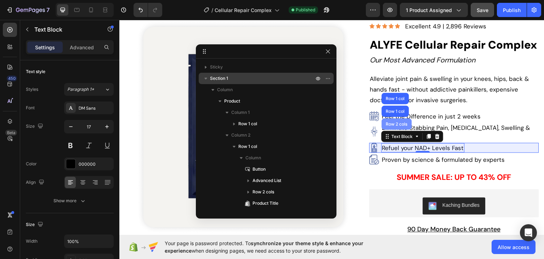
click at [401, 121] on div "Row 2 cols" at bounding box center [397, 123] width 24 height 4
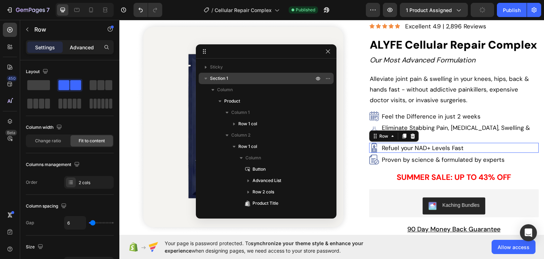
click at [91, 44] on p "Advanced" at bounding box center [82, 47] width 24 height 7
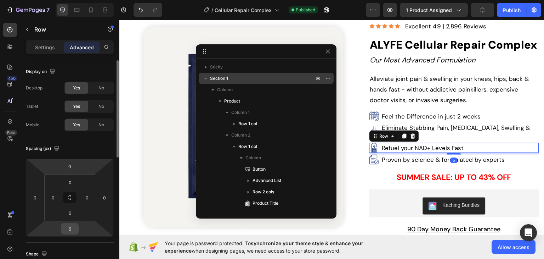
click at [70, 229] on input "5" at bounding box center [70, 228] width 14 height 11
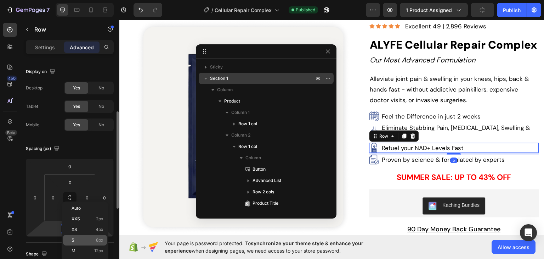
click at [87, 237] on p "S 8px" at bounding box center [88, 239] width 32 height 5
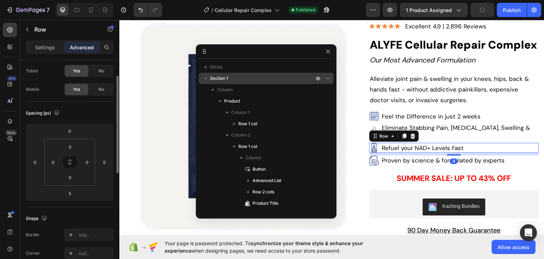
type input "8"
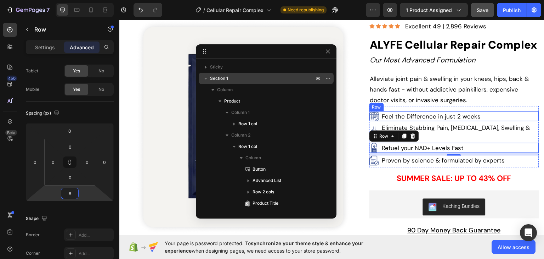
click at [483, 111] on div "Image Feel the Difference in just 2 weeks Text Block Row" at bounding box center [454, 116] width 170 height 10
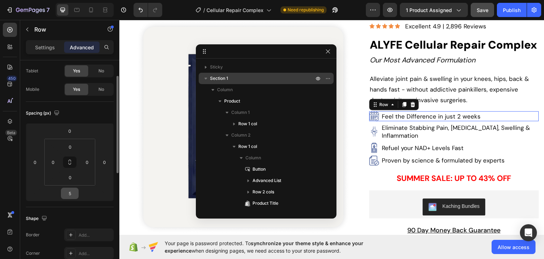
click at [69, 191] on input "5" at bounding box center [70, 193] width 14 height 11
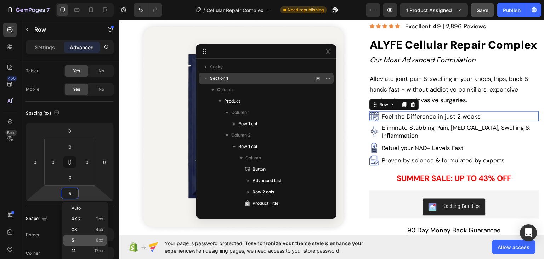
click at [90, 240] on p "S 8px" at bounding box center [88, 239] width 32 height 5
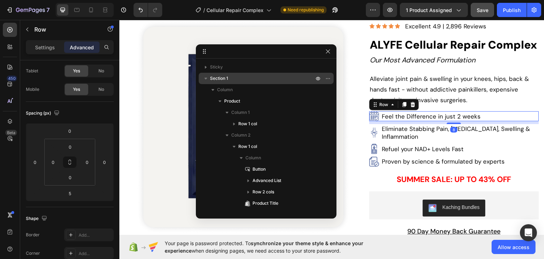
type input "8"
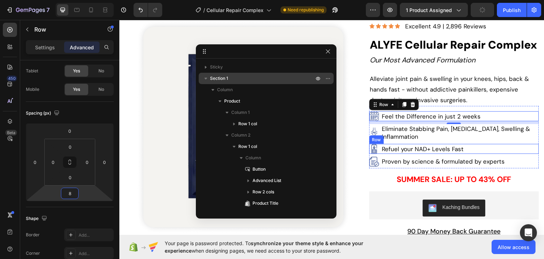
click at [489, 143] on div "Image Refuel your NAD+ Levels Fast Text Block Row" at bounding box center [454, 148] width 170 height 10
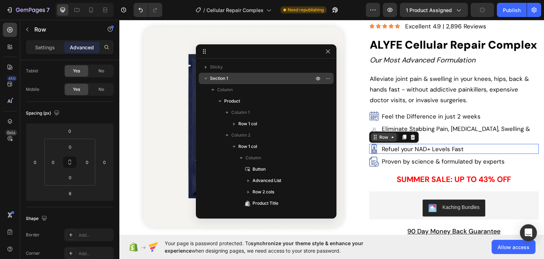
click at [390, 134] on icon at bounding box center [393, 137] width 6 height 6
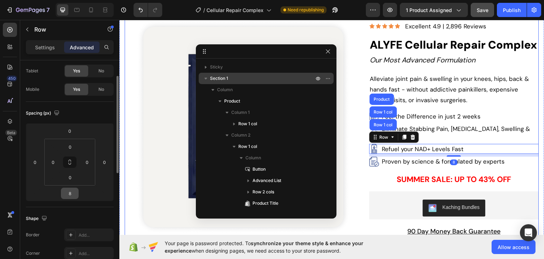
click at [71, 192] on input "8" at bounding box center [70, 193] width 14 height 11
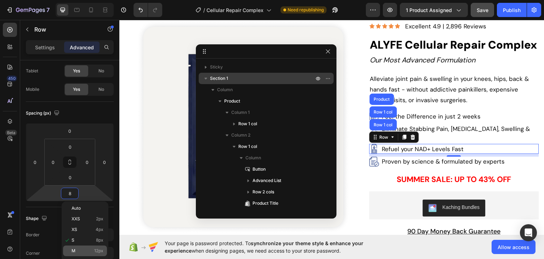
click at [86, 247] on div "M 12px" at bounding box center [85, 250] width 44 height 11
type input "12"
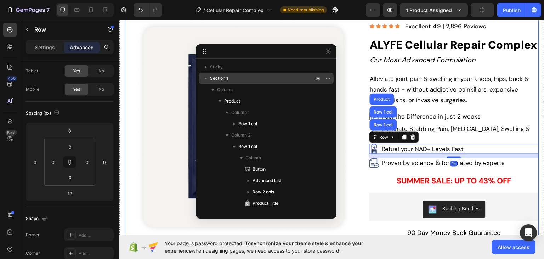
click at [353, 135] on div "Product Images Icon Icon Icon Icon Icon Icon List Row Row I never thought a sim…" at bounding box center [244, 165] width 238 height 397
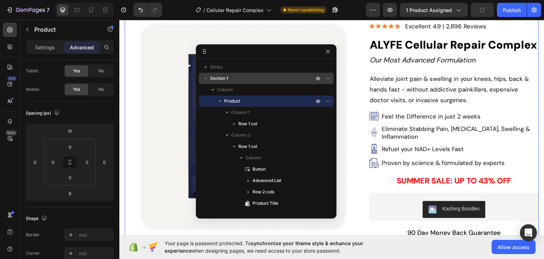
scroll to position [0, 0]
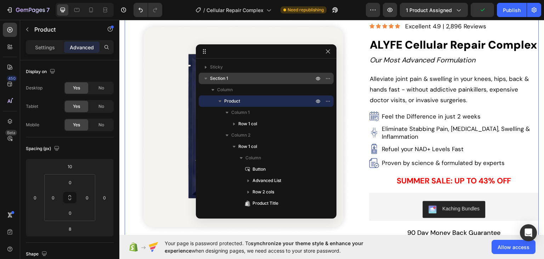
click at [503, 12] on div "Publish" at bounding box center [512, 9] width 18 height 7
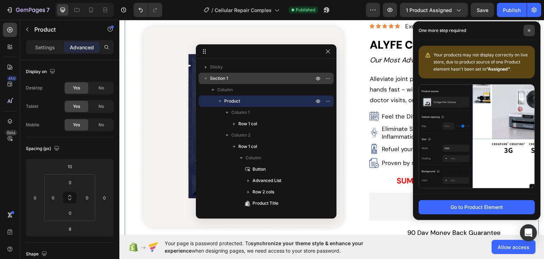
click at [530, 30] on icon at bounding box center [529, 31] width 4 height 4
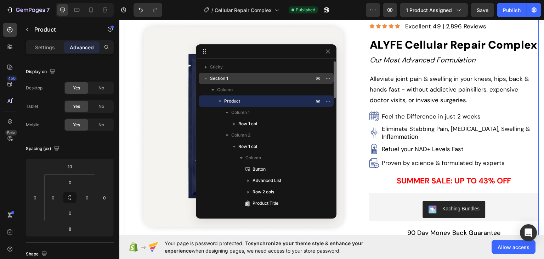
click at [220, 101] on icon "button" at bounding box center [220, 101] width 3 height 2
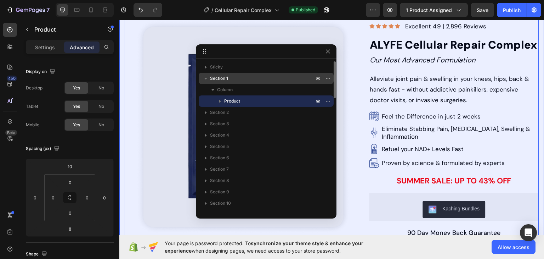
click at [205, 79] on icon "button" at bounding box center [205, 79] width 3 height 2
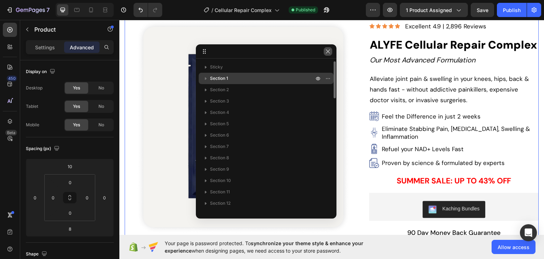
click at [327, 52] on icon "button" at bounding box center [328, 51] width 4 height 4
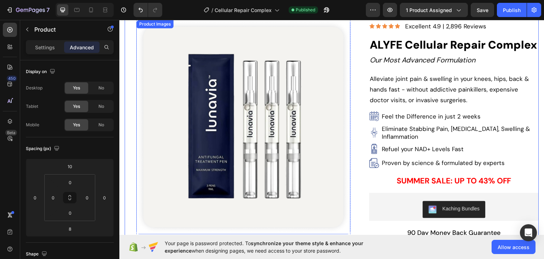
click at [172, 163] on img at bounding box center [243, 126] width 214 height 214
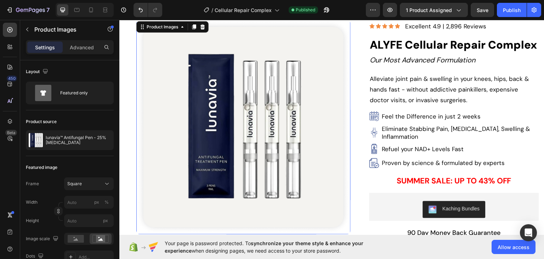
click at [172, 163] on img at bounding box center [243, 126] width 214 height 214
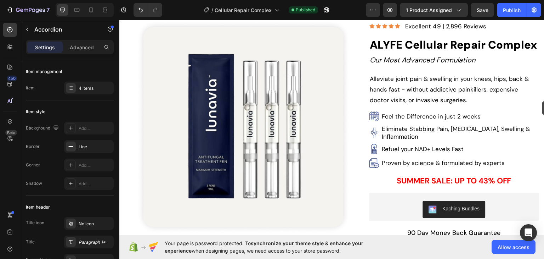
scroll to position [611, 0]
